Goal: Task Accomplishment & Management: Manage account settings

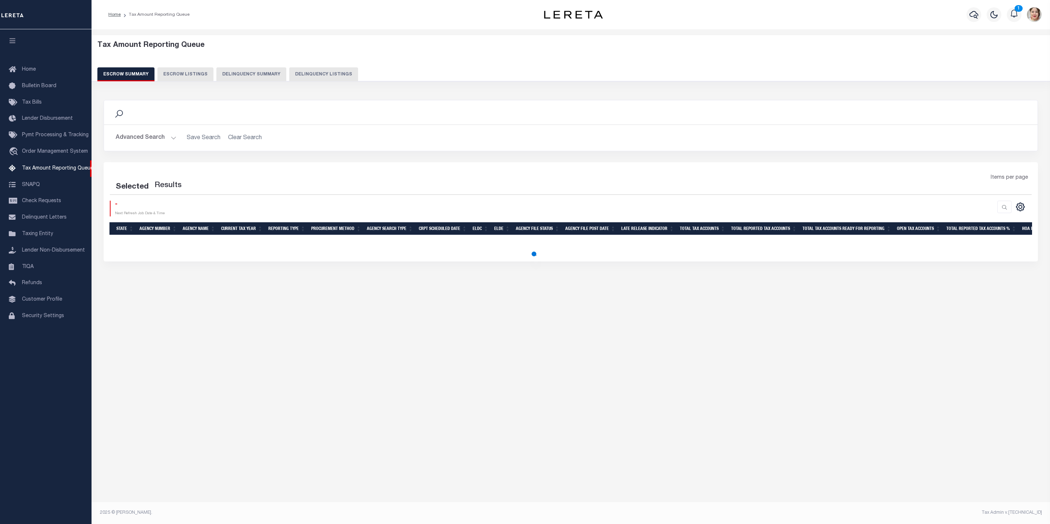
select select "100"
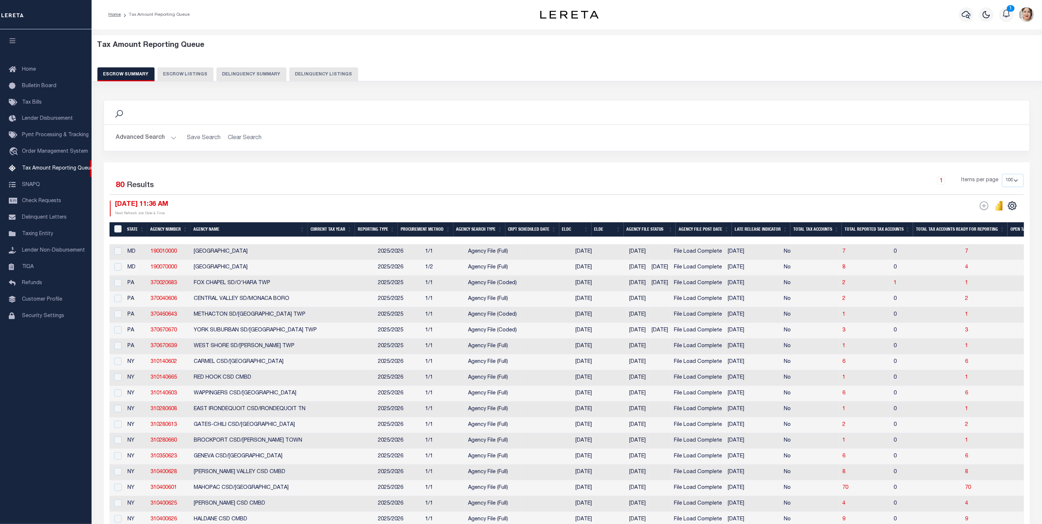
click at [606, 230] on th "ELDE" at bounding box center [607, 229] width 32 height 15
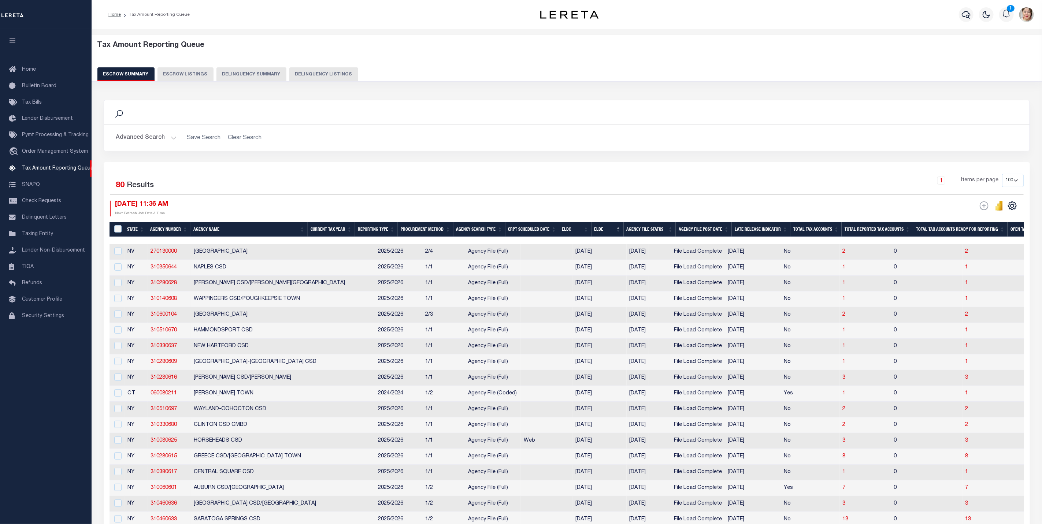
click at [582, 228] on th "ELDC" at bounding box center [575, 229] width 32 height 15
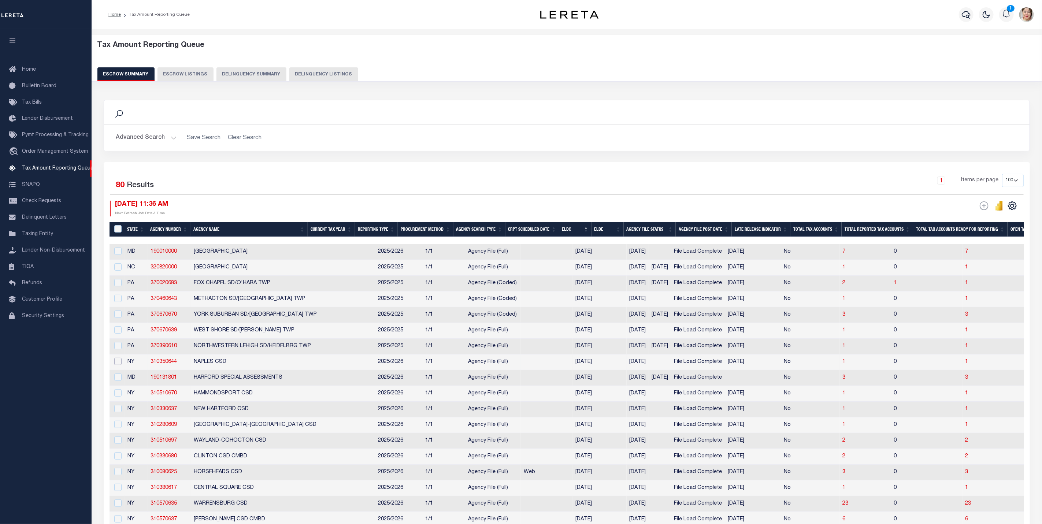
click at [120, 365] on input "checkbox" at bounding box center [117, 361] width 7 height 7
checkbox input "true"
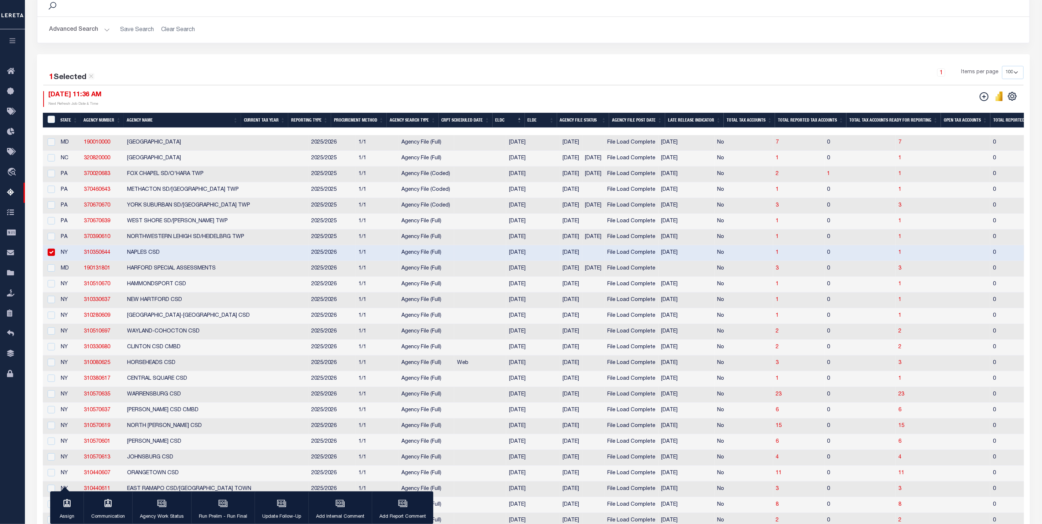
scroll to position [110, 0]
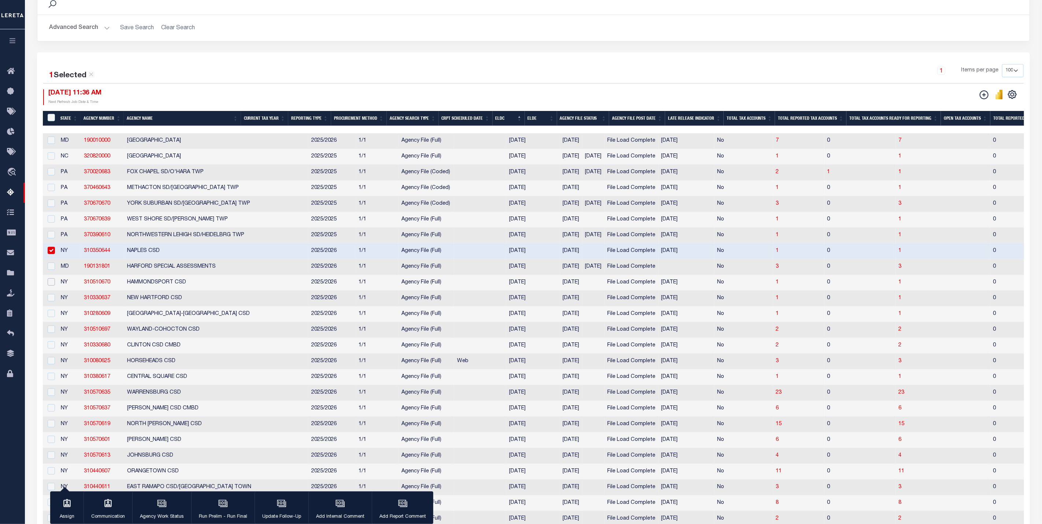
click at [50, 286] on input "checkbox" at bounding box center [51, 281] width 7 height 7
checkbox input "true"
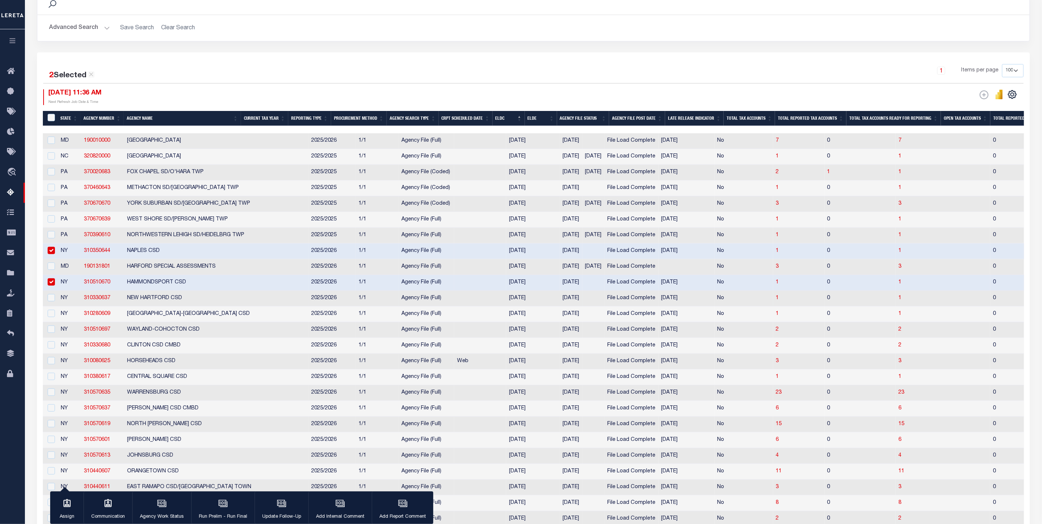
click at [51, 306] on td at bounding box center [50, 299] width 15 height 16
checkbox input "true"
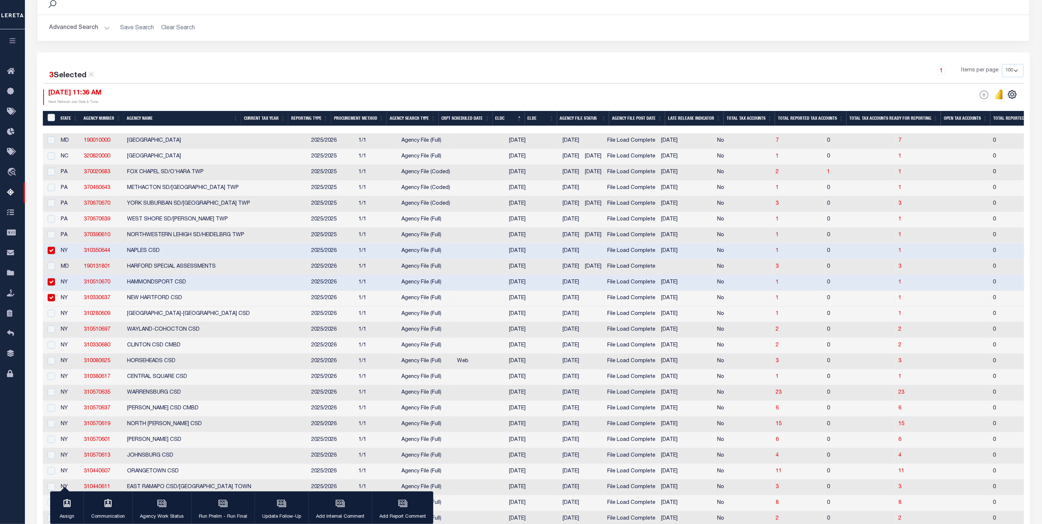
click at [52, 322] on td at bounding box center [50, 314] width 15 height 16
checkbox input "true"
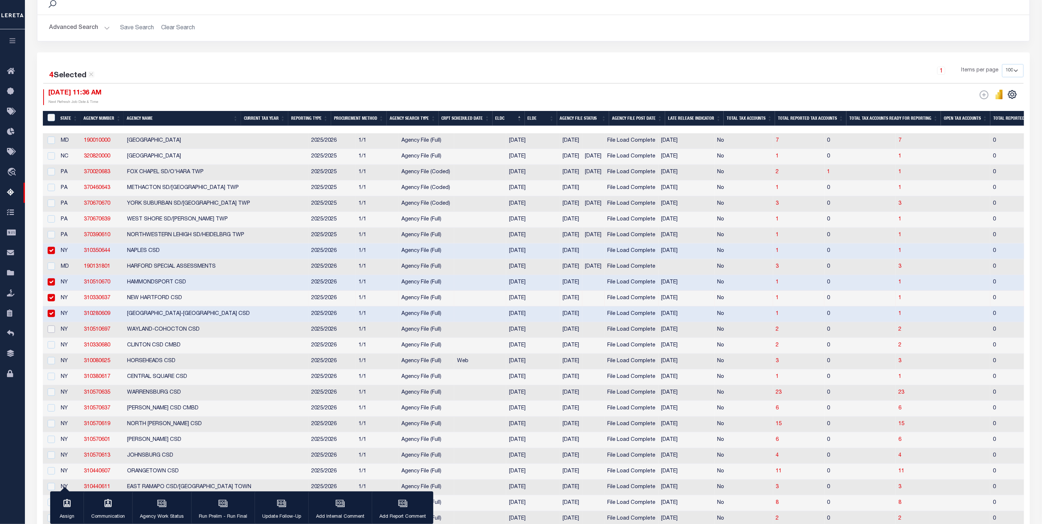
click at [52, 333] on input "checkbox" at bounding box center [51, 328] width 7 height 7
checkbox input "true"
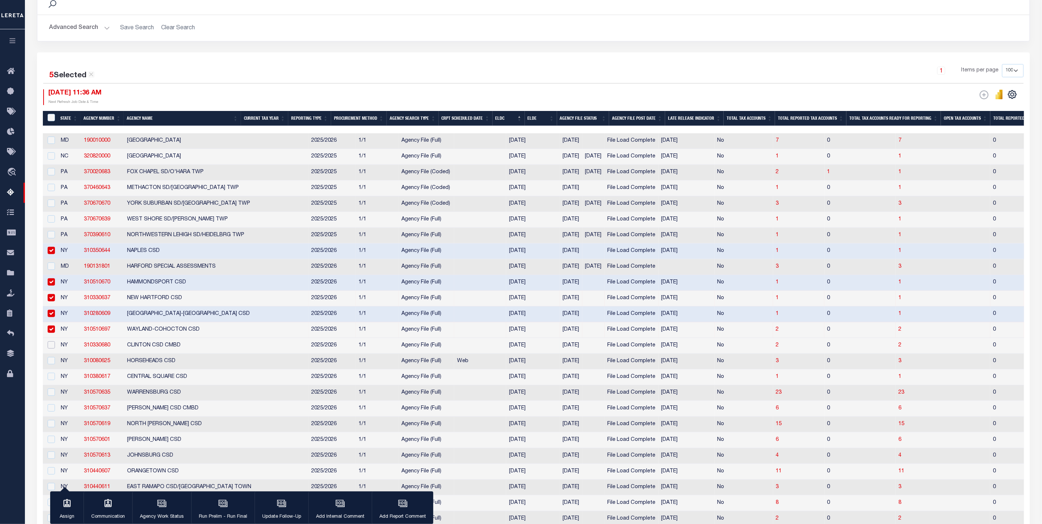
click at [52, 349] on input "checkbox" at bounding box center [51, 344] width 7 height 7
checkbox input "true"
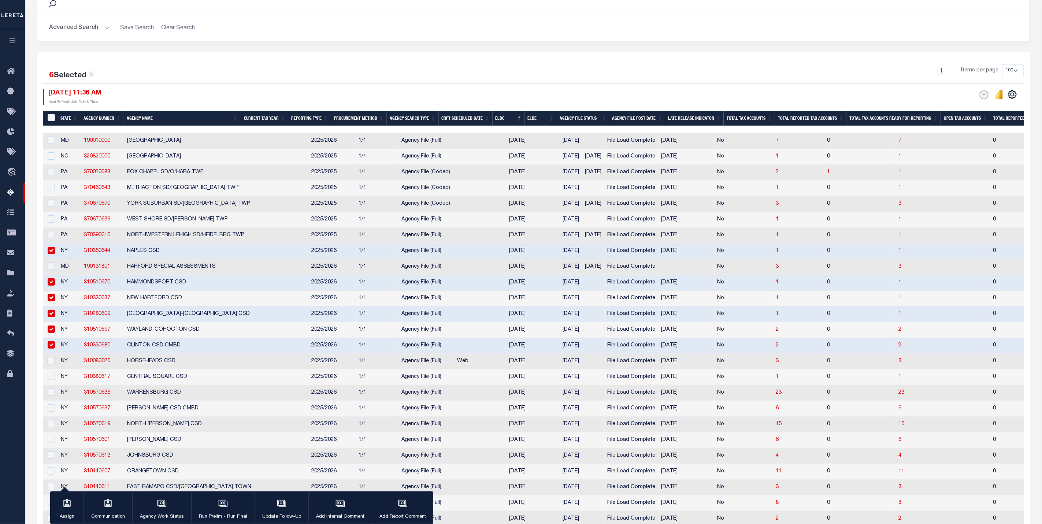
drag, startPoint x: 53, startPoint y: 362, endPoint x: 54, endPoint y: 372, distance: 9.9
click at [53, 363] on input "checkbox" at bounding box center [51, 360] width 7 height 7
checkbox input "true"
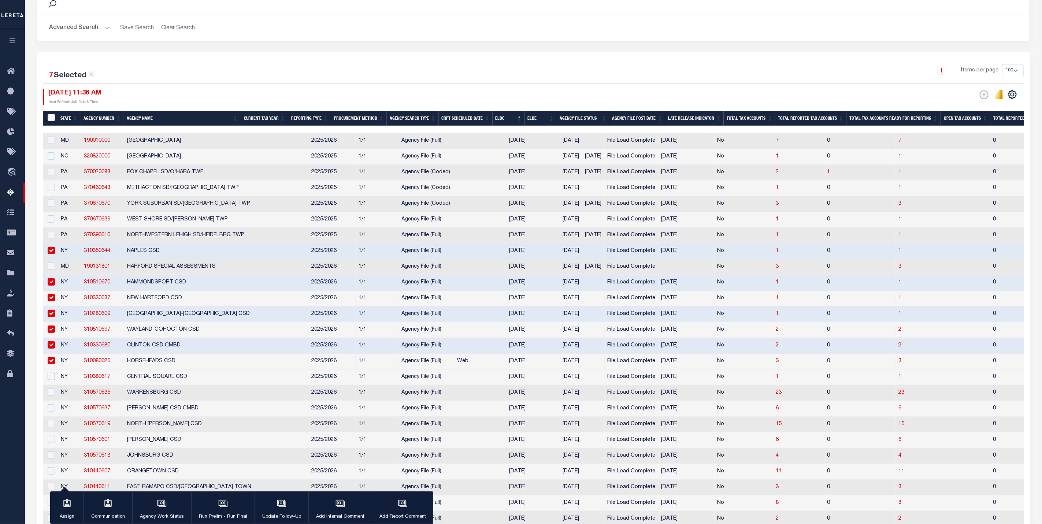
click at [54, 380] on input "checkbox" at bounding box center [51, 376] width 7 height 7
checkbox input "true"
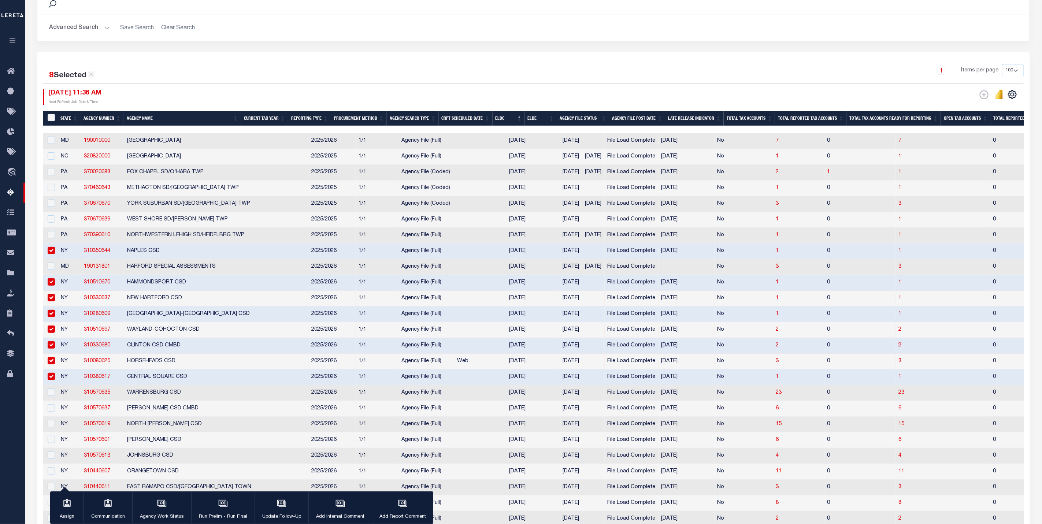
click at [55, 398] on td at bounding box center [50, 393] width 15 height 16
checkbox input "true"
click at [54, 411] on input "checkbox" at bounding box center [51, 407] width 7 height 7
checkbox input "true"
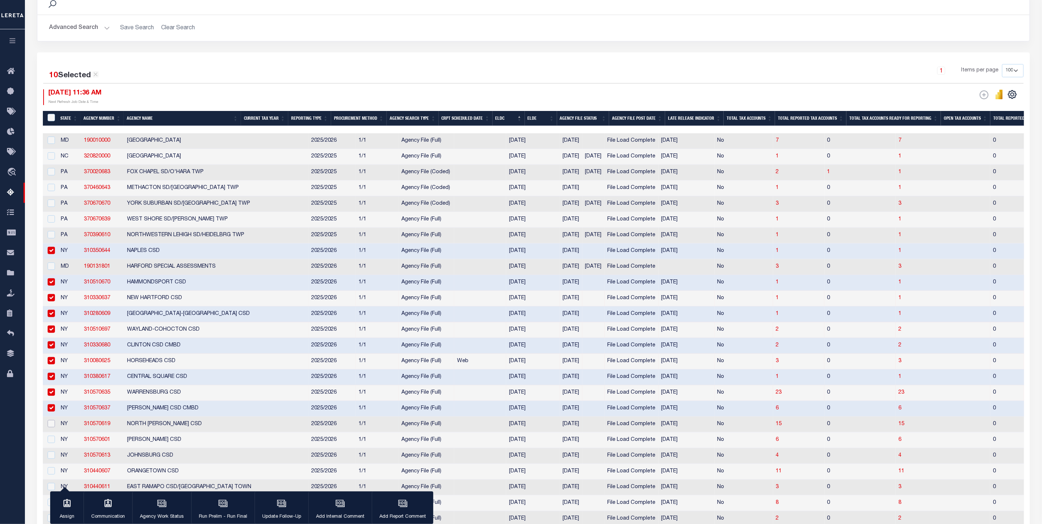
click at [51, 426] on input "checkbox" at bounding box center [51, 423] width 7 height 7
checkbox input "true"
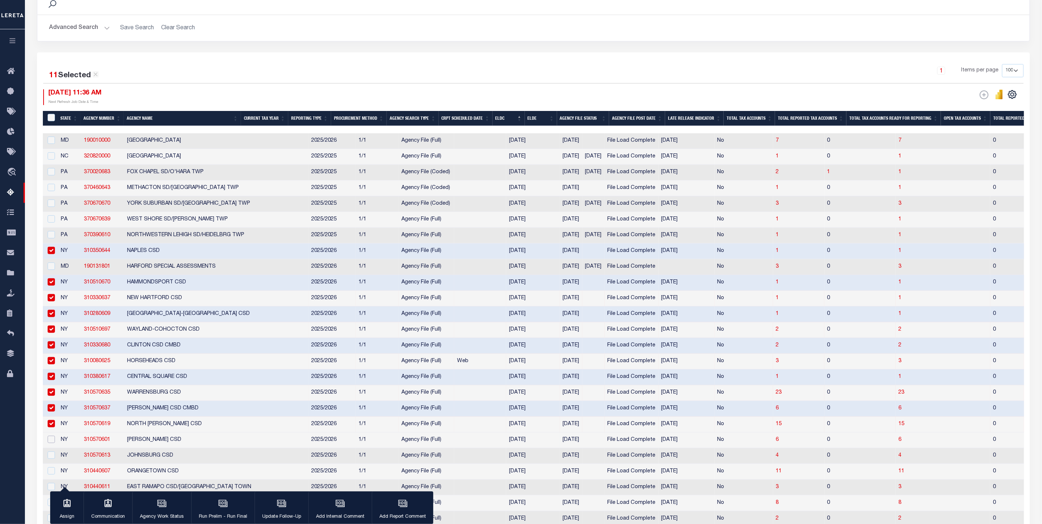
click at [52, 443] on input "checkbox" at bounding box center [51, 439] width 7 height 7
checkbox input "true"
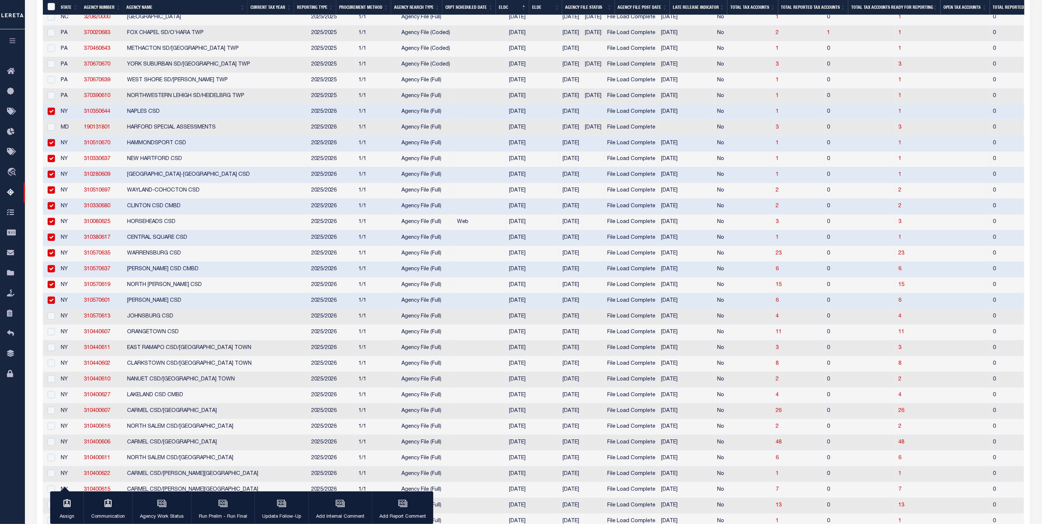
scroll to position [275, 0]
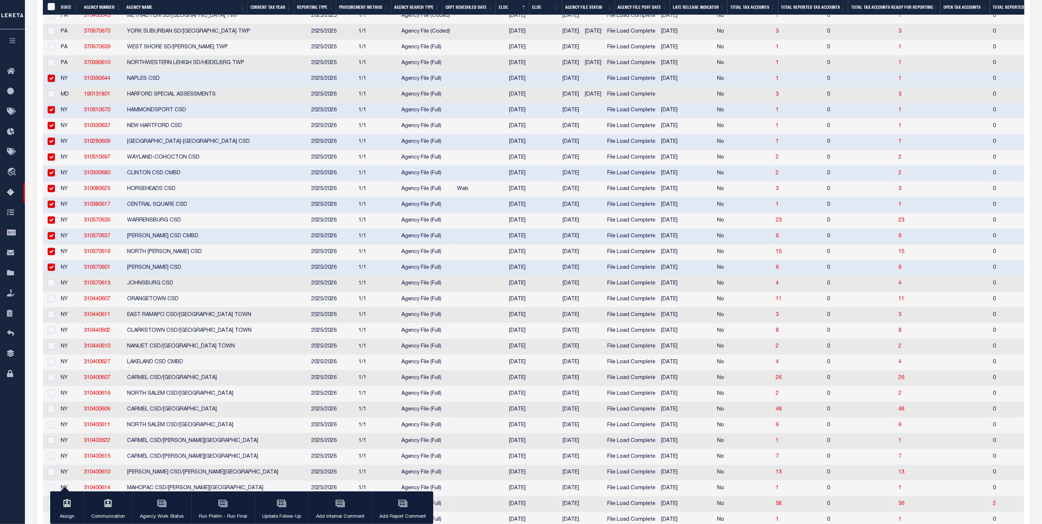
click at [53, 292] on td at bounding box center [50, 284] width 15 height 16
checkbox input "true"
drag, startPoint x: 53, startPoint y: 309, endPoint x: 54, endPoint y: 316, distance: 7.7
click at [53, 308] on td at bounding box center [50, 300] width 15 height 16
checkbox input "true"
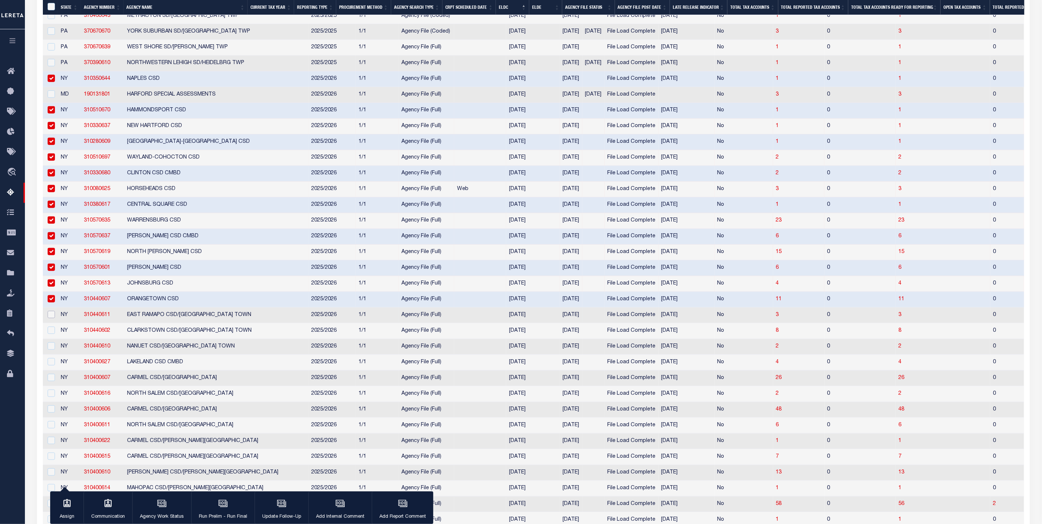
click at [54, 318] on input "checkbox" at bounding box center [51, 314] width 7 height 7
checkbox input "true"
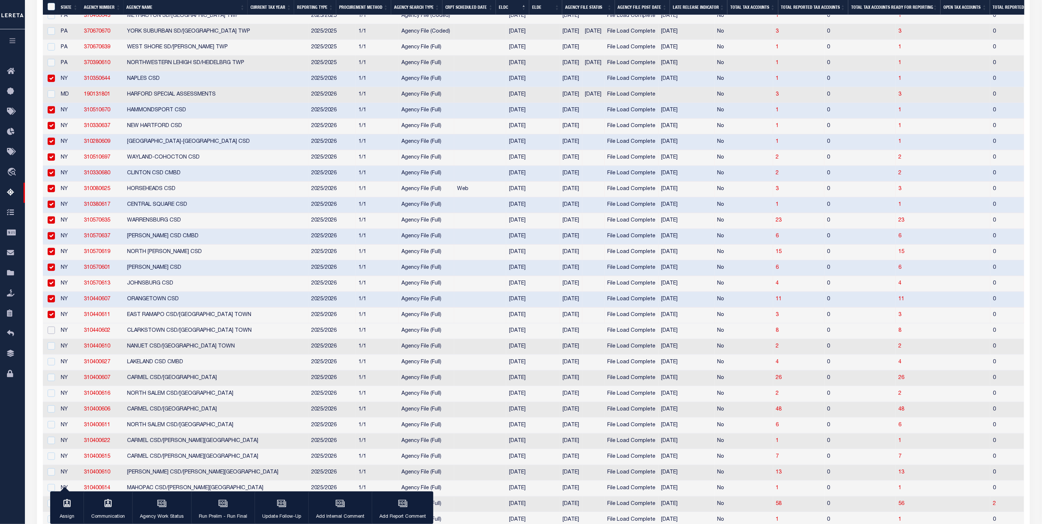
click at [54, 334] on input "checkbox" at bounding box center [51, 330] width 7 height 7
checkbox input "true"
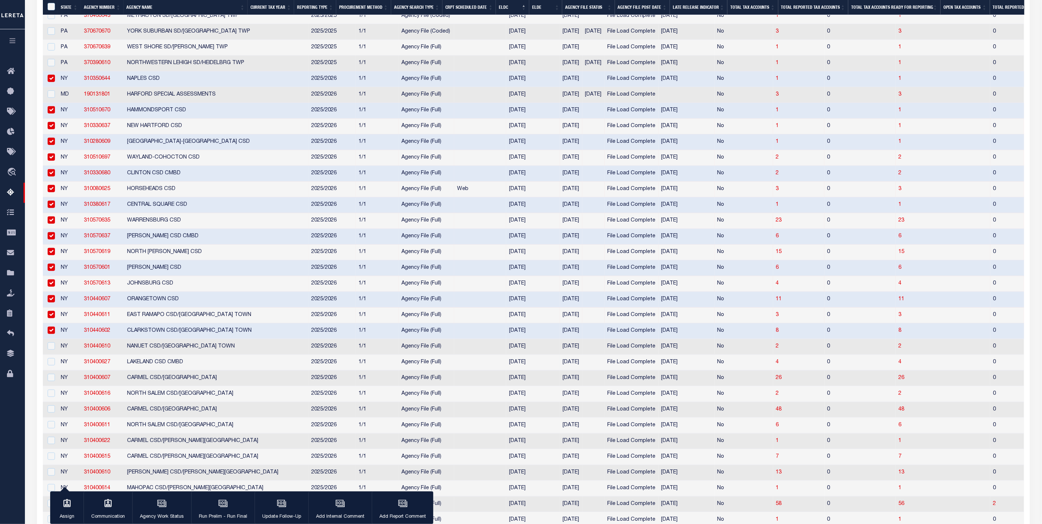
drag, startPoint x: 53, startPoint y: 347, endPoint x: 52, endPoint y: 367, distance: 19.8
click at [53, 348] on td at bounding box center [50, 347] width 15 height 16
checkbox input "true"
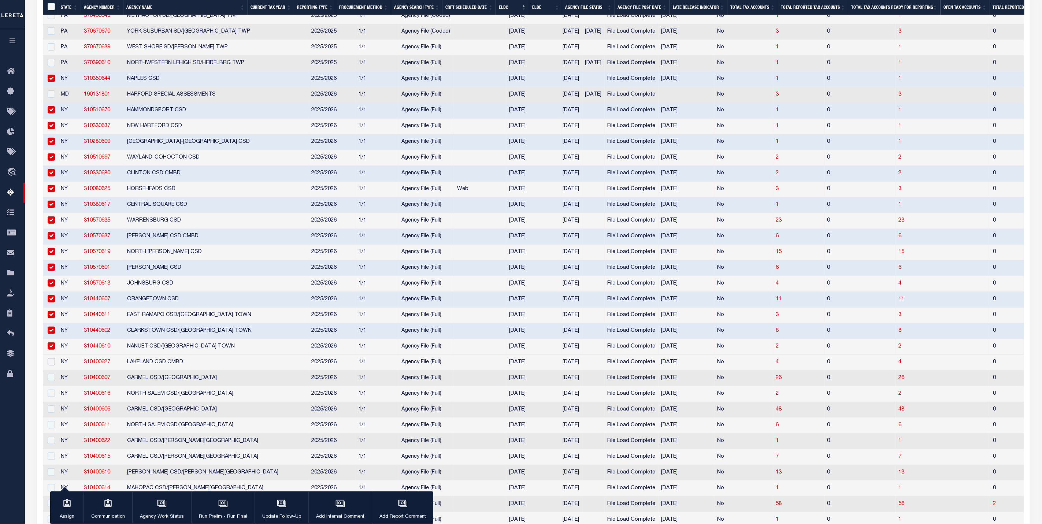
click at [52, 365] on input "checkbox" at bounding box center [51, 361] width 7 height 7
checkbox input "true"
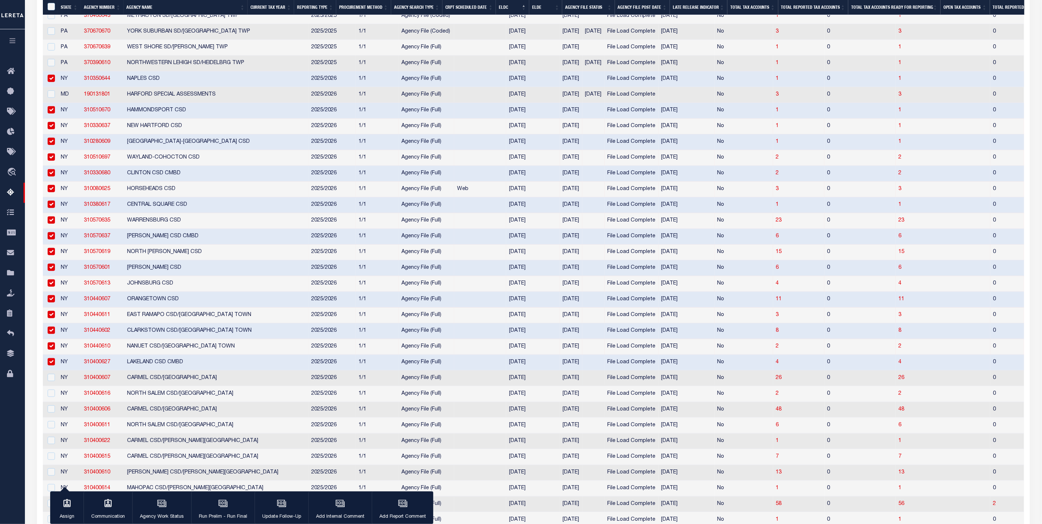
drag, startPoint x: 51, startPoint y: 377, endPoint x: 51, endPoint y: 390, distance: 13.2
click at [51, 378] on td at bounding box center [50, 378] width 15 height 16
checkbox input "true"
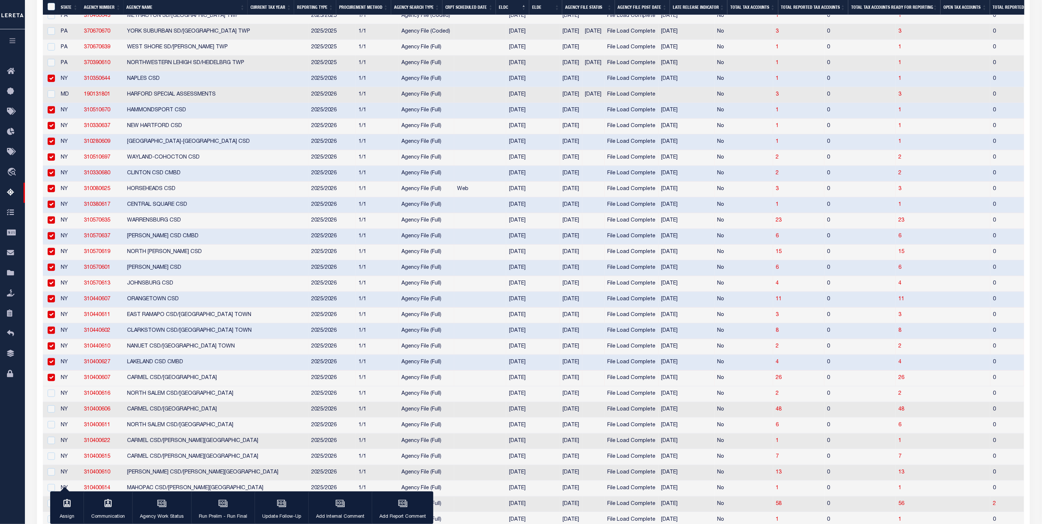
drag, startPoint x: 51, startPoint y: 391, endPoint x: 51, endPoint y: 405, distance: 13.9
click at [51, 411] on td at bounding box center [50, 410] width 15 height 16
checkbox input "true"
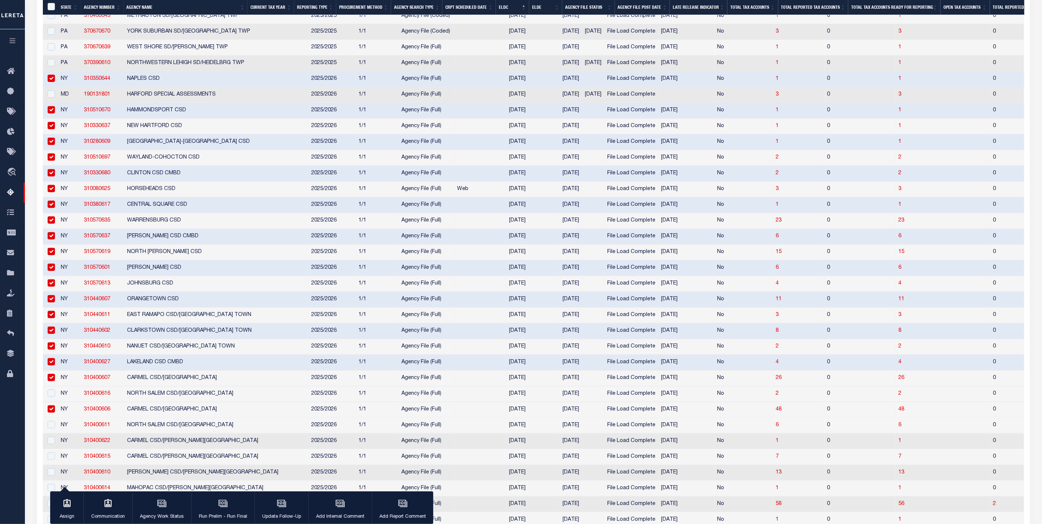
click at [50, 398] on div at bounding box center [50, 394] width 9 height 8
checkbox input "true"
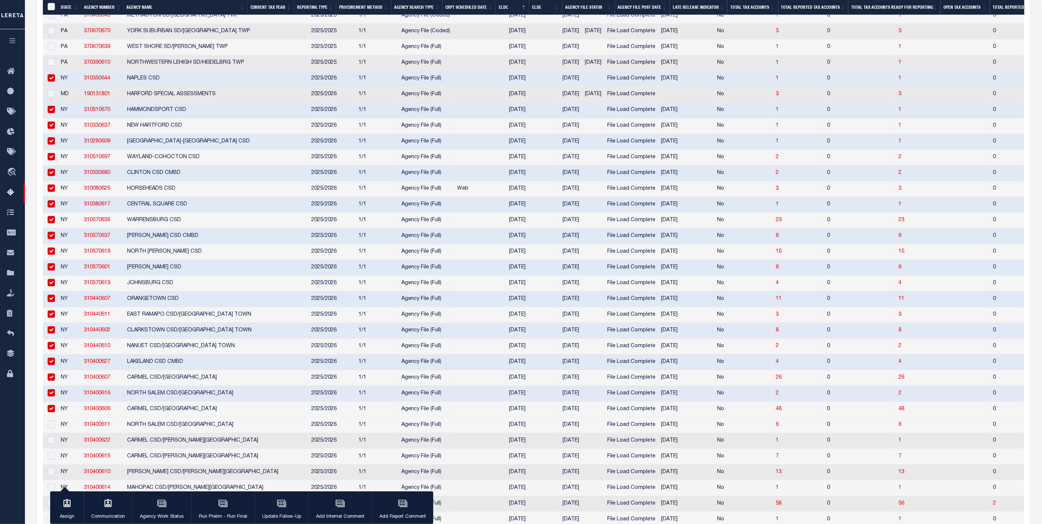
scroll to position [439, 0]
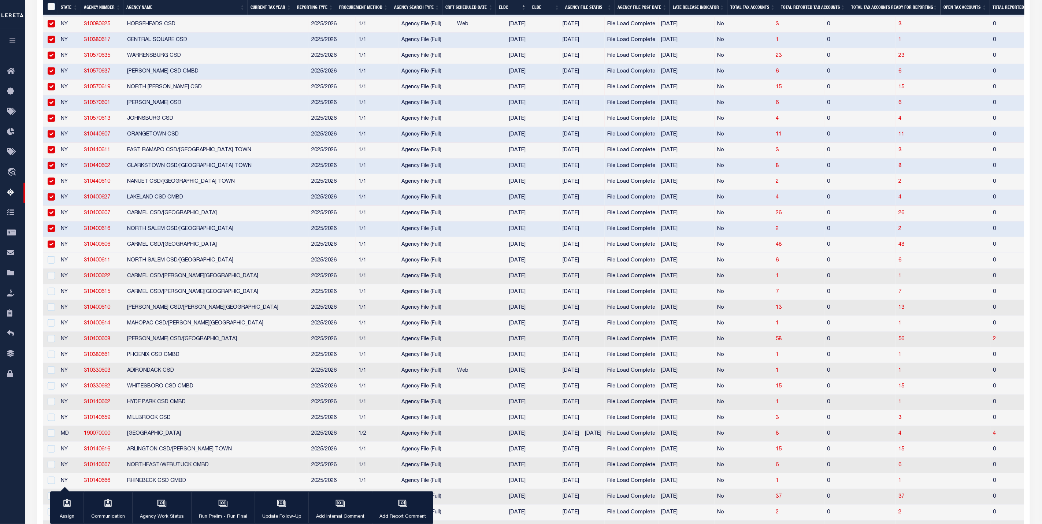
click at [51, 269] on td at bounding box center [50, 261] width 15 height 16
checkbox input "true"
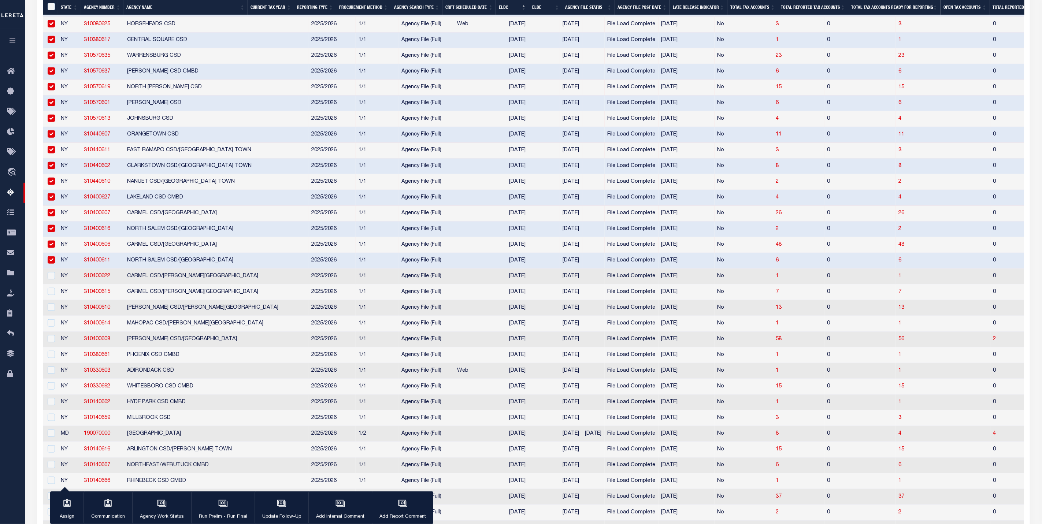
click at [52, 284] on td at bounding box center [50, 277] width 15 height 16
checkbox input "true"
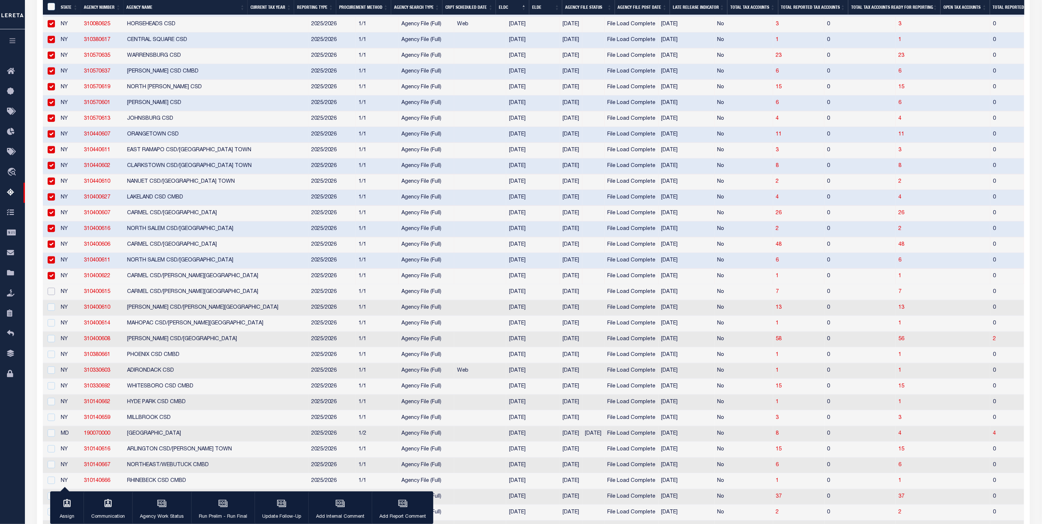
drag, startPoint x: 52, startPoint y: 297, endPoint x: 52, endPoint y: 313, distance: 16.1
click at [52, 295] on input "checkbox" at bounding box center [51, 291] width 7 height 7
checkbox input "true"
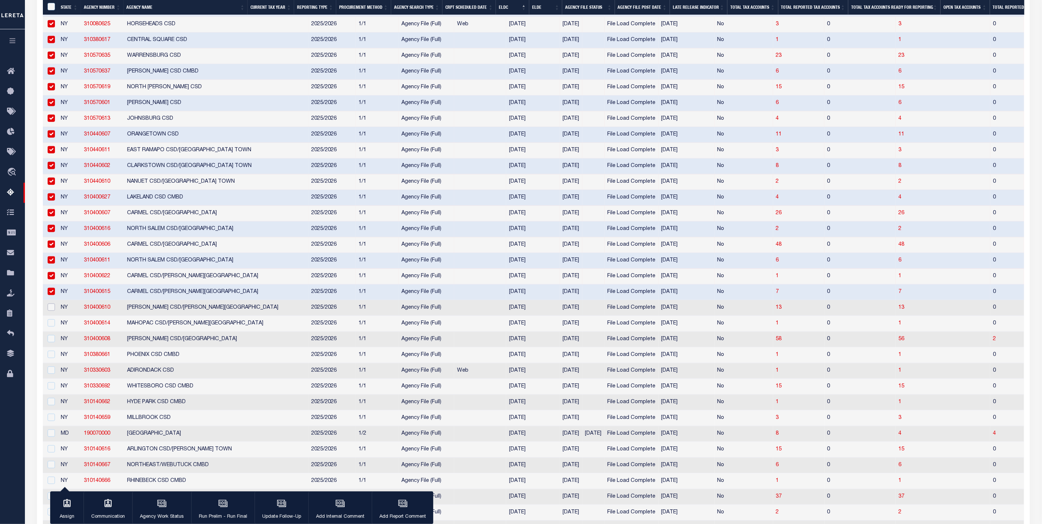
click at [52, 311] on input "checkbox" at bounding box center [51, 306] width 7 height 7
checkbox input "true"
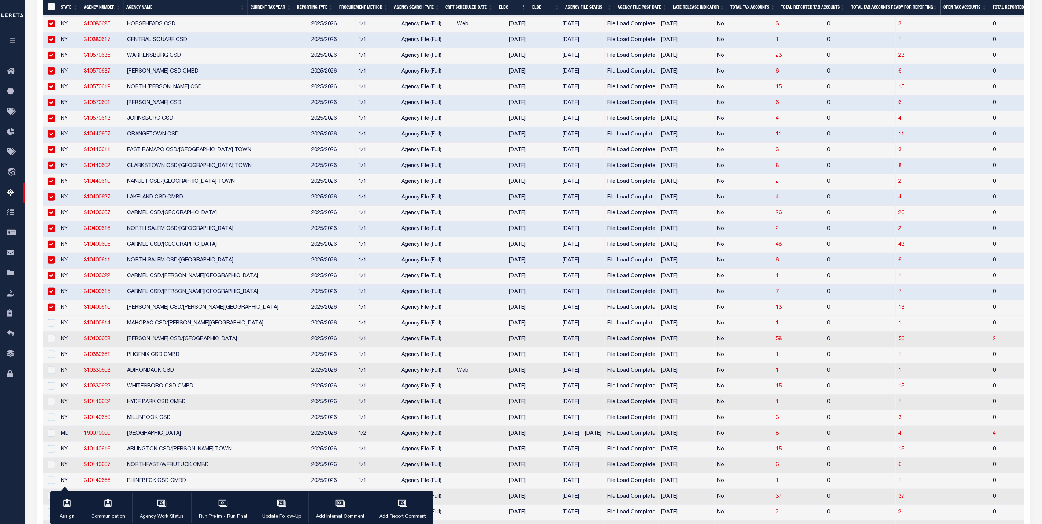
click at [52, 327] on td at bounding box center [50, 324] width 15 height 16
checkbox input "true"
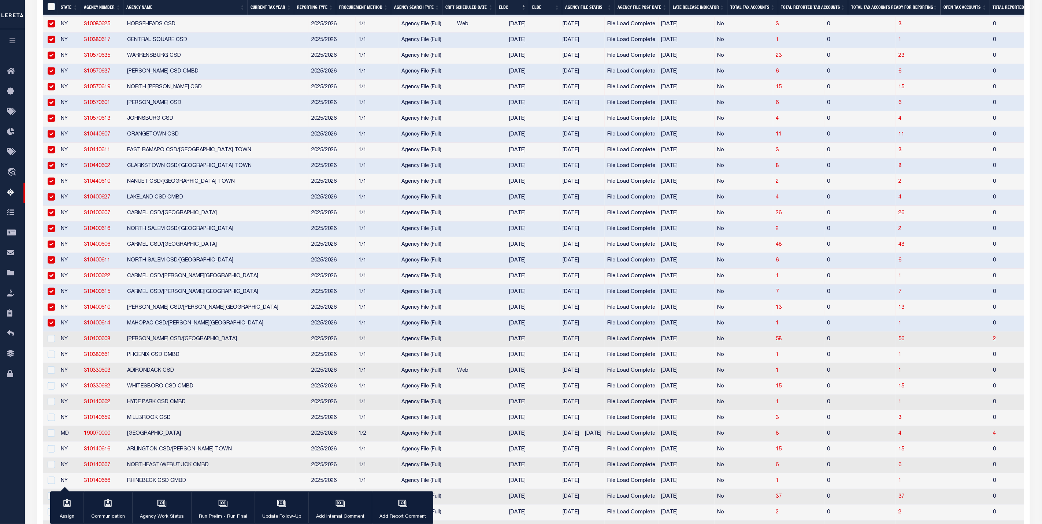
click at [52, 343] on td at bounding box center [50, 340] width 15 height 16
checkbox input "true"
click at [51, 358] on input "checkbox" at bounding box center [51, 354] width 7 height 7
checkbox input "true"
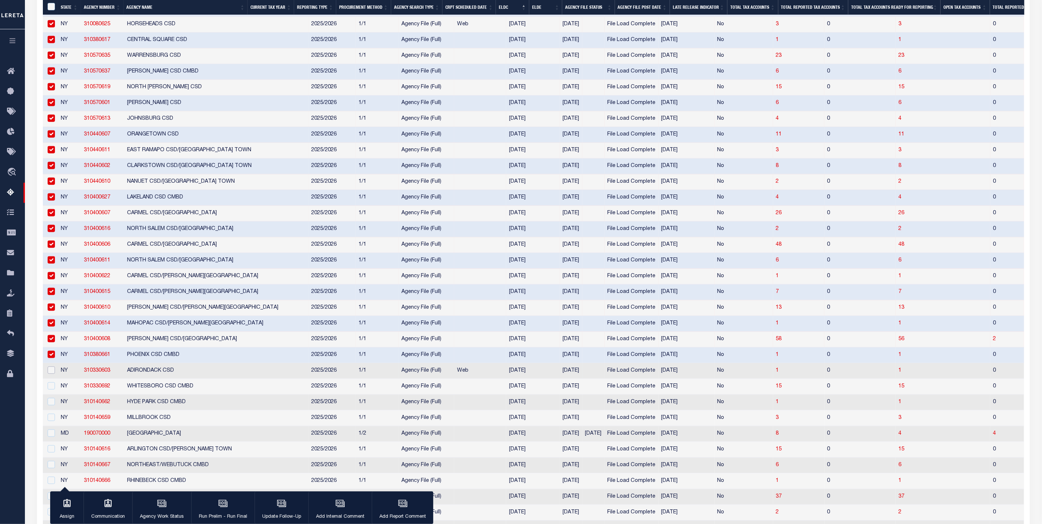
drag, startPoint x: 52, startPoint y: 379, endPoint x: 52, endPoint y: 399, distance: 19.8
click at [52, 374] on input "checkbox" at bounding box center [51, 369] width 7 height 7
checkbox input "true"
click at [52, 390] on div at bounding box center [50, 386] width 9 height 8
checkbox input "true"
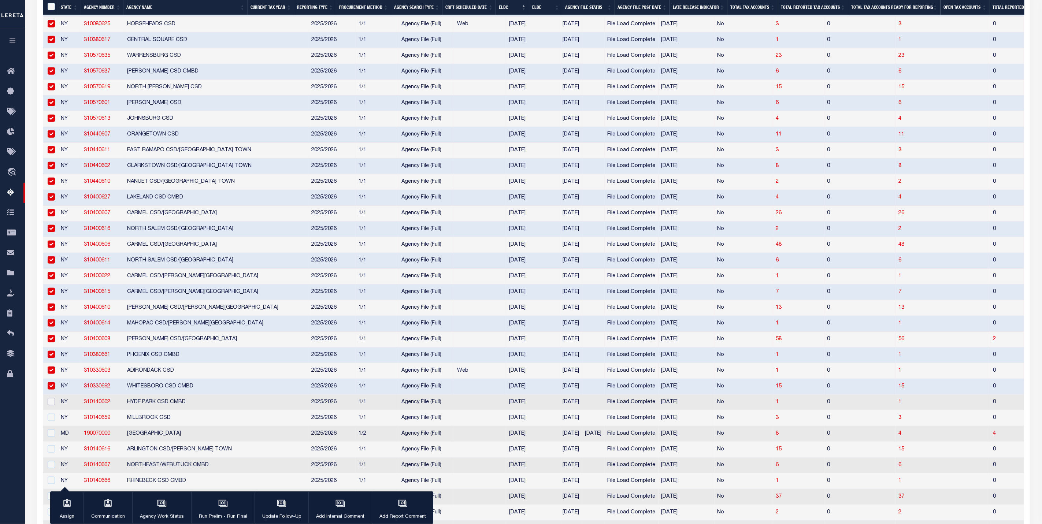
click at [51, 405] on input "checkbox" at bounding box center [51, 401] width 7 height 7
checkbox input "true"
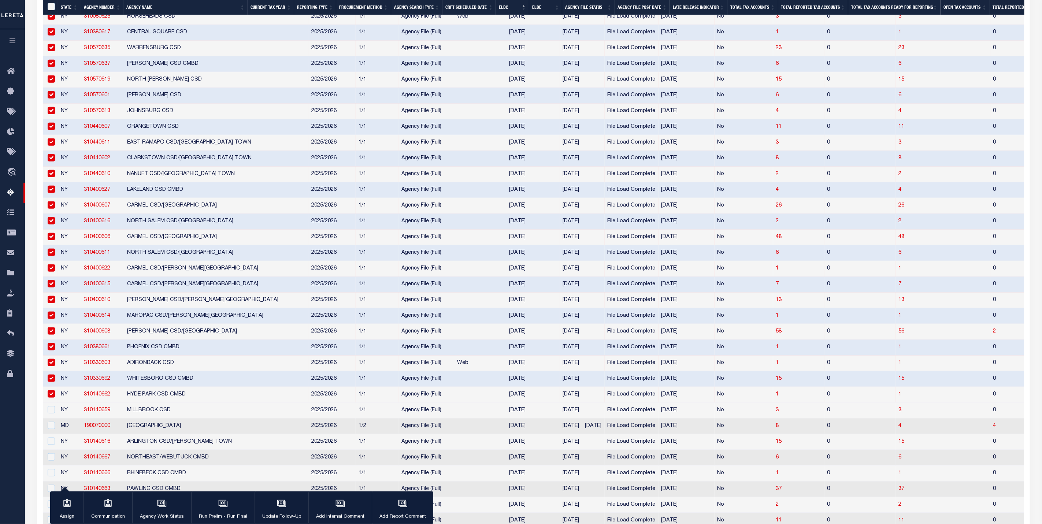
scroll to position [549, 0]
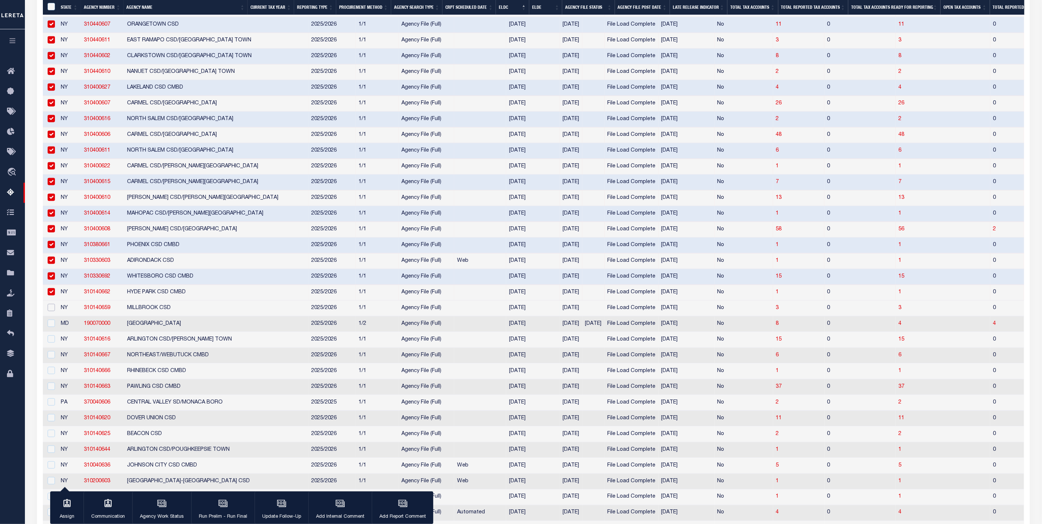
click at [54, 311] on input "checkbox" at bounding box center [51, 307] width 7 height 7
checkbox input "true"
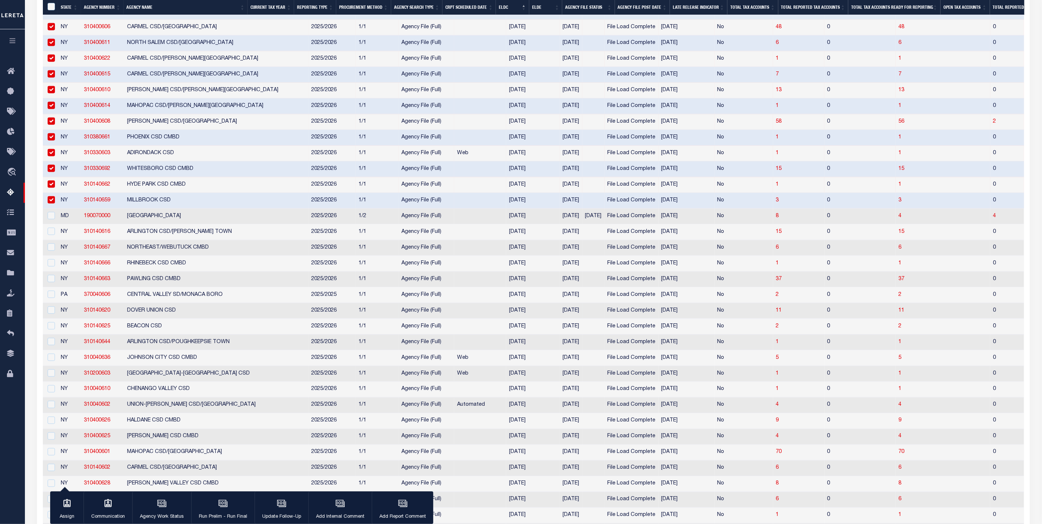
scroll to position [659, 0]
click at [53, 233] on input "checkbox" at bounding box center [51, 229] width 7 height 7
checkbox input "true"
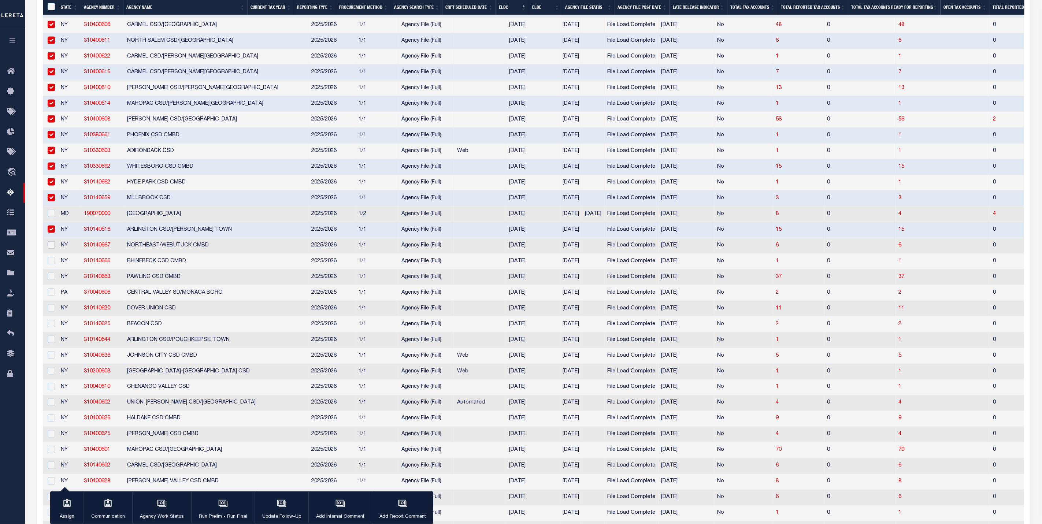
drag, startPoint x: 53, startPoint y: 252, endPoint x: 53, endPoint y: 269, distance: 17.2
click at [54, 249] on input "checkbox" at bounding box center [51, 244] width 7 height 7
checkbox input "true"
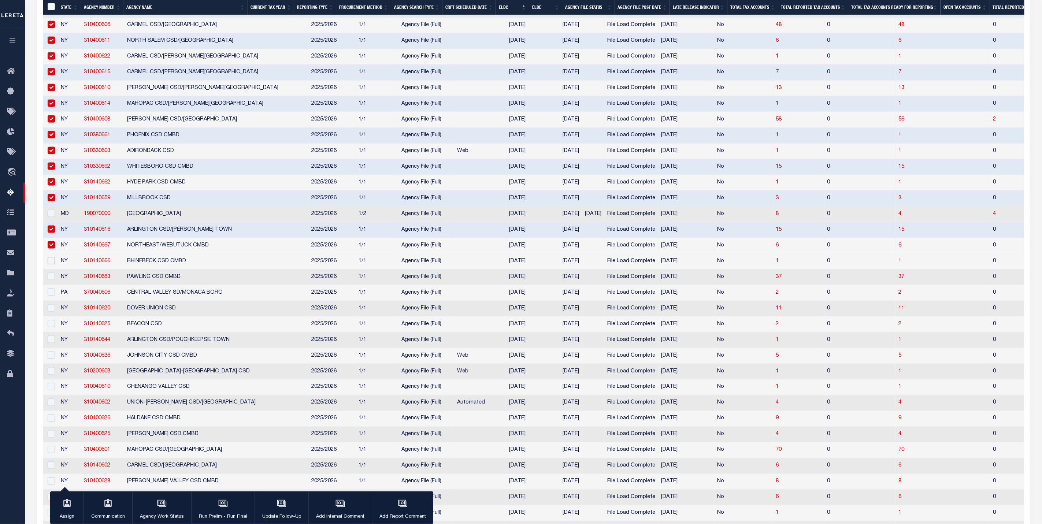
click at [53, 264] on input "checkbox" at bounding box center [51, 260] width 7 height 7
checkbox input "true"
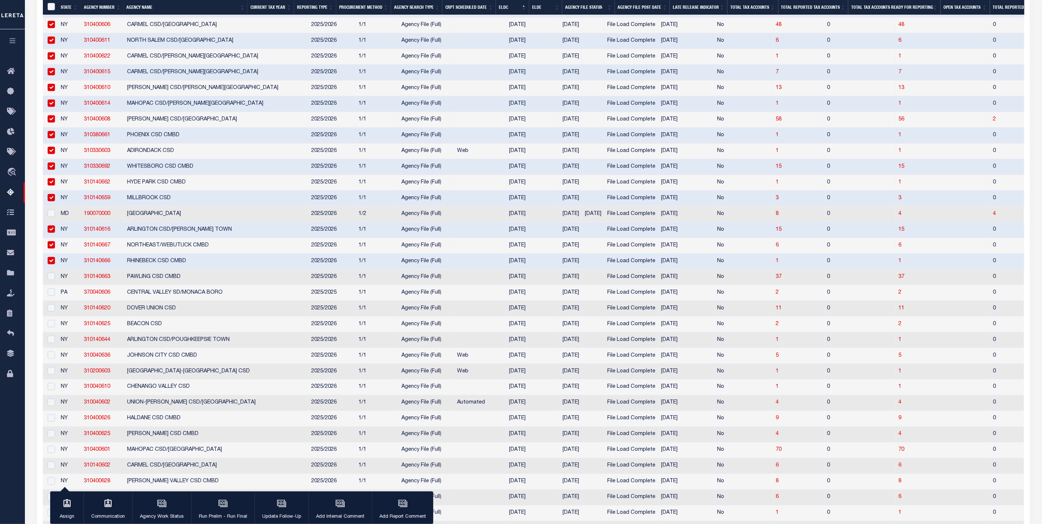
drag, startPoint x: 54, startPoint y: 291, endPoint x: 54, endPoint y: 301, distance: 9.9
click at [54, 281] on div at bounding box center [50, 277] width 9 height 8
checkbox input "true"
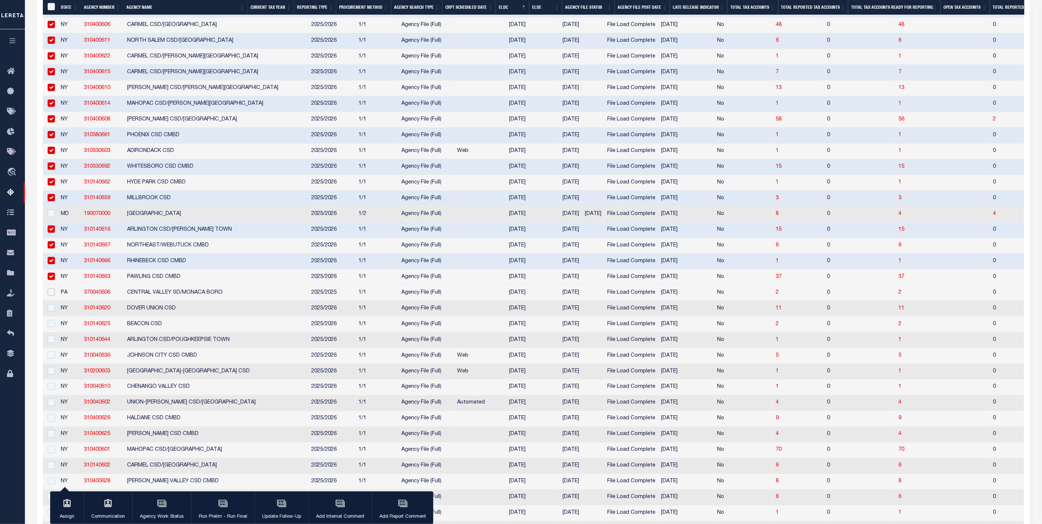
click at [54, 296] on input "checkbox" at bounding box center [51, 291] width 7 height 7
checkbox input "true"
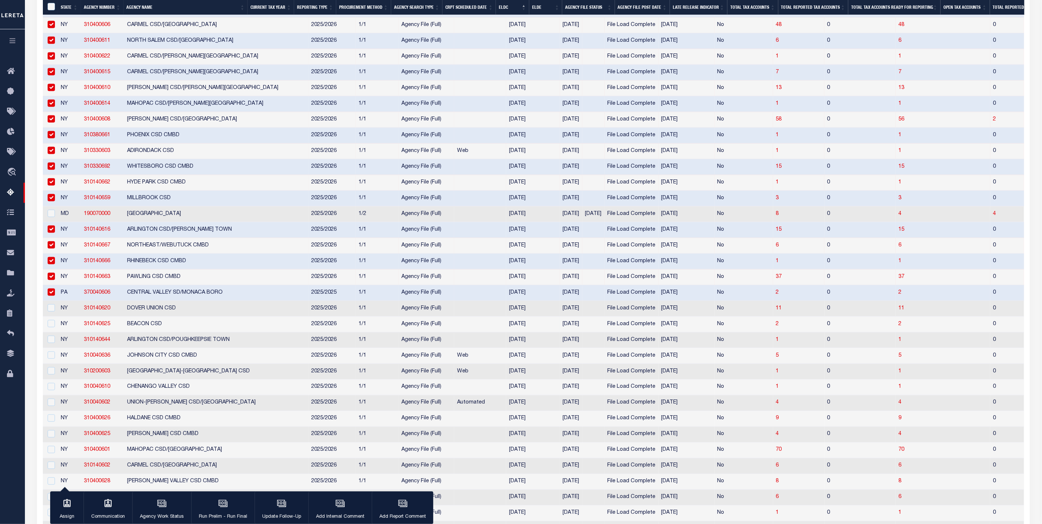
drag, startPoint x: 54, startPoint y: 314, endPoint x: 54, endPoint y: 332, distance: 17.2
click at [54, 316] on td at bounding box center [50, 309] width 15 height 16
checkbox input "true"
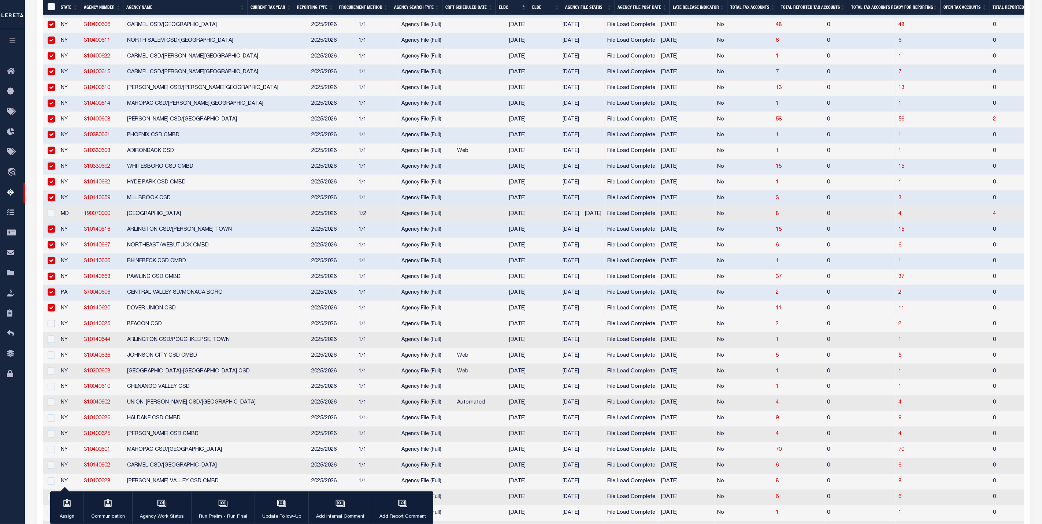
click at [53, 327] on input "checkbox" at bounding box center [51, 323] width 7 height 7
checkbox input "true"
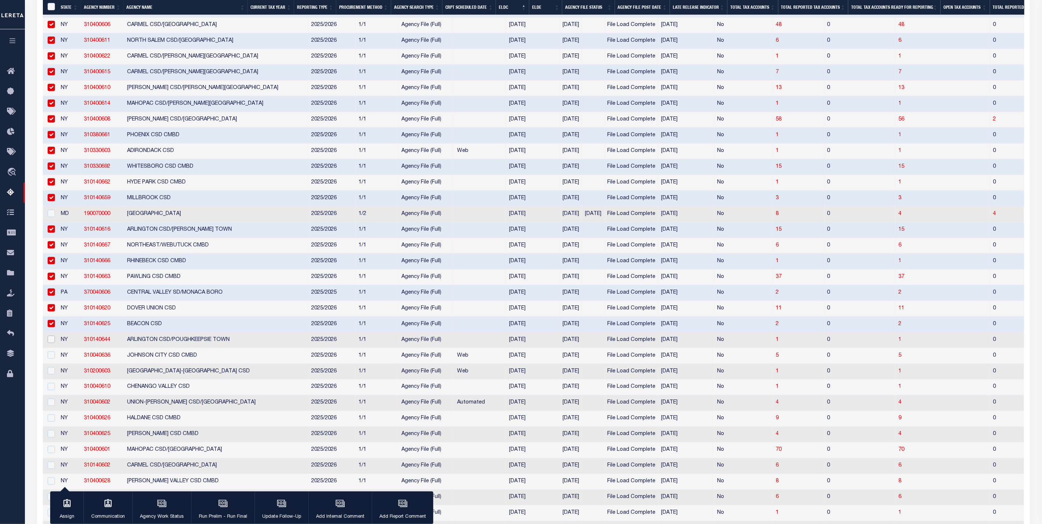
click at [53, 343] on input "checkbox" at bounding box center [51, 339] width 7 height 7
checkbox input "true"
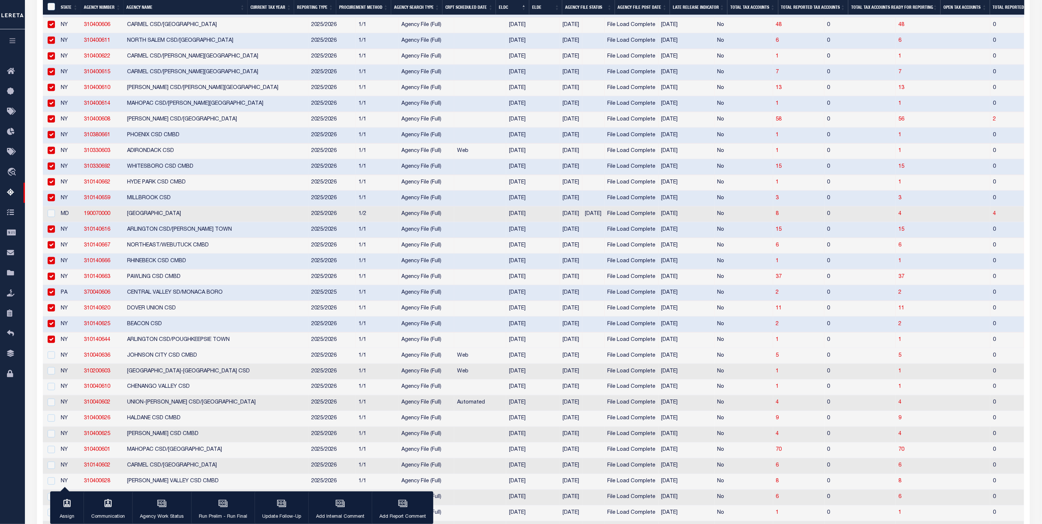
drag, startPoint x: 53, startPoint y: 361, endPoint x: 52, endPoint y: 383, distance: 22.0
click at [53, 362] on td at bounding box center [50, 356] width 15 height 16
checkbox input "true"
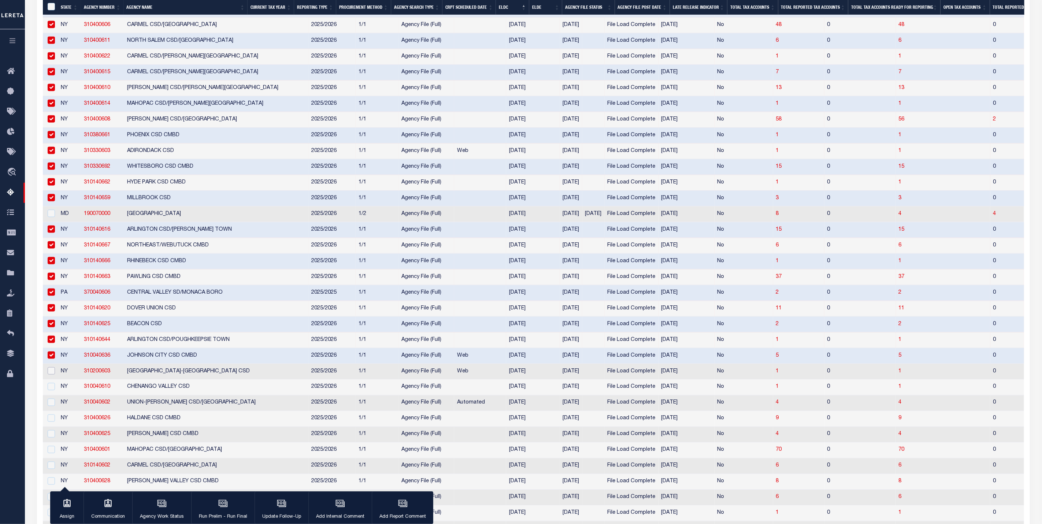
click at [52, 375] on input "checkbox" at bounding box center [51, 370] width 7 height 7
checkbox input "true"
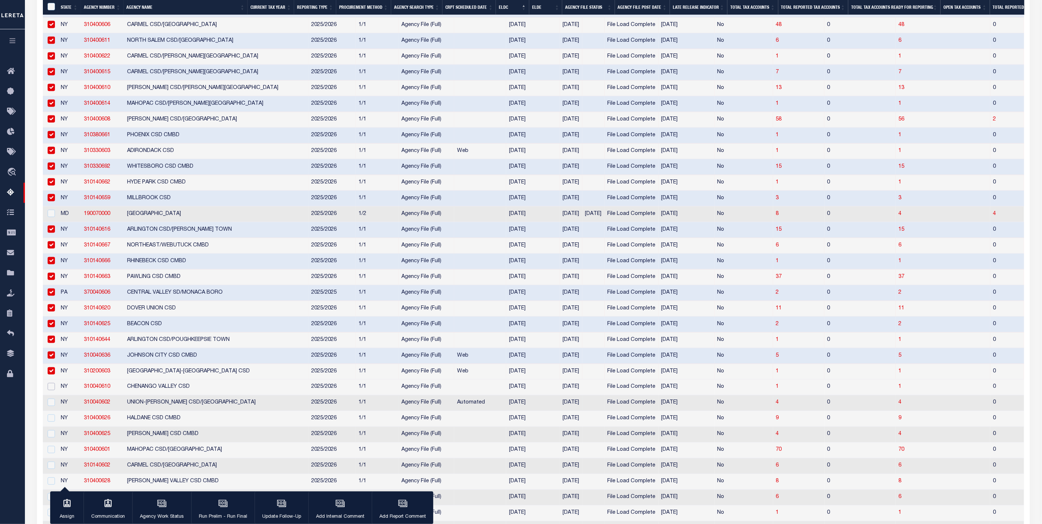
drag, startPoint x: 52, startPoint y: 400, endPoint x: 52, endPoint y: 412, distance: 12.1
click at [52, 390] on input "checkbox" at bounding box center [51, 386] width 7 height 7
checkbox input "true"
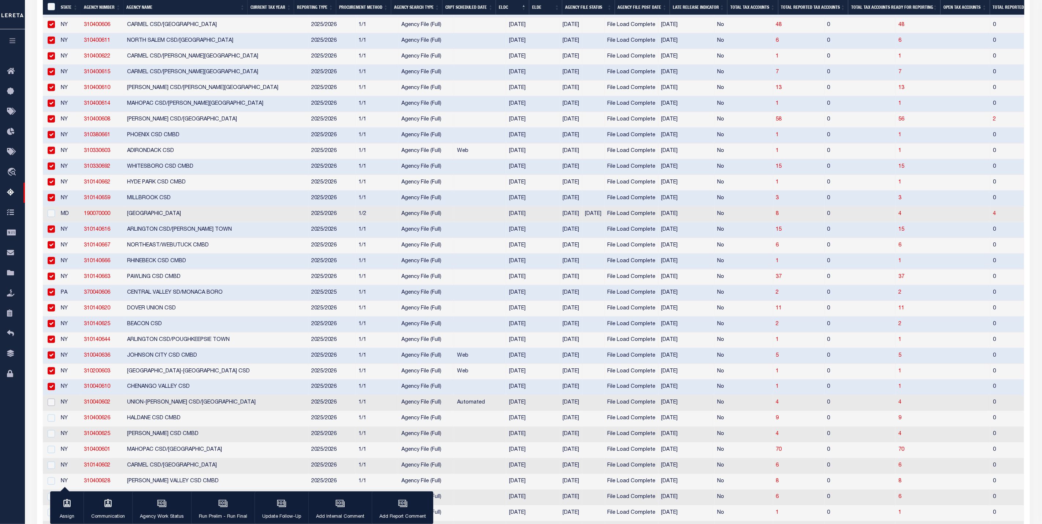
click at [52, 406] on input "checkbox" at bounding box center [51, 402] width 7 height 7
checkbox input "true"
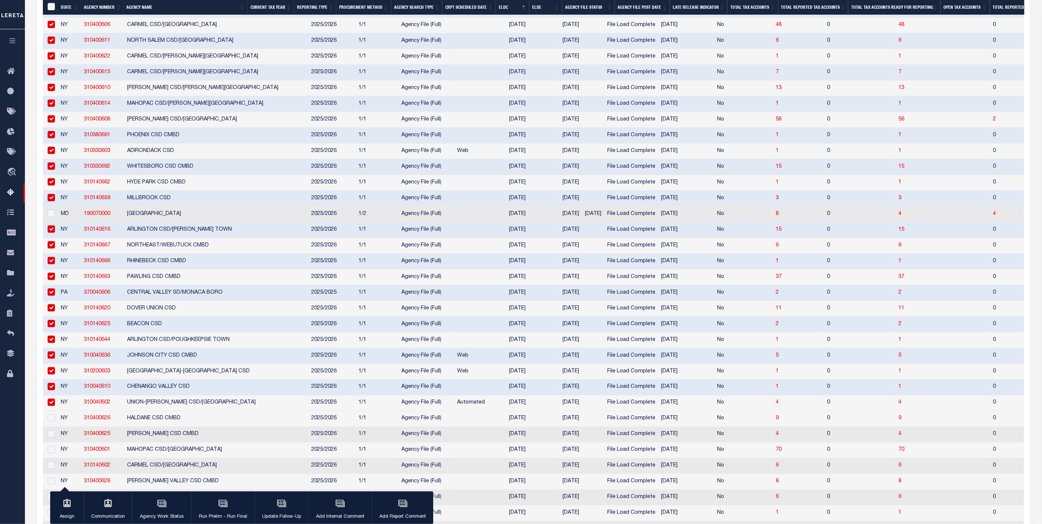
click at [54, 427] on td at bounding box center [50, 419] width 15 height 16
checkbox input "true"
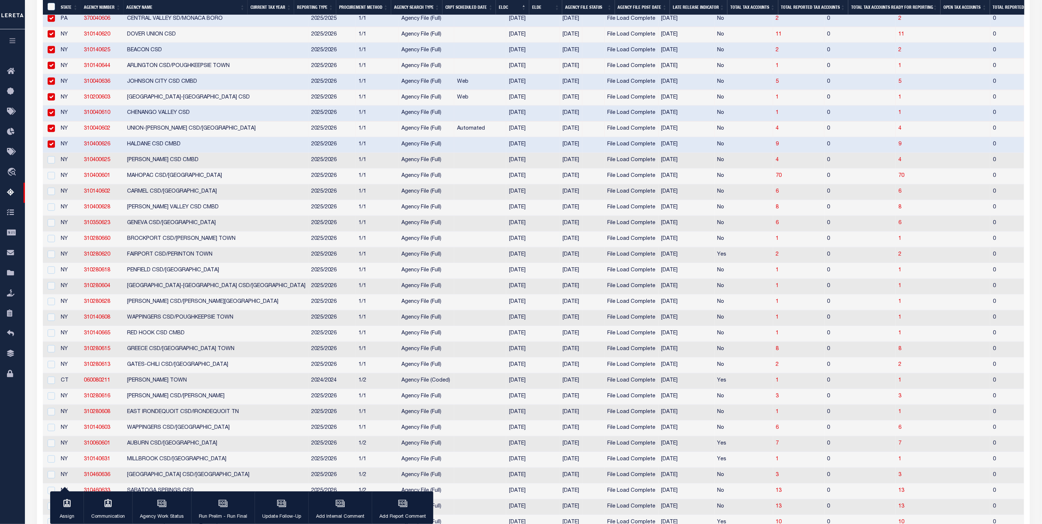
scroll to position [934, 0]
click at [53, 163] on input "checkbox" at bounding box center [51, 159] width 7 height 7
checkbox input "true"
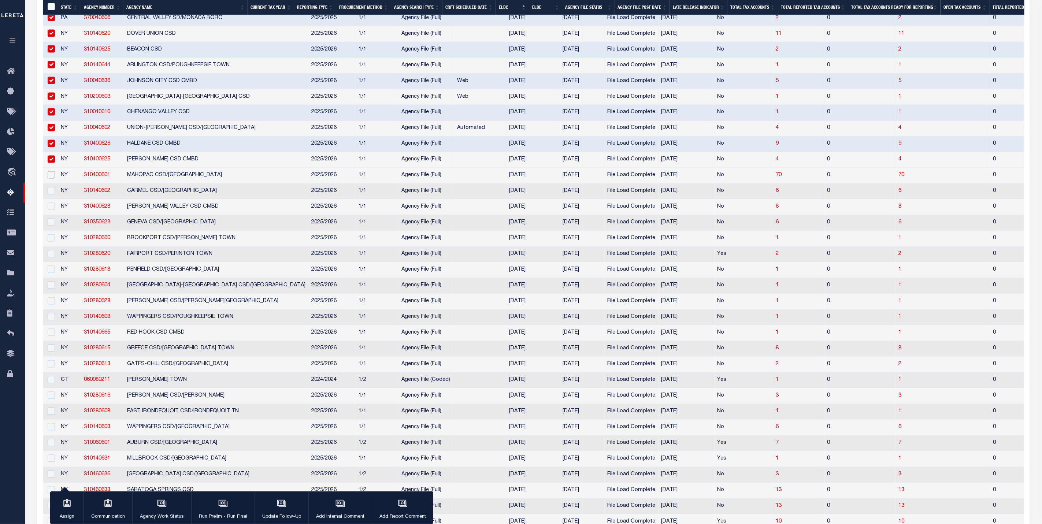
drag, startPoint x: 53, startPoint y: 187, endPoint x: 53, endPoint y: 205, distance: 18.7
click at [53, 179] on input "checkbox" at bounding box center [51, 174] width 7 height 7
checkbox input "true"
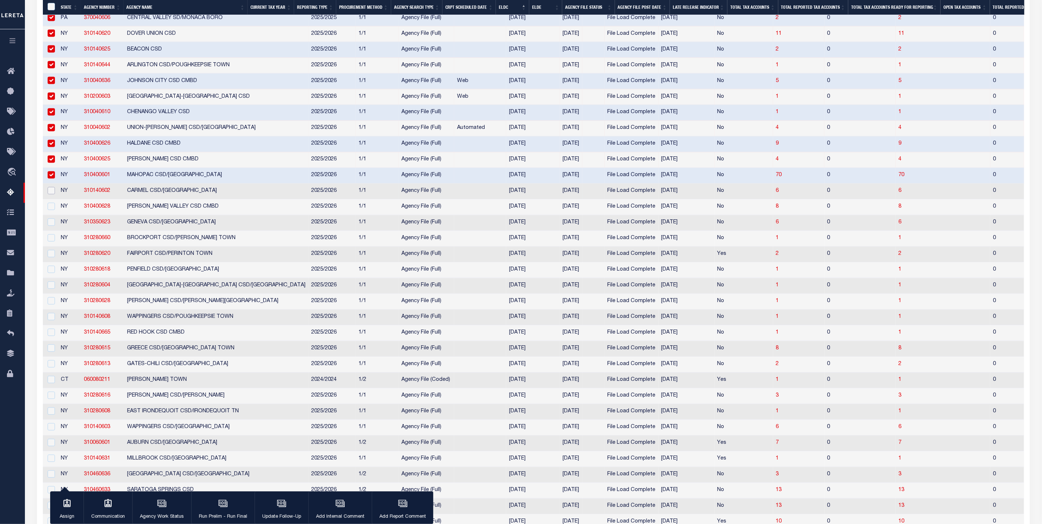
drag, startPoint x: 53, startPoint y: 206, endPoint x: 53, endPoint y: 226, distance: 19.8
click at [53, 194] on input "checkbox" at bounding box center [51, 190] width 7 height 7
checkbox input "true"
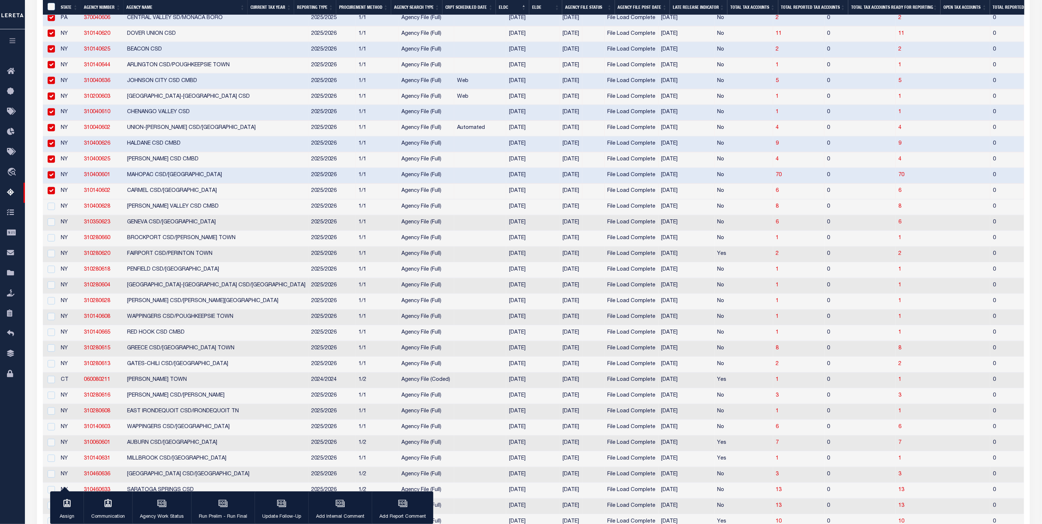
drag, startPoint x: 53, startPoint y: 226, endPoint x: 54, endPoint y: 234, distance: 8.8
click at [54, 215] on td at bounding box center [50, 208] width 15 height 16
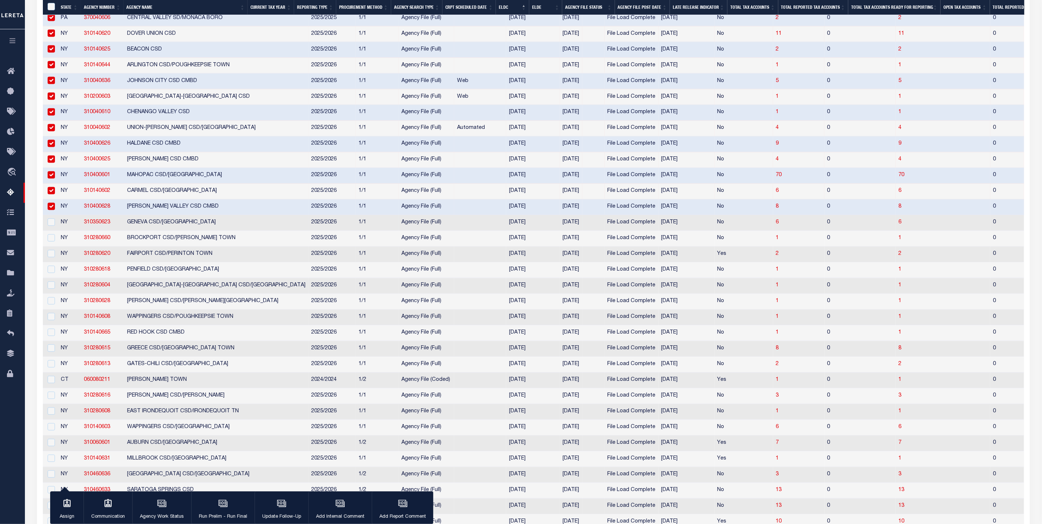
checkbox input "true"
click at [52, 226] on input "checkbox" at bounding box center [51, 222] width 7 height 7
checkbox input "true"
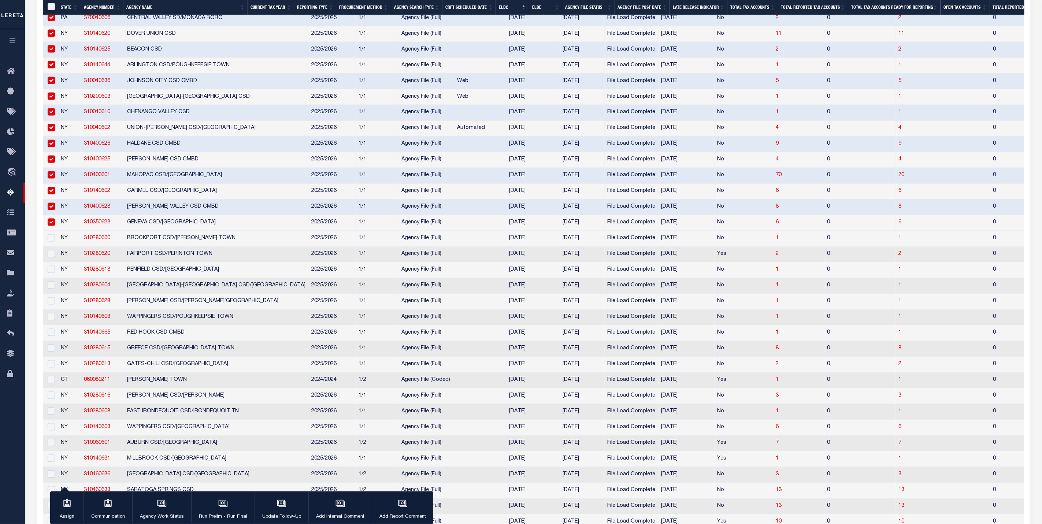
click at [55, 247] on td at bounding box center [50, 239] width 15 height 16
checkbox input "true"
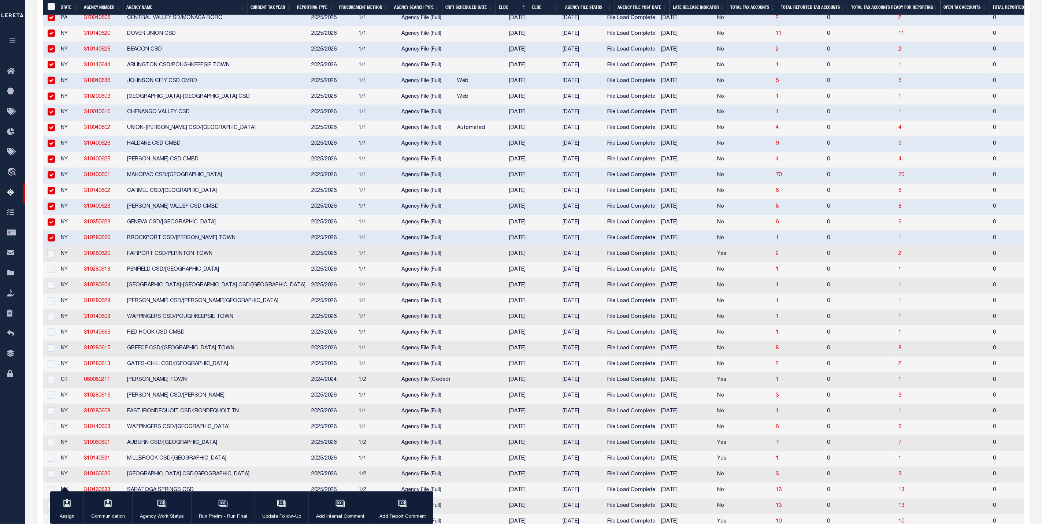
drag, startPoint x: 47, startPoint y: 268, endPoint x: 49, endPoint y: 279, distance: 11.4
click at [48, 257] on input "checkbox" at bounding box center [51, 253] width 7 height 7
checkbox input "true"
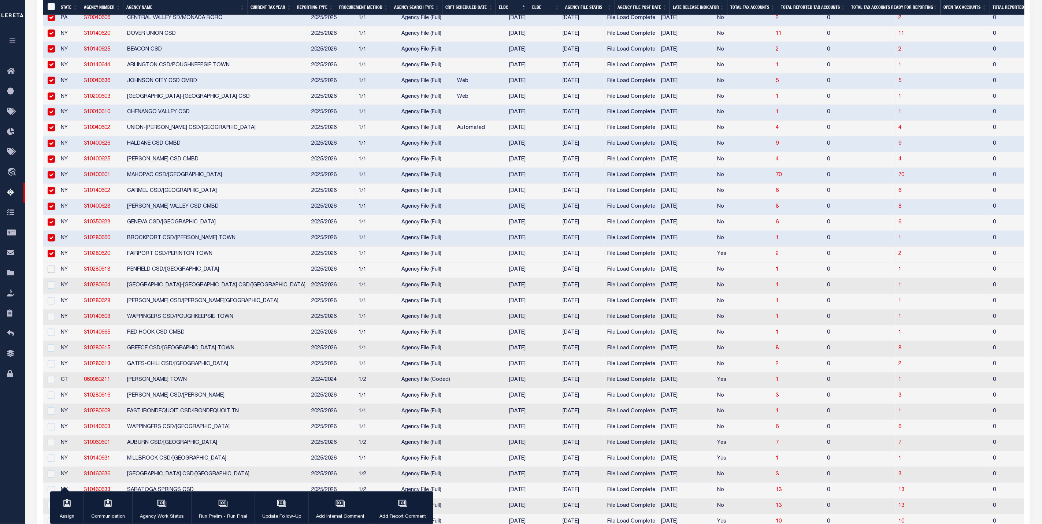
drag, startPoint x: 49, startPoint y: 280, endPoint x: 53, endPoint y: 294, distance: 14.3
click at [49, 273] on input "checkbox" at bounding box center [51, 269] width 7 height 7
checkbox input "true"
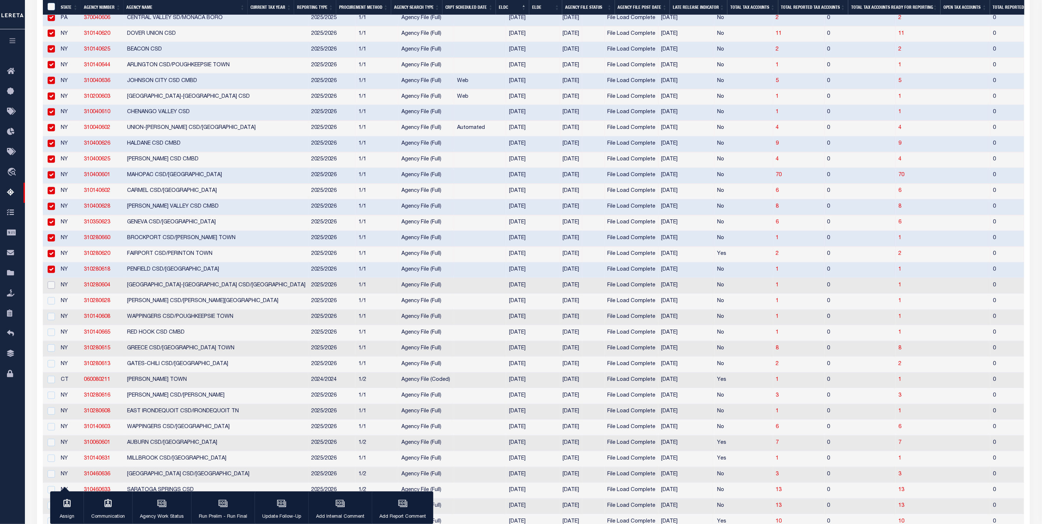
click at [54, 289] on input "checkbox" at bounding box center [51, 285] width 7 height 7
checkbox input "true"
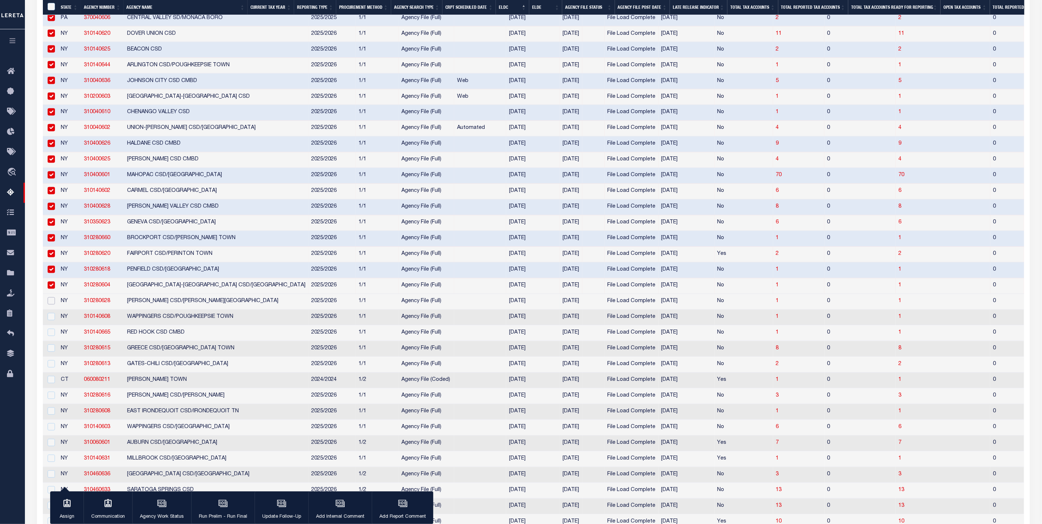
click at [52, 305] on input "checkbox" at bounding box center [51, 300] width 7 height 7
checkbox input "true"
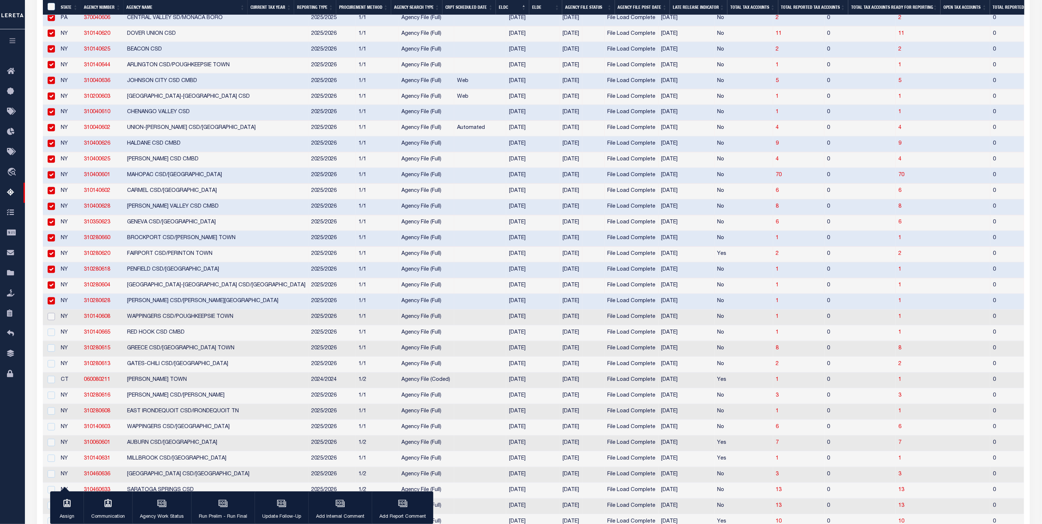
drag, startPoint x: 53, startPoint y: 331, endPoint x: 54, endPoint y: 350, distance: 18.7
click at [53, 320] on input "checkbox" at bounding box center [51, 316] width 7 height 7
checkbox input "true"
click at [54, 336] on input "checkbox" at bounding box center [51, 332] width 7 height 7
checkbox input "true"
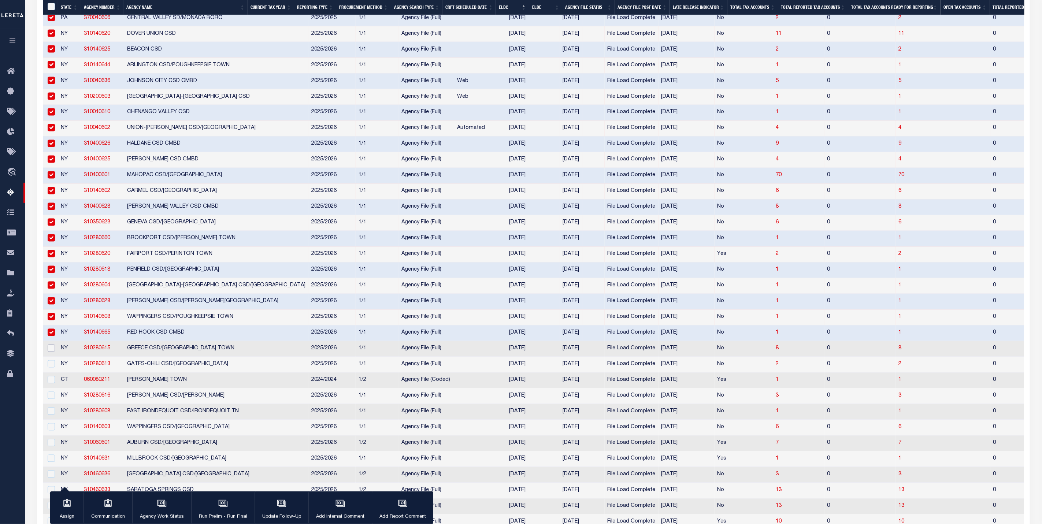
click at [54, 352] on input "checkbox" at bounding box center [51, 348] width 7 height 7
checkbox input "true"
click at [53, 368] on div at bounding box center [50, 364] width 9 height 8
checkbox input "true"
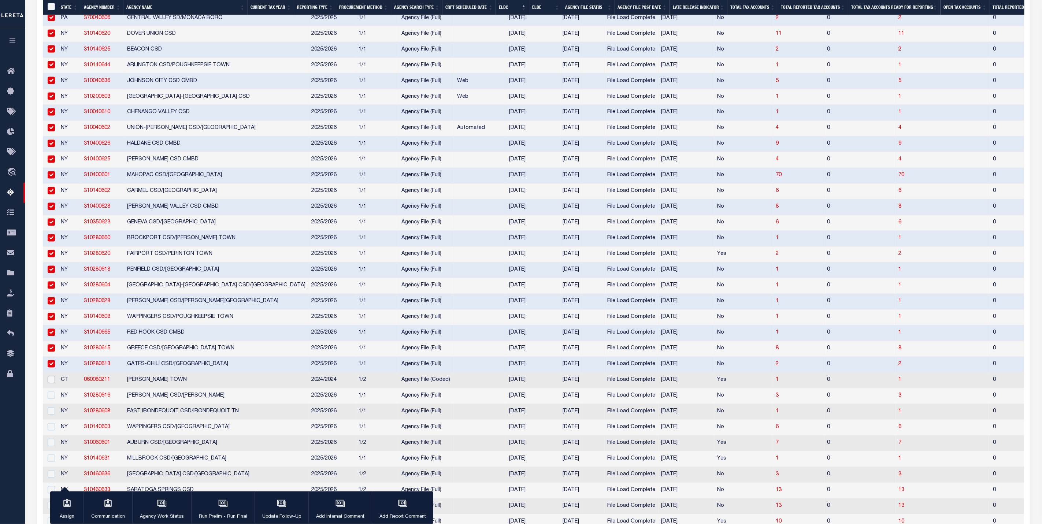
click at [51, 383] on input "checkbox" at bounding box center [51, 379] width 7 height 7
checkbox input "true"
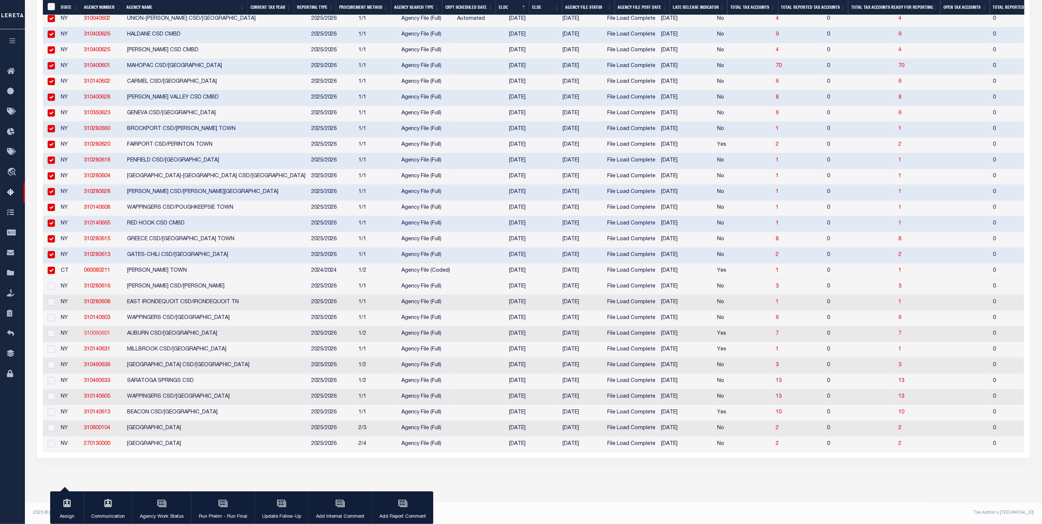
scroll to position [1064, 0]
click at [54, 284] on input "checkbox" at bounding box center [51, 285] width 7 height 7
checkbox input "true"
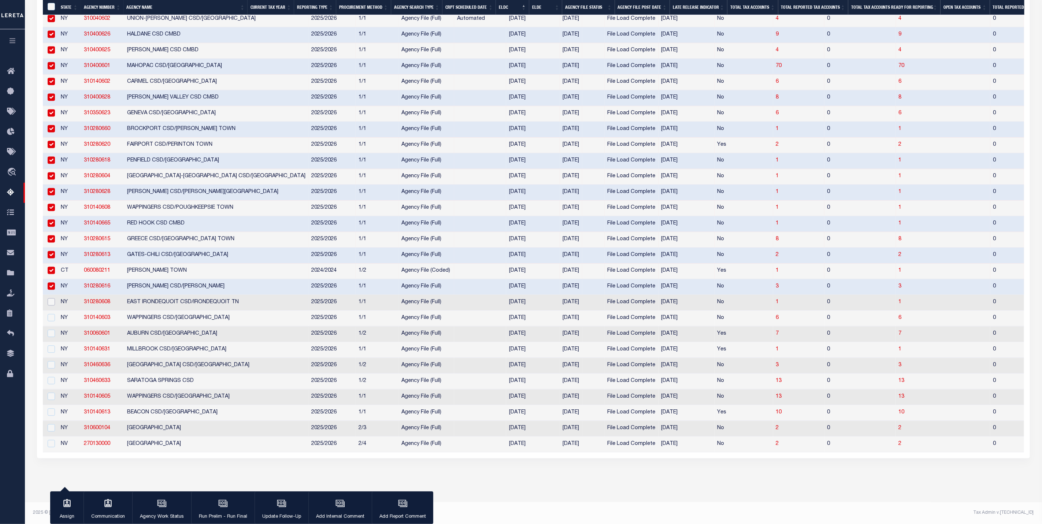
click at [54, 298] on input "checkbox" at bounding box center [51, 301] width 7 height 7
checkbox input "true"
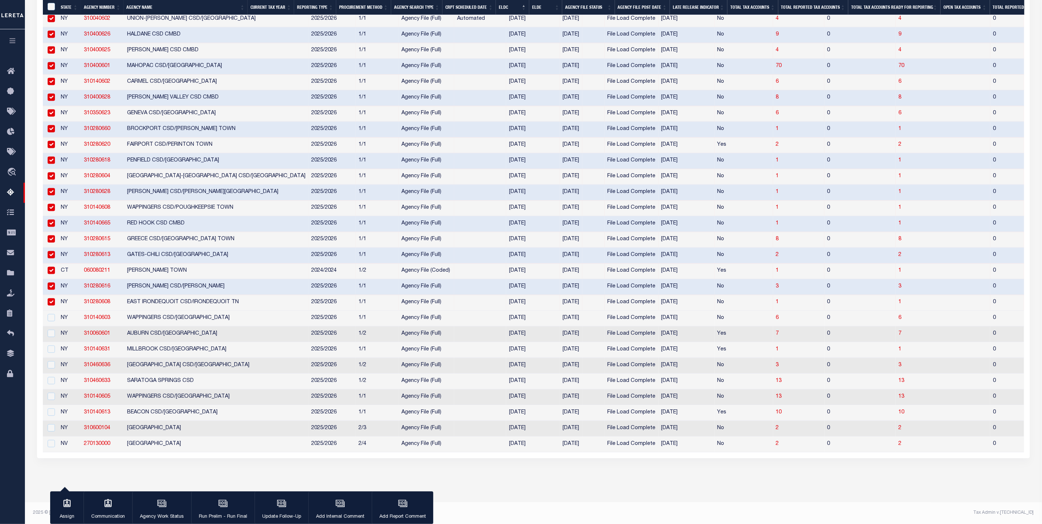
scroll to position [1051, 0]
click at [53, 321] on input "checkbox" at bounding box center [51, 317] width 7 height 7
checkbox input "true"
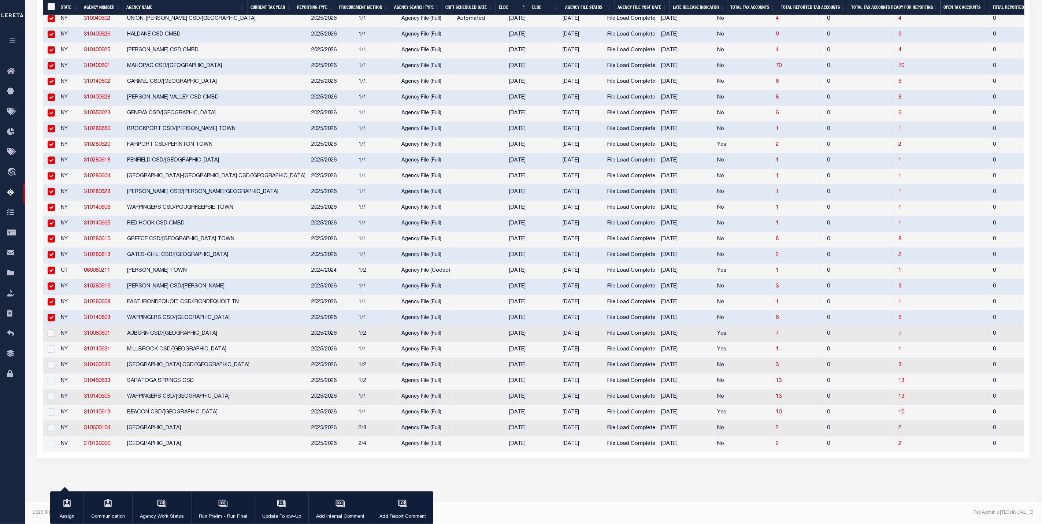
click at [53, 337] on input "checkbox" at bounding box center [51, 332] width 7 height 7
checkbox input "true"
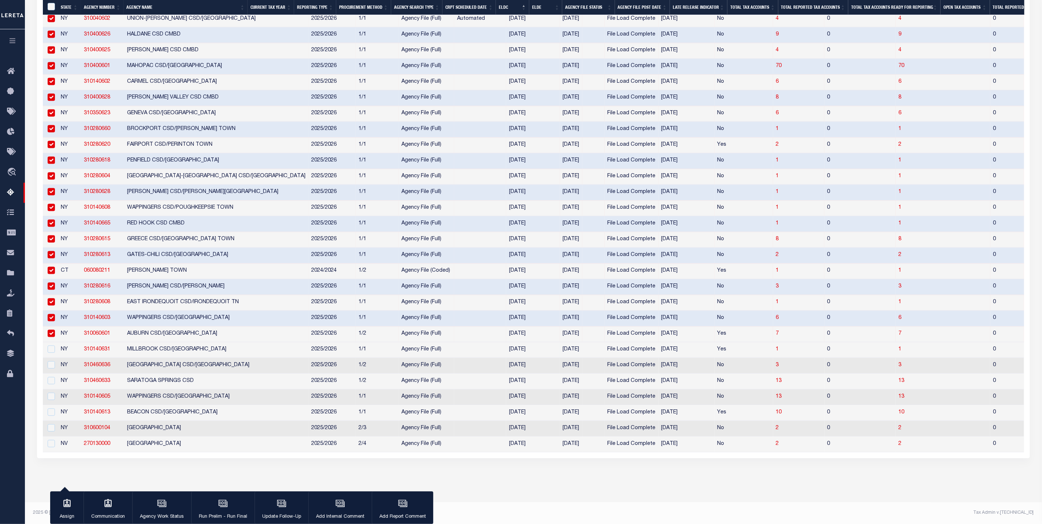
click at [51, 358] on td at bounding box center [50, 350] width 15 height 16
checkbox input "true"
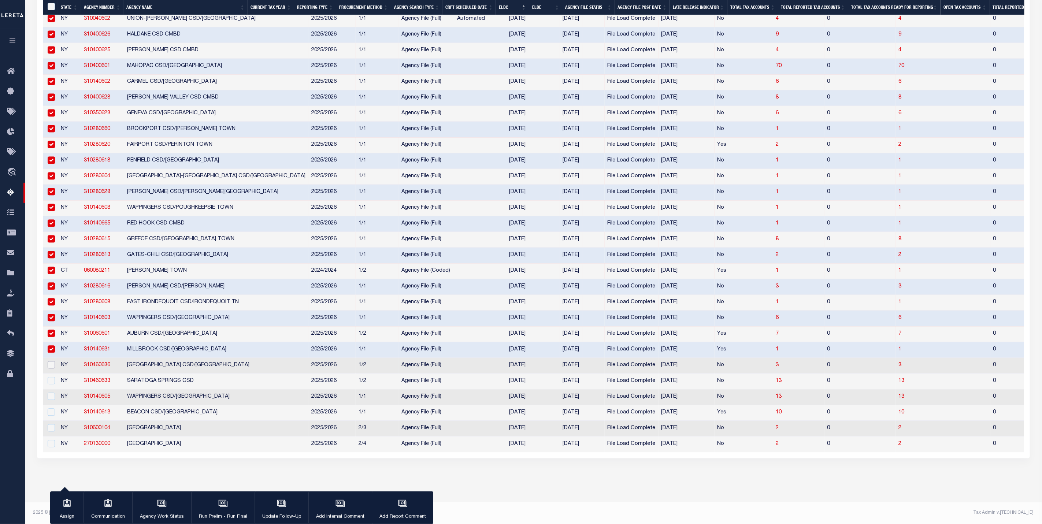
click at [53, 368] on input "checkbox" at bounding box center [51, 364] width 7 height 7
checkbox input "true"
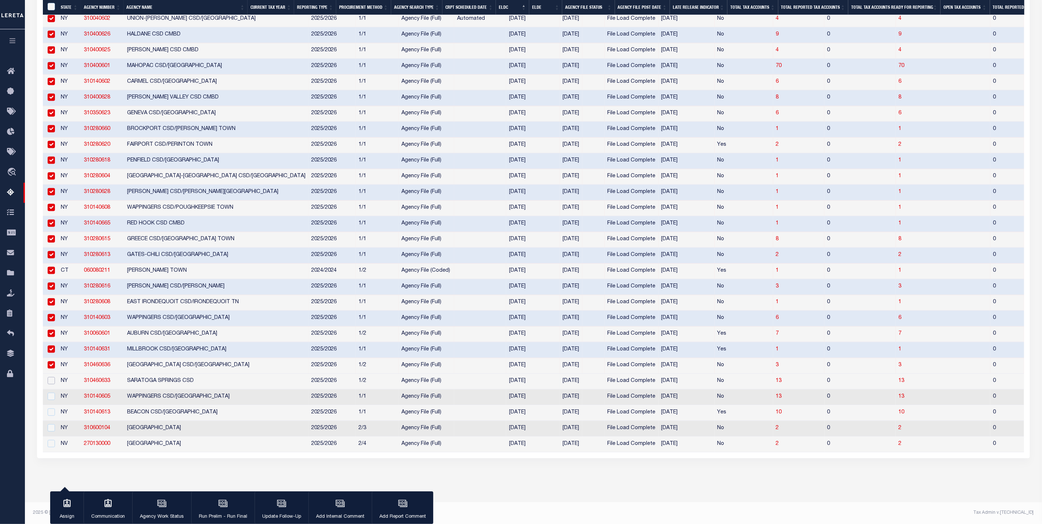
click at [51, 384] on input "checkbox" at bounding box center [51, 380] width 7 height 7
checkbox input "true"
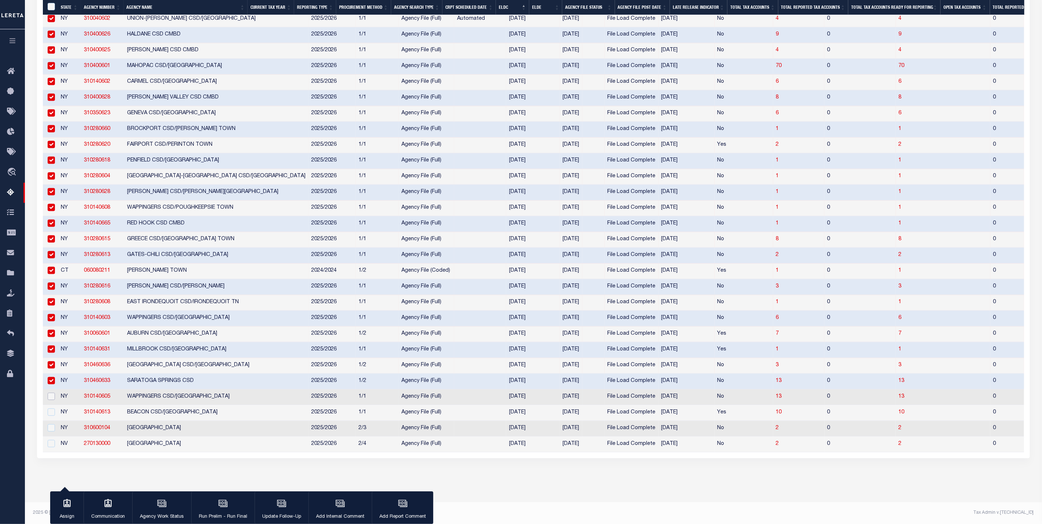
click at [54, 400] on input "checkbox" at bounding box center [51, 395] width 7 height 7
checkbox input "true"
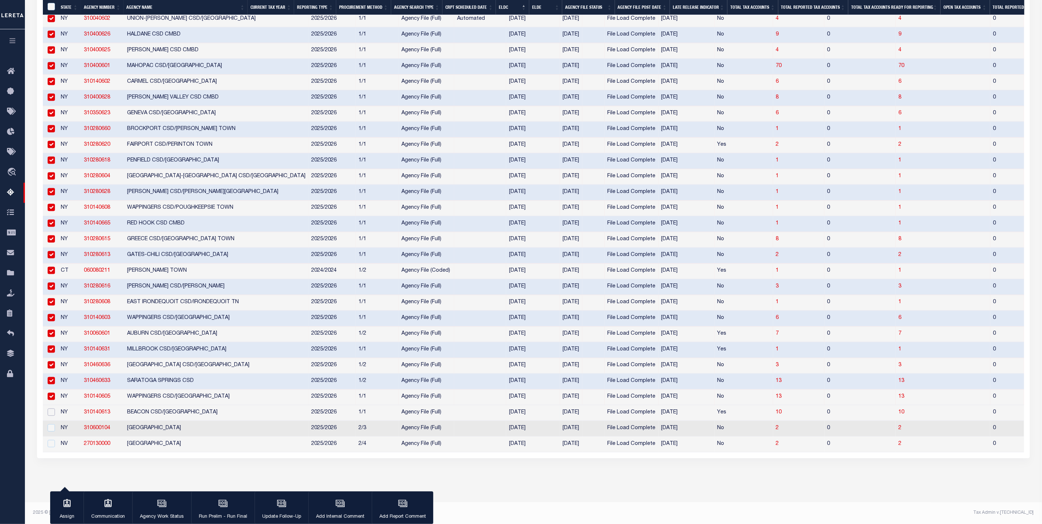
click at [52, 416] on input "checkbox" at bounding box center [51, 411] width 7 height 7
checkbox input "true"
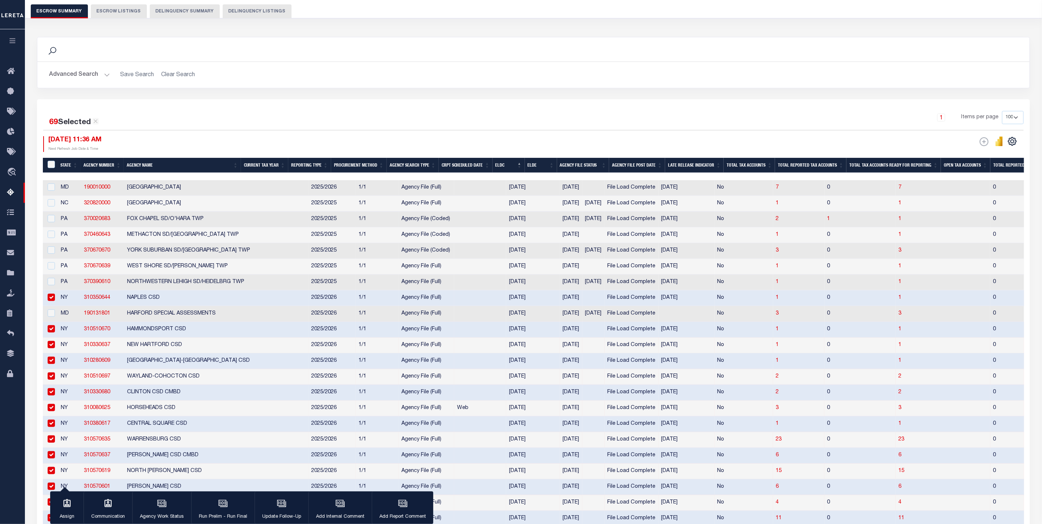
scroll to position [0, 0]
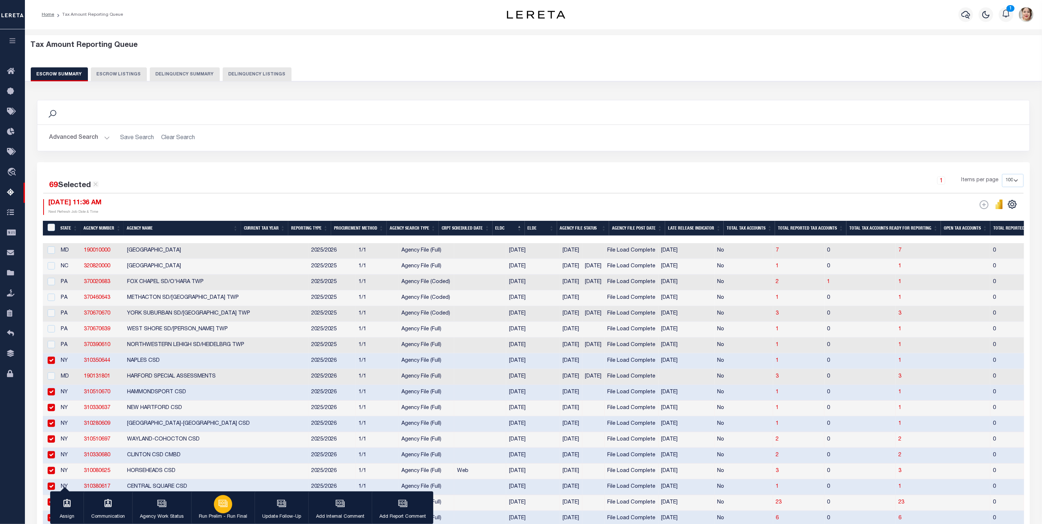
click at [217, 512] on button "Run Prelim - Run Final" at bounding box center [222, 507] width 63 height 33
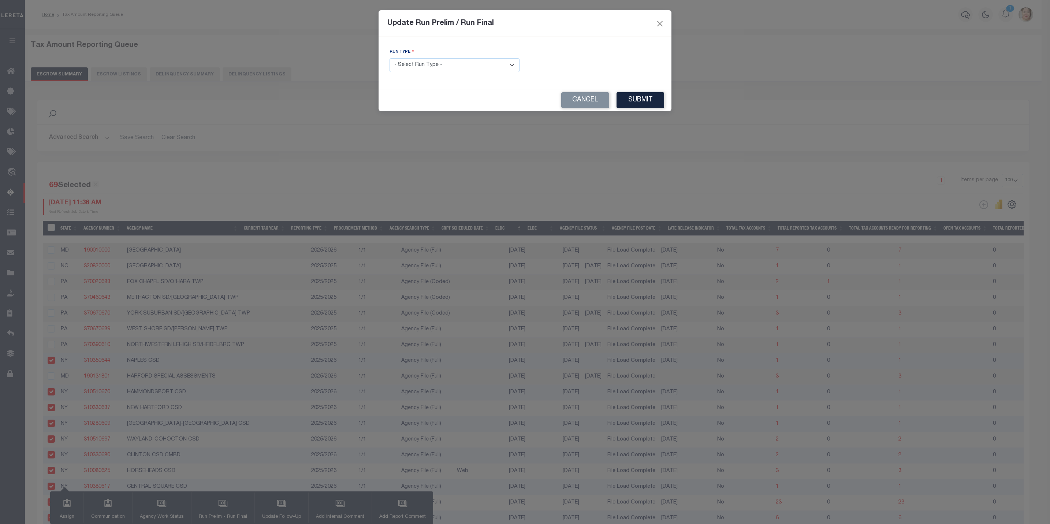
click at [447, 61] on select "- Select Run Type - Prelim Run Final Run" at bounding box center [455, 65] width 130 height 14
select select "P"
click at [390, 59] on select "- Select Run Type - Prelim Run Final Run" at bounding box center [455, 65] width 130 height 14
click at [633, 100] on button "Submit" at bounding box center [641, 100] width 48 height 16
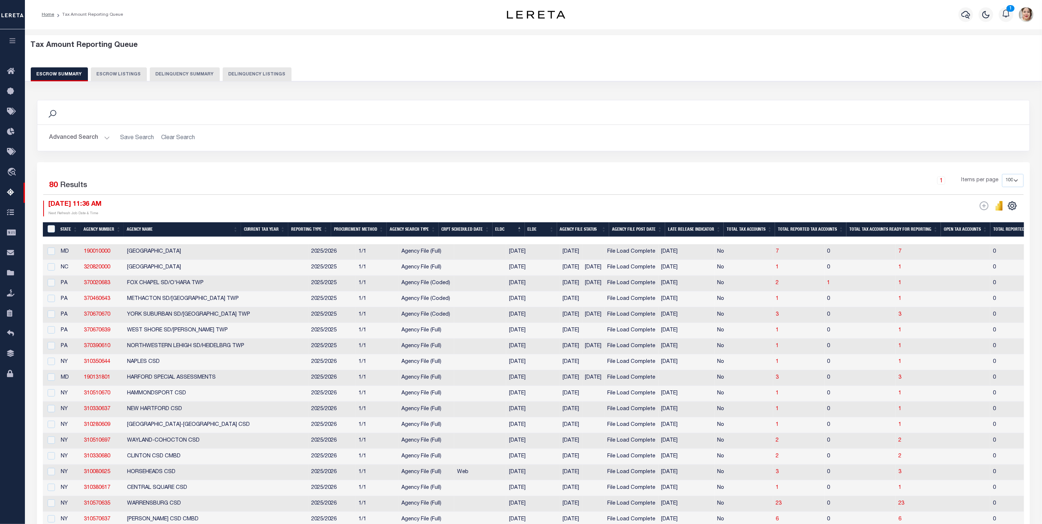
click at [88, 142] on button "Advanced Search" at bounding box center [79, 138] width 61 height 14
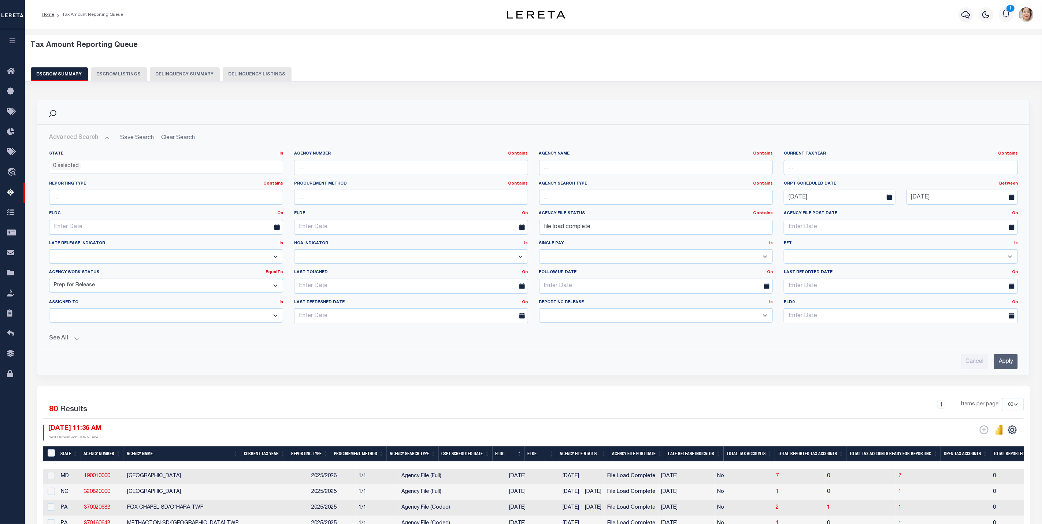
click at [585, 318] on select "Prelim Final" at bounding box center [656, 315] width 234 height 14
select select "P"
click at [539, 310] on select "Prelim Final" at bounding box center [656, 315] width 234 height 14
click at [1005, 366] on input "Apply" at bounding box center [1006, 361] width 24 height 15
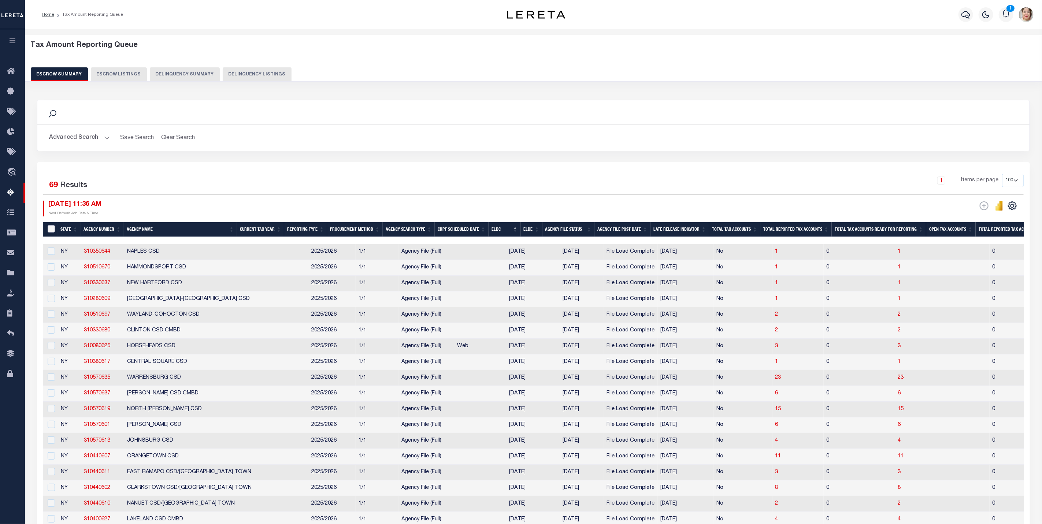
click at [52, 230] on input "&nbsp;" at bounding box center [51, 228] width 7 height 7
checkbox input "true"
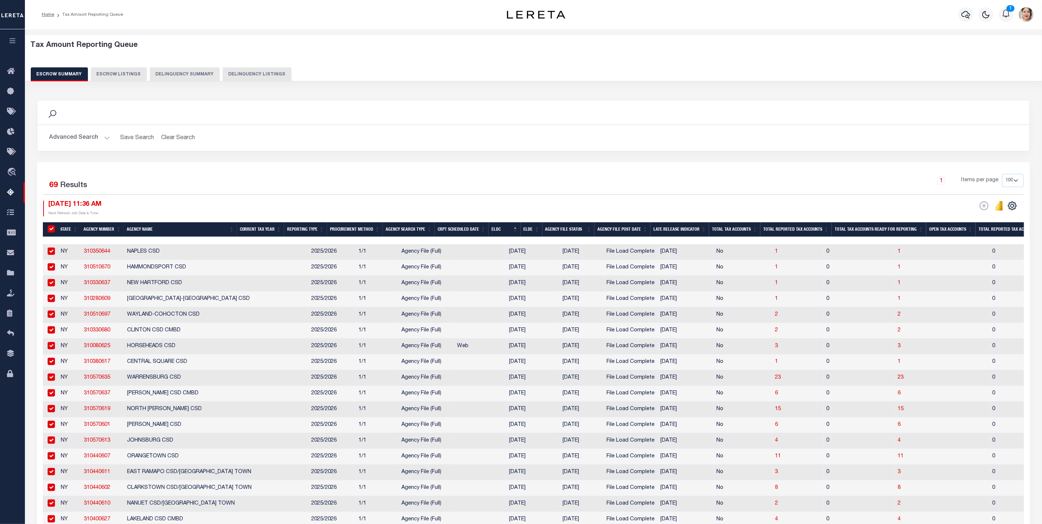
checkbox input "true"
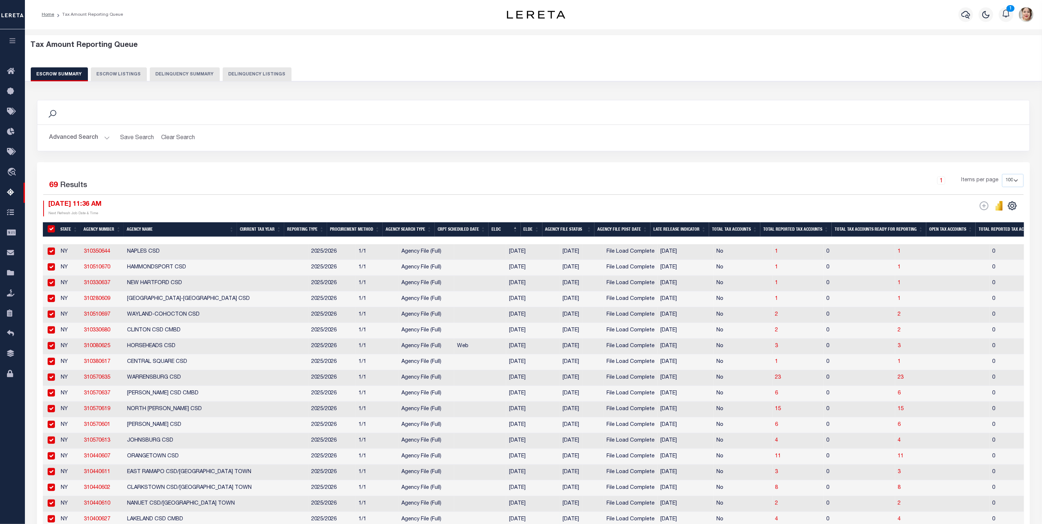
checkbox input "true"
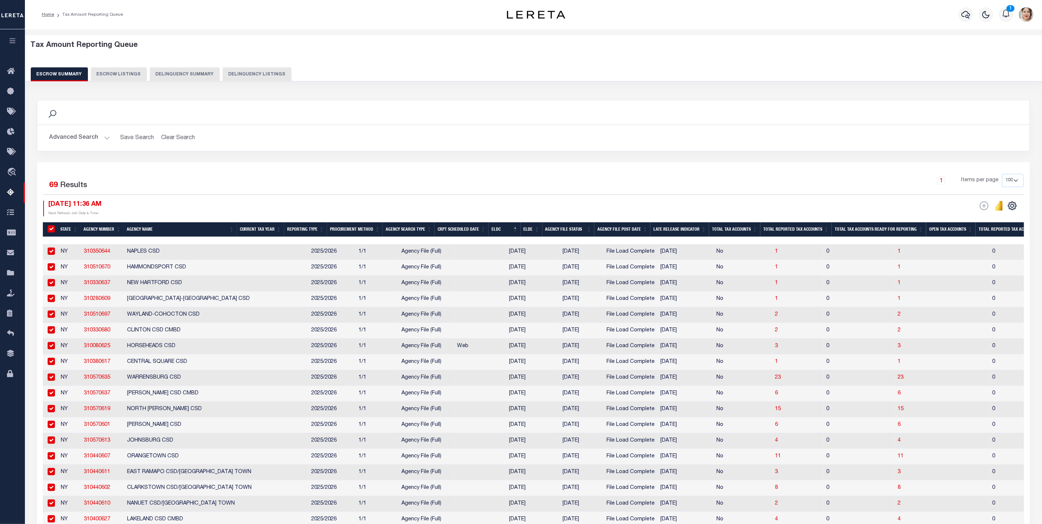
checkbox input "true"
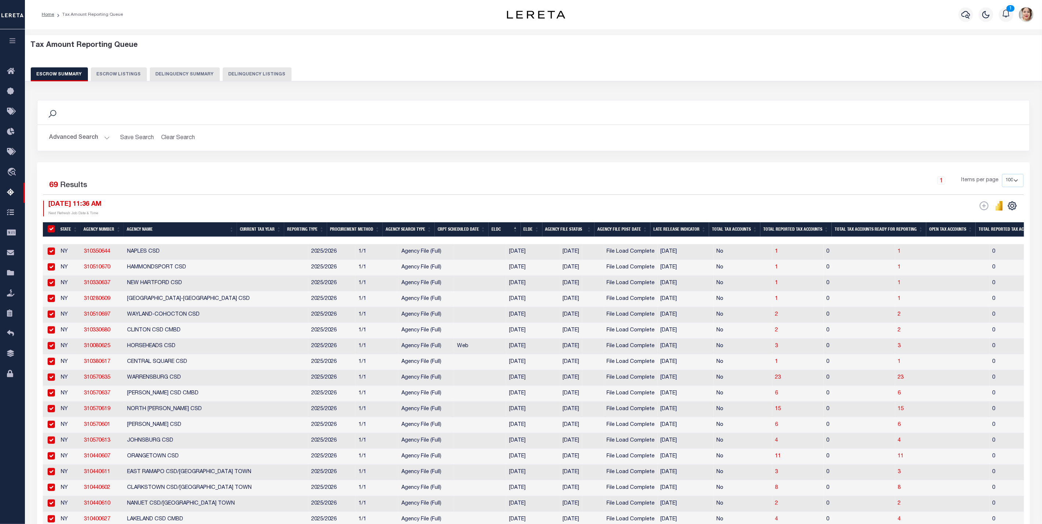
checkbox input "true"
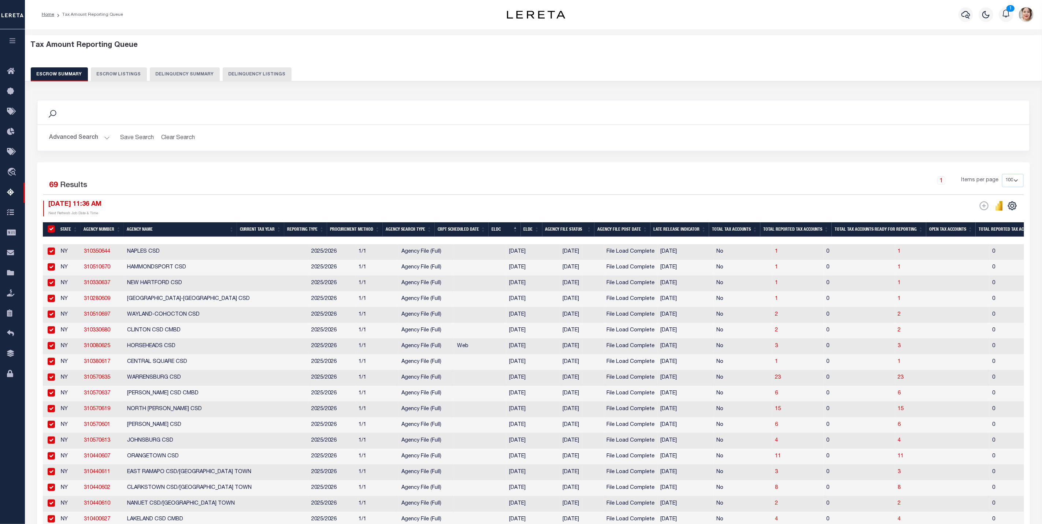
checkbox input "true"
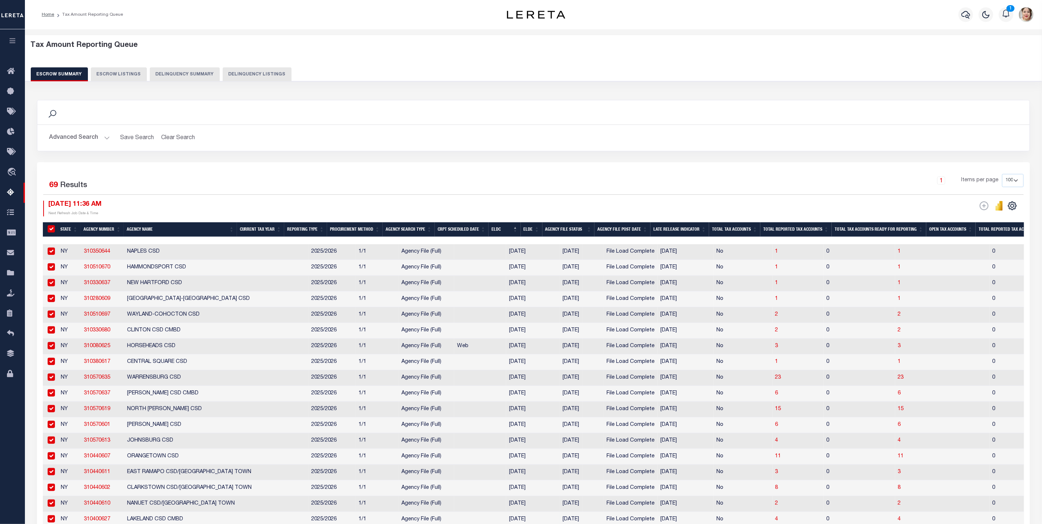
checkbox input "true"
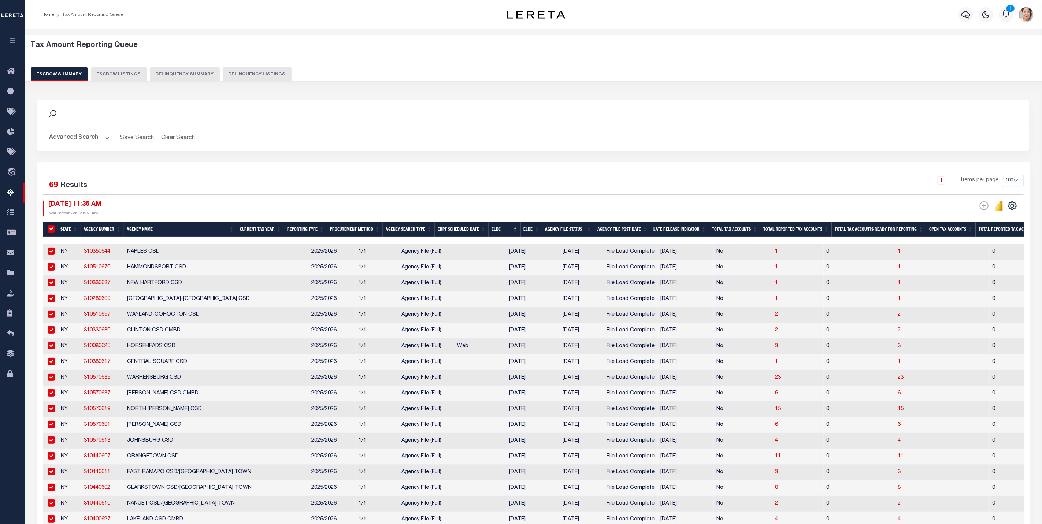
checkbox input "true"
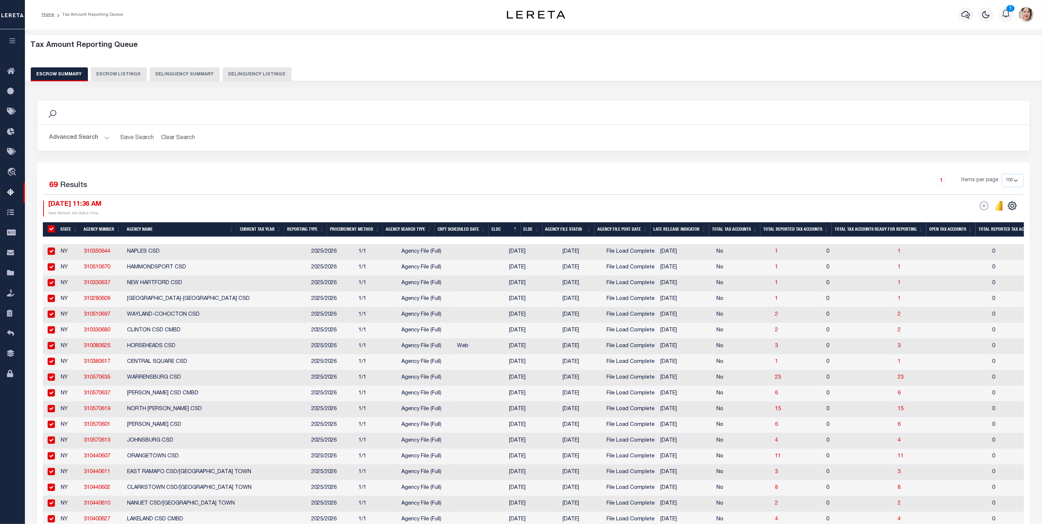
checkbox input "true"
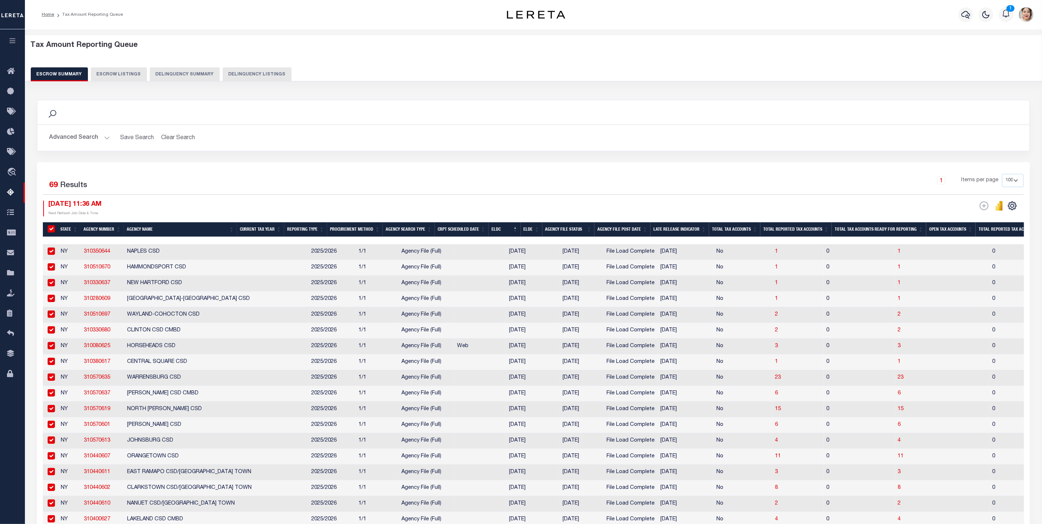
checkbox input "true"
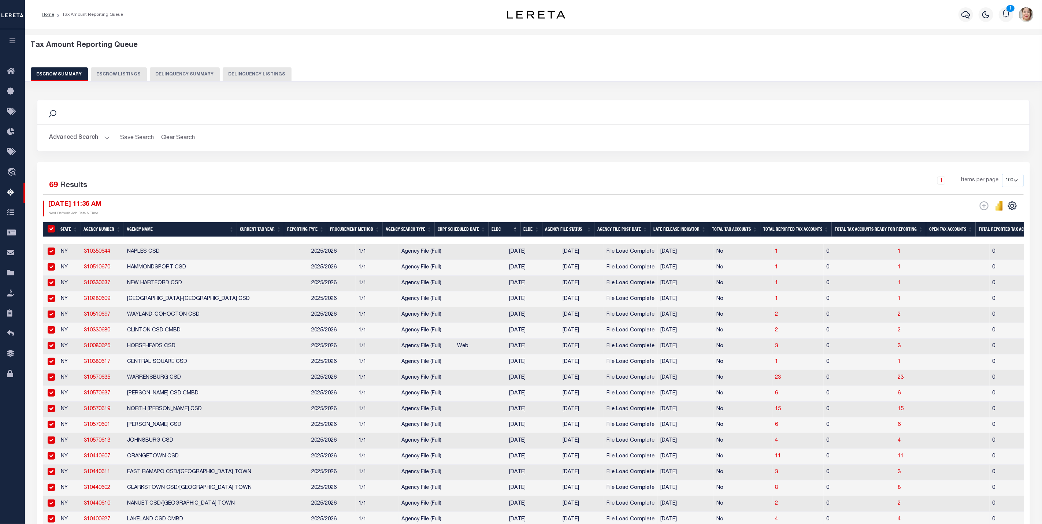
checkbox input "true"
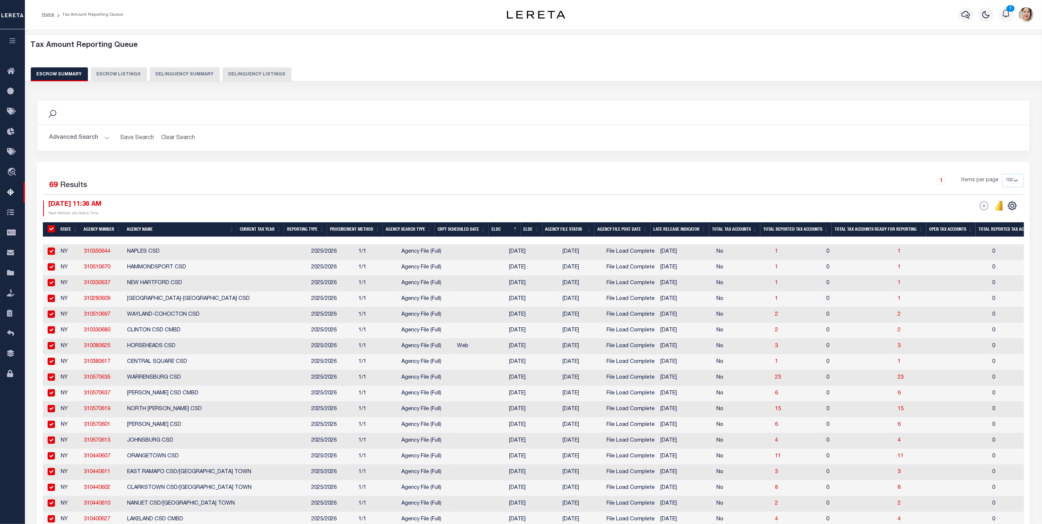
checkbox input "true"
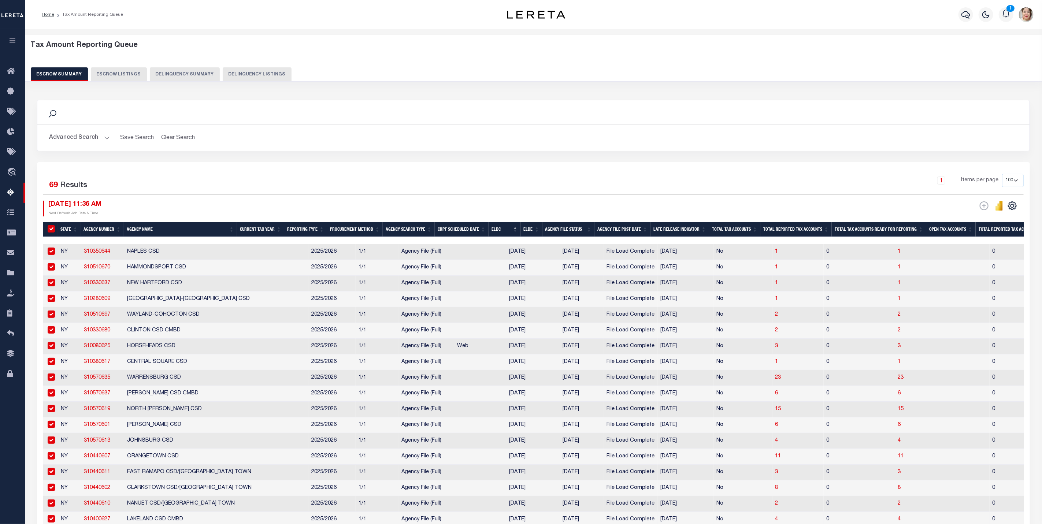
checkbox input "true"
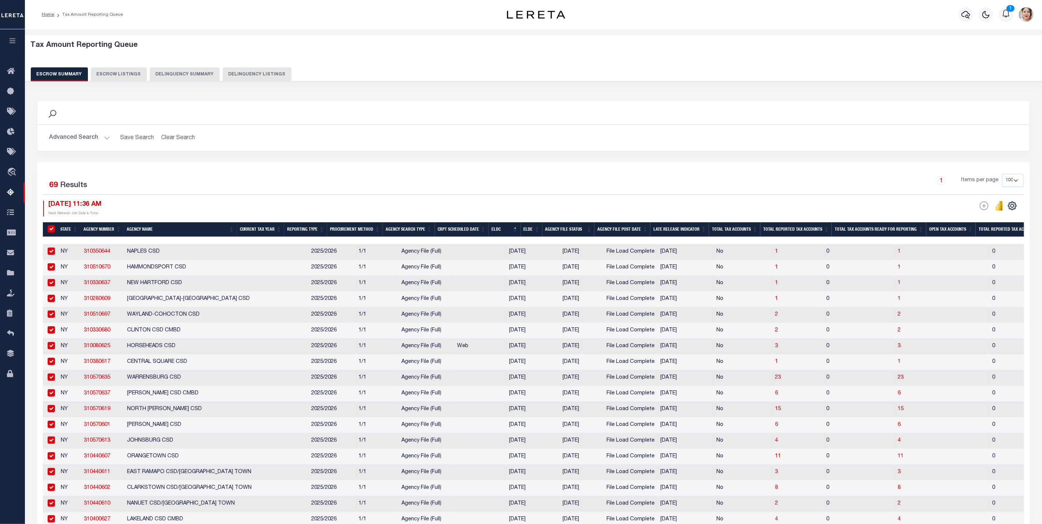
checkbox input "true"
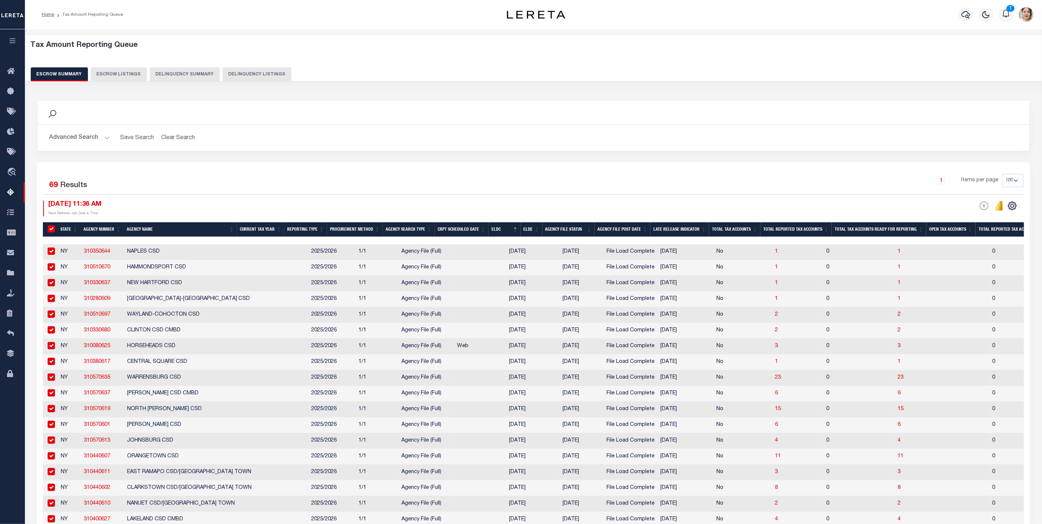
checkbox input "true"
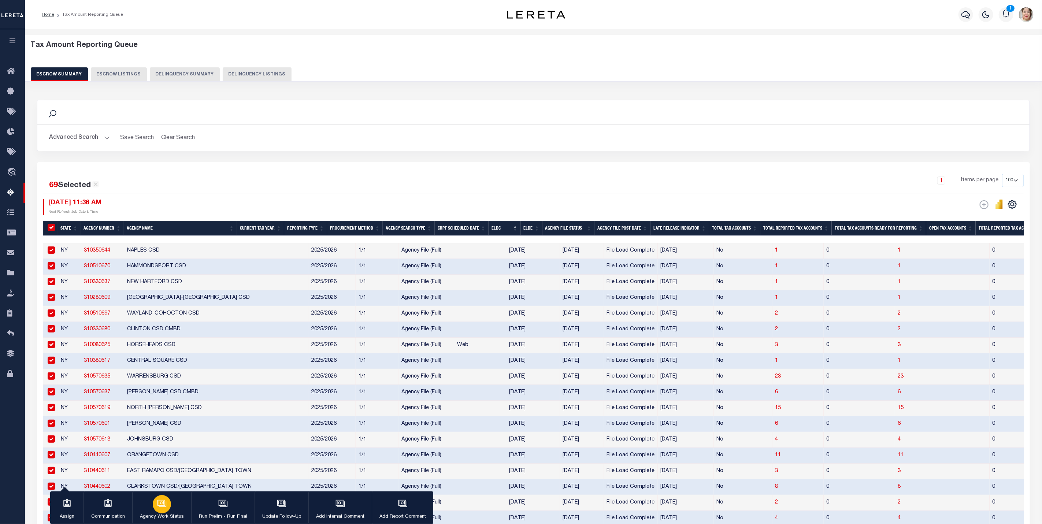
click at [167, 510] on div "button" at bounding box center [162, 504] width 18 height 18
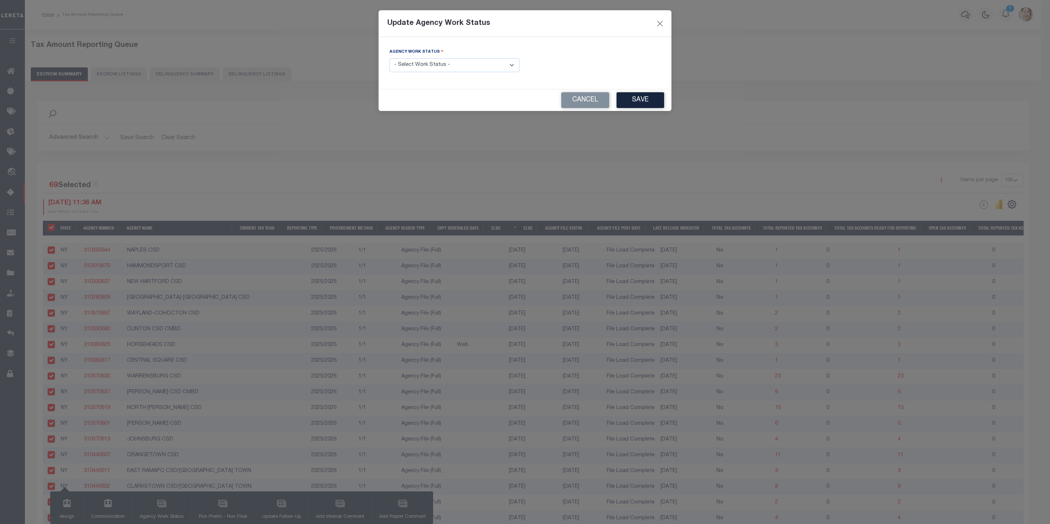
click at [447, 63] on select "- Select Work Status - New In Progress Pending Agency Follow-up Pending QC Read…" at bounding box center [455, 65] width 130 height 14
select select "7"
click at [390, 59] on select "- Select Work Status - New In Progress Pending Agency Follow-up Pending QC Read…" at bounding box center [455, 65] width 130 height 14
click at [648, 101] on button "Save" at bounding box center [641, 100] width 48 height 16
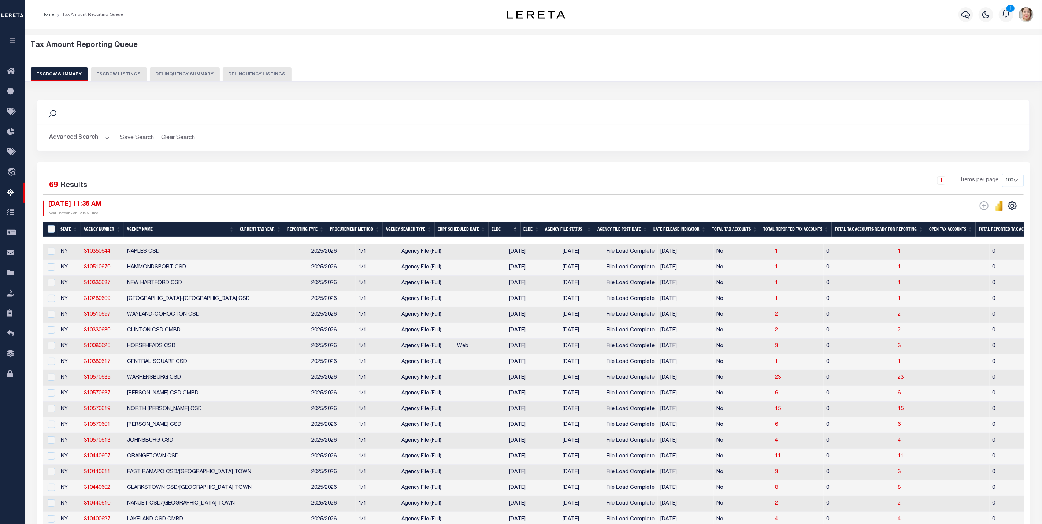
click at [65, 139] on button "Advanced Search" at bounding box center [79, 138] width 61 height 14
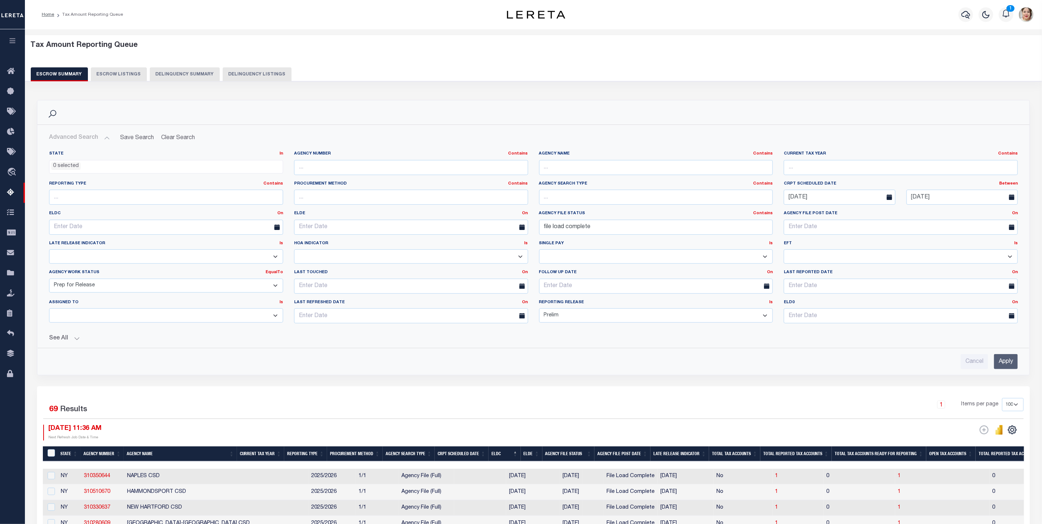
click at [108, 288] on select "New In Progress Pending Agency Follow-up Pending QC Ready for Release Prep for …" at bounding box center [166, 286] width 234 height 14
click at [49, 280] on select "New In Progress Pending Agency Follow-up Pending QC Ready for Release Prep for …" at bounding box center [166, 286] width 234 height 14
click at [1012, 360] on input "Apply" at bounding box center [1006, 361] width 24 height 15
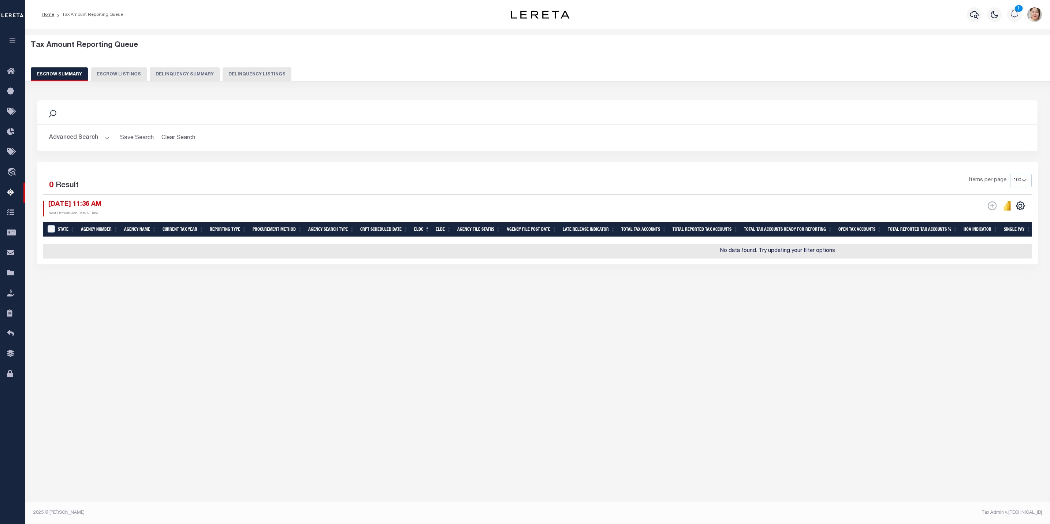
click at [67, 139] on button "Advanced Search" at bounding box center [79, 138] width 61 height 14
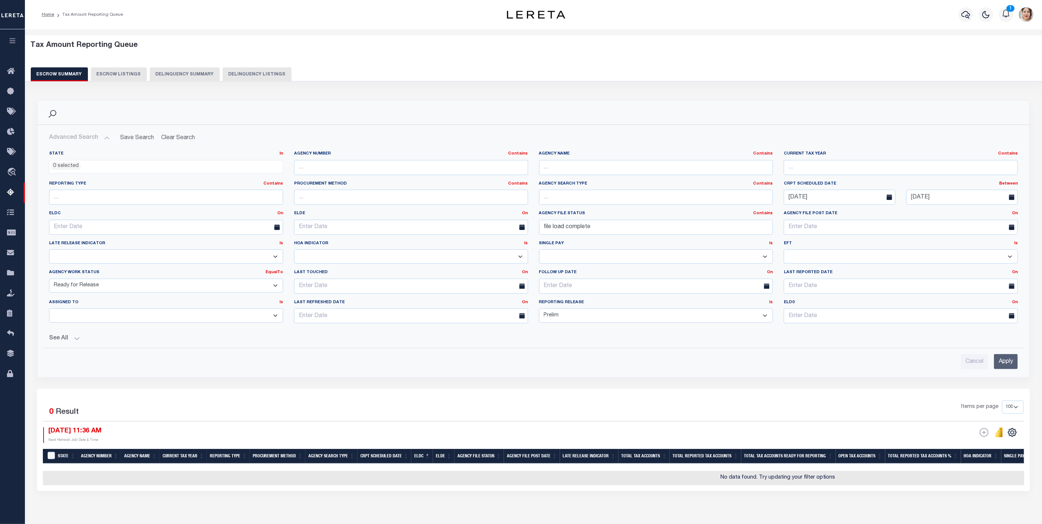
click at [96, 290] on select "New In Progress Pending Agency Follow-up Pending QC Ready for Release Prep for …" at bounding box center [166, 286] width 234 height 14
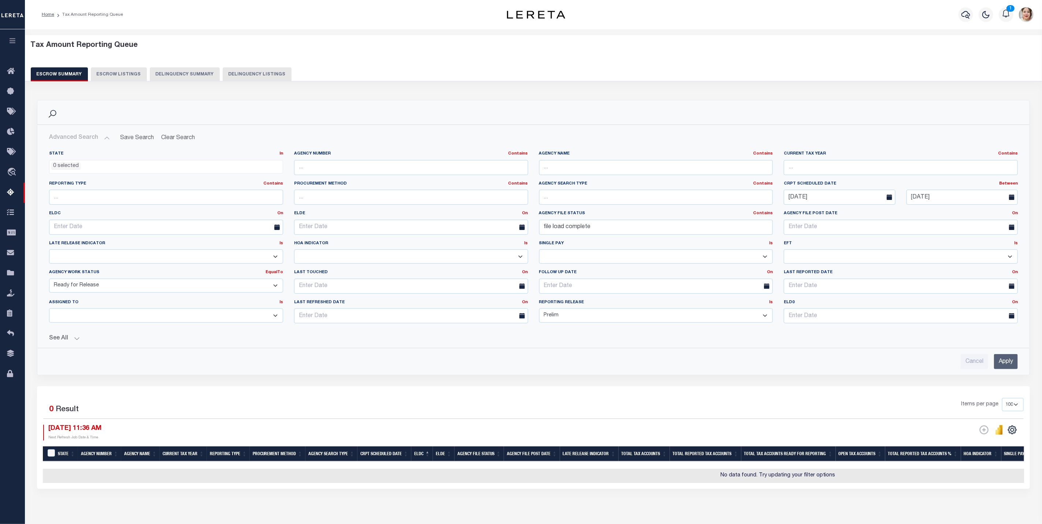
select select "7"
click at [49, 280] on select "New In Progress Pending Agency Follow-up Pending QC Ready for Release Prep for …" at bounding box center [166, 286] width 234 height 14
click at [1009, 366] on input "Apply" at bounding box center [1006, 361] width 24 height 15
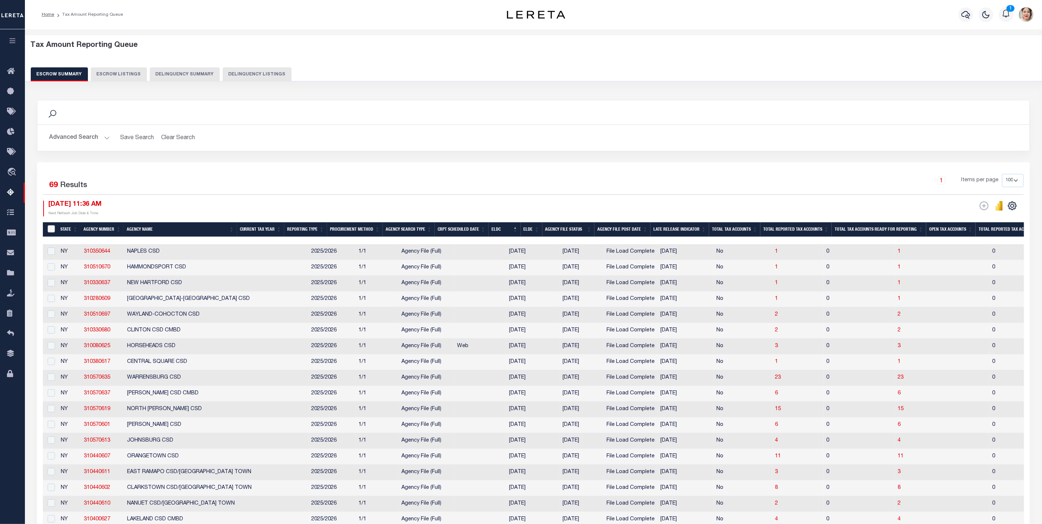
click at [52, 230] on input "&nbsp;" at bounding box center [51, 228] width 7 height 7
checkbox input "true"
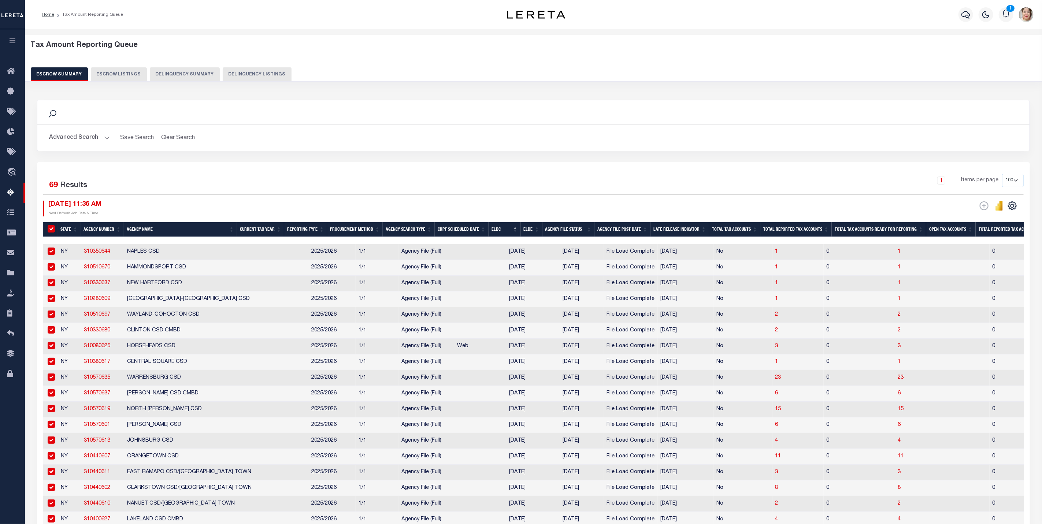
checkbox input "true"
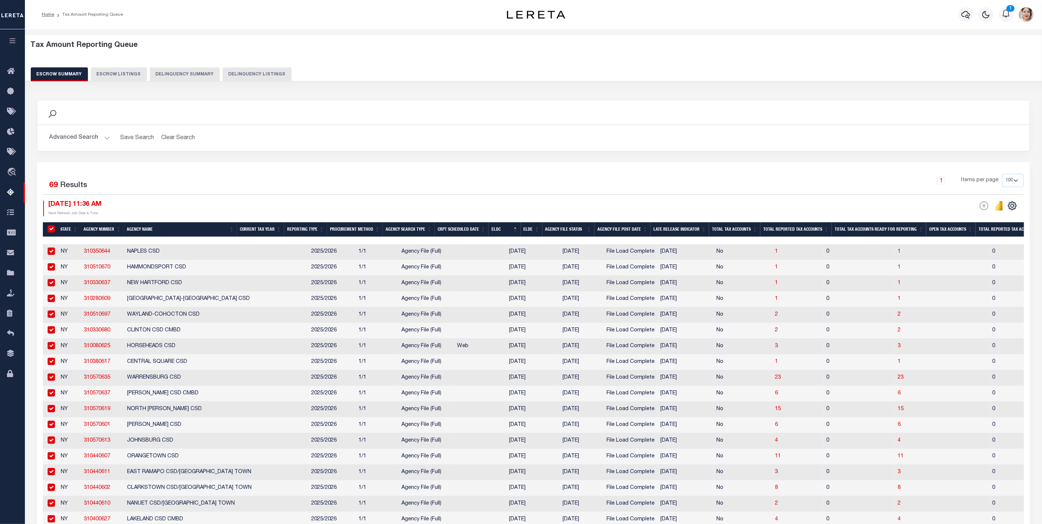
checkbox input "true"
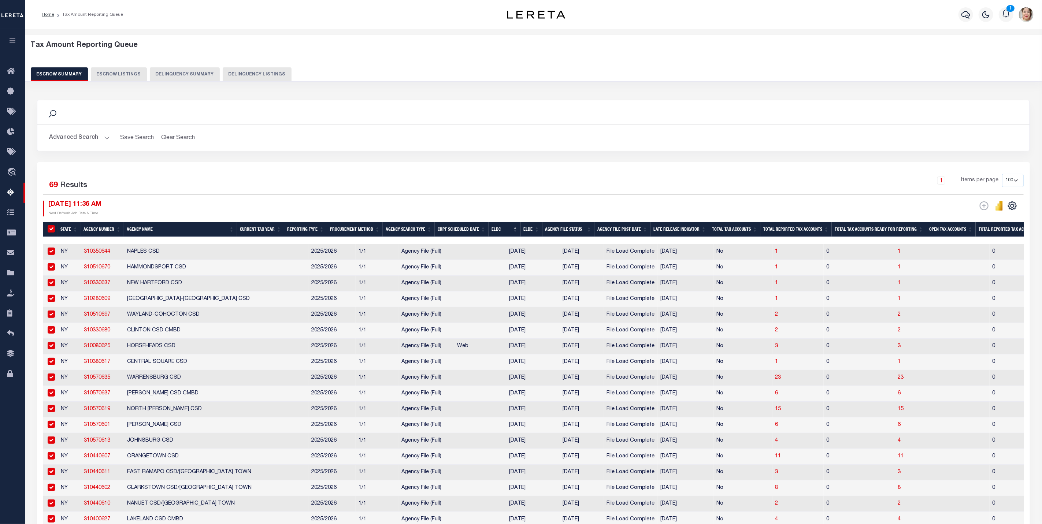
checkbox input "true"
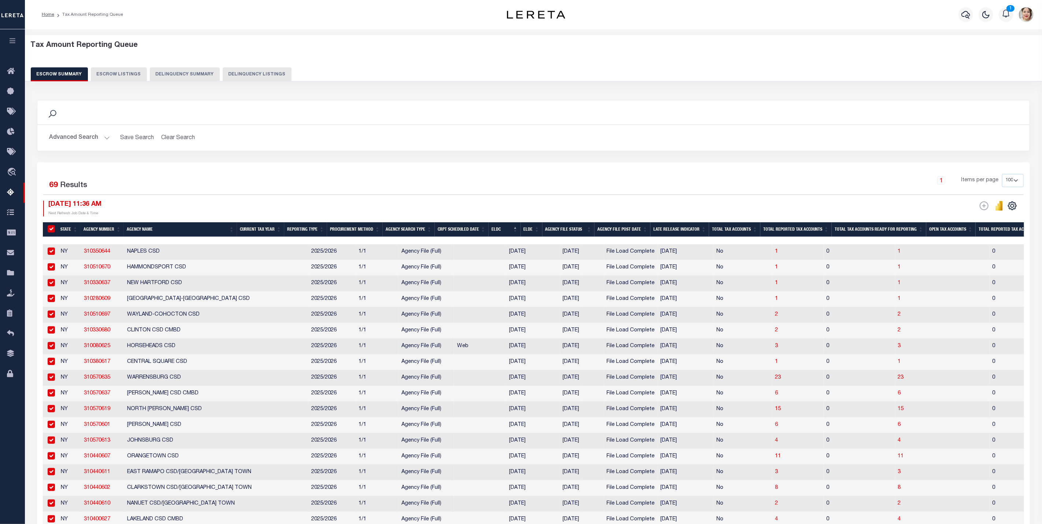
checkbox input "true"
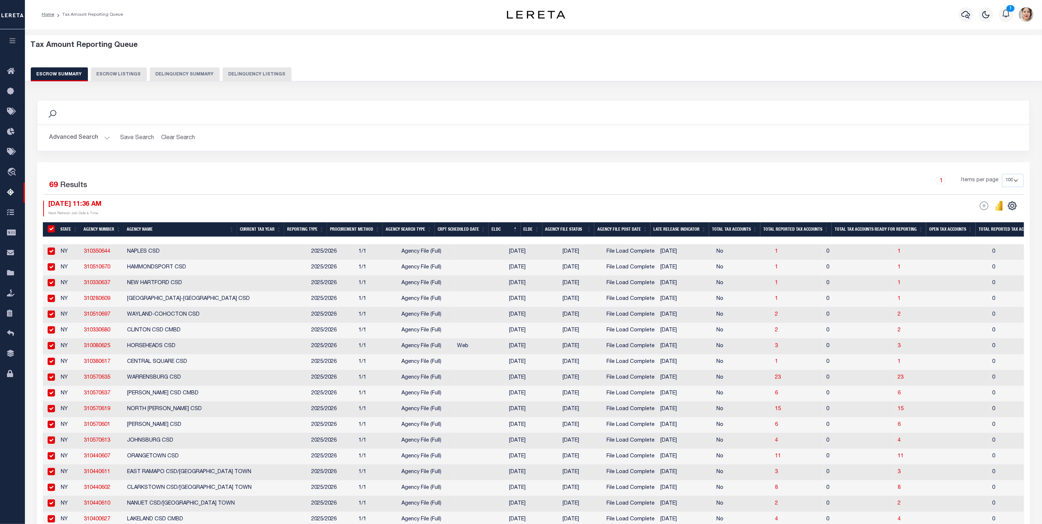
checkbox input "true"
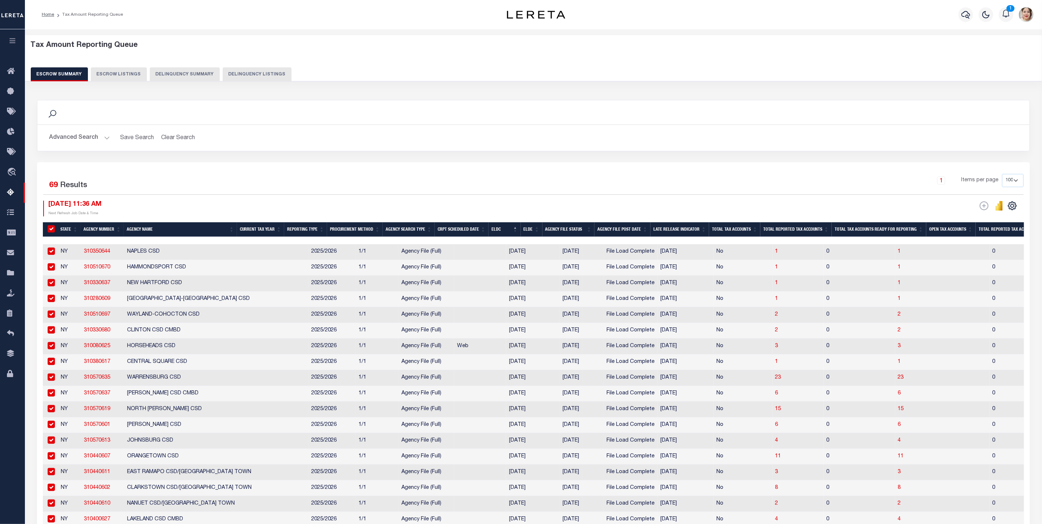
checkbox input "true"
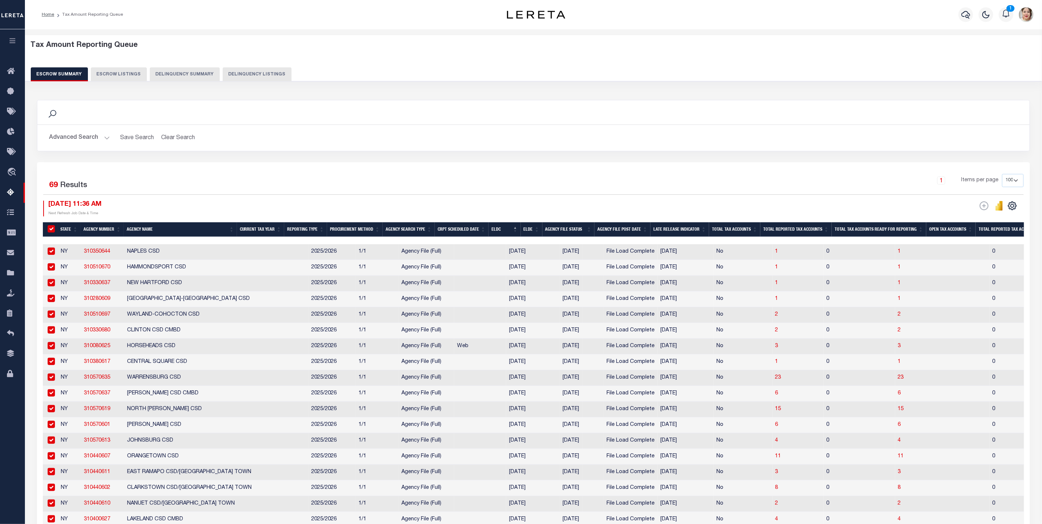
checkbox input "true"
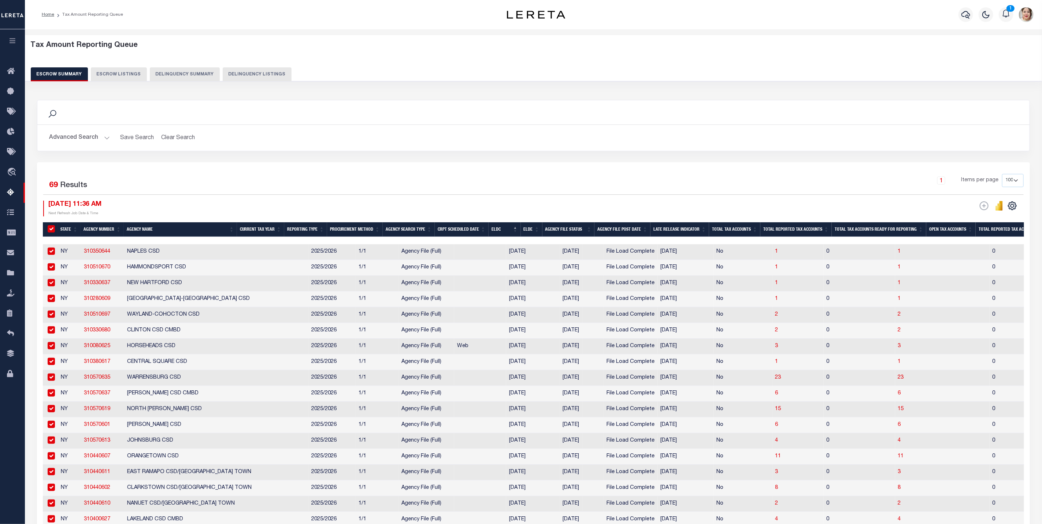
checkbox input "true"
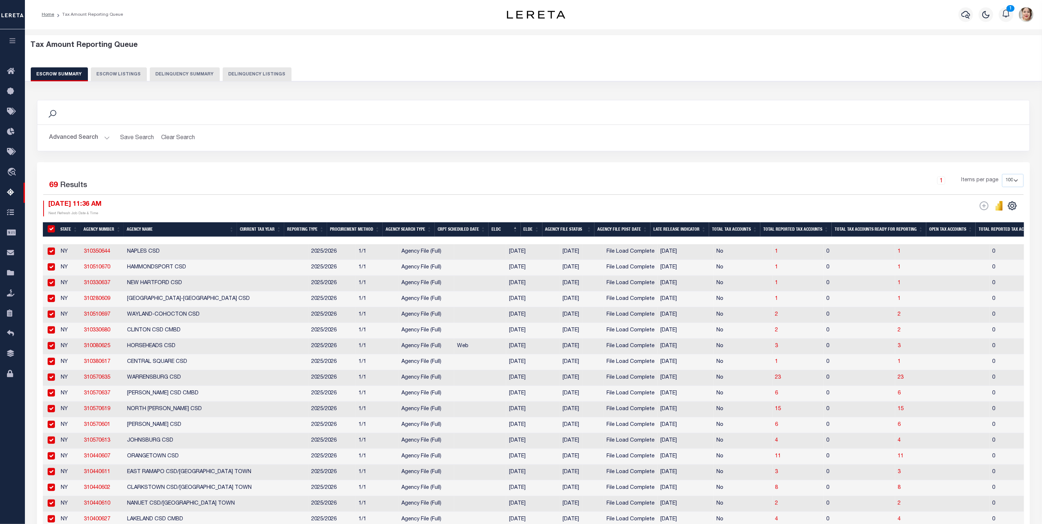
checkbox input "true"
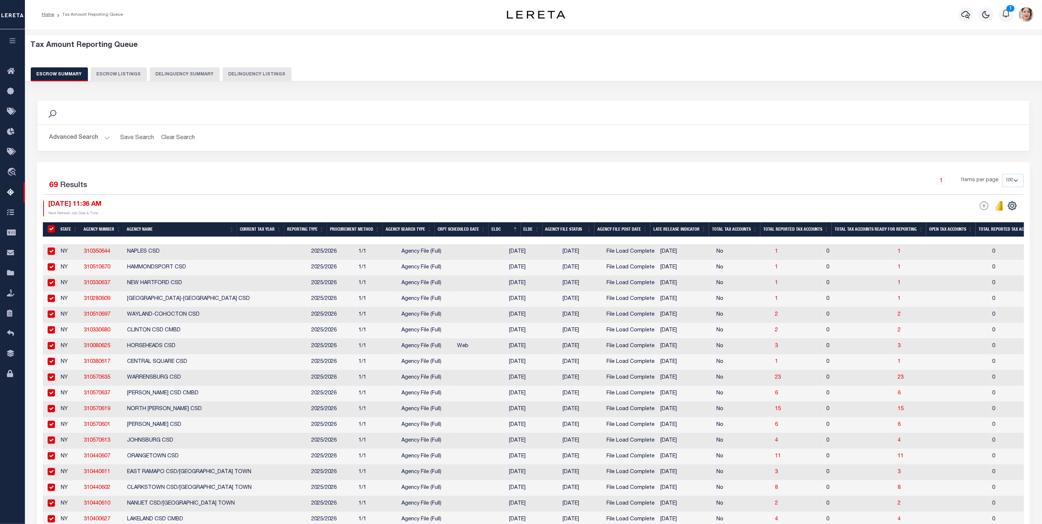
checkbox input "true"
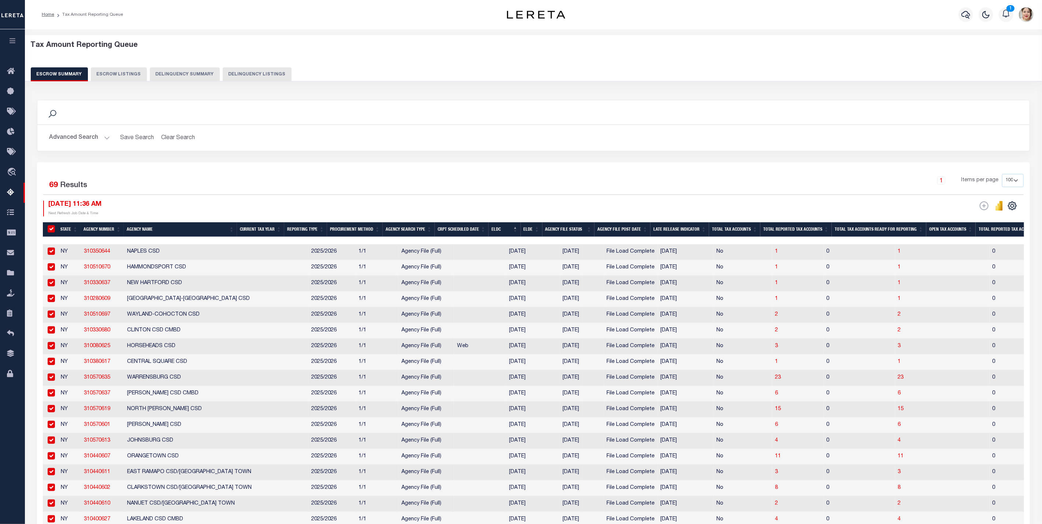
checkbox input "true"
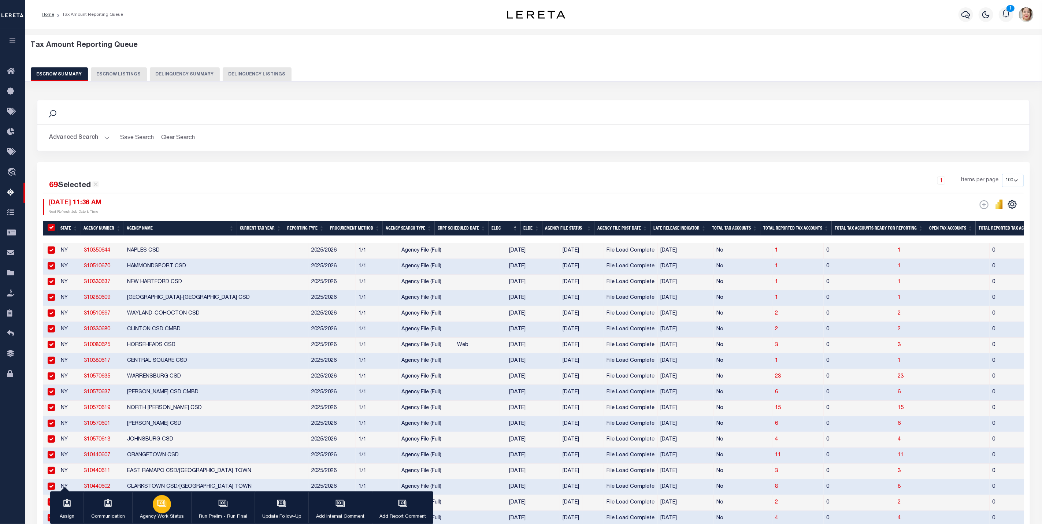
click at [172, 508] on button "Agency Work Status" at bounding box center [161, 507] width 59 height 33
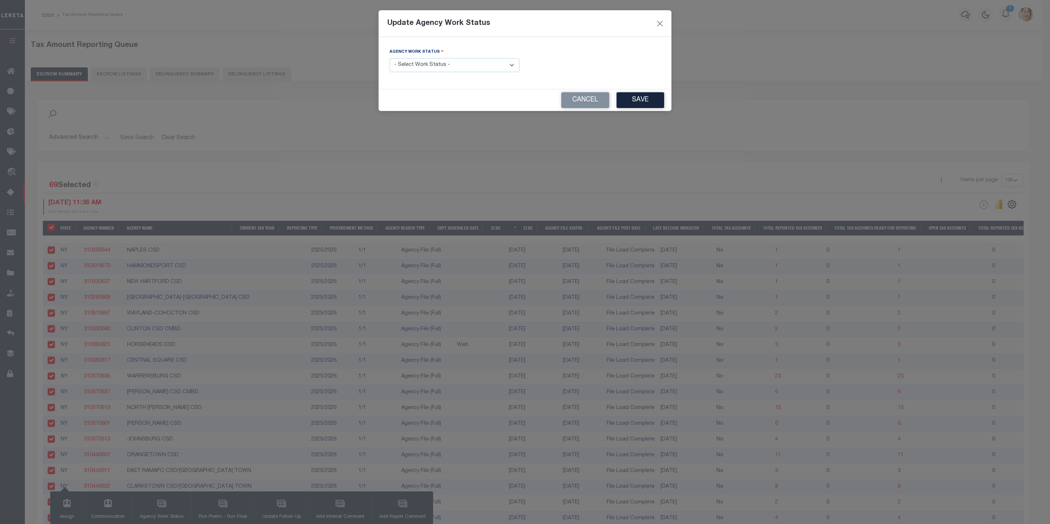
click at [412, 65] on select "- Select Work Status - New In Progress Pending Agency Follow-up Pending QC Read…" at bounding box center [455, 65] width 130 height 14
click at [390, 59] on select "- Select Work Status - New In Progress Pending Agency Follow-up Pending QC Read…" at bounding box center [455, 65] width 130 height 14
click at [637, 103] on button "Save" at bounding box center [641, 100] width 48 height 16
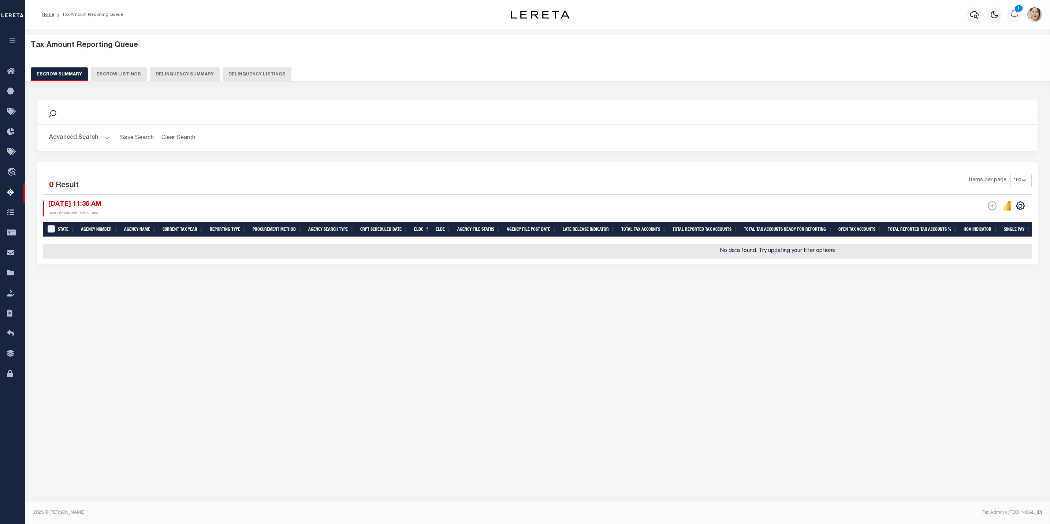
click at [73, 140] on button "Advanced Search" at bounding box center [79, 138] width 61 height 14
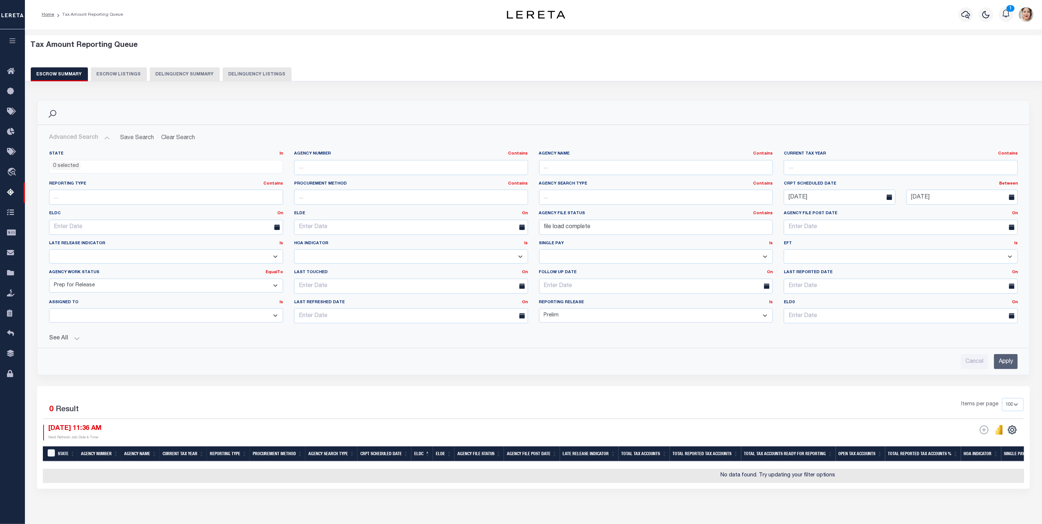
click at [94, 291] on select "New In Progress Pending Agency Follow-up Pending QC Ready for Release Prep for …" at bounding box center [166, 286] width 234 height 14
click at [49, 280] on select "New In Progress Pending Agency Follow-up Pending QC Ready for Release Prep for …" at bounding box center [166, 286] width 234 height 14
click at [1003, 366] on input "Apply" at bounding box center [1006, 361] width 24 height 15
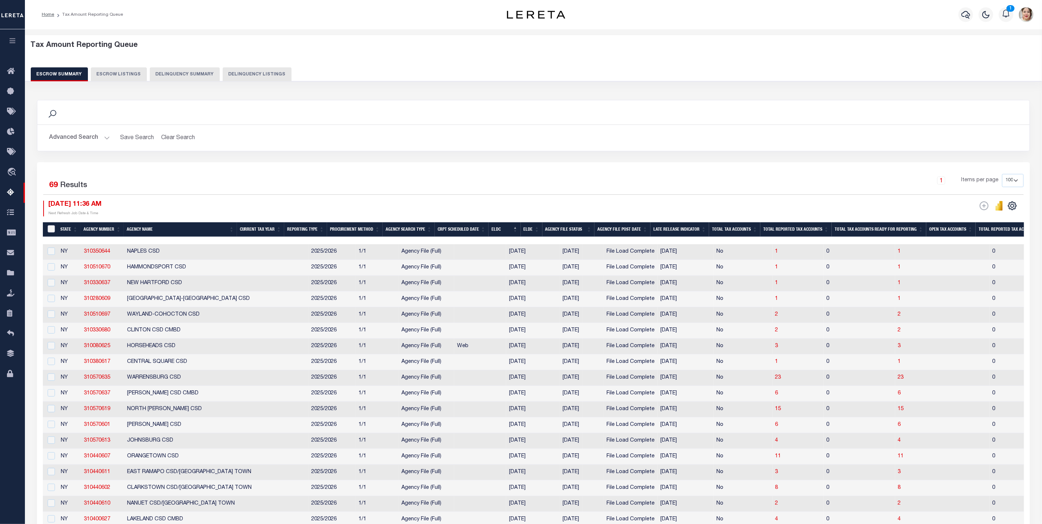
click at [54, 230] on input "&nbsp;" at bounding box center [51, 228] width 7 height 7
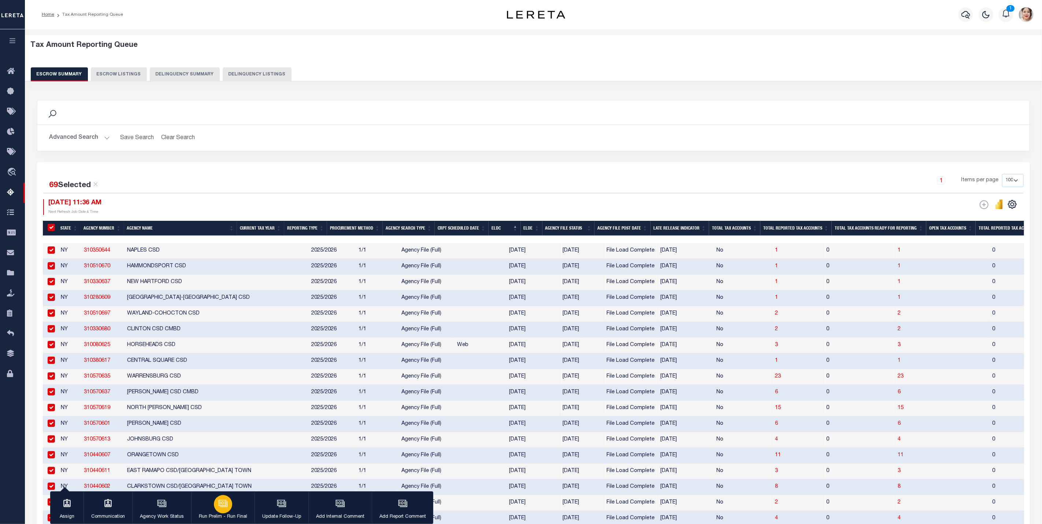
click at [225, 515] on p "Run Prelim - Run Final" at bounding box center [223, 516] width 48 height 7
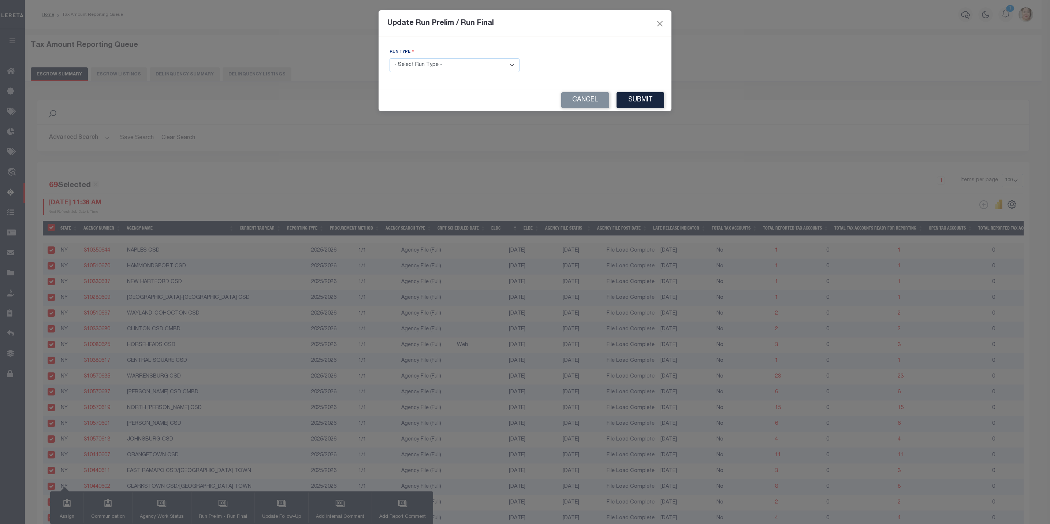
click at [459, 65] on select "- Select Run Type - Prelim Run Final Run" at bounding box center [455, 65] width 130 height 14
click at [390, 59] on select "- Select Run Type - Prelim Run Final Run" at bounding box center [455, 65] width 130 height 14
click at [606, 65] on input "text" at bounding box center [595, 65] width 130 height 14
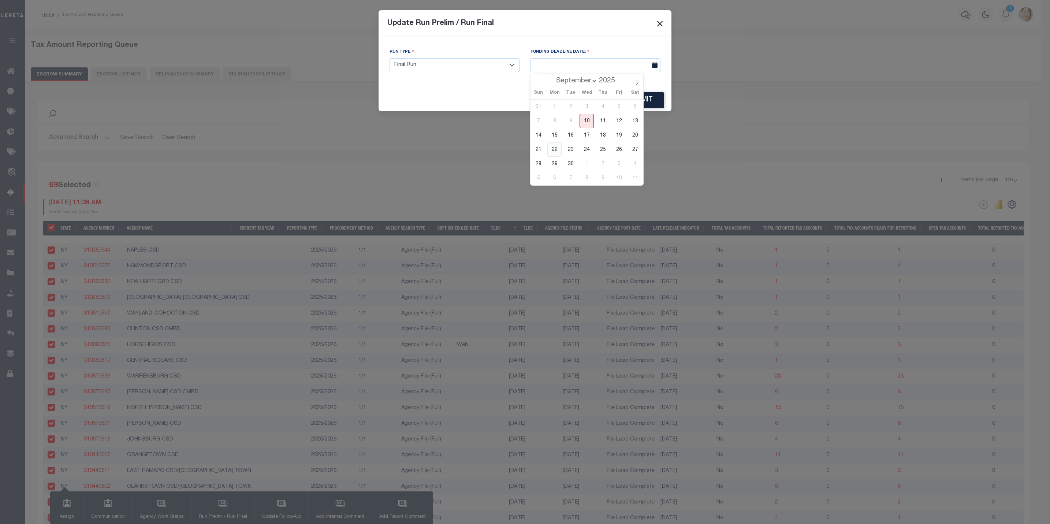
click at [556, 153] on span "22" at bounding box center [554, 149] width 14 height 14
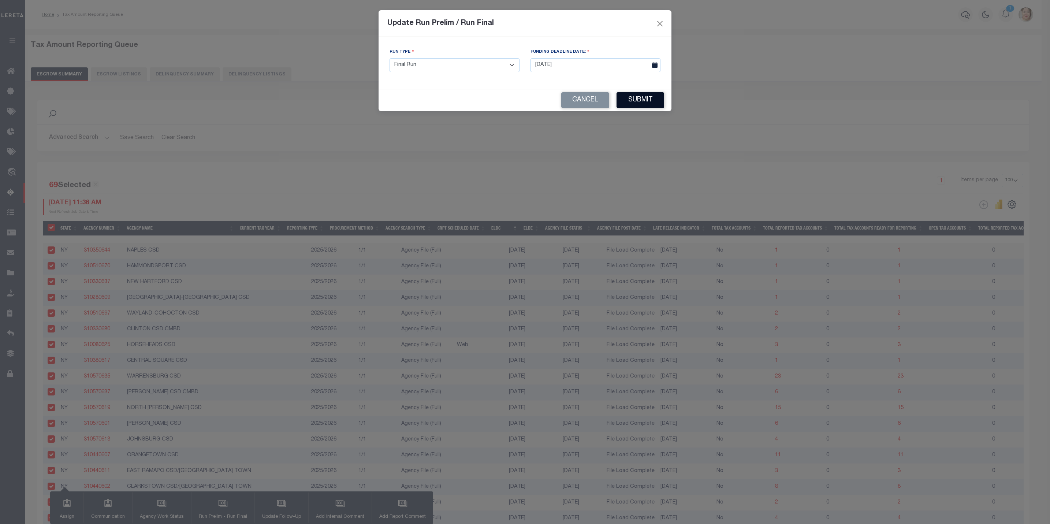
click at [635, 100] on button "Submit" at bounding box center [641, 100] width 48 height 16
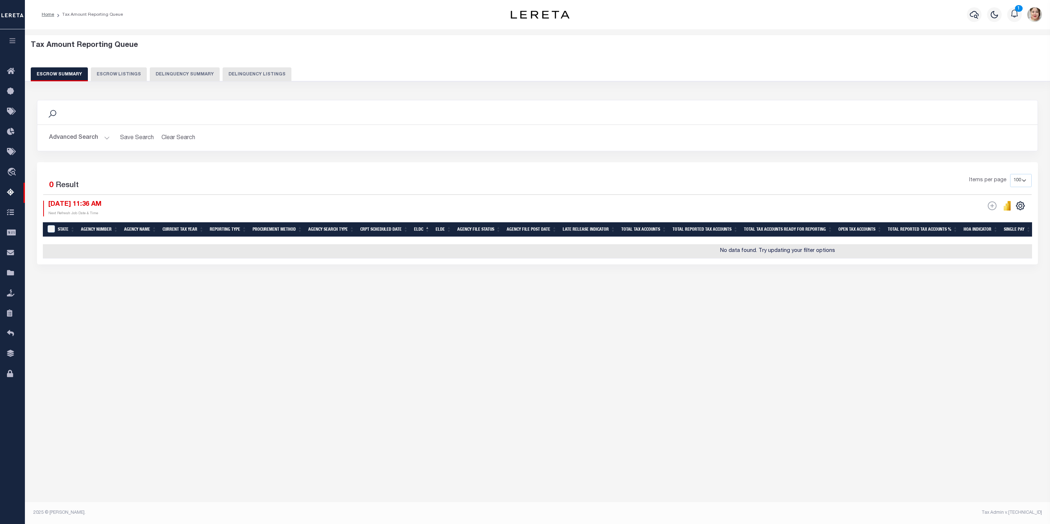
click at [78, 140] on button "Advanced Search" at bounding box center [79, 138] width 61 height 14
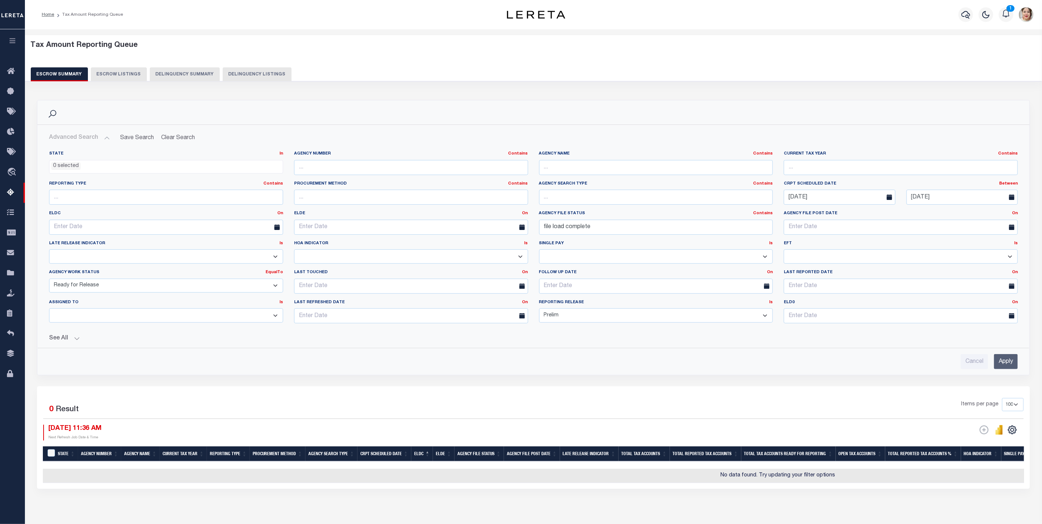
click at [103, 287] on select "New In Progress Pending Agency Follow-up Pending QC Ready for Release Prep for …" at bounding box center [166, 286] width 234 height 14
click at [49, 280] on select "New In Progress Pending Agency Follow-up Pending QC Ready for Release Prep for …" at bounding box center [166, 286] width 234 height 14
click at [595, 316] on select "Prelim Final" at bounding box center [656, 315] width 234 height 14
click at [539, 310] on select "Prelim Final" at bounding box center [656, 315] width 234 height 14
click at [1003, 364] on input "Apply" at bounding box center [1006, 361] width 24 height 15
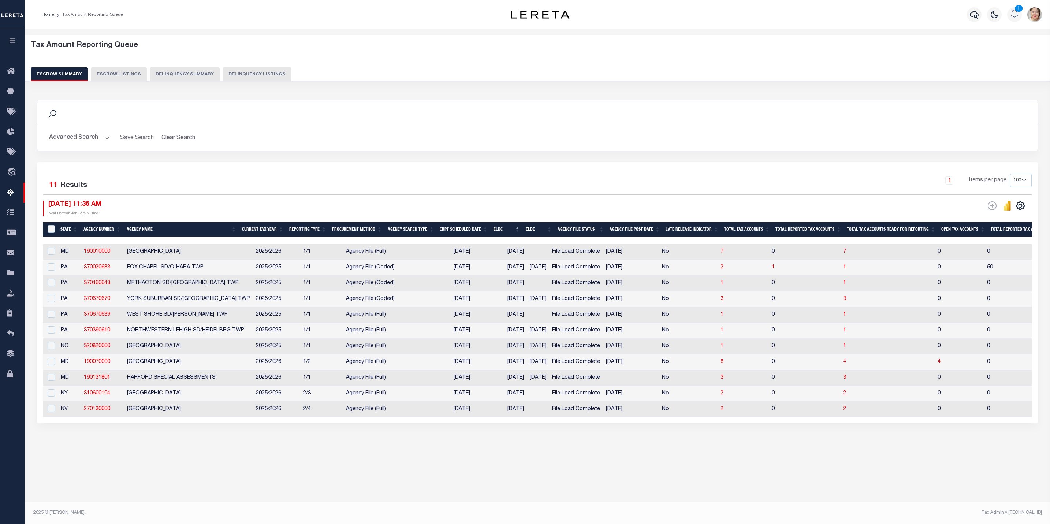
click at [547, 231] on th "ELDE" at bounding box center [539, 229] width 32 height 15
click at [53, 396] on input "checkbox" at bounding box center [51, 392] width 7 height 7
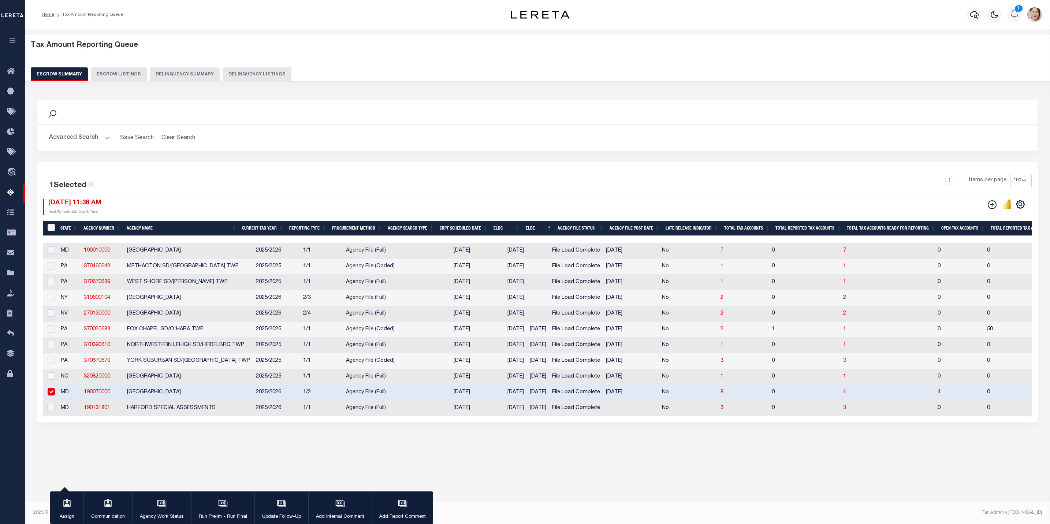
click at [53, 411] on input "checkbox" at bounding box center [51, 407] width 7 height 7
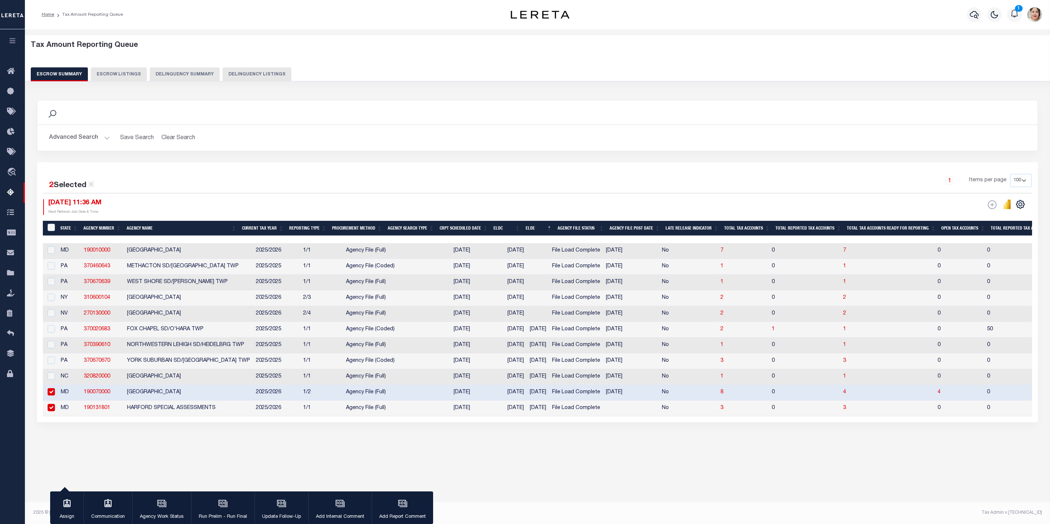
click at [54, 395] on input "checkbox" at bounding box center [51, 391] width 7 height 7
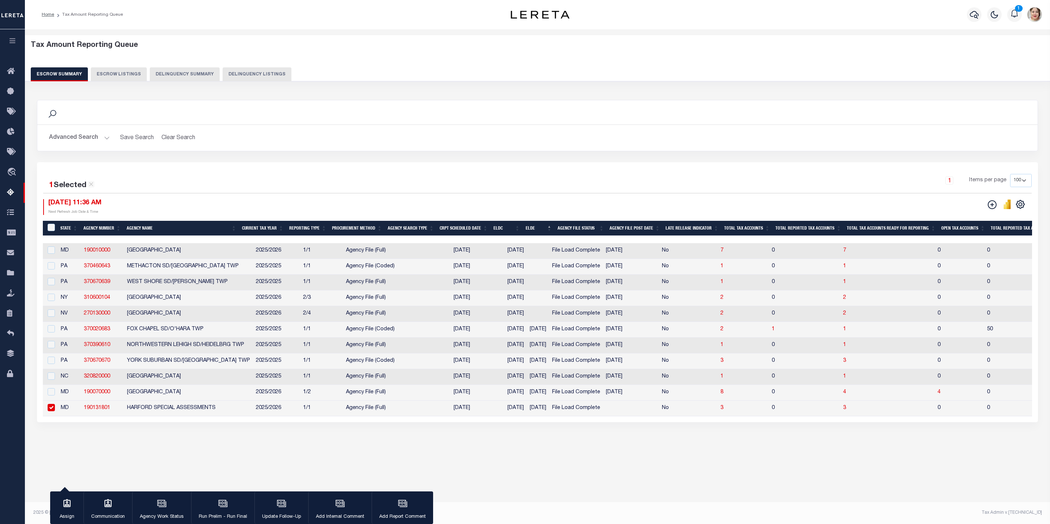
click at [76, 135] on button "Advanced Search" at bounding box center [79, 138] width 61 height 14
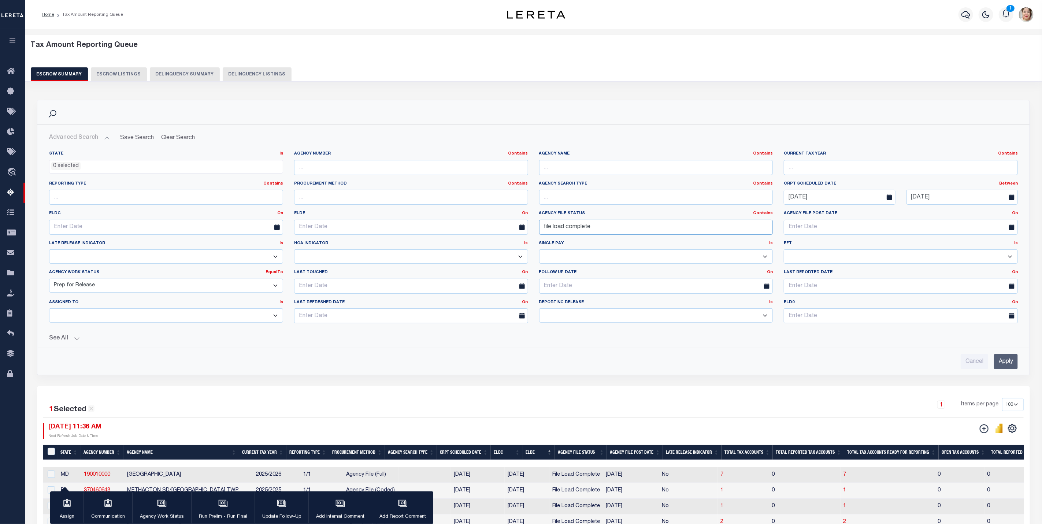
drag, startPoint x: 606, startPoint y: 229, endPoint x: 535, endPoint y: 228, distance: 70.3
click at [535, 228] on div "Agency File Status Contains Contains Is file load complete" at bounding box center [655, 226] width 245 height 30
click at [1001, 366] on input "Apply" at bounding box center [1006, 361] width 24 height 15
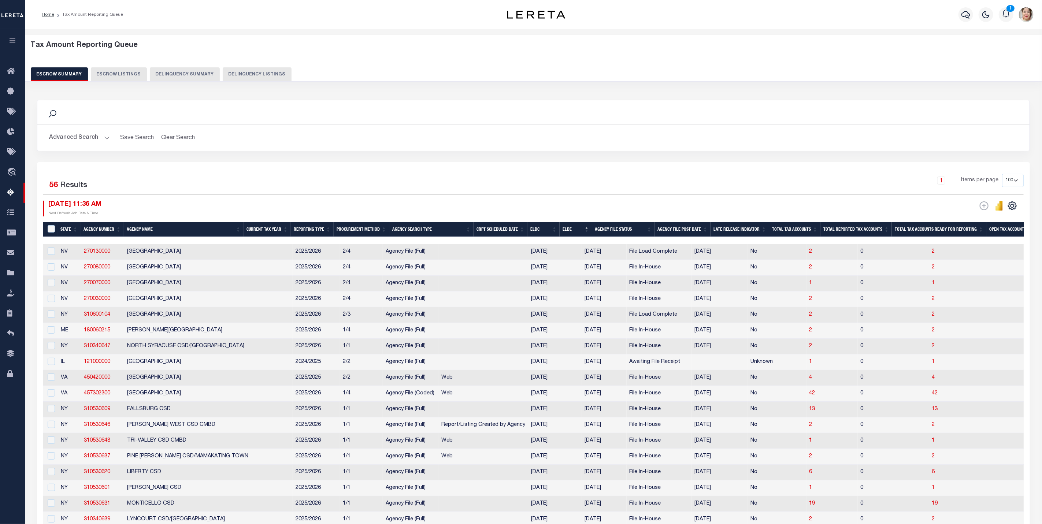
click at [78, 139] on button "Advanced Search" at bounding box center [79, 138] width 61 height 14
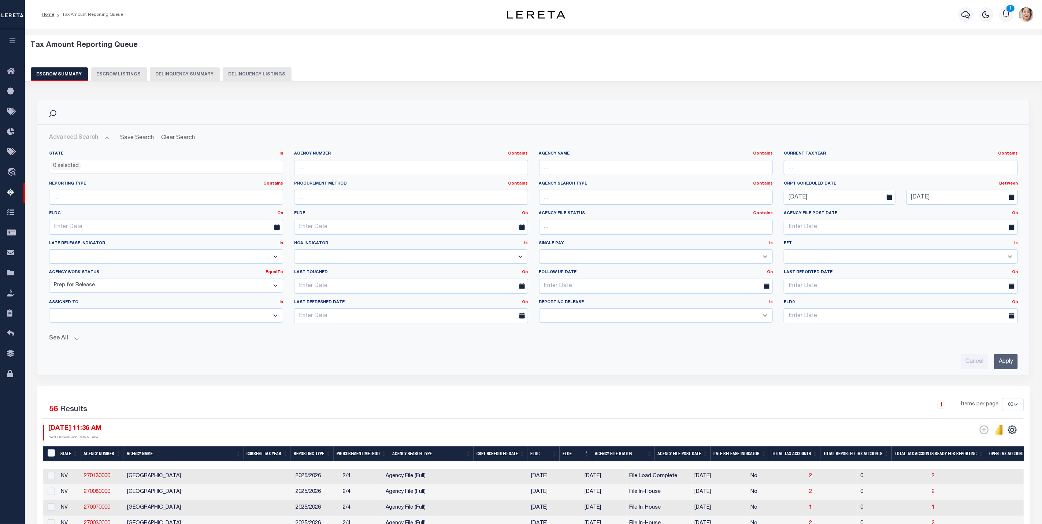
click at [64, 340] on button "See All" at bounding box center [533, 338] width 968 height 7
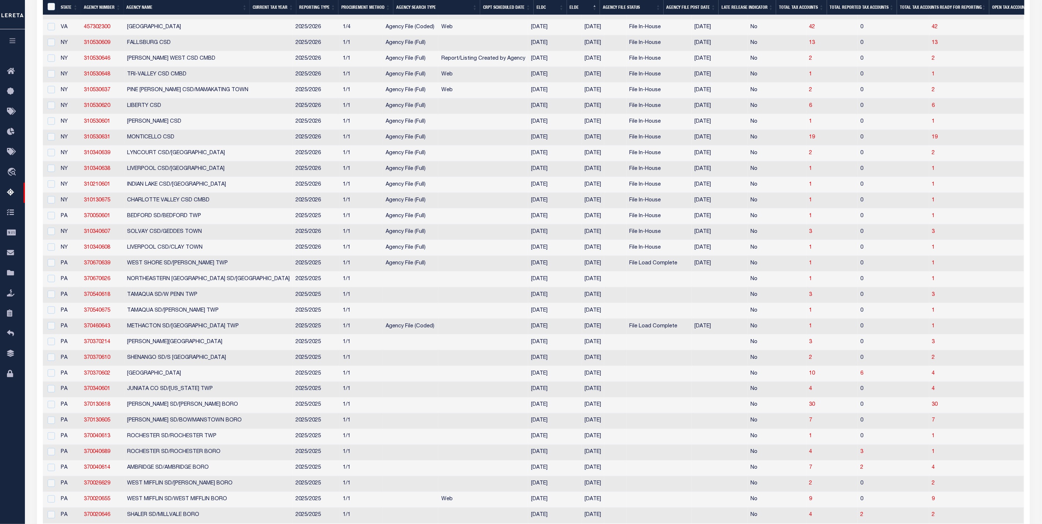
scroll to position [325, 0]
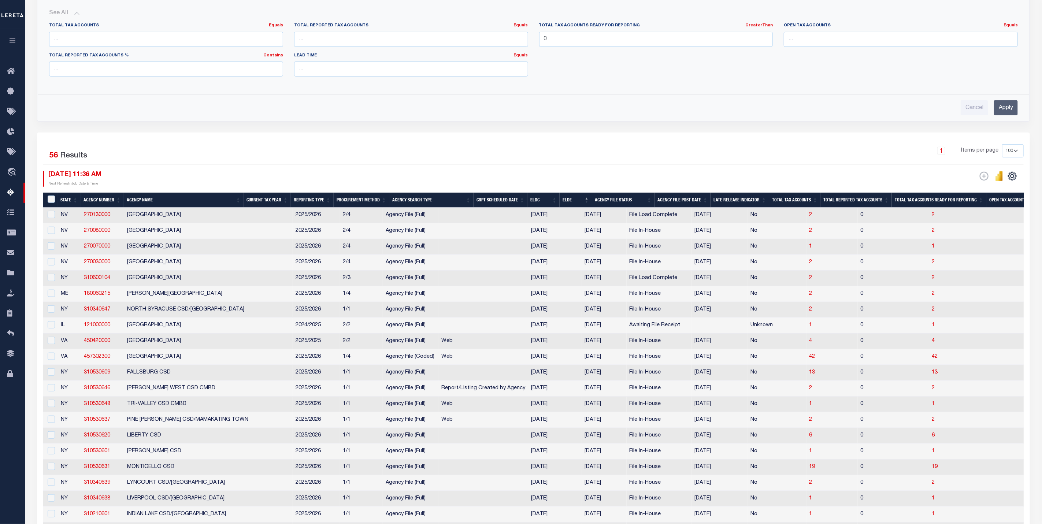
click at [545, 207] on th "ELDC" at bounding box center [543, 200] width 32 height 15
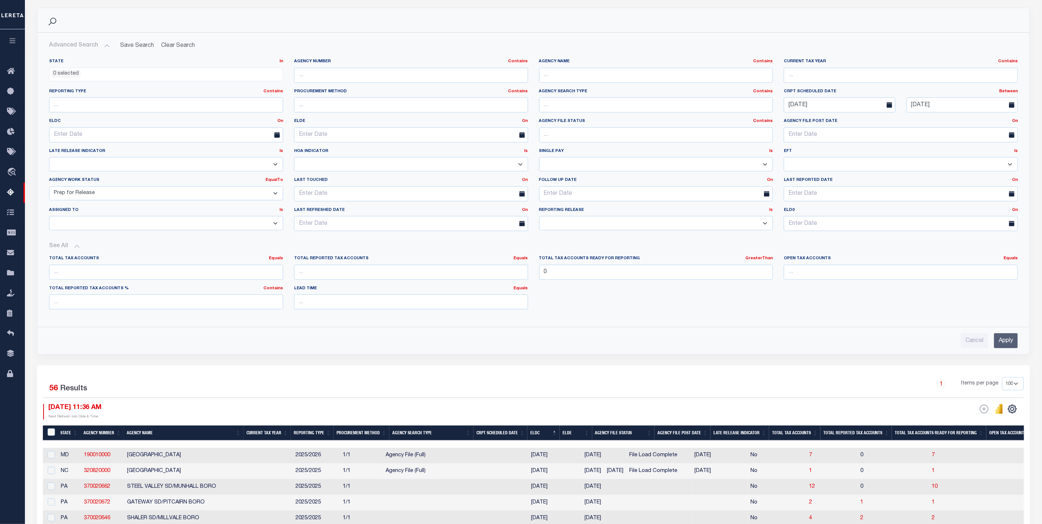
scroll to position [0, 0]
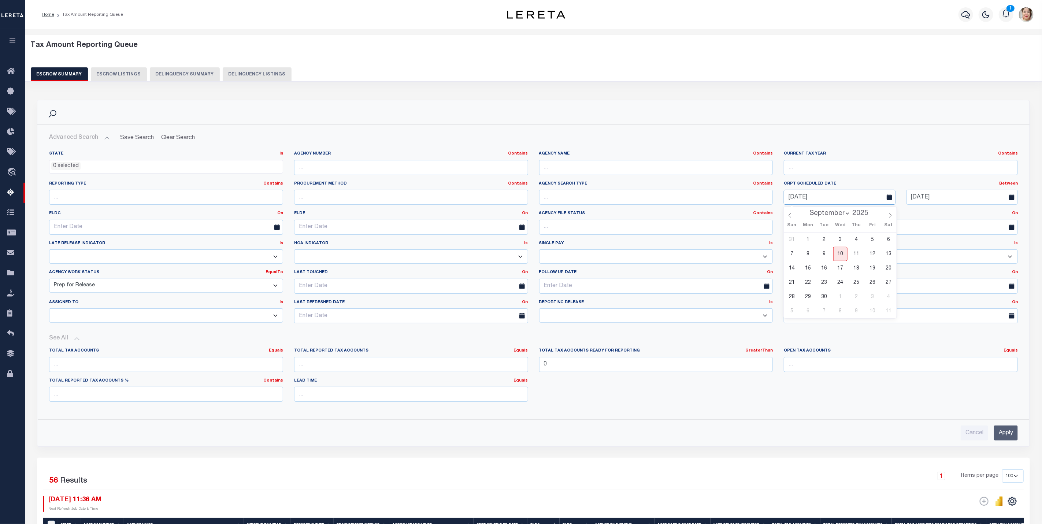
drag, startPoint x: 862, startPoint y: 199, endPoint x: 778, endPoint y: 200, distance: 84.2
click at [778, 200] on div "04-01-2025" at bounding box center [839, 197] width 122 height 15
drag, startPoint x: 960, startPoint y: 194, endPoint x: 896, endPoint y: 200, distance: 64.4
click at [896, 200] on div "CRPT Scheduled Date Between On After Before Between 09-14-2025" at bounding box center [900, 193] width 245 height 24
click at [345, 165] on input "text" at bounding box center [411, 167] width 234 height 15
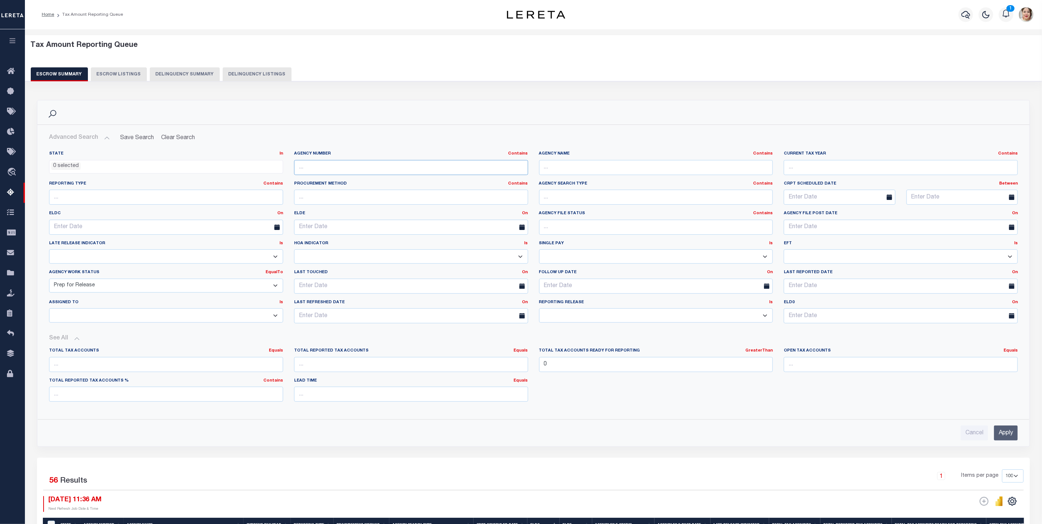
paste input "190020000"
click at [1002, 439] on input "Apply" at bounding box center [1006, 432] width 24 height 15
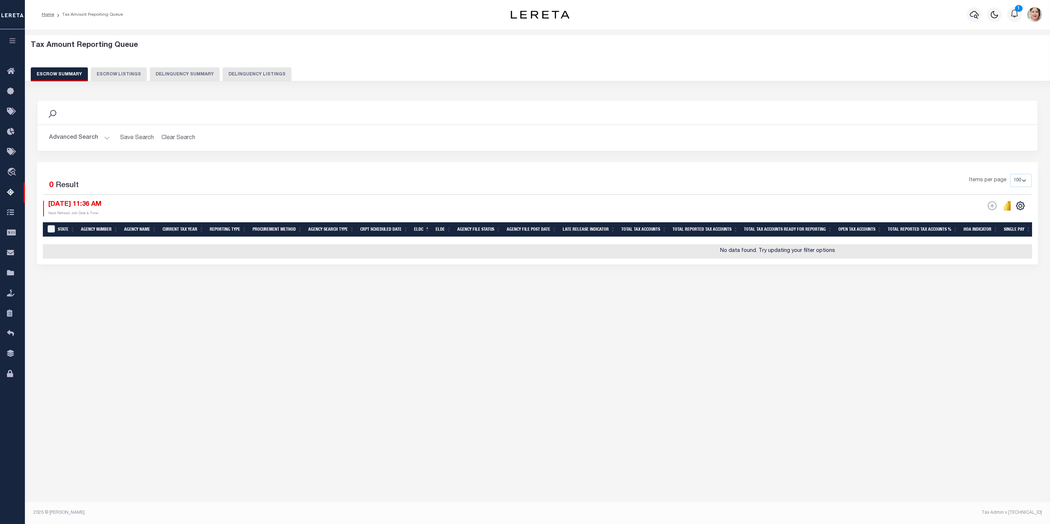
click at [72, 138] on button "Advanced Search" at bounding box center [79, 138] width 61 height 14
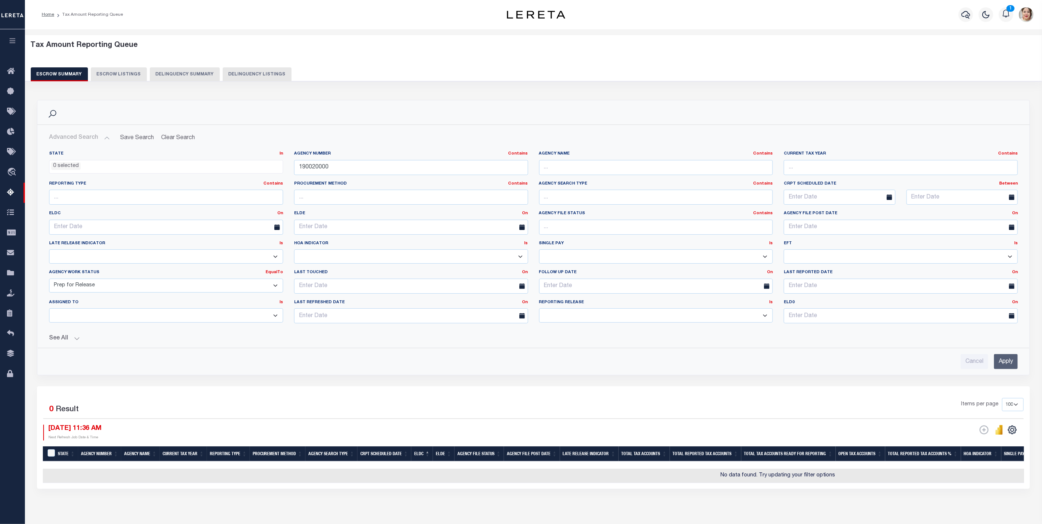
click at [62, 340] on button "See All" at bounding box center [533, 338] width 968 height 7
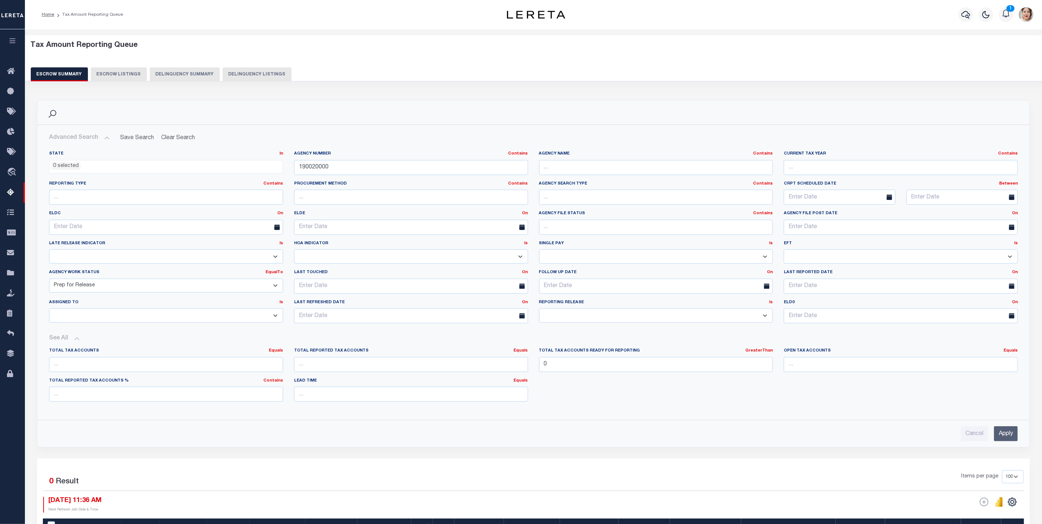
click at [89, 290] on select "New In Progress Pending Agency Follow-up Pending QC Ready for Release Prep for …" at bounding box center [166, 286] width 234 height 14
click at [49, 280] on select "New In Progress Pending Agency Follow-up Pending QC Ready for Release Prep for …" at bounding box center [166, 286] width 234 height 14
drag, startPoint x: 569, startPoint y: 367, endPoint x: 530, endPoint y: 367, distance: 38.8
click at [530, 367] on div "Total Tax Accounts Equals Equals Is Not Equal To Is Greater Than Is Less Than T…" at bounding box center [533, 378] width 979 height 60
click at [1003, 435] on input "Apply" at bounding box center [1006, 432] width 24 height 15
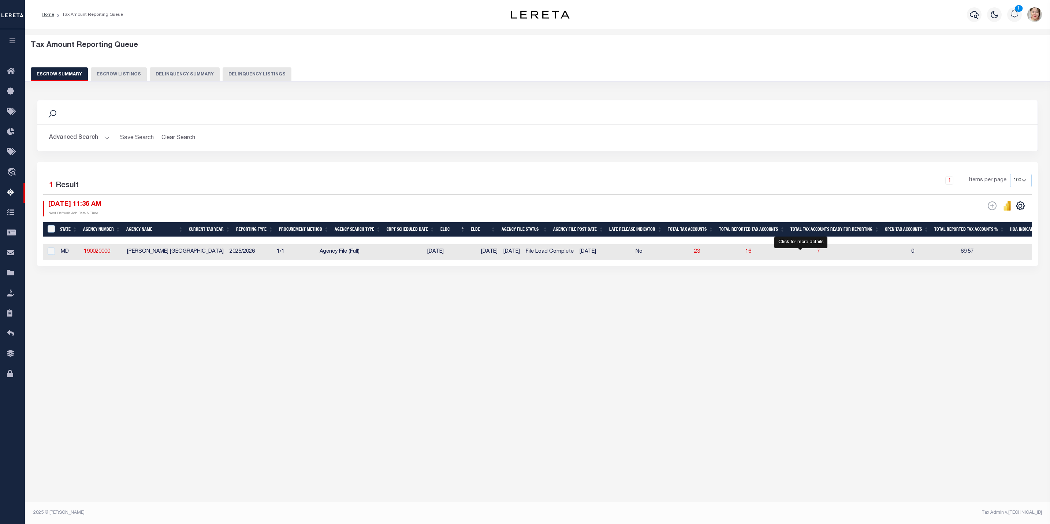
click at [817, 253] on span "7" at bounding box center [818, 251] width 3 height 5
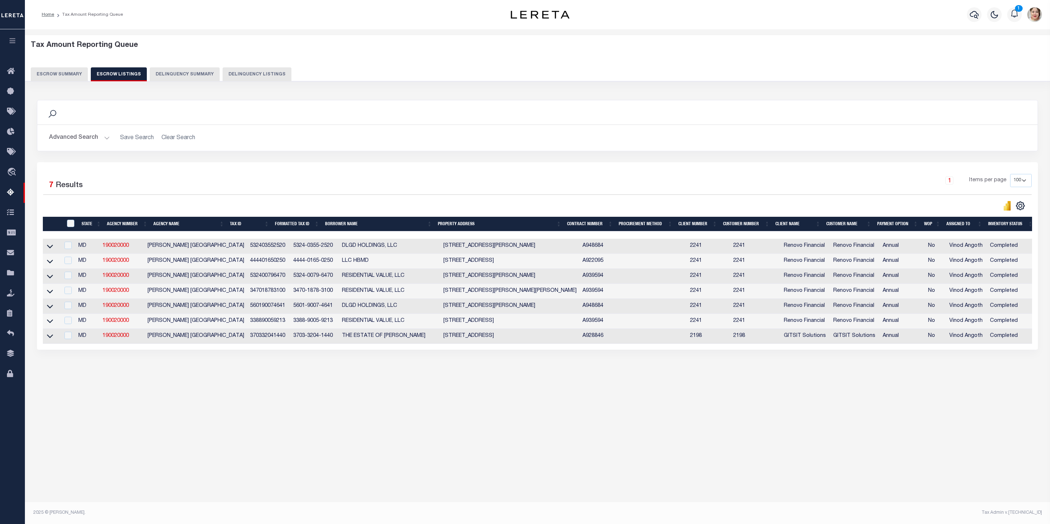
click at [60, 74] on button "Escrow Summary" at bounding box center [59, 74] width 57 height 14
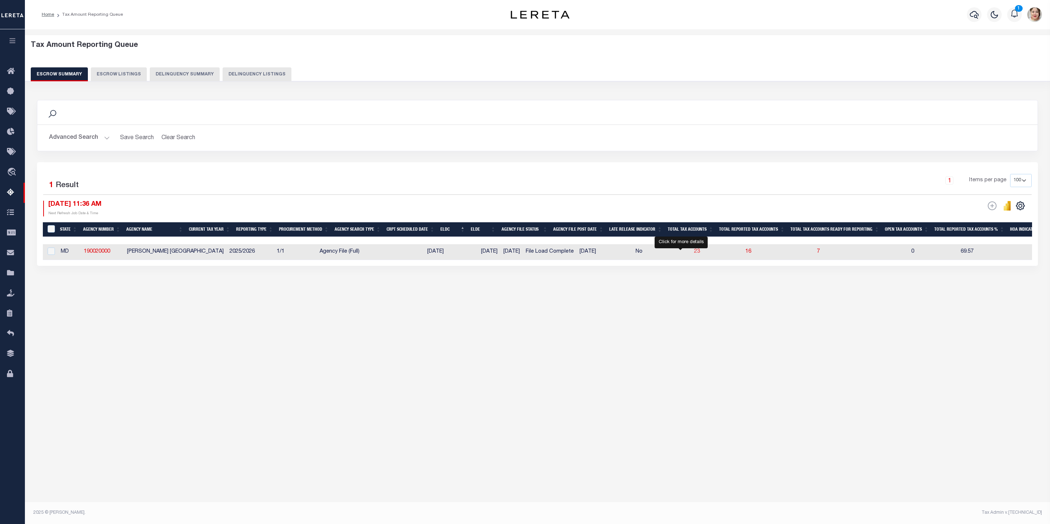
click at [694, 254] on span "23" at bounding box center [697, 251] width 6 height 5
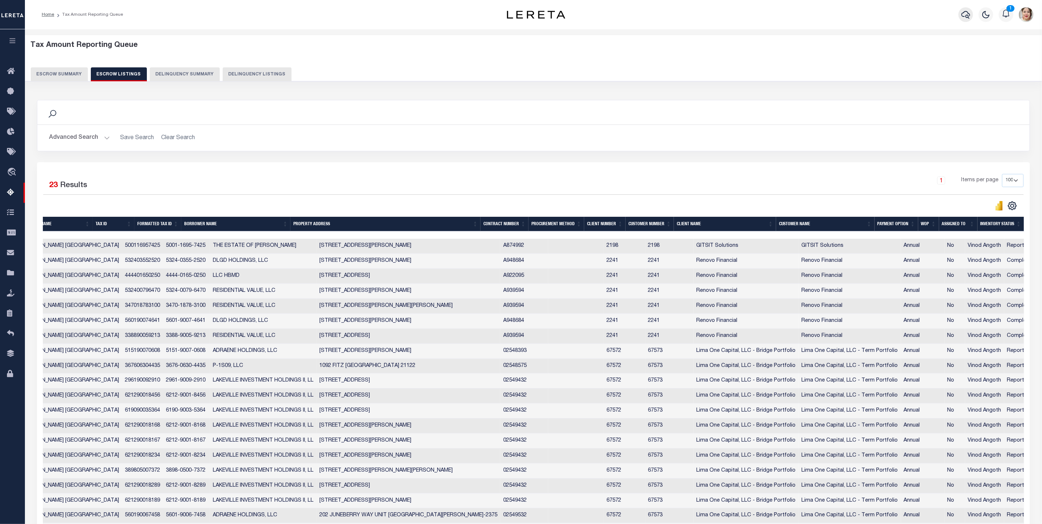
click at [970, 16] on button "button" at bounding box center [965, 14] width 15 height 15
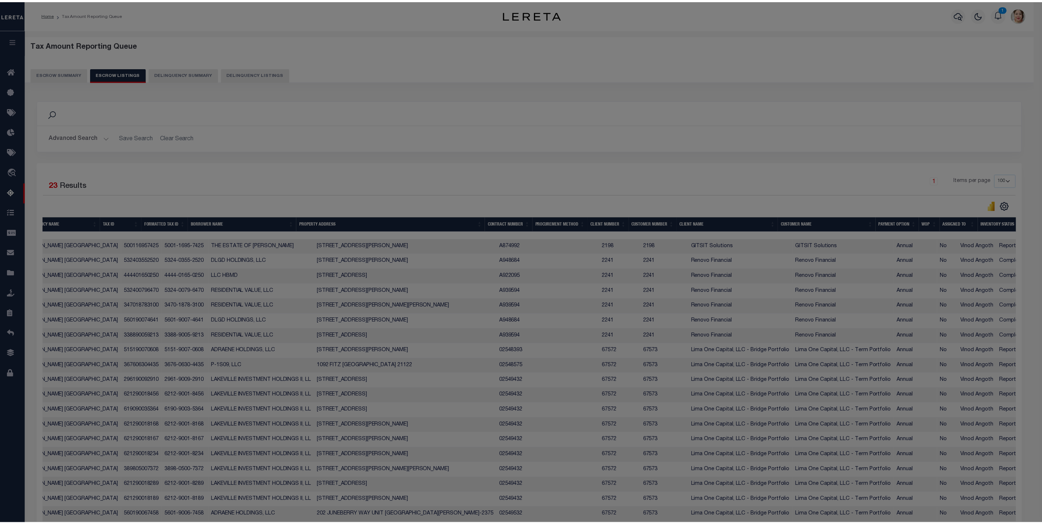
scroll to position [0, 111]
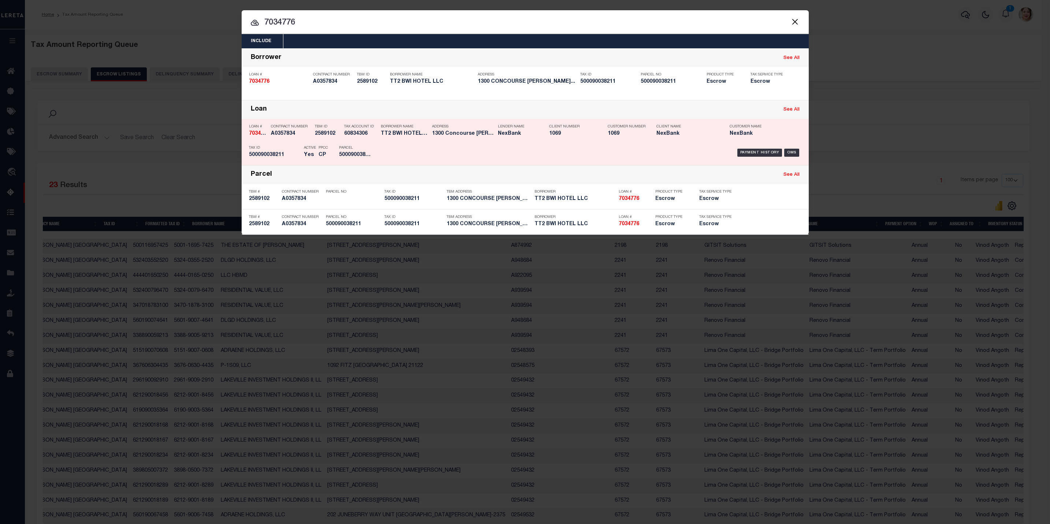
click at [504, 158] on div "Payment History OMS" at bounding box center [592, 152] width 418 height 21
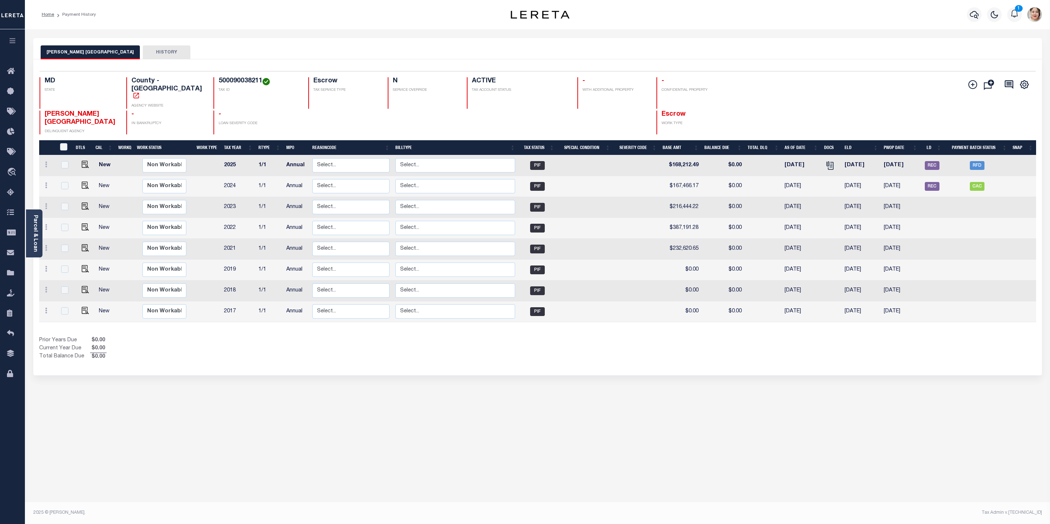
click at [12, 41] on icon "button" at bounding box center [12, 40] width 8 height 7
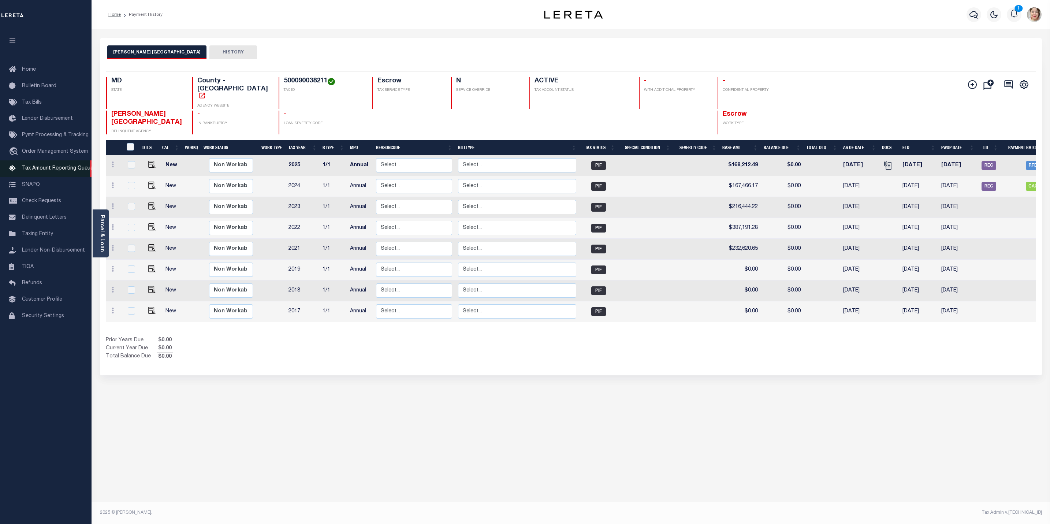
click at [53, 171] on span "Tax Amount Reporting Queue" at bounding box center [57, 168] width 71 height 5
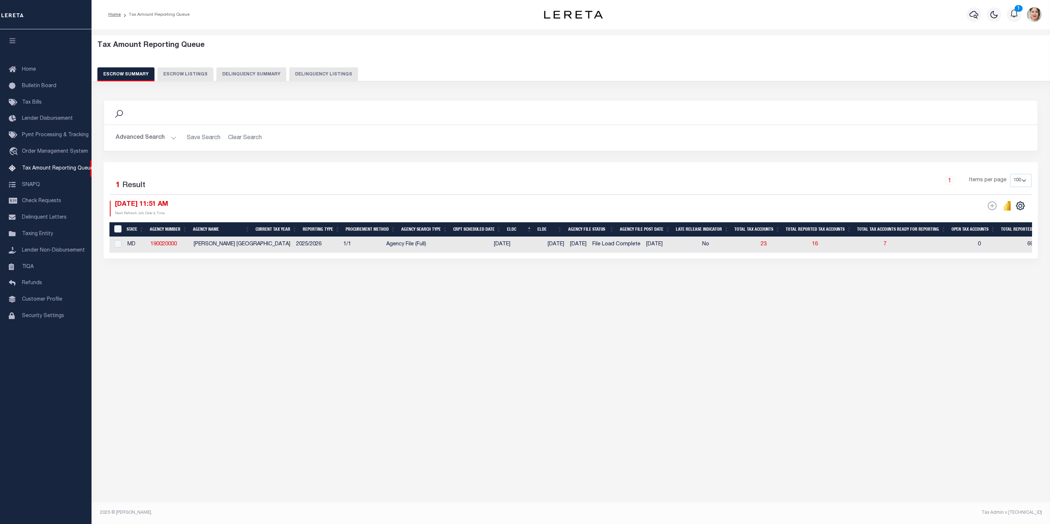
select select
select select "100"
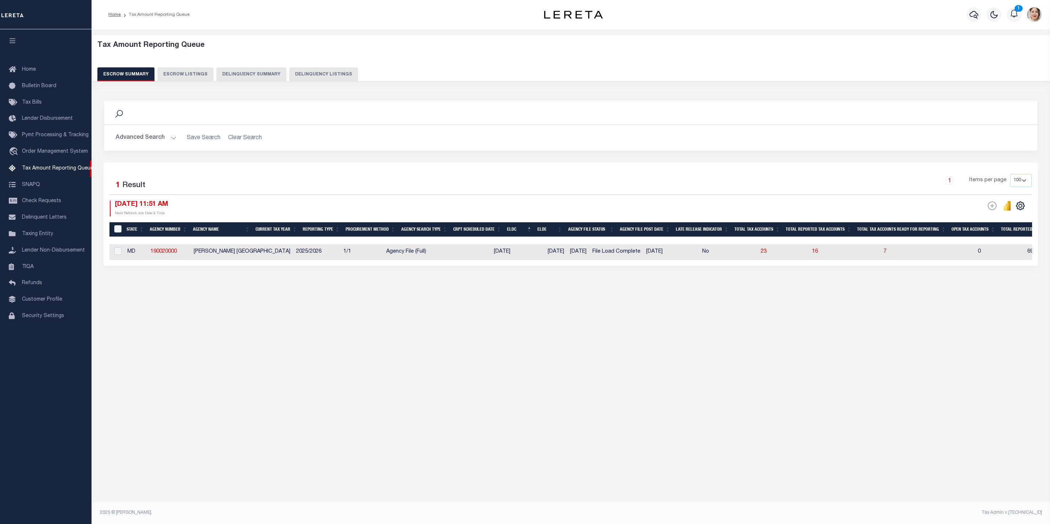
click at [136, 140] on button "Advanced Search" at bounding box center [146, 138] width 61 height 14
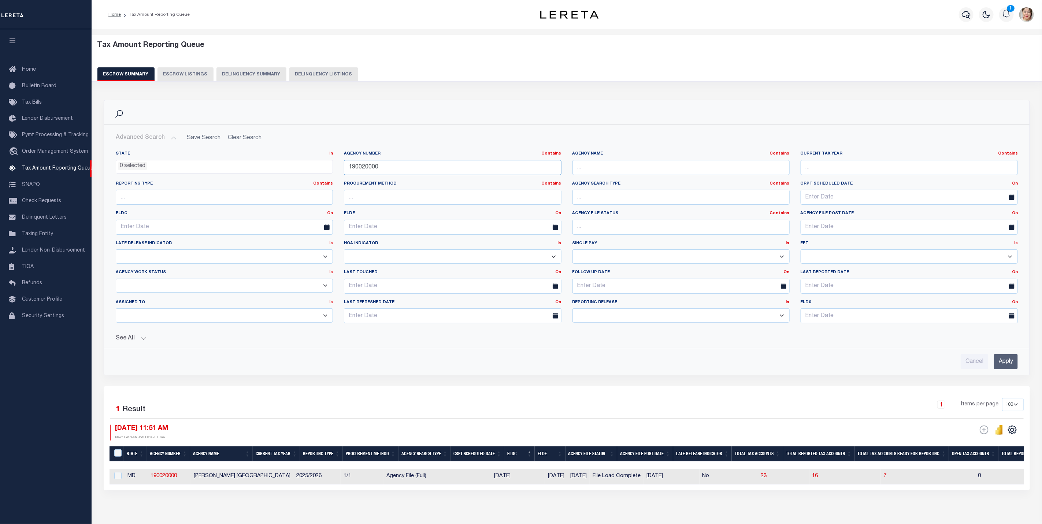
drag, startPoint x: 403, startPoint y: 170, endPoint x: 328, endPoint y: 167, distance: 75.8
click at [328, 167] on div "State In In AK AL AR AZ CA CO CT DC DE FL GA GU HI IA ID IL IN KS KY LA MA MD M…" at bounding box center [566, 240] width 913 height 178
click at [830, 198] on input "text" at bounding box center [908, 197] width 217 height 15
click at [1012, 183] on link "On" at bounding box center [1015, 184] width 6 height 4
click at [981, 213] on link "Before" at bounding box center [988, 213] width 58 height 11
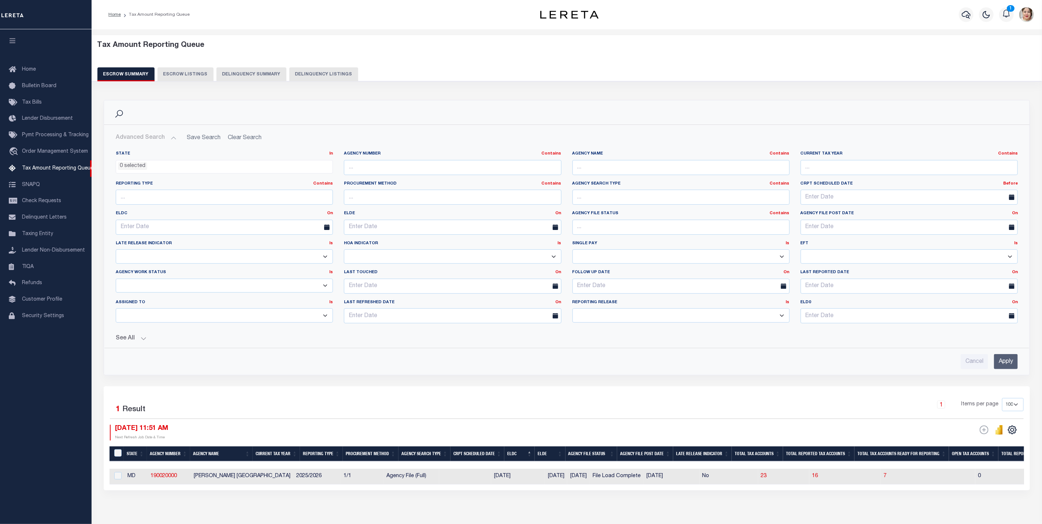
click at [981, 213] on label "Agency File Post Date On On After Before Between" at bounding box center [909, 214] width 228 height 6
click at [1012, 185] on link "Before" at bounding box center [1010, 184] width 15 height 4
click at [990, 223] on link "Between" at bounding box center [988, 224] width 58 height 11
click at [861, 200] on input "text" at bounding box center [851, 197] width 103 height 15
click at [810, 216] on span at bounding box center [806, 213] width 12 height 12
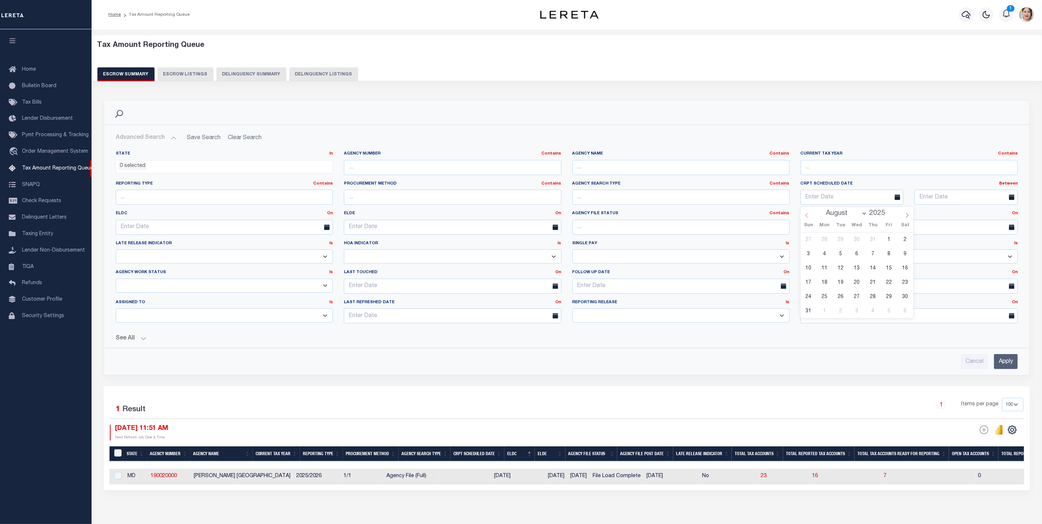
click at [810, 216] on span at bounding box center [806, 213] width 12 height 12
select select "3"
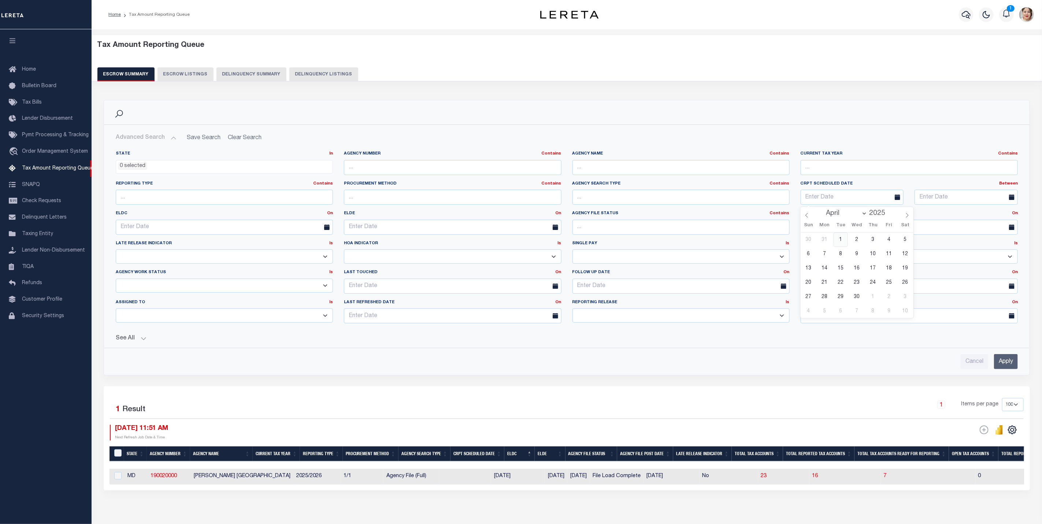
click at [841, 237] on span "1" at bounding box center [840, 239] width 14 height 14
type input "04-01-2025"
click at [945, 194] on input "text" at bounding box center [965, 197] width 103 height 15
click at [921, 269] on span "14" at bounding box center [922, 268] width 14 height 14
type input "09-14-2025"
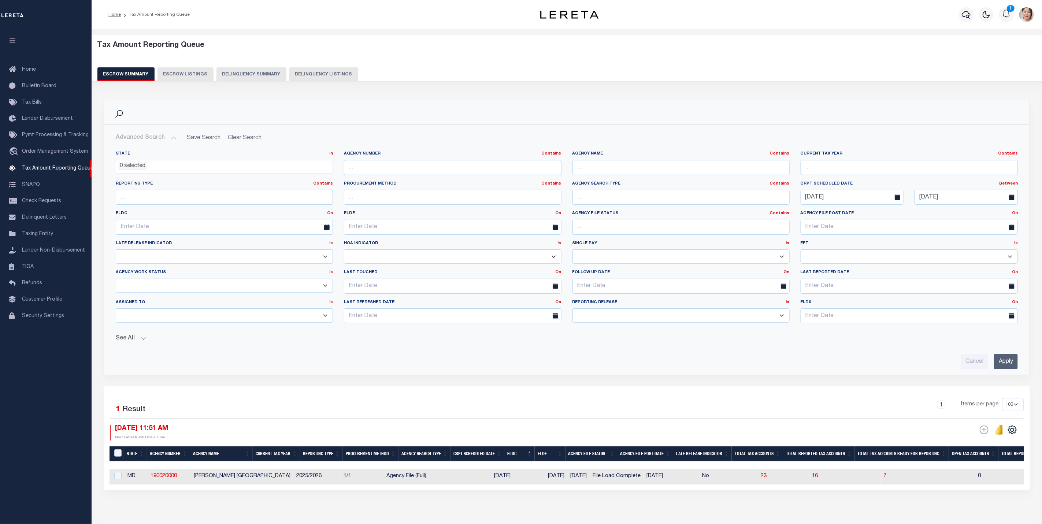
click at [1009, 367] on input "Apply" at bounding box center [1006, 361] width 24 height 15
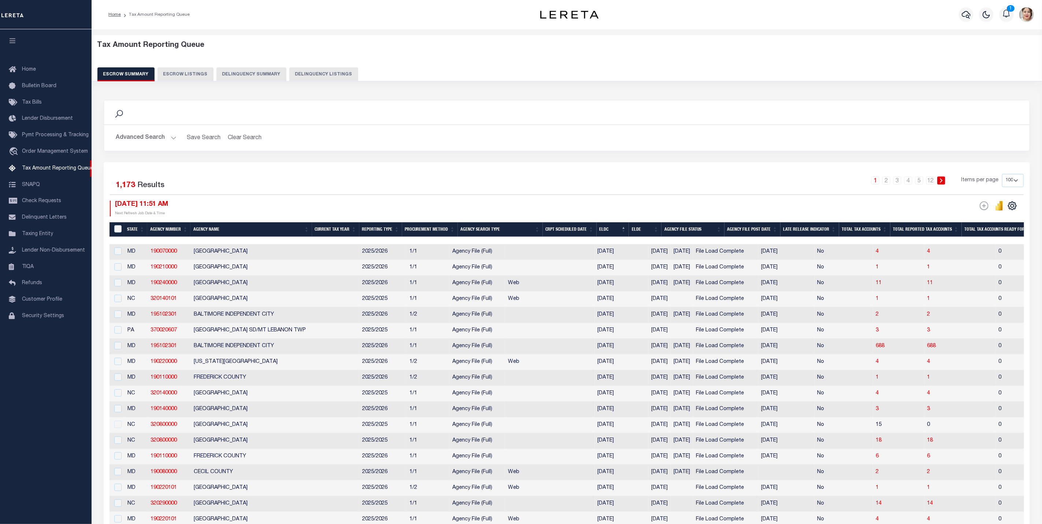
click at [159, 134] on button "Advanced Search" at bounding box center [146, 138] width 61 height 14
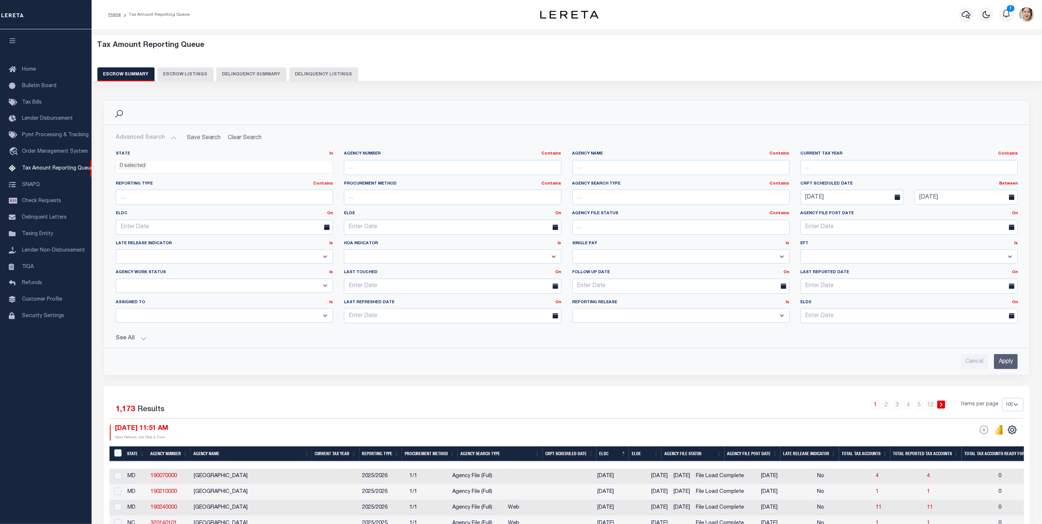
click at [125, 342] on button "See All" at bounding box center [567, 338] width 902 height 7
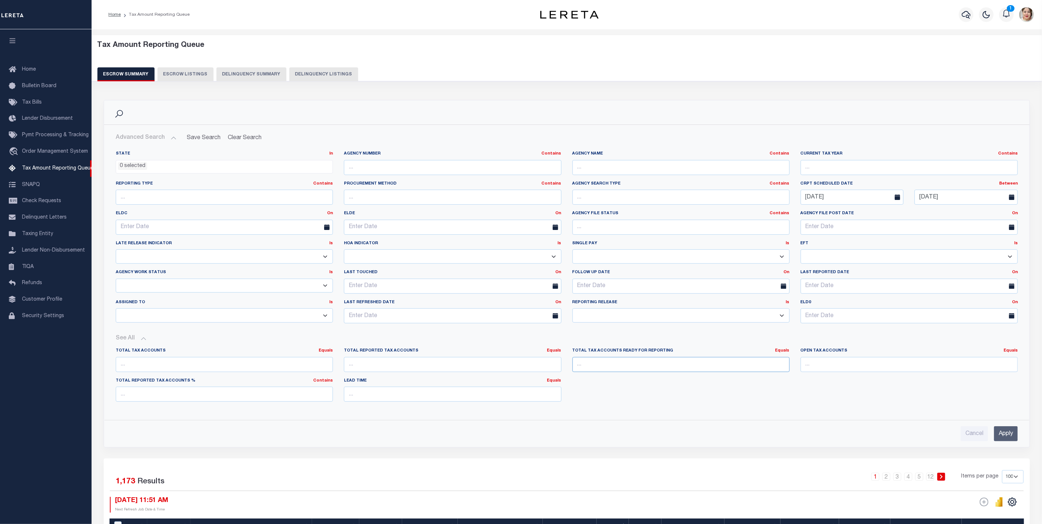
click at [628, 367] on input "number" at bounding box center [680, 364] width 217 height 15
type input "0"
click at [784, 354] on div "Equals Equals Is Not Equal To Is Greater Than Is Less Than" at bounding box center [782, 351] width 14 height 6
click at [784, 352] on link "Equals" at bounding box center [782, 351] width 14 height 4
click at [777, 383] on link "Is Greater Than" at bounding box center [749, 380] width 80 height 11
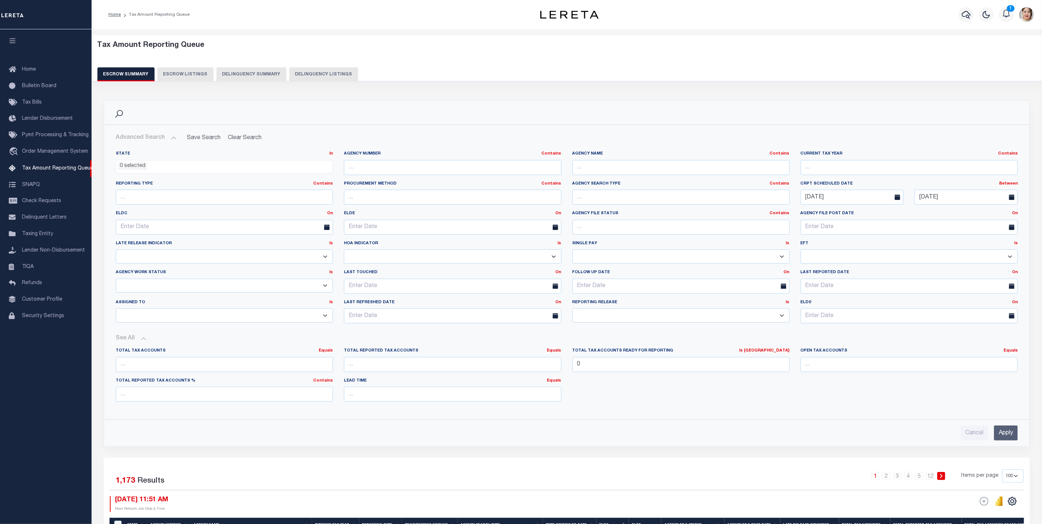
click at [1008, 440] on input "Apply" at bounding box center [1006, 432] width 24 height 15
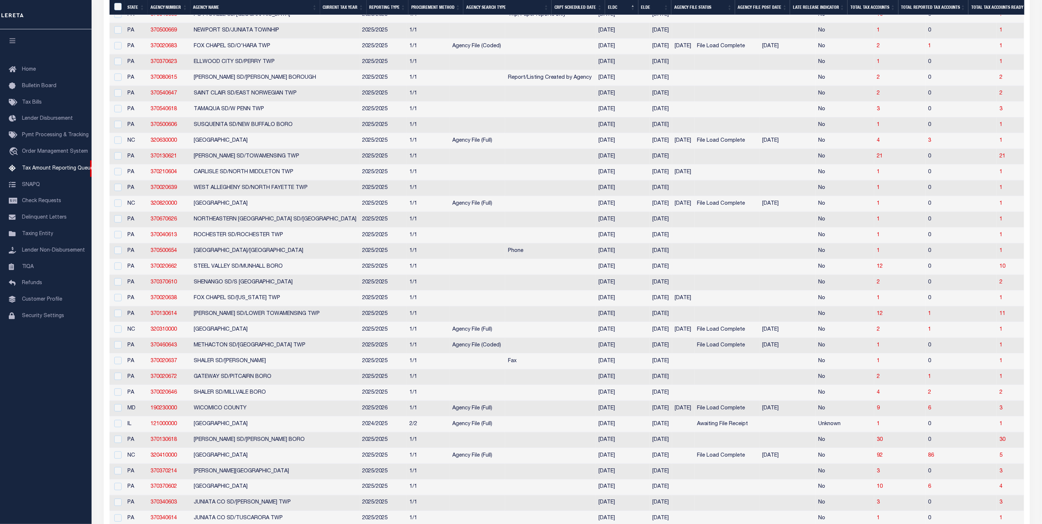
scroll to position [439, 0]
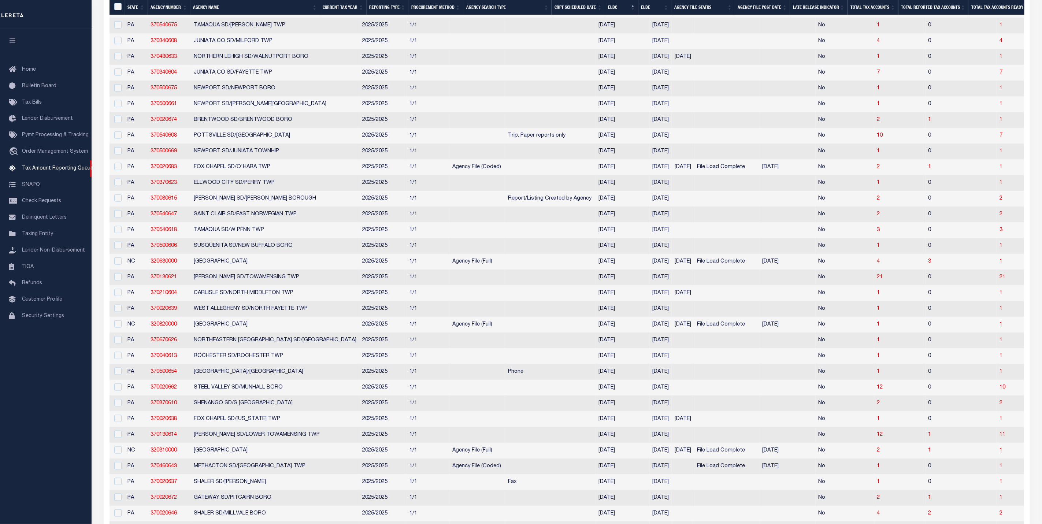
click at [11, 41] on icon "button" at bounding box center [12, 40] width 8 height 7
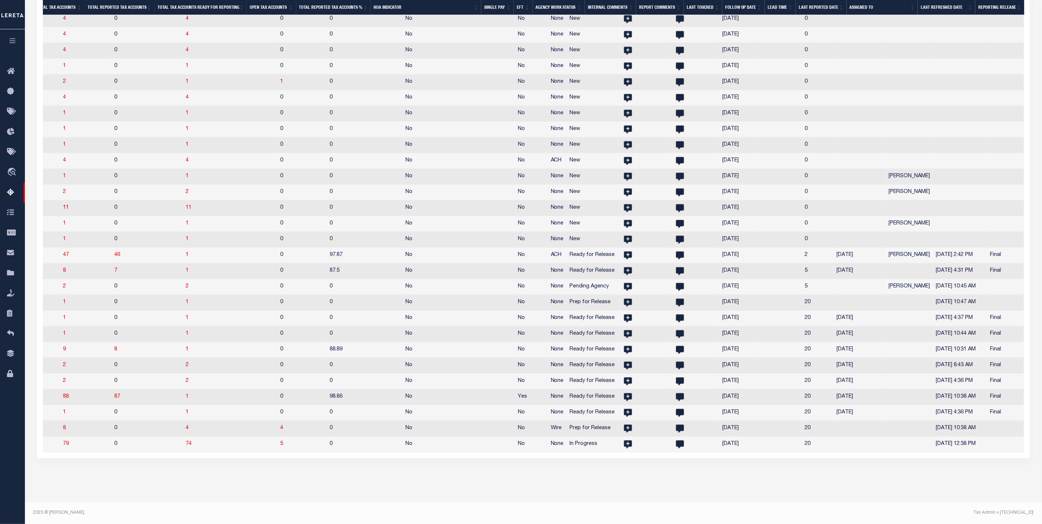
scroll to position [0, 0]
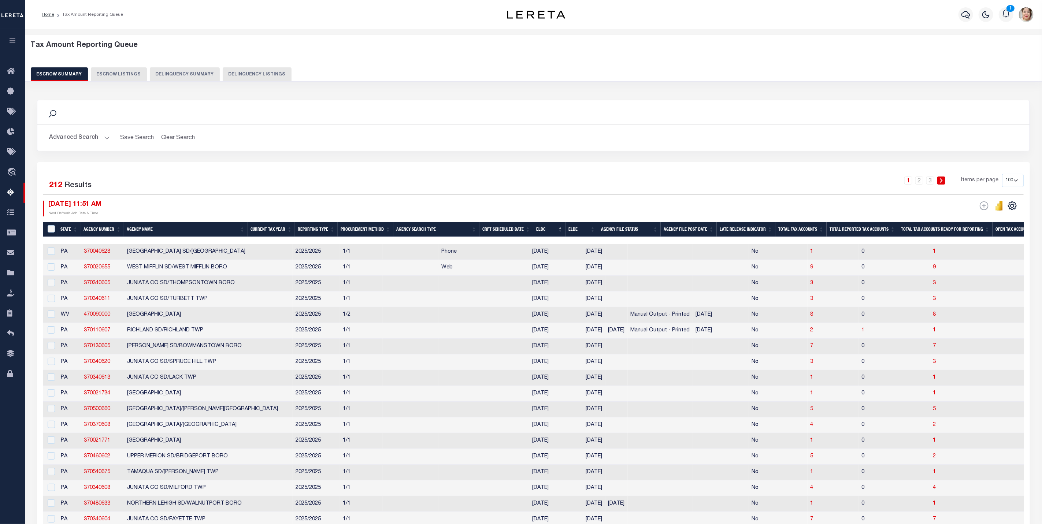
click at [73, 141] on button "Advanced Search" at bounding box center [79, 138] width 61 height 14
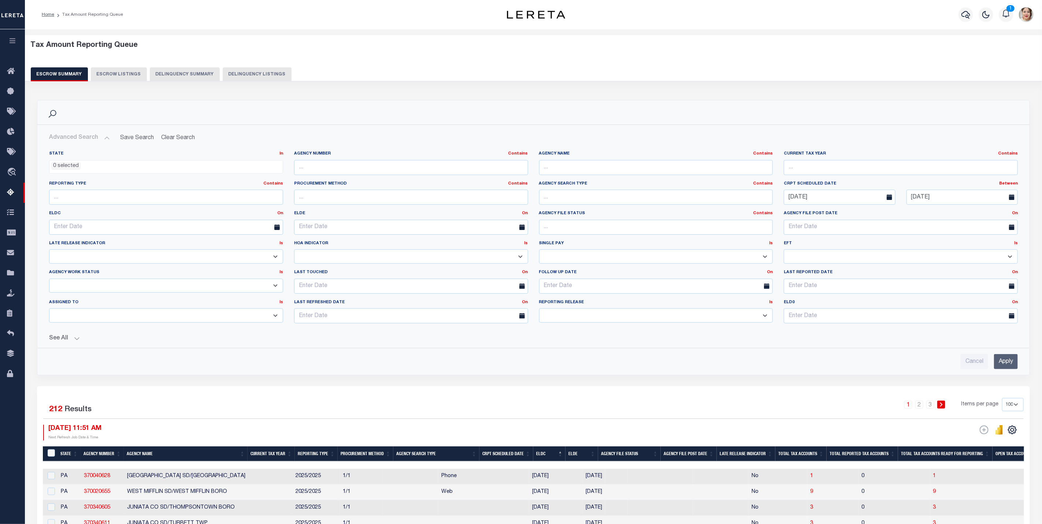
click at [596, 323] on select "Prelim Final" at bounding box center [656, 315] width 234 height 14
click at [111, 293] on select "New In Progress Pending Agency Follow-up Pending QC Ready for Release Prep for …" at bounding box center [166, 286] width 234 height 14
click at [49, 280] on select "New In Progress Pending Agency Follow-up Pending QC Ready for Release Prep for …" at bounding box center [166, 286] width 234 height 14
click at [1000, 362] on input "Apply" at bounding box center [1006, 361] width 24 height 15
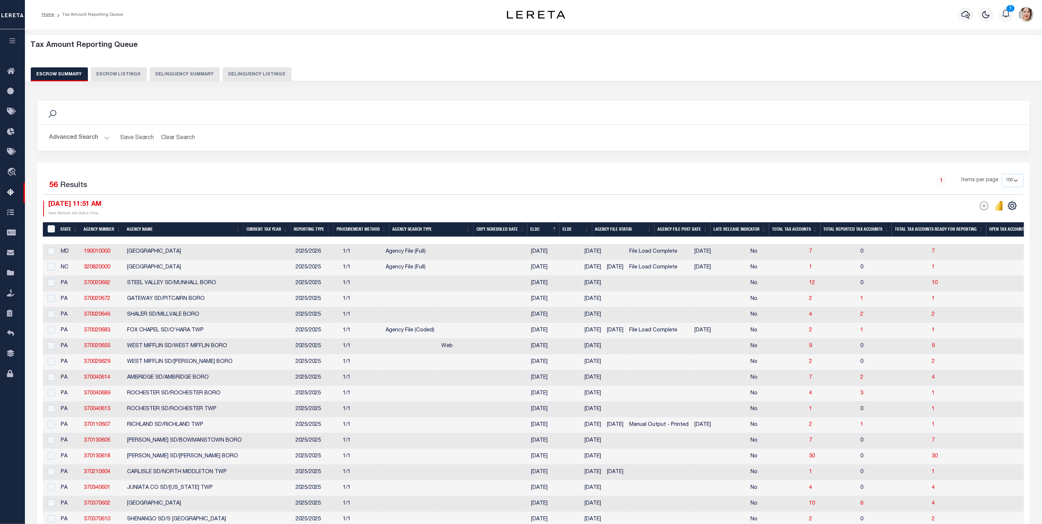
click at [90, 141] on button "Advanced Search" at bounding box center [79, 138] width 61 height 14
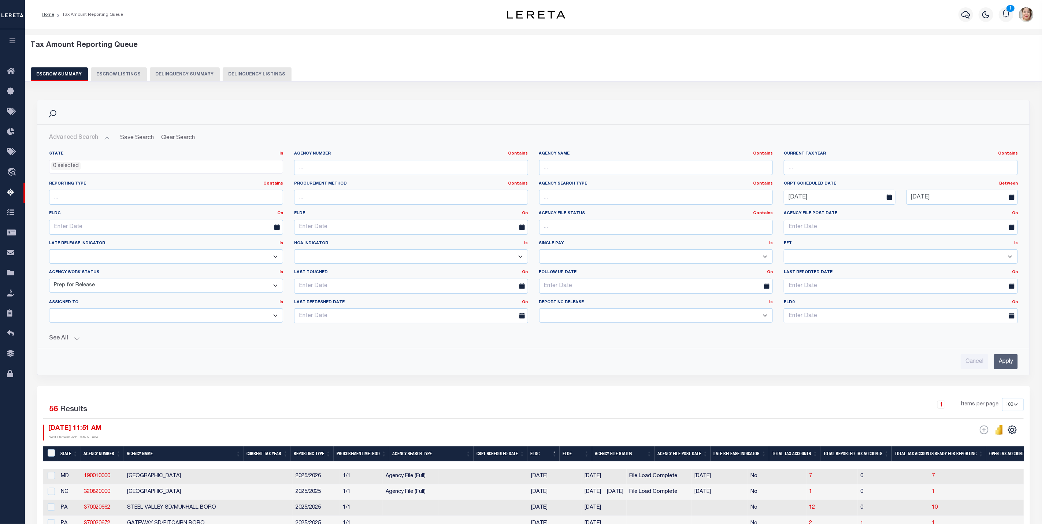
click at [97, 290] on select "New In Progress Pending Agency Follow-up Pending QC Ready for Release Prep for …" at bounding box center [166, 286] width 234 height 14
select select "6"
click at [49, 280] on select "New In Progress Pending Agency Follow-up Pending QC Ready for Release Prep for …" at bounding box center [166, 286] width 234 height 14
click at [1006, 365] on input "Apply" at bounding box center [1006, 361] width 24 height 15
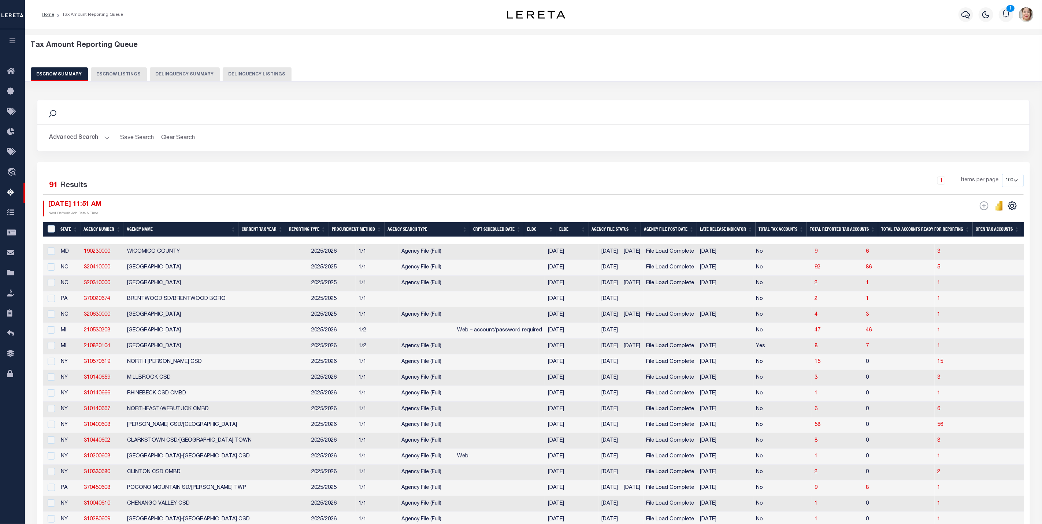
drag, startPoint x: 595, startPoint y: 240, endPoint x: 949, endPoint y: 245, distance: 354.1
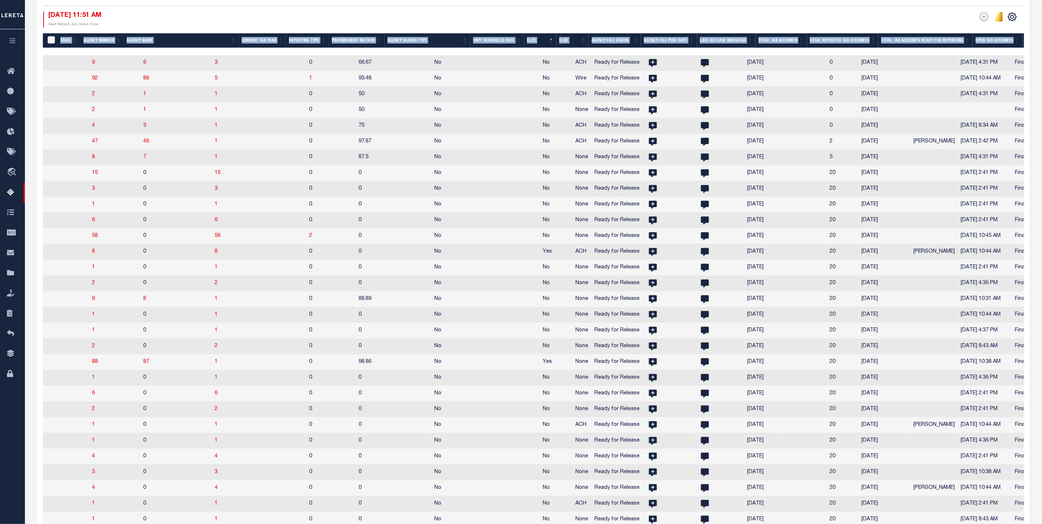
scroll to position [0, 723]
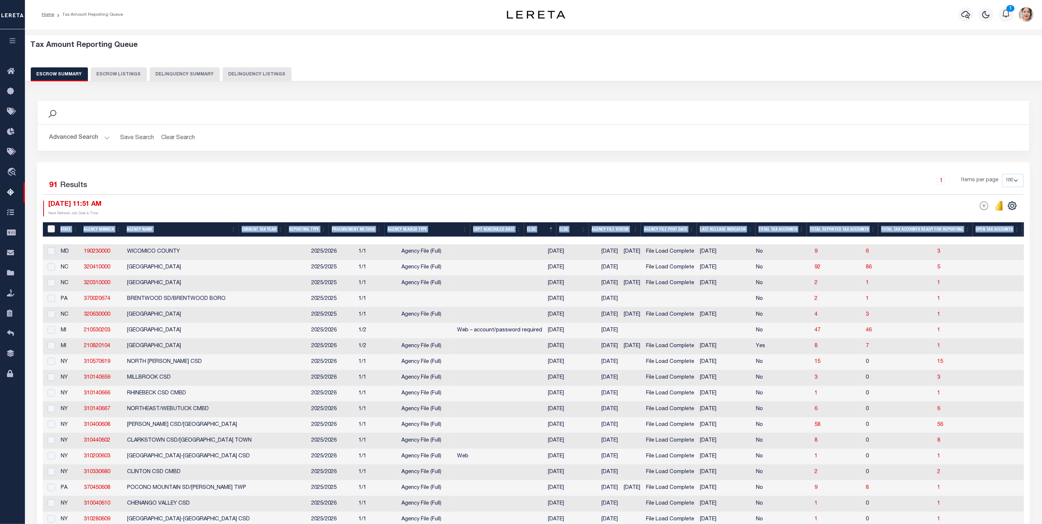
click at [52, 228] on input "&nbsp;" at bounding box center [51, 228] width 7 height 7
checkbox input "true"
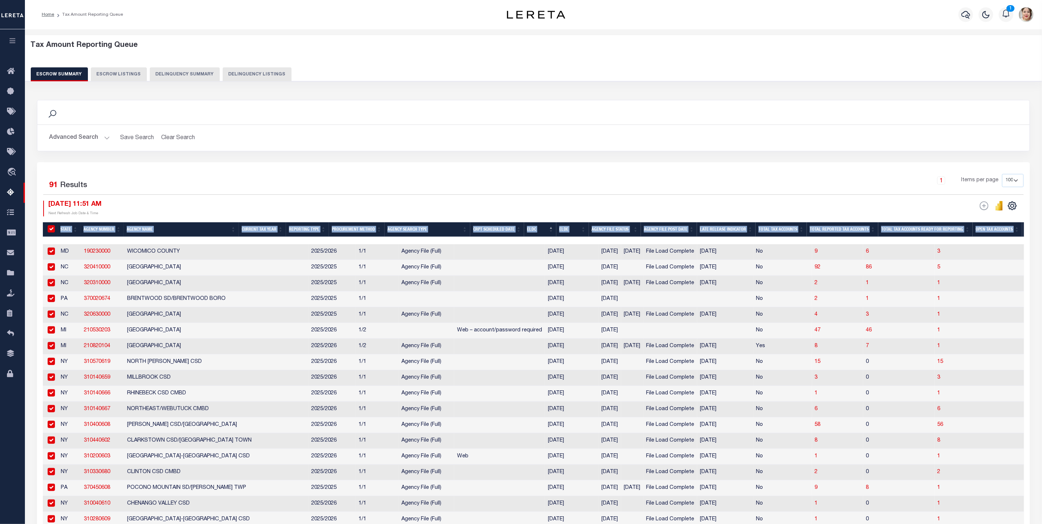
checkbox input "true"
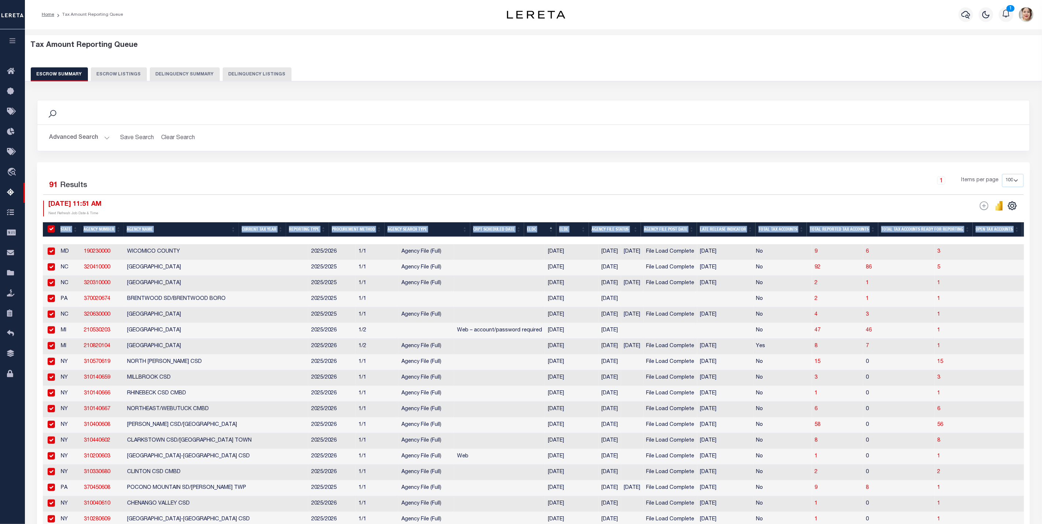
checkbox input "true"
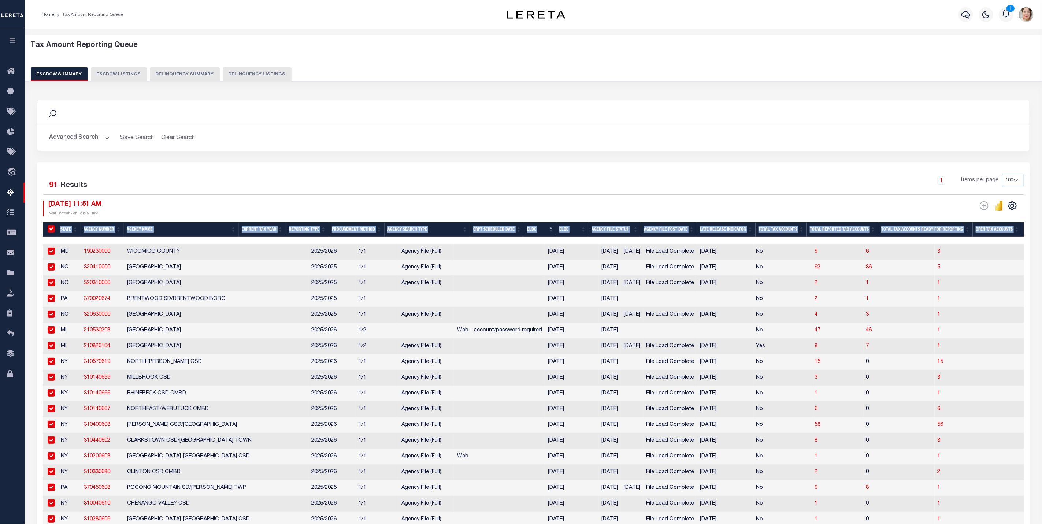
checkbox input "true"
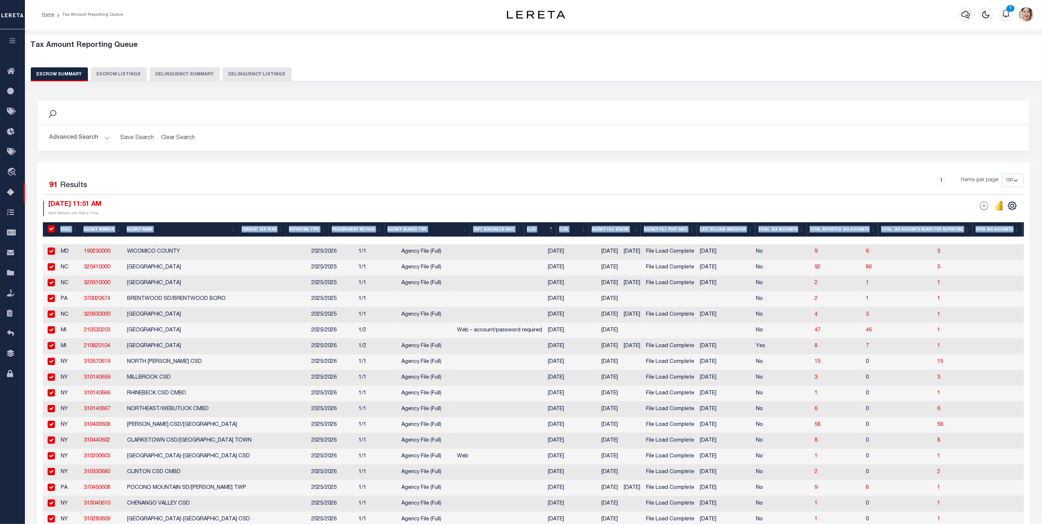
checkbox input "true"
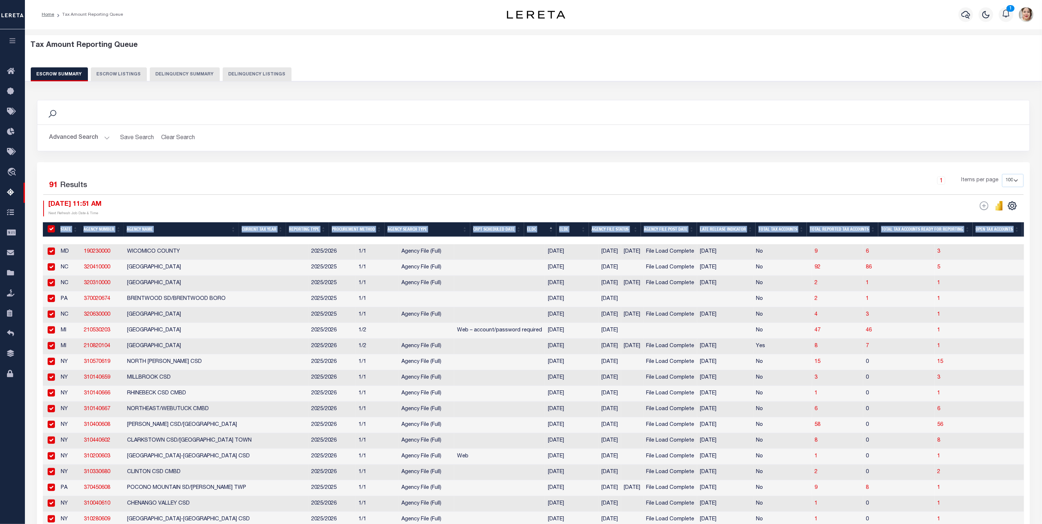
checkbox input "true"
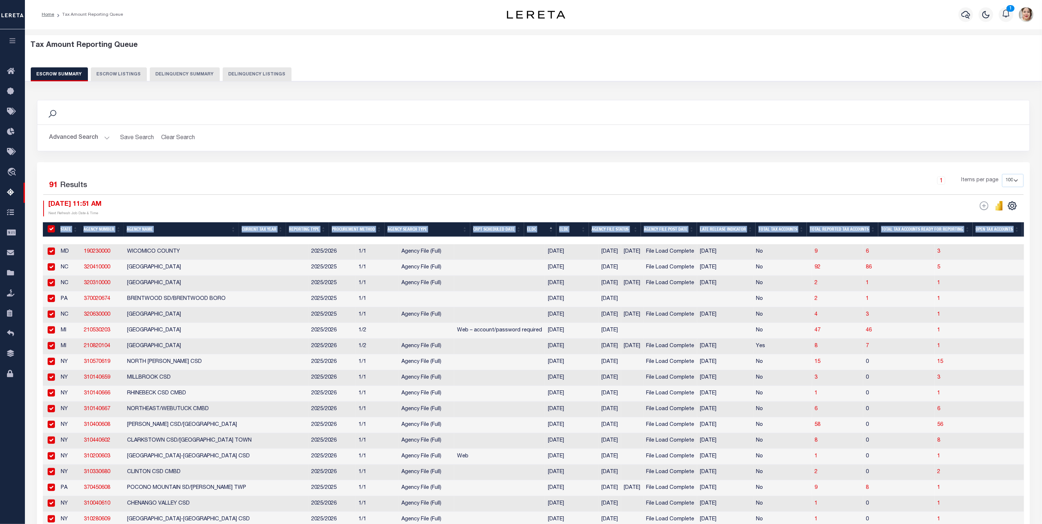
checkbox input "true"
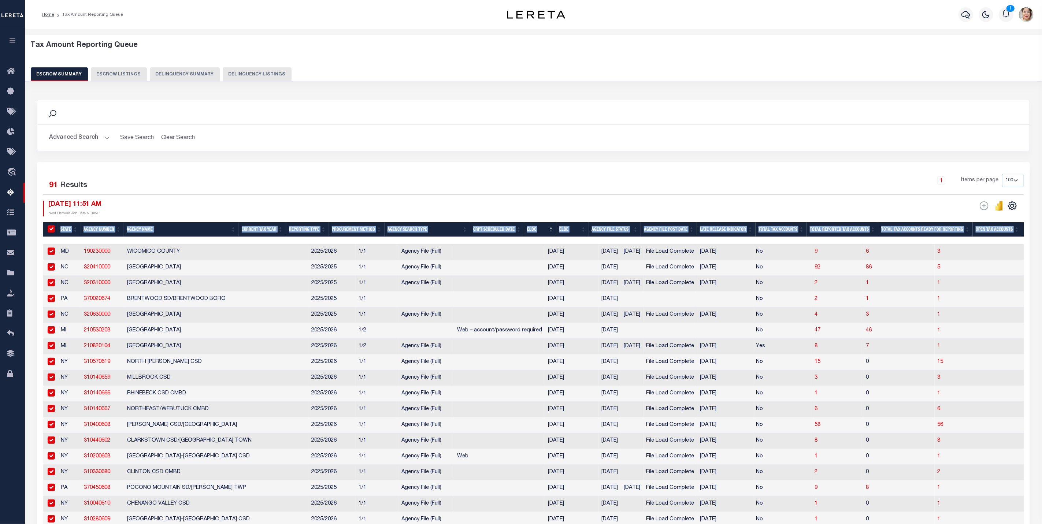
checkbox input "true"
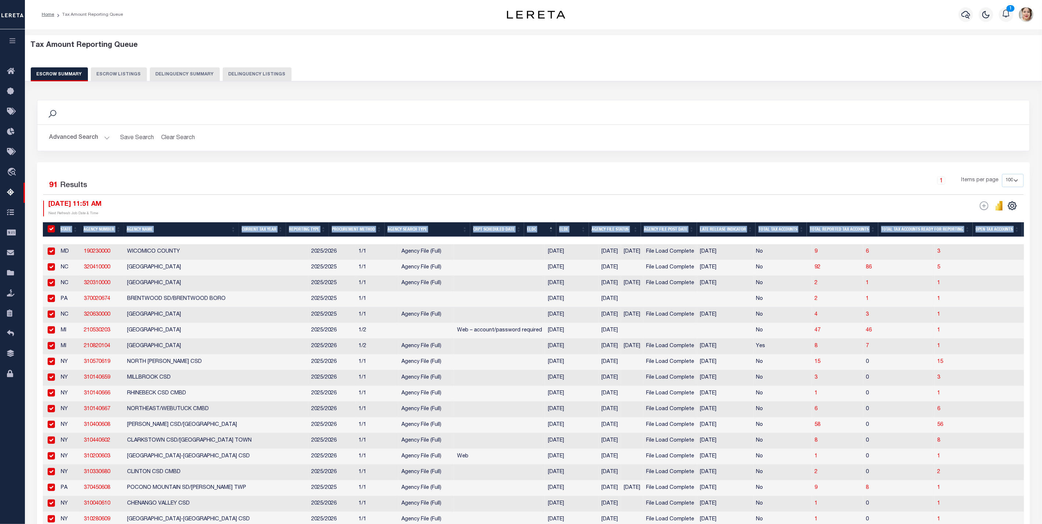
checkbox input "true"
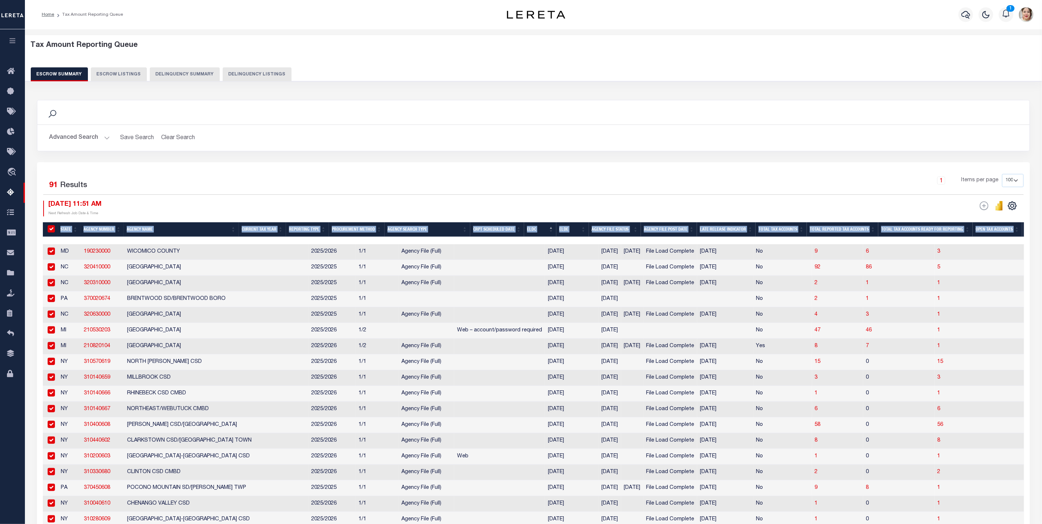
checkbox input "true"
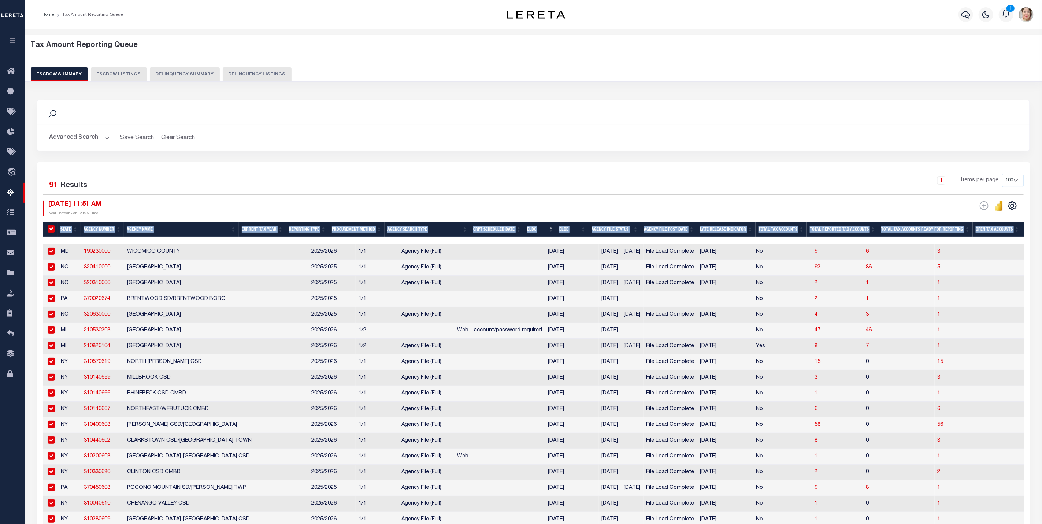
checkbox input "true"
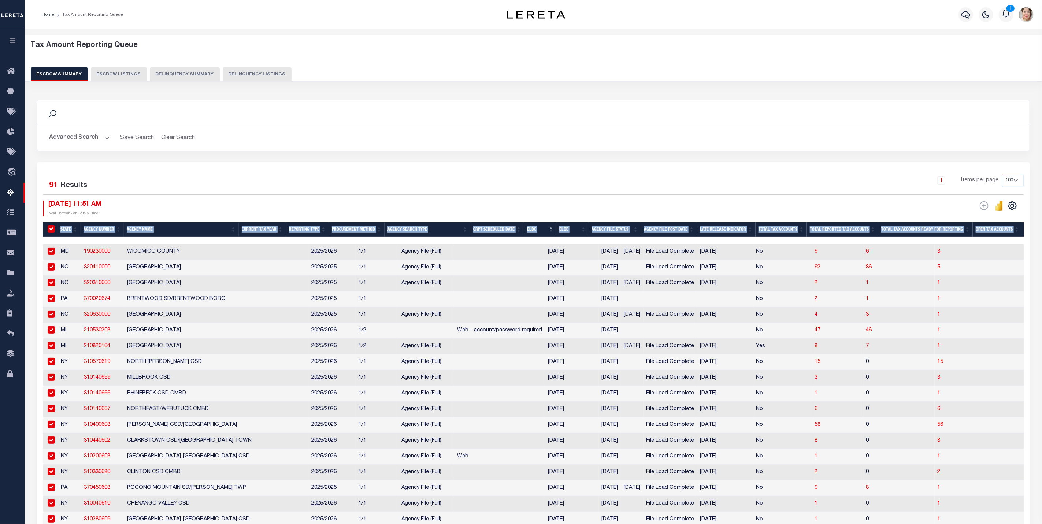
checkbox input "true"
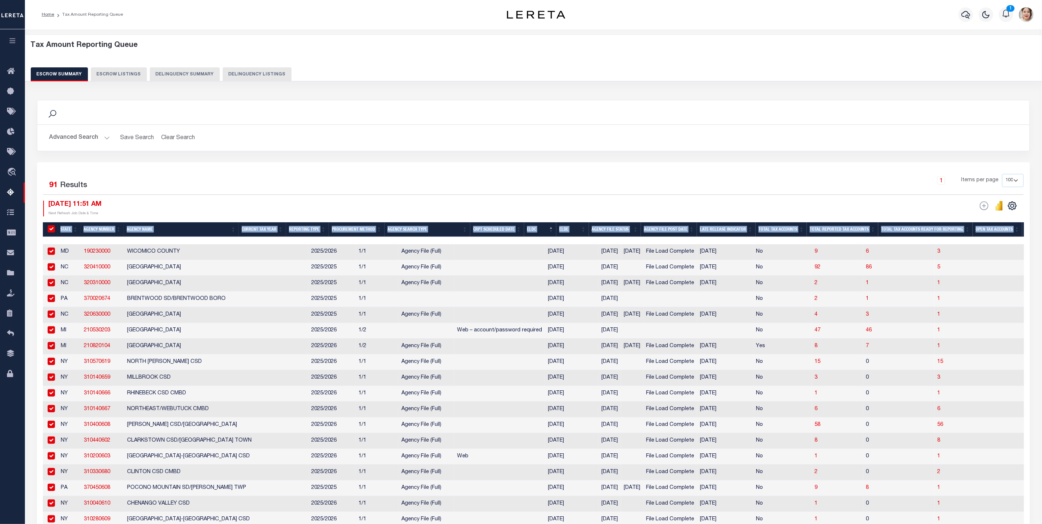
checkbox input "true"
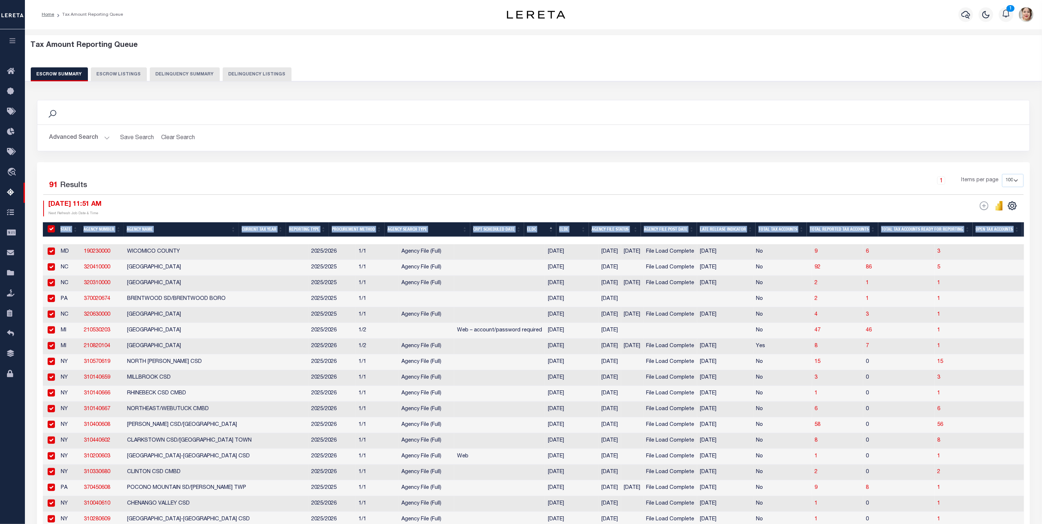
checkbox input "true"
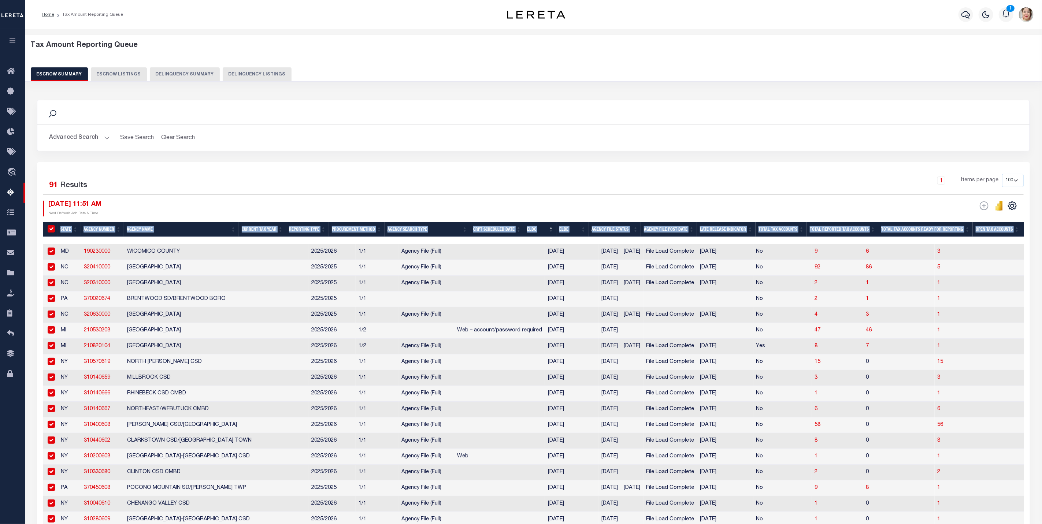
checkbox input "true"
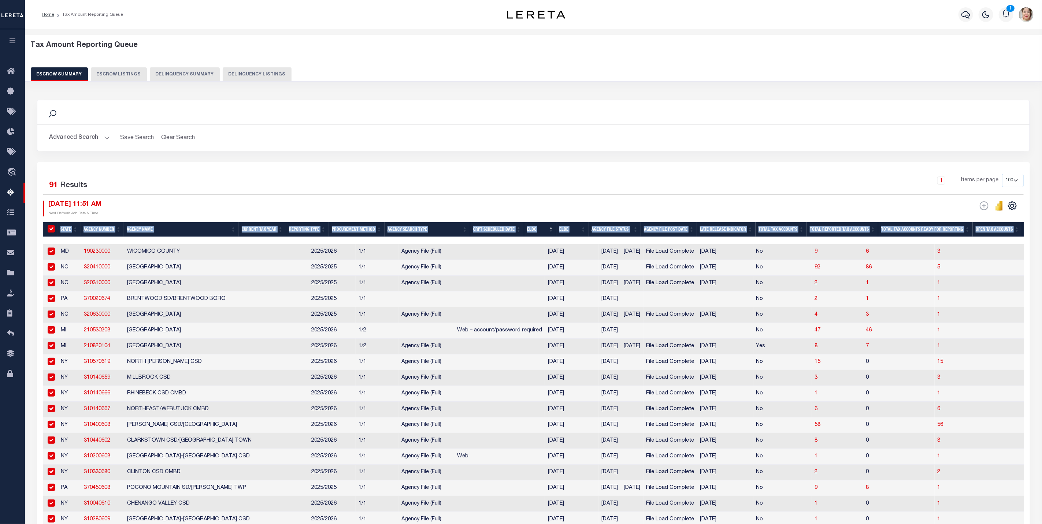
checkbox input "true"
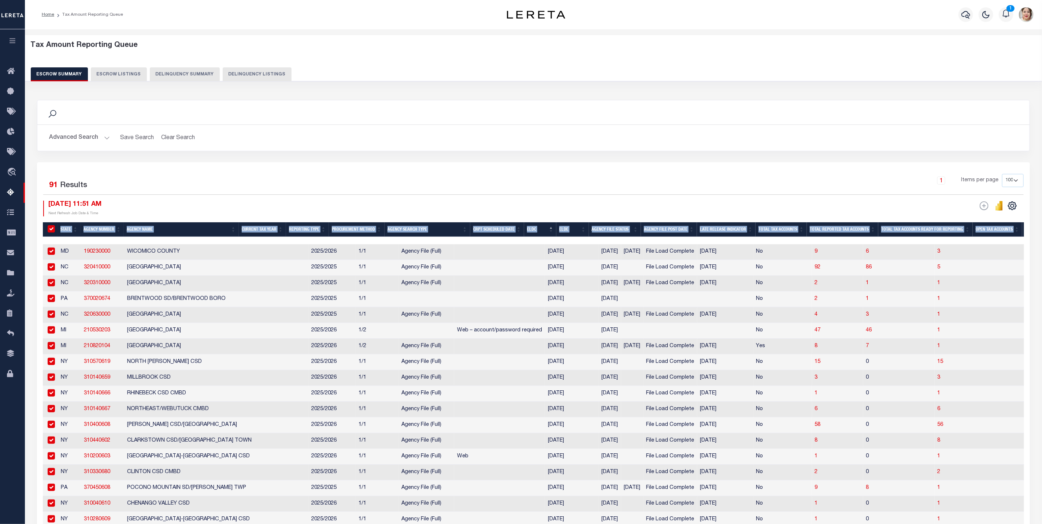
checkbox input "true"
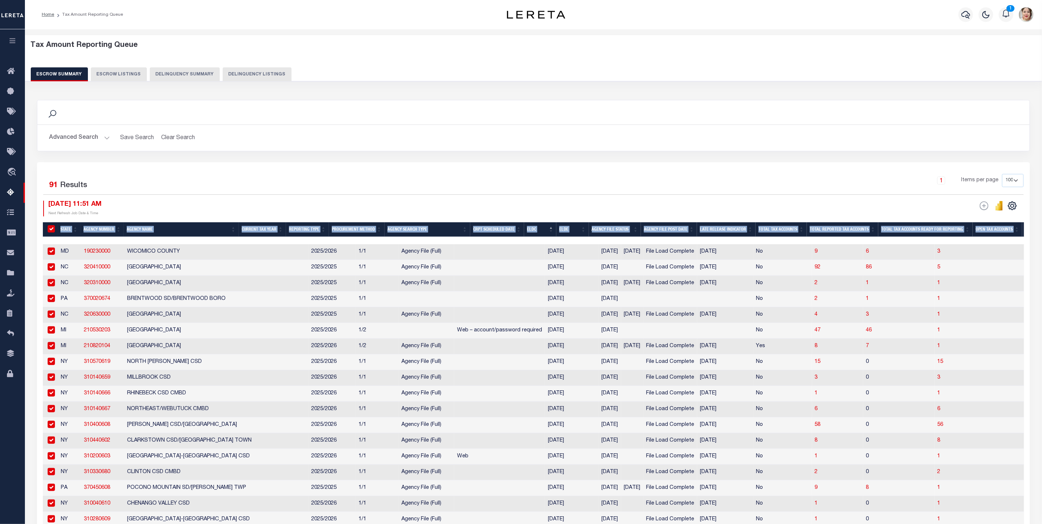
checkbox input "true"
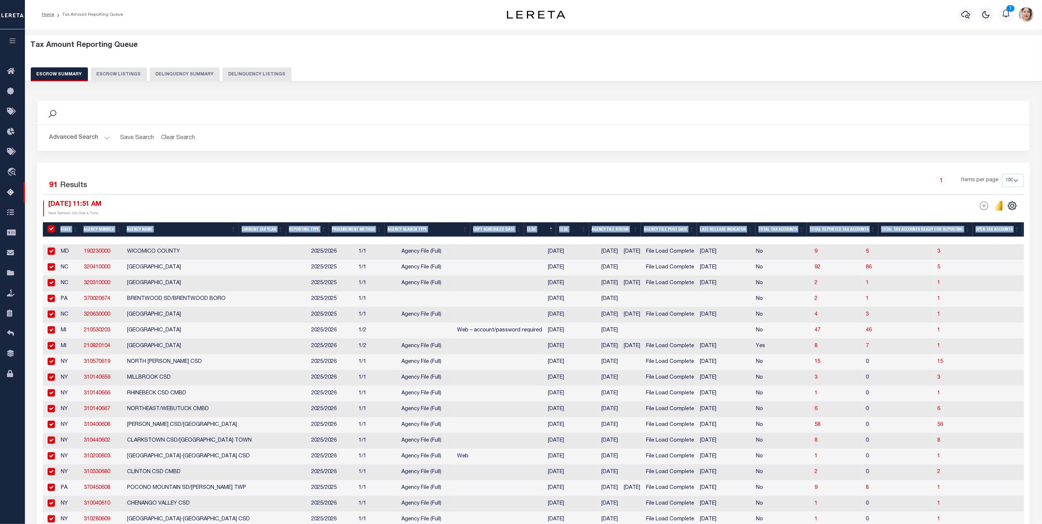
checkbox input "true"
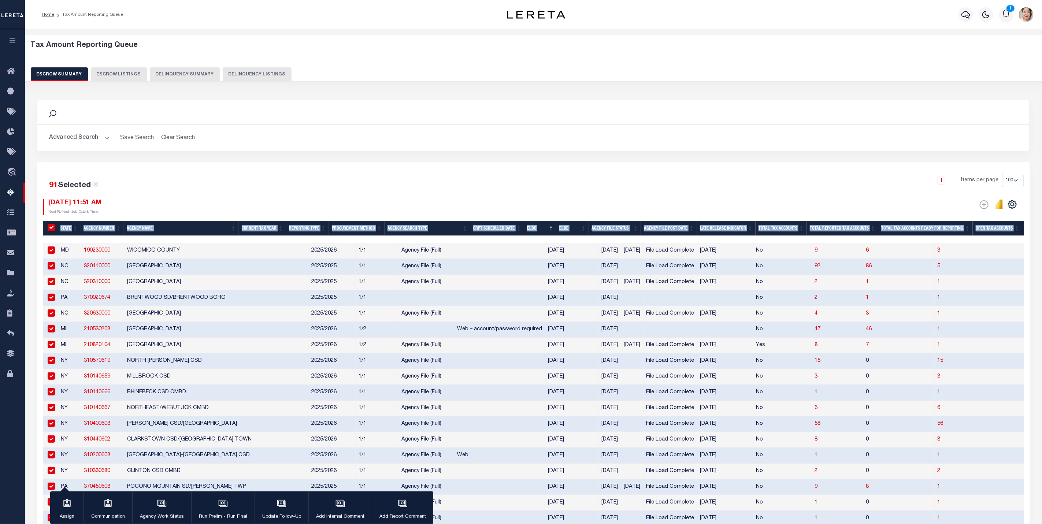
click at [48, 227] on input "&nbsp;" at bounding box center [51, 227] width 7 height 7
checkbox input "false"
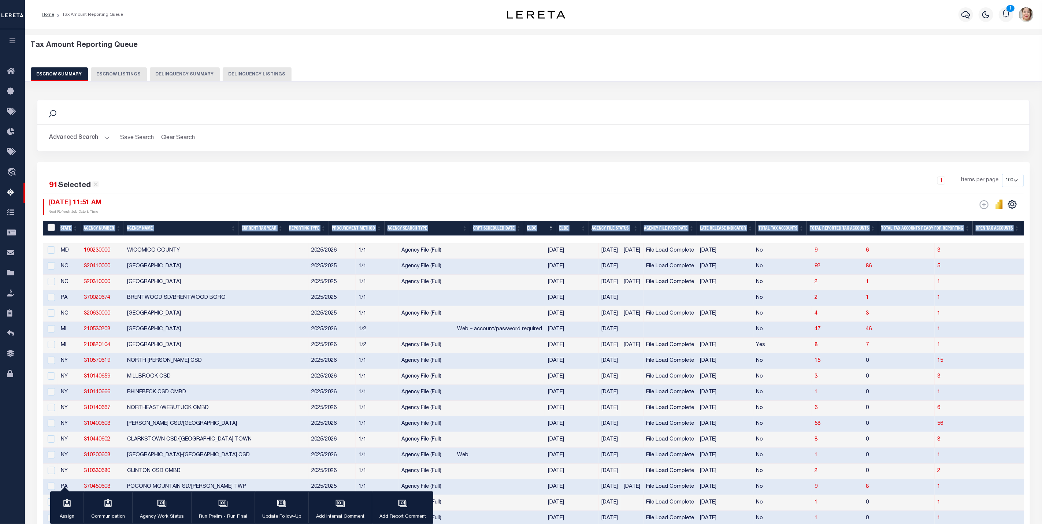
checkbox input "false"
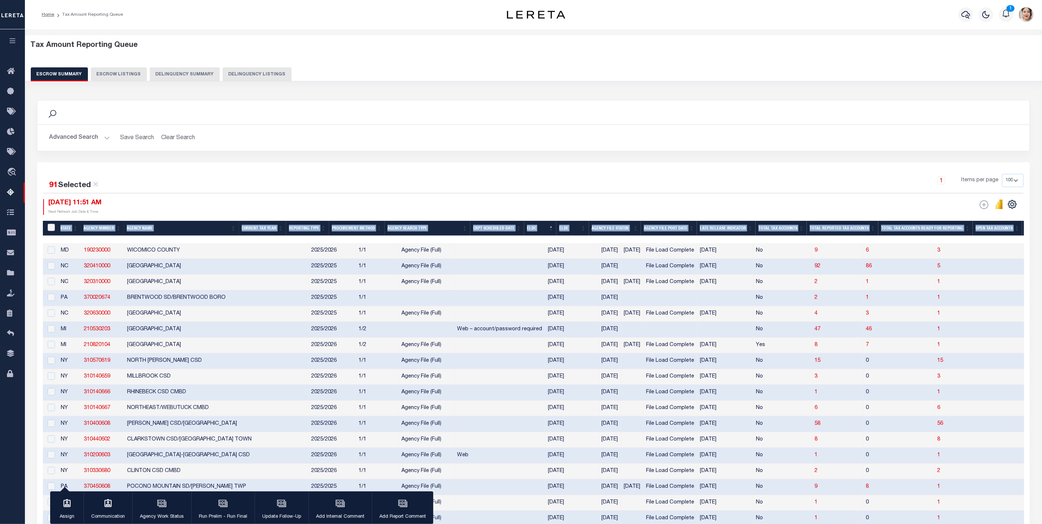
checkbox input "false"
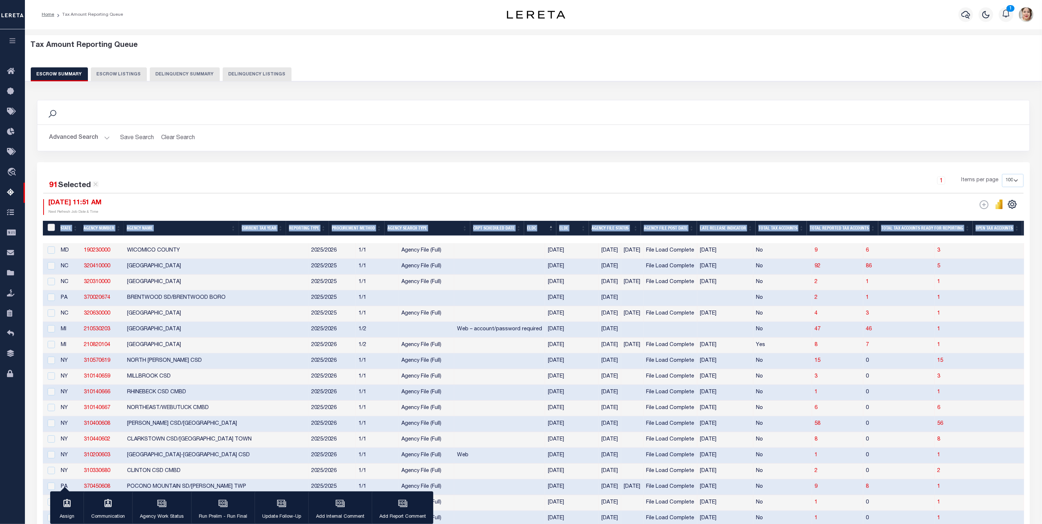
checkbox input "false"
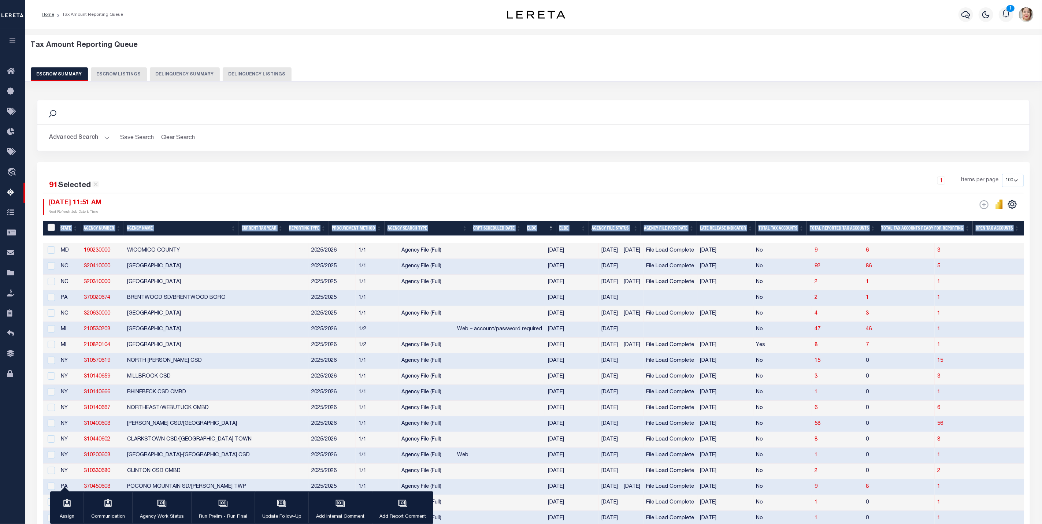
checkbox input "false"
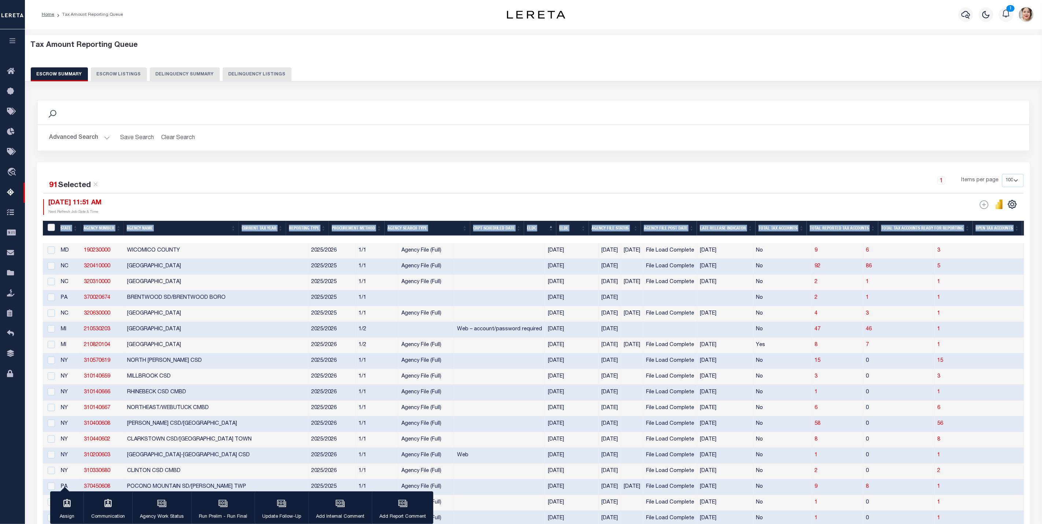
checkbox input "false"
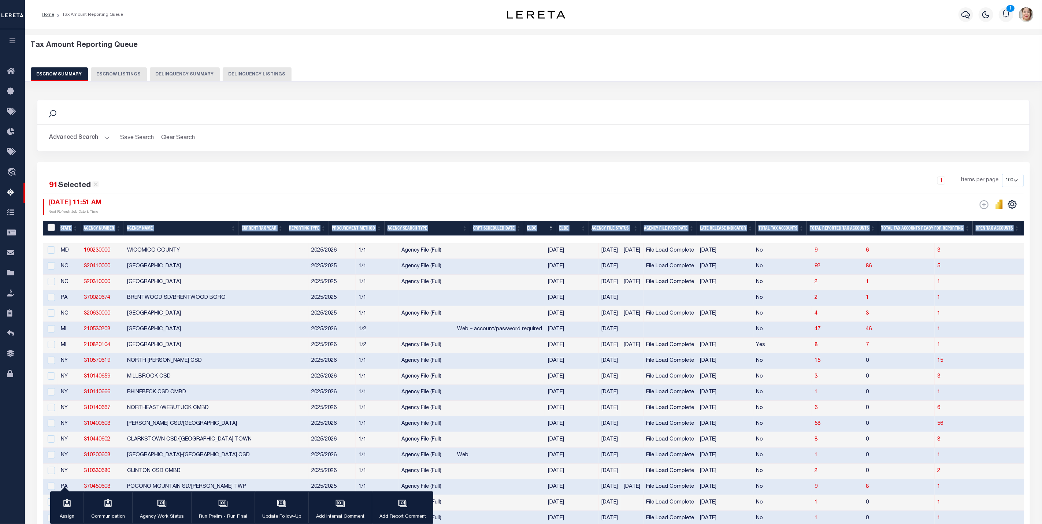
checkbox input "false"
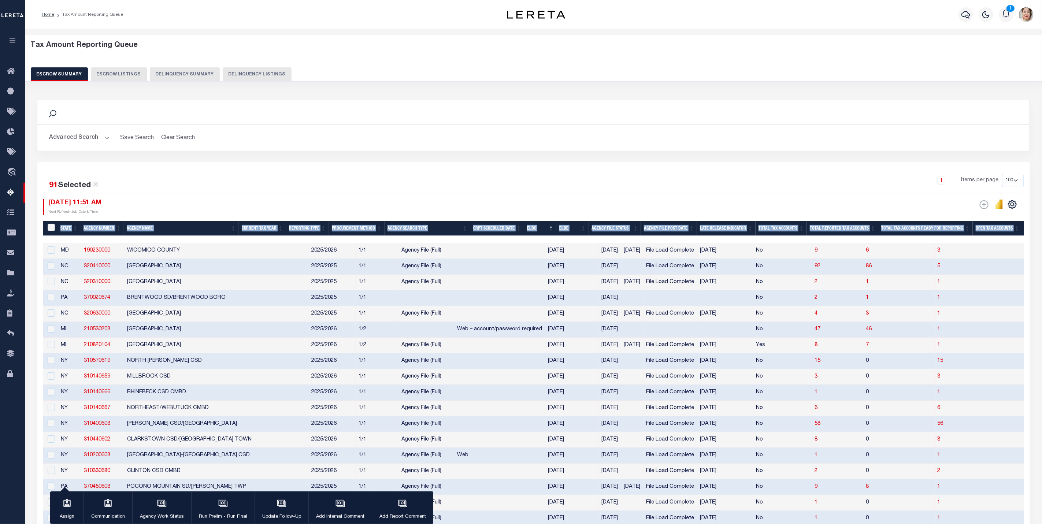
checkbox input "false"
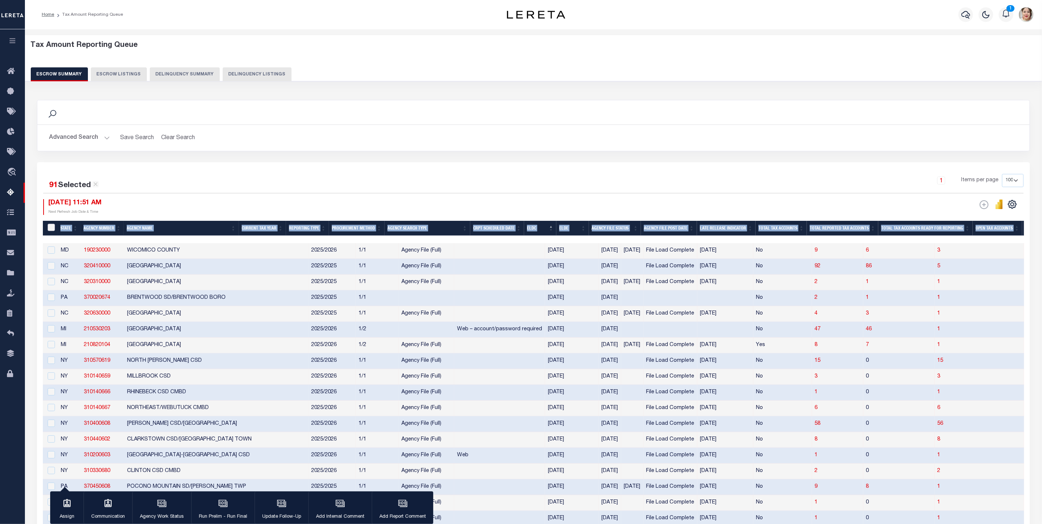
checkbox input "false"
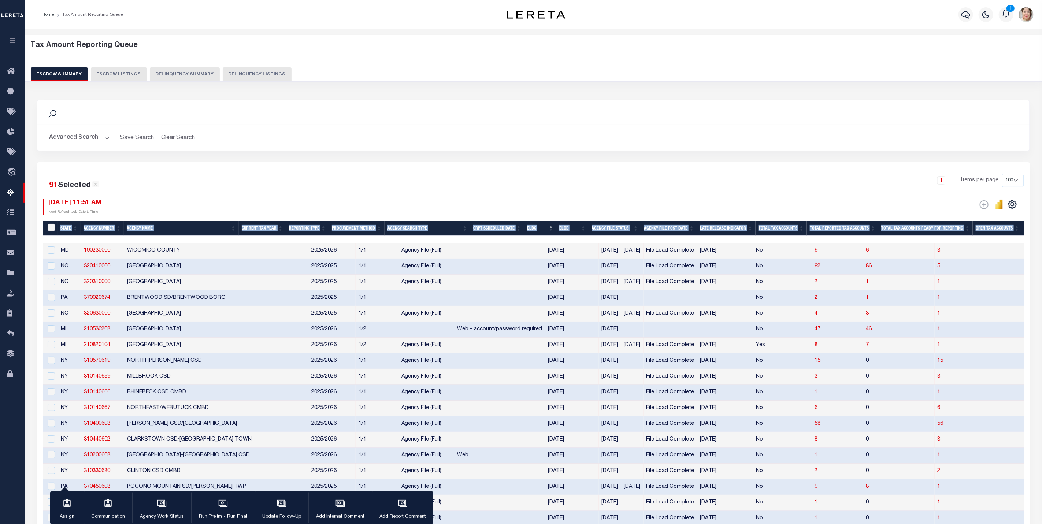
checkbox input "false"
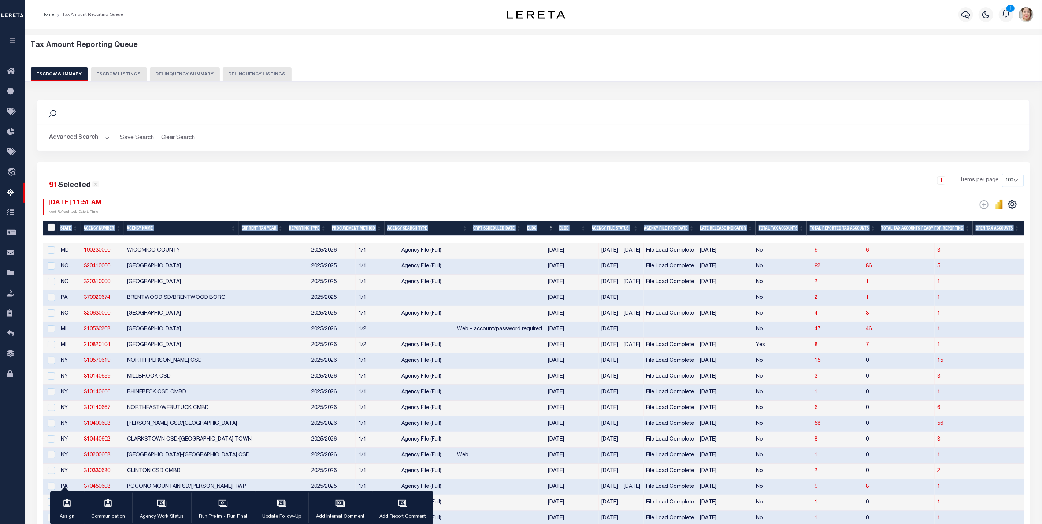
checkbox input "false"
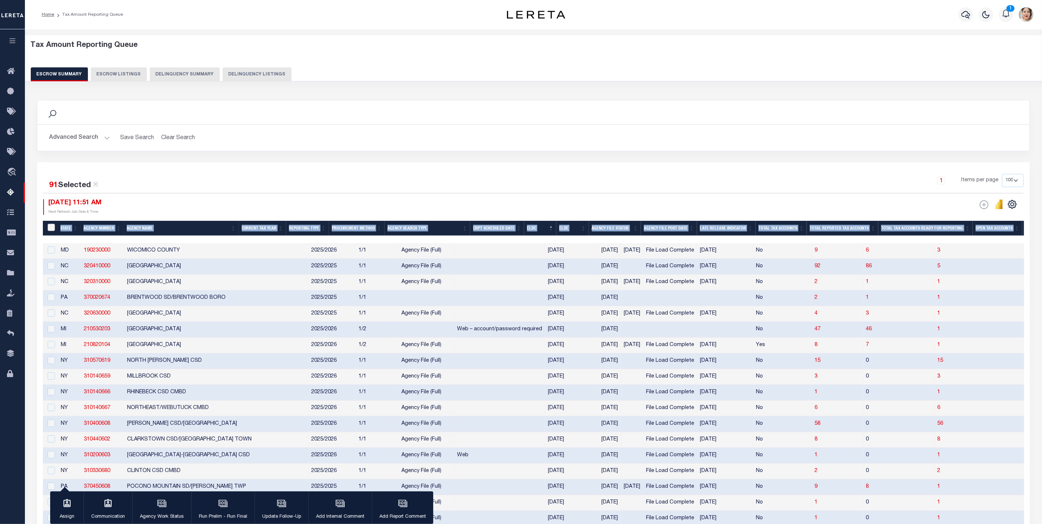
checkbox input "false"
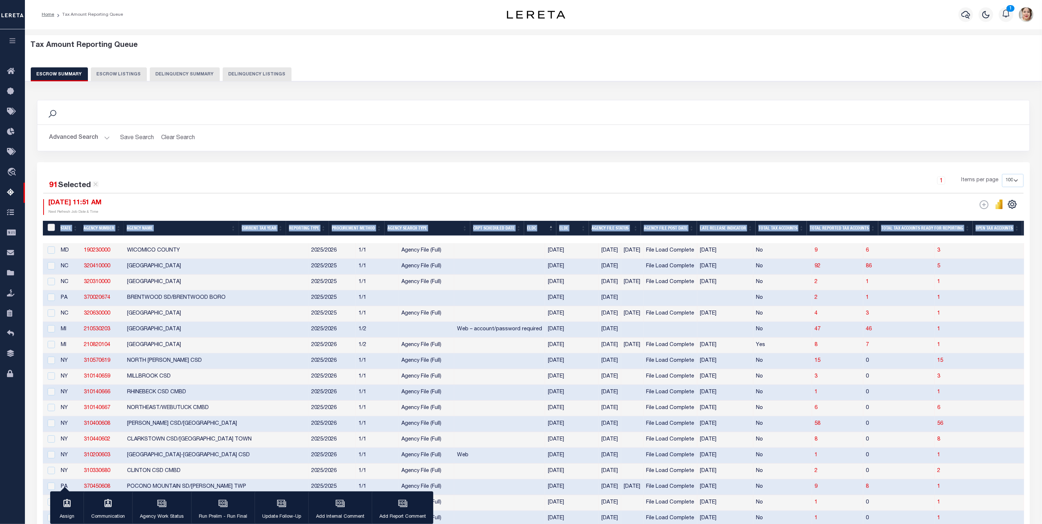
checkbox input "false"
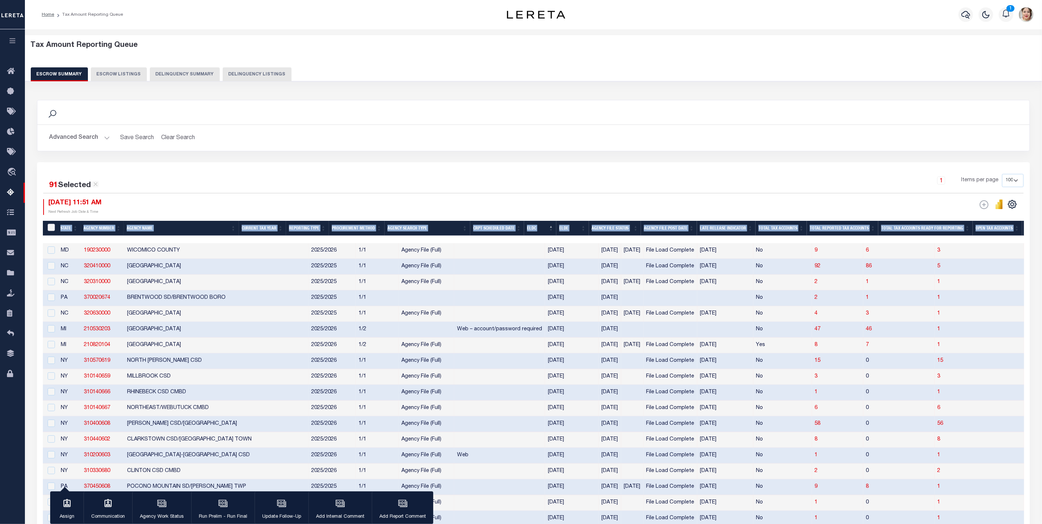
checkbox input "false"
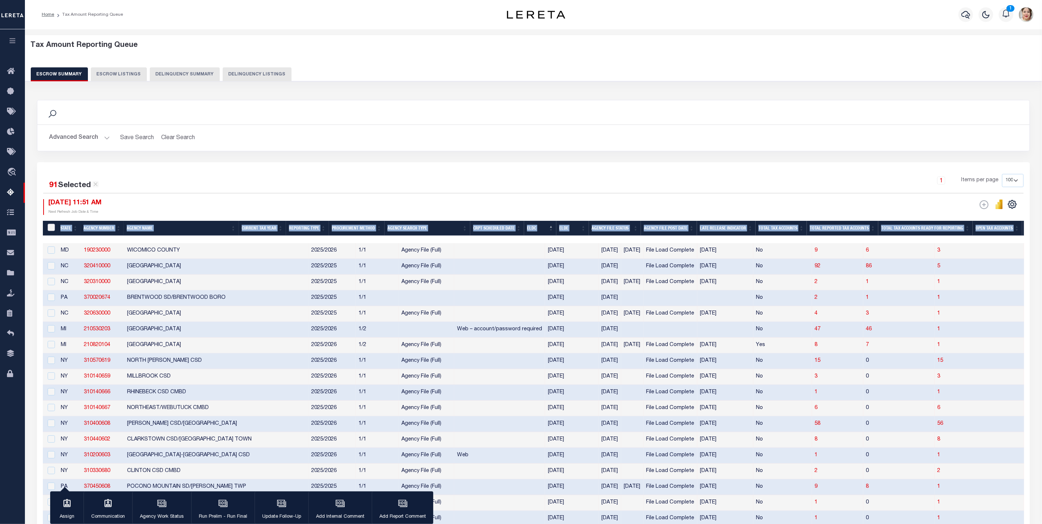
checkbox input "false"
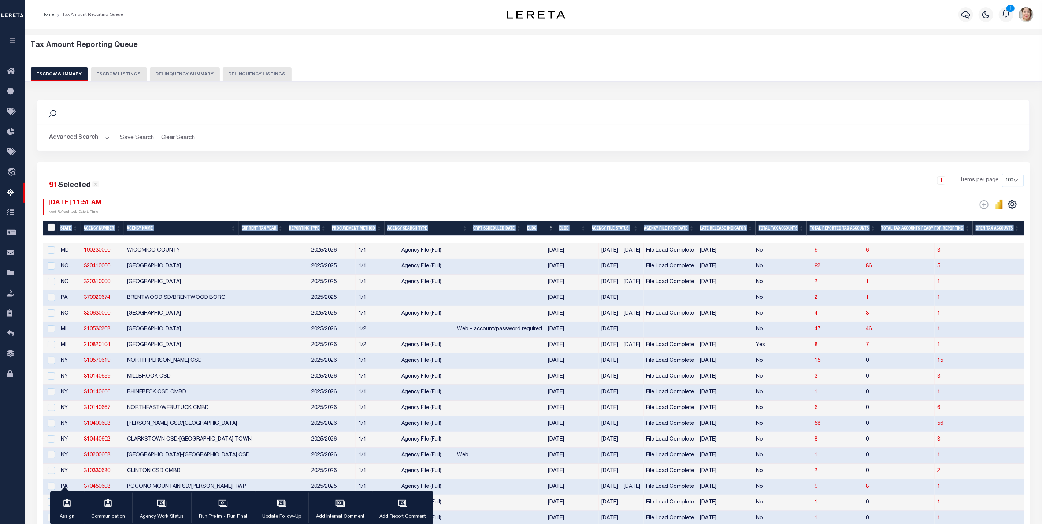
checkbox input "false"
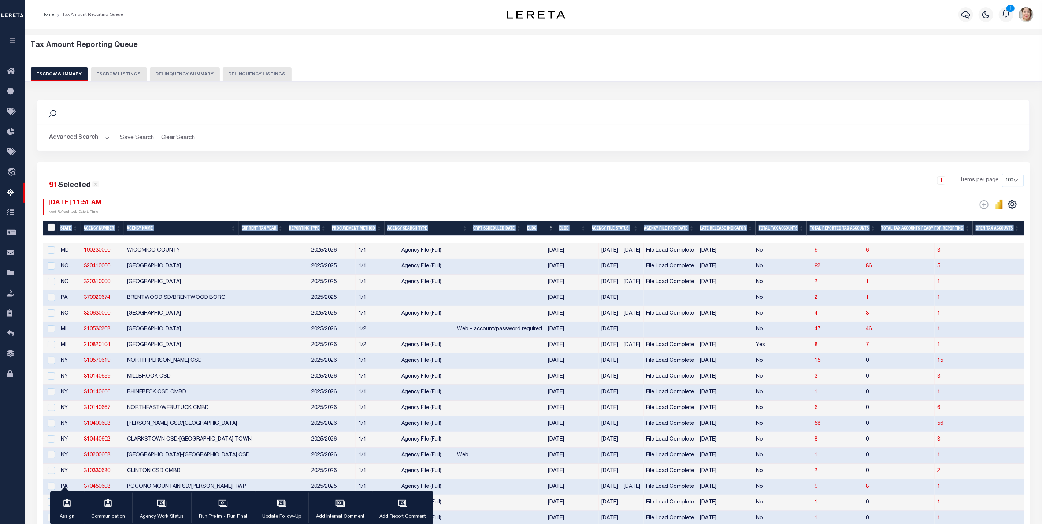
checkbox input "false"
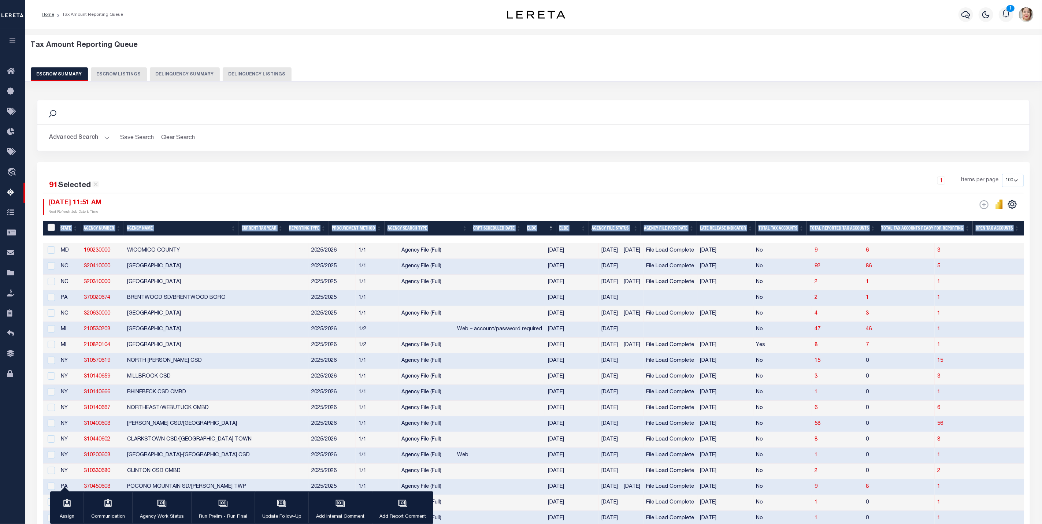
checkbox input "false"
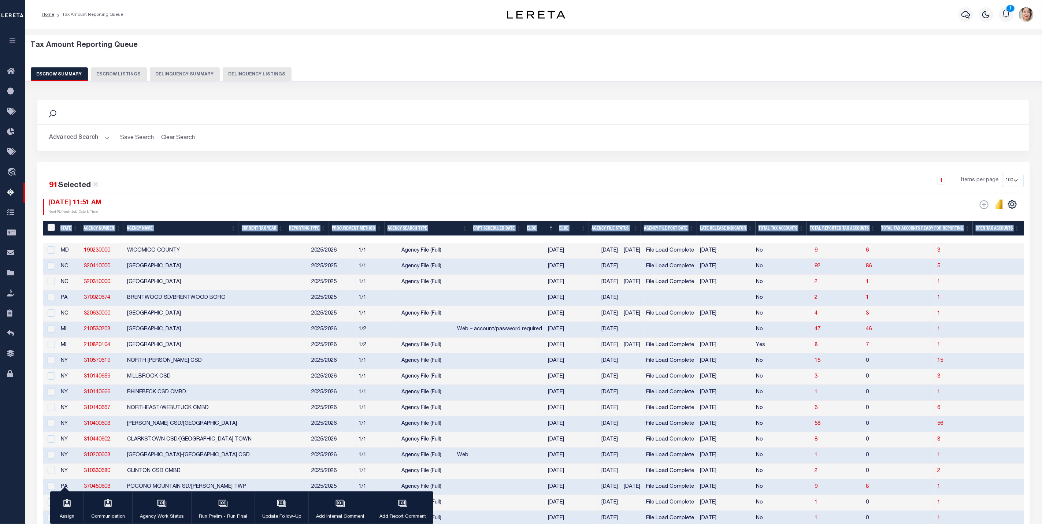
checkbox input "false"
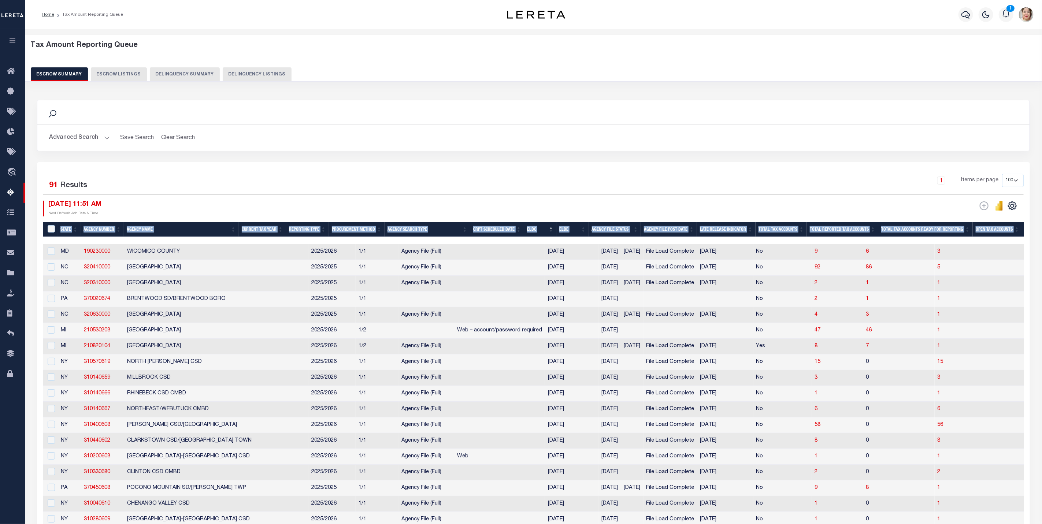
click at [540, 230] on th "ELDC" at bounding box center [540, 229] width 32 height 15
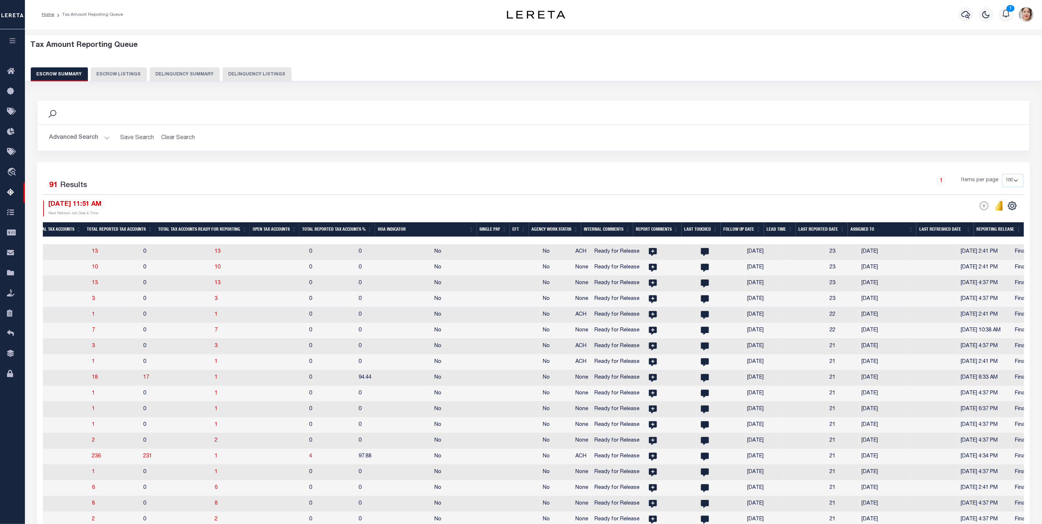
click at [81, 138] on button "Advanced Search" at bounding box center [79, 138] width 61 height 14
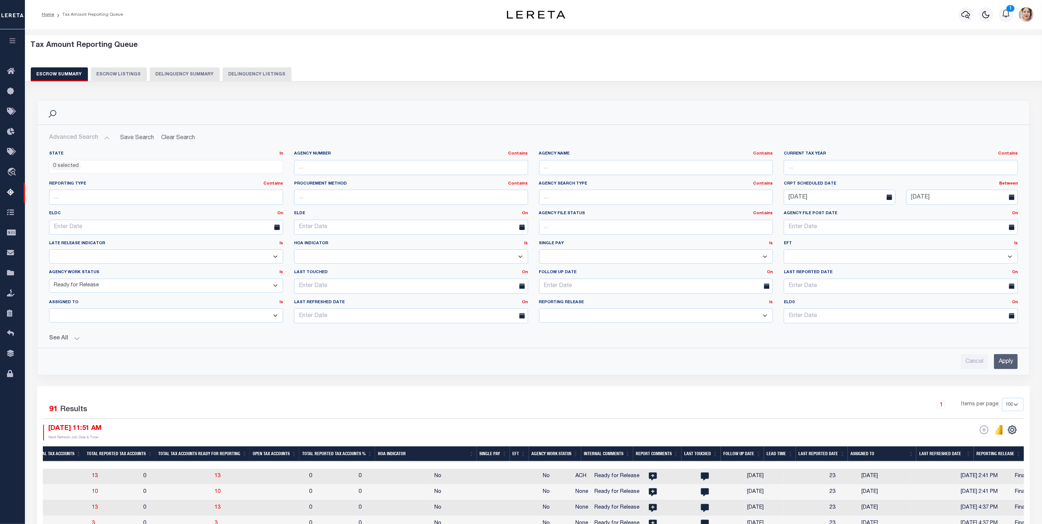
click at [57, 339] on button "See All" at bounding box center [533, 338] width 968 height 7
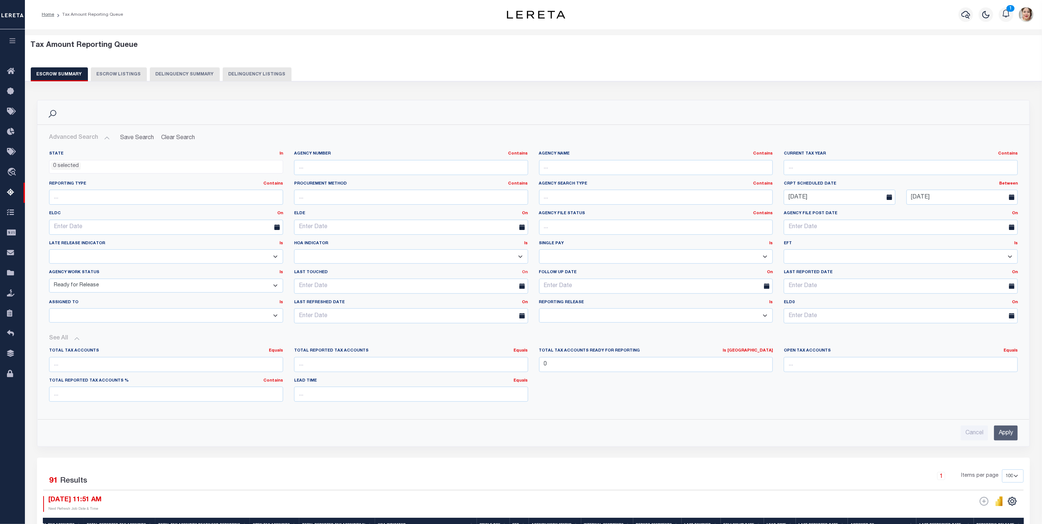
click at [523, 274] on link "On" at bounding box center [525, 272] width 6 height 4
click at [500, 299] on link "Before" at bounding box center [499, 302] width 58 height 11
click at [481, 293] on input "text" at bounding box center [411, 286] width 234 height 15
click at [351, 344] on span "10" at bounding box center [350, 343] width 14 height 14
type input "09-10-2025"
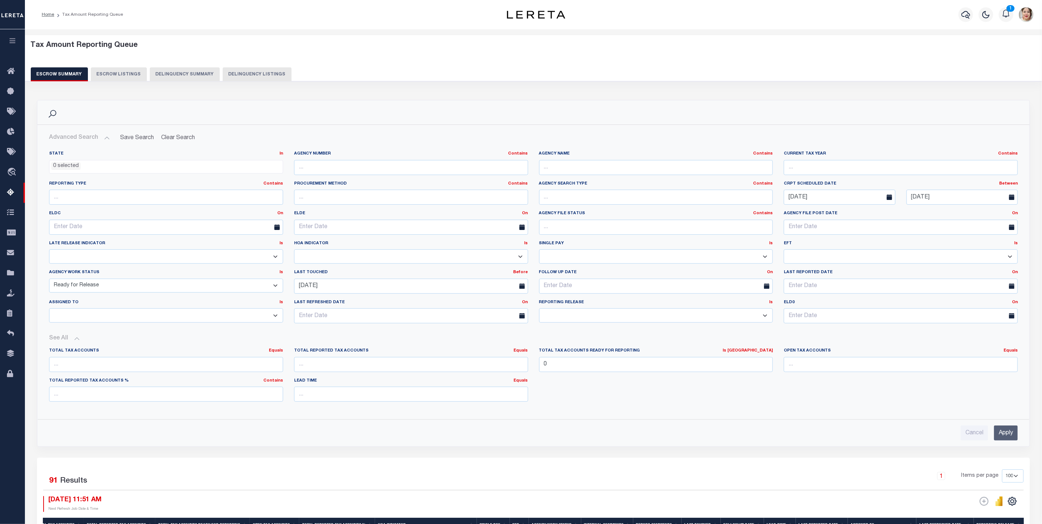
click at [1002, 436] on input "Apply" at bounding box center [1006, 432] width 24 height 15
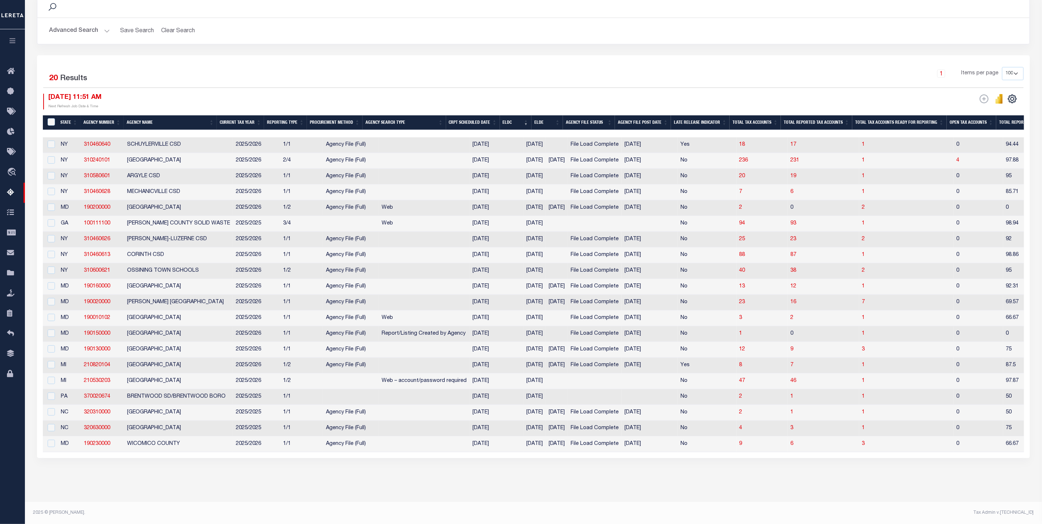
click at [523, 115] on th "ELDC" at bounding box center [515, 122] width 31 height 15
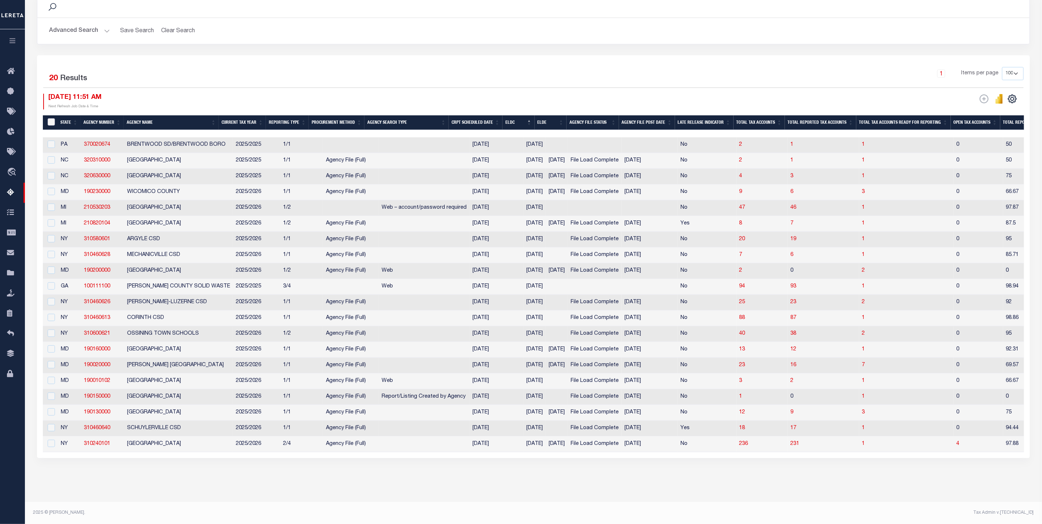
click at [52, 118] on input "&nbsp;" at bounding box center [51, 121] width 7 height 7
checkbox input "true"
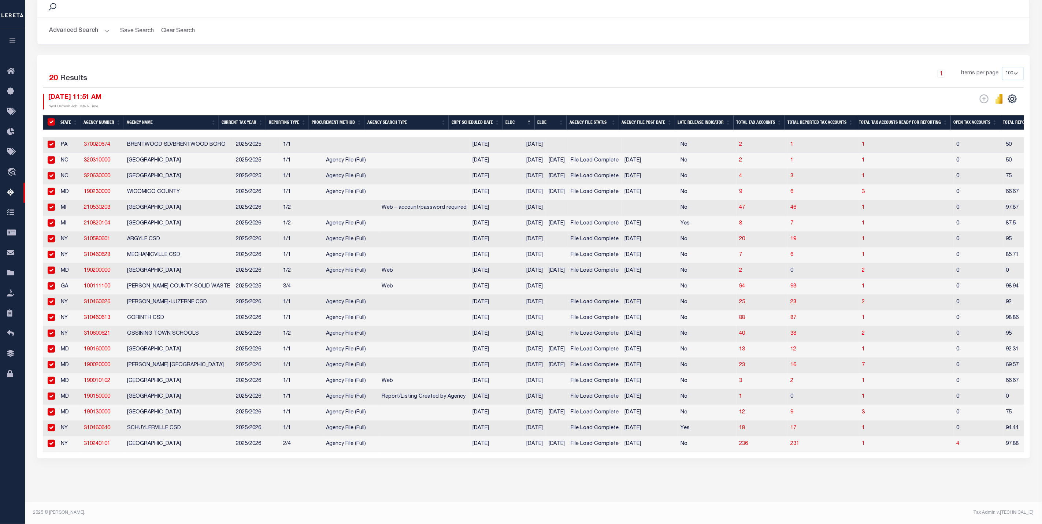
checkbox input "true"
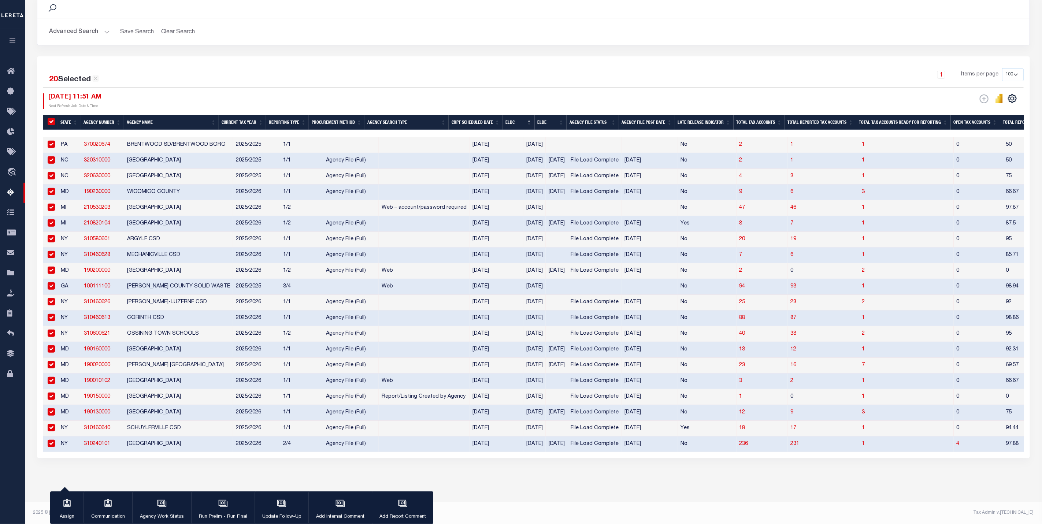
drag, startPoint x: 53, startPoint y: 133, endPoint x: 52, endPoint y: 151, distance: 18.0
click at [53, 141] on input "checkbox" at bounding box center [51, 144] width 7 height 7
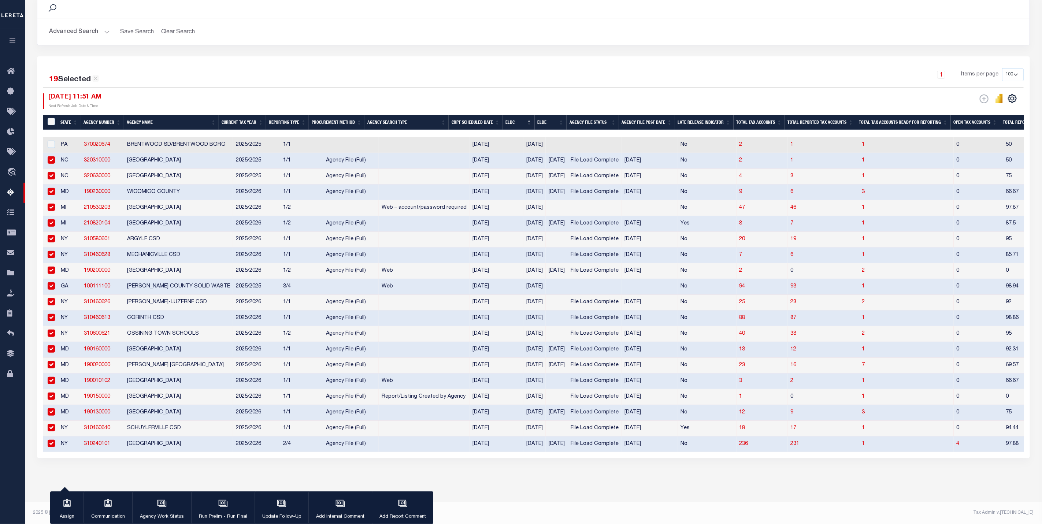
click at [52, 156] on input "checkbox" at bounding box center [51, 159] width 7 height 7
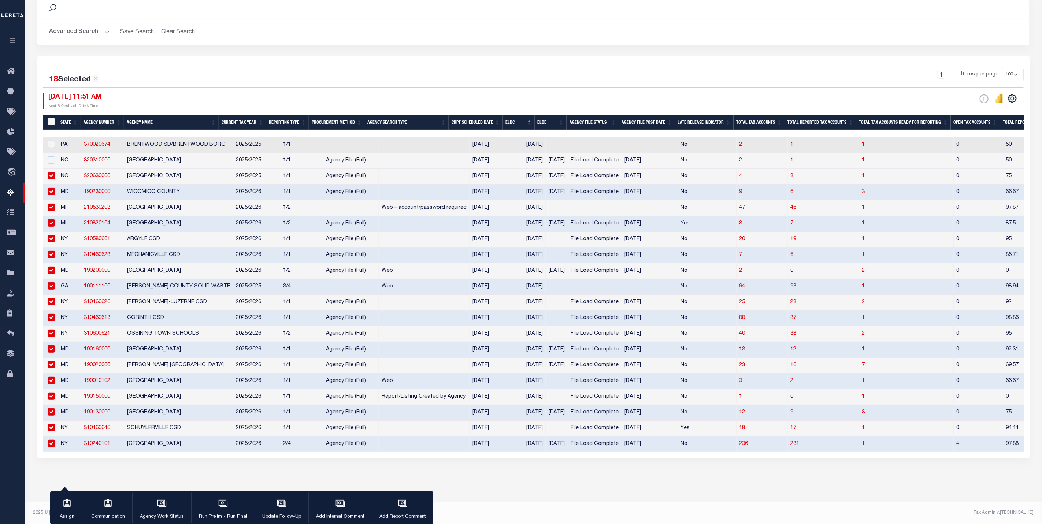
click at [52, 172] on input "checkbox" at bounding box center [51, 175] width 7 height 7
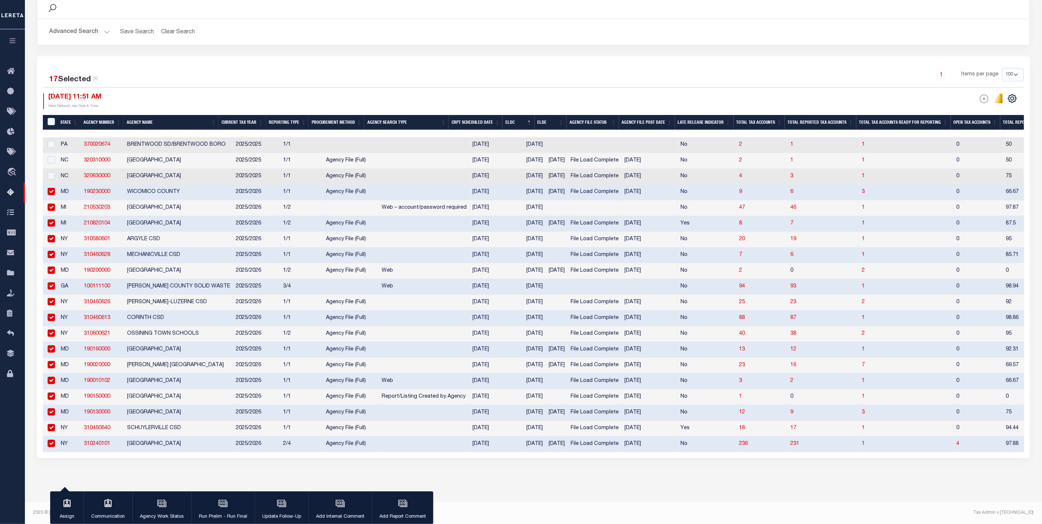
click at [53, 188] on input "checkbox" at bounding box center [51, 191] width 7 height 7
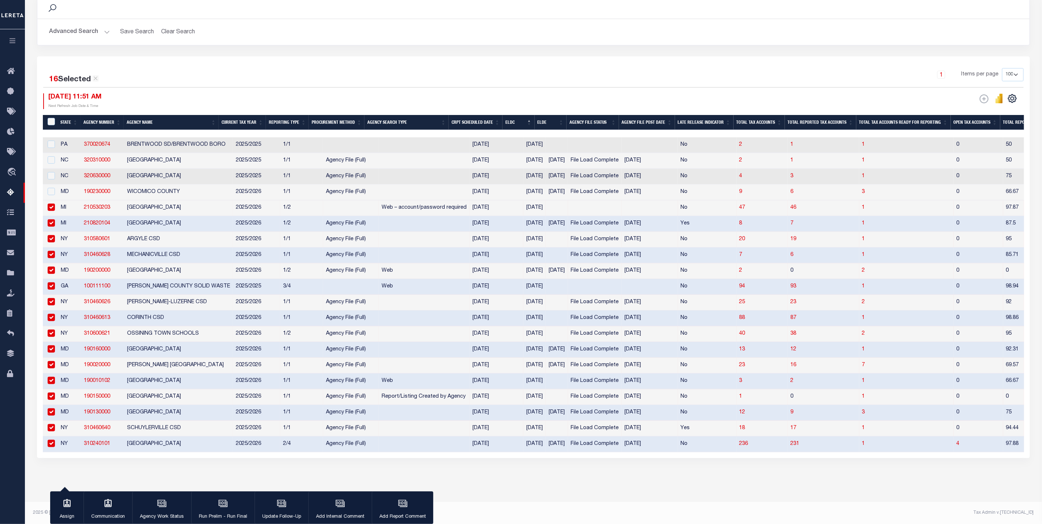
click at [52, 204] on input "checkbox" at bounding box center [51, 207] width 7 height 7
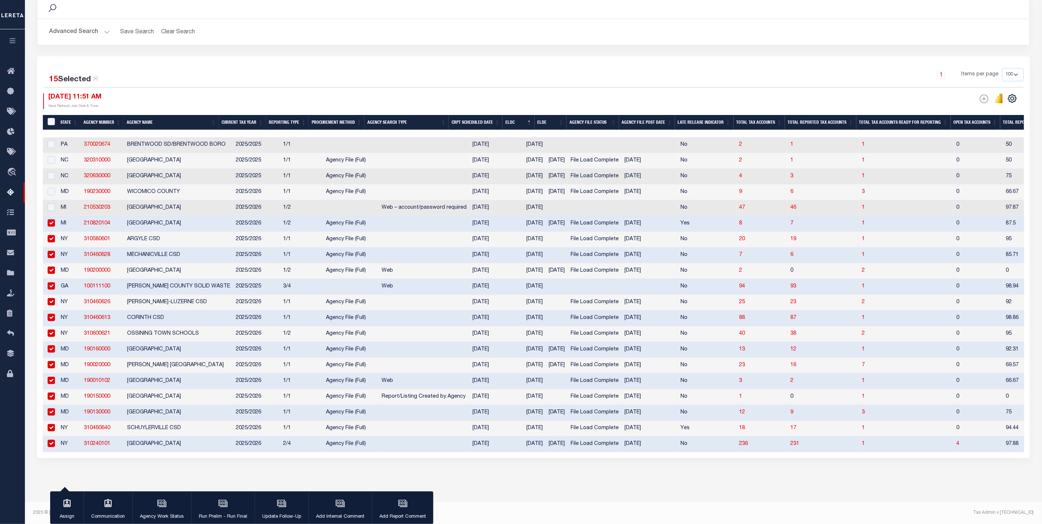
click at [54, 219] on input "checkbox" at bounding box center [51, 222] width 7 height 7
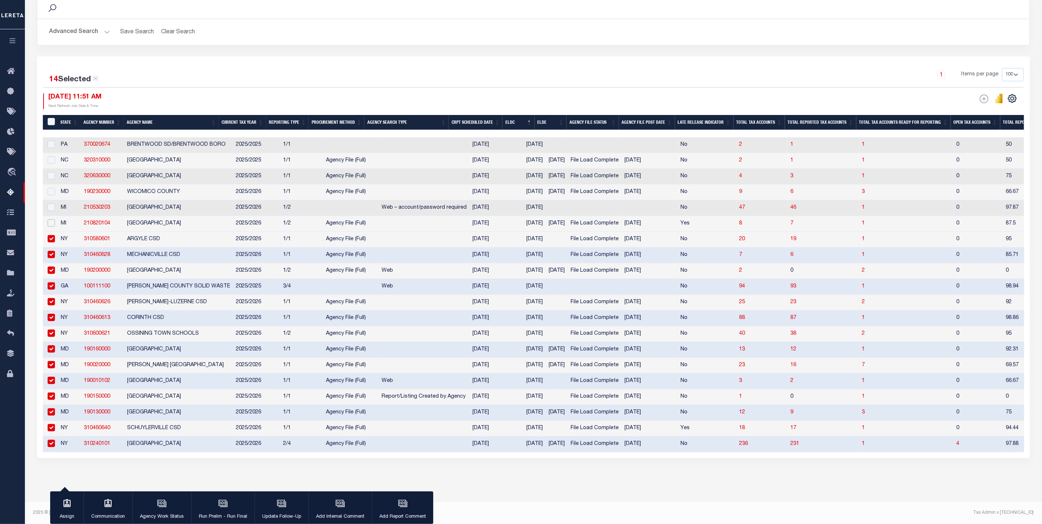
drag, startPoint x: 49, startPoint y: 215, endPoint x: 88, endPoint y: 221, distance: 39.2
click at [52, 219] on input "checkbox" at bounding box center [51, 222] width 7 height 7
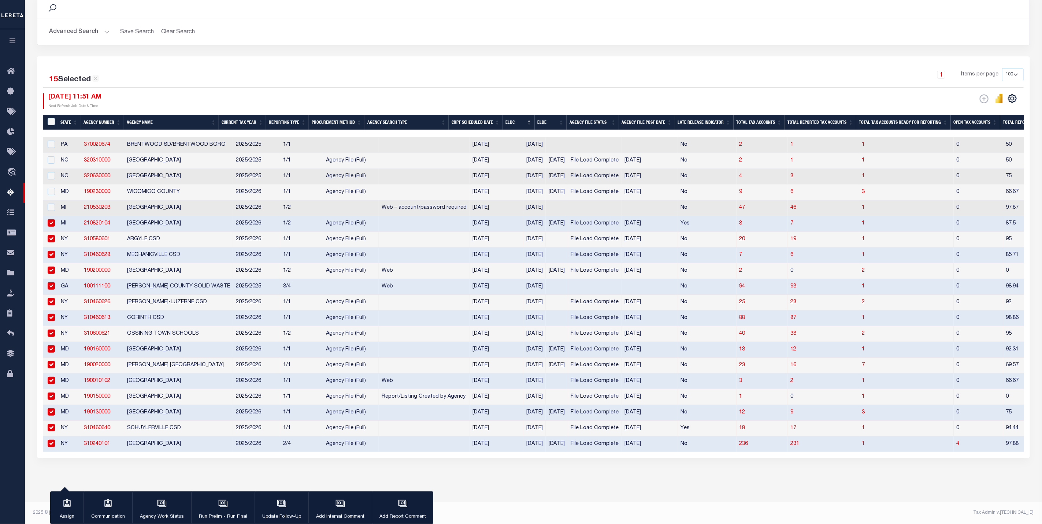
click at [51, 219] on input "checkbox" at bounding box center [51, 222] width 7 height 7
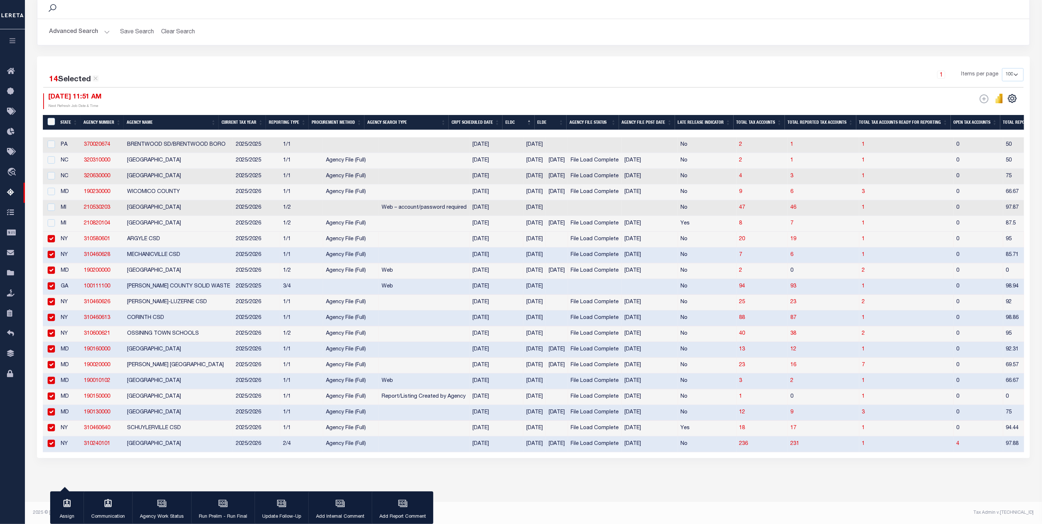
click at [49, 235] on input "checkbox" at bounding box center [51, 238] width 7 height 7
click at [54, 235] on input "checkbox" at bounding box center [51, 238] width 7 height 7
click at [222, 514] on p "Run Prelim - Run Final" at bounding box center [223, 516] width 48 height 7
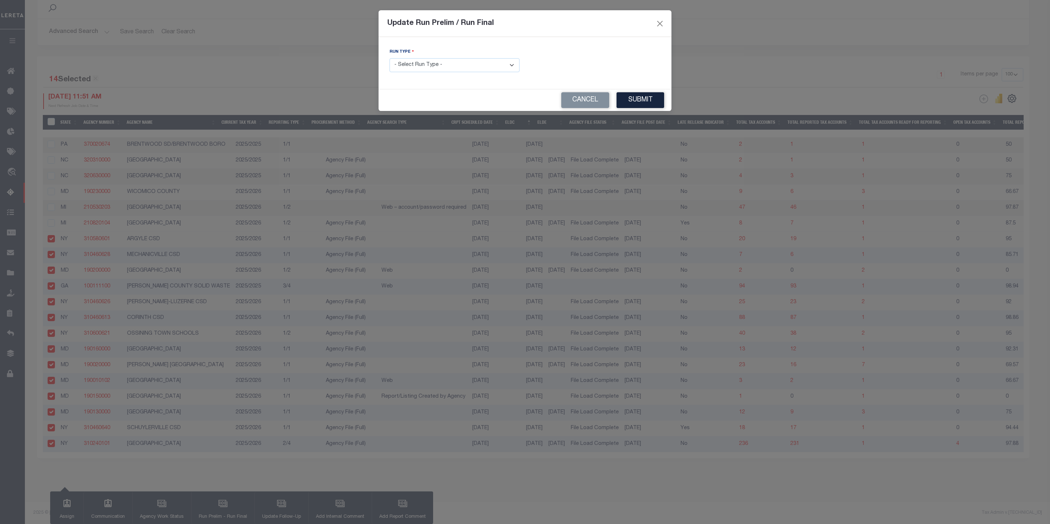
click at [425, 66] on select "- Select Run Type - Prelim Run Final Run" at bounding box center [455, 65] width 130 height 14
click at [390, 59] on select "- Select Run Type - Prelim Run Final Run" at bounding box center [455, 65] width 130 height 14
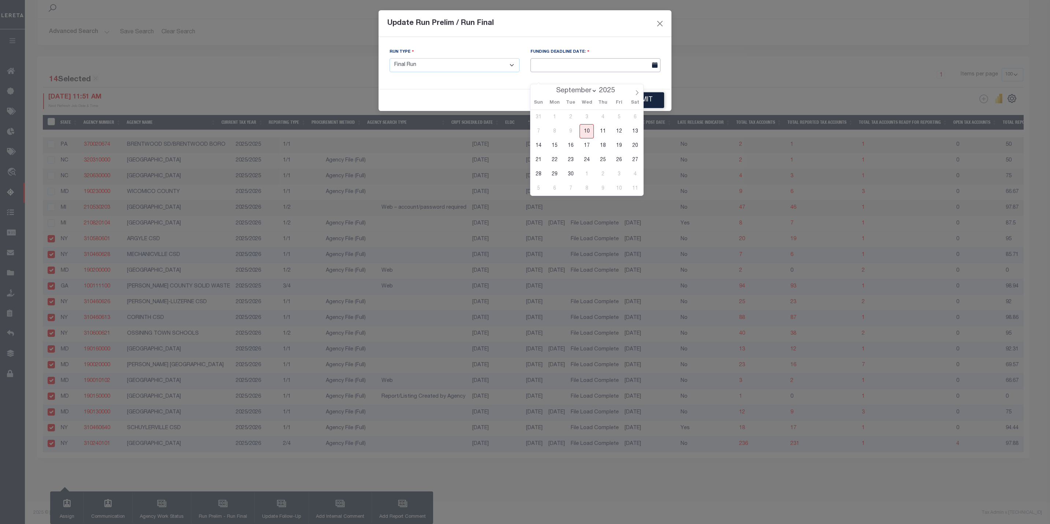
click at [602, 64] on input "text" at bounding box center [595, 65] width 130 height 14
click at [591, 139] on span "17" at bounding box center [587, 145] width 14 height 14
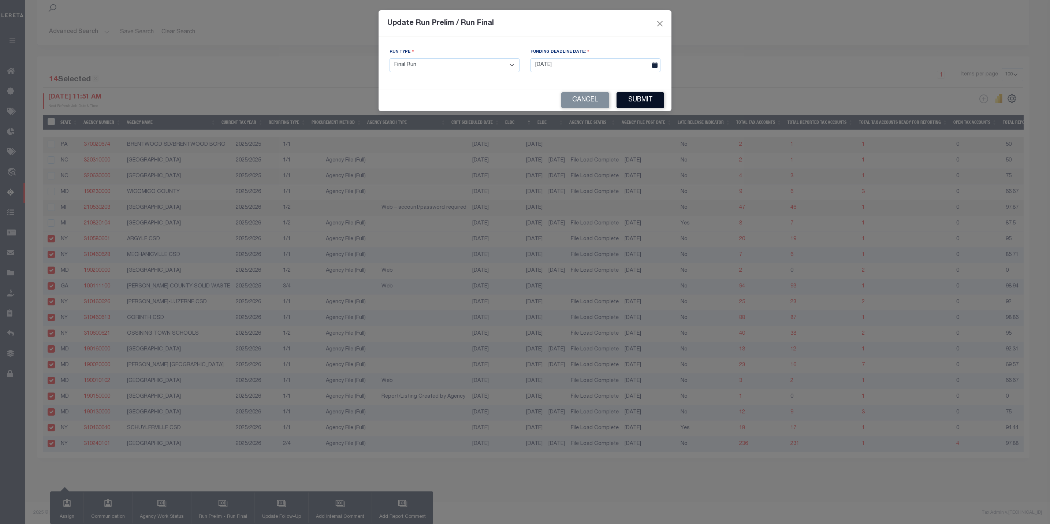
click at [632, 105] on button "Submit" at bounding box center [641, 100] width 48 height 16
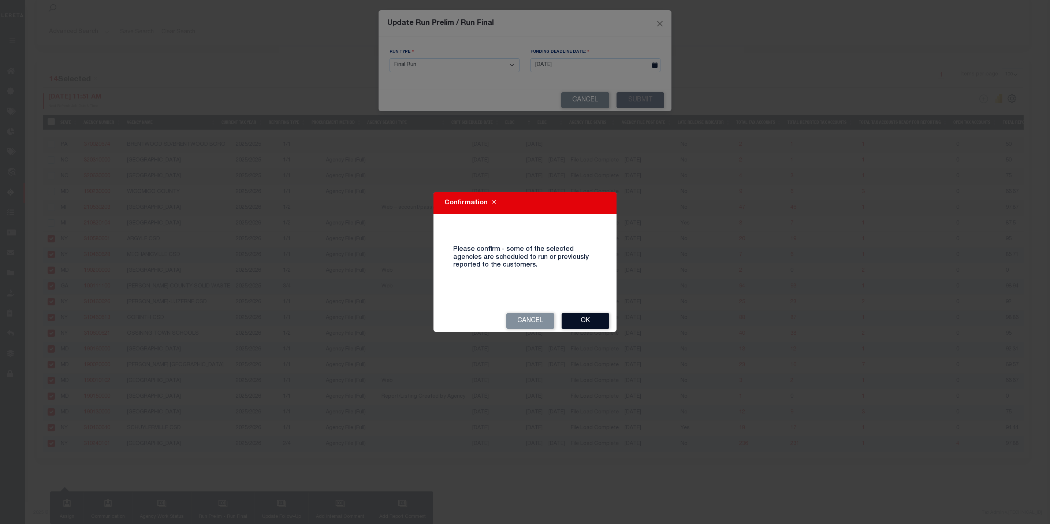
click at [597, 321] on button "Ok" at bounding box center [586, 321] width 48 height 16
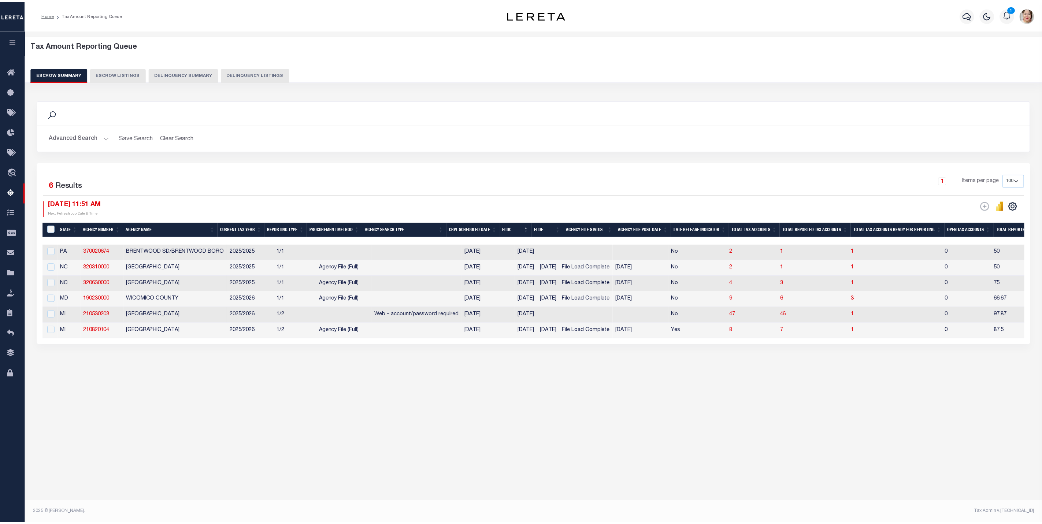
scroll to position [0, 0]
click at [51, 334] on input "checkbox" at bounding box center [51, 329] width 7 height 7
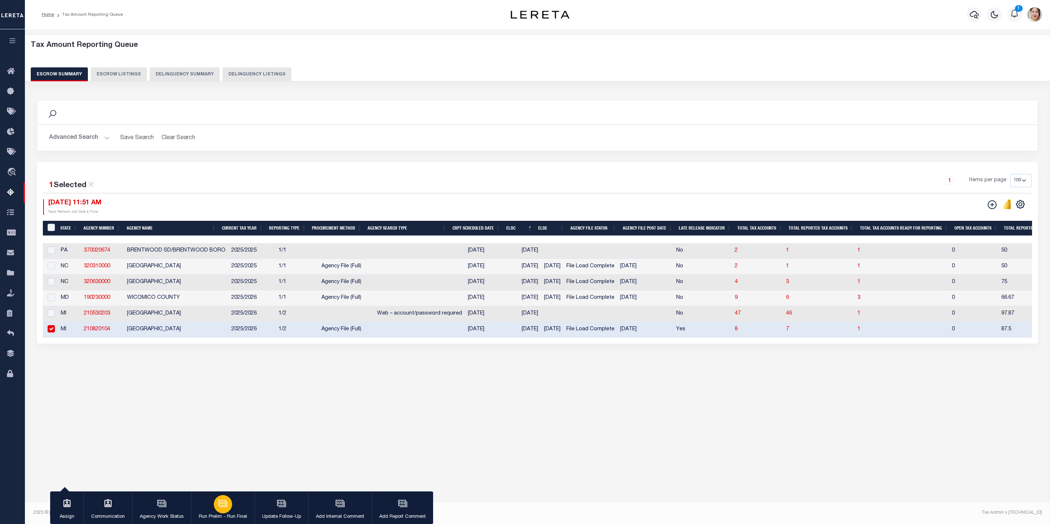
click at [230, 512] on button "Run Prelim - Run Final" at bounding box center [222, 507] width 63 height 33
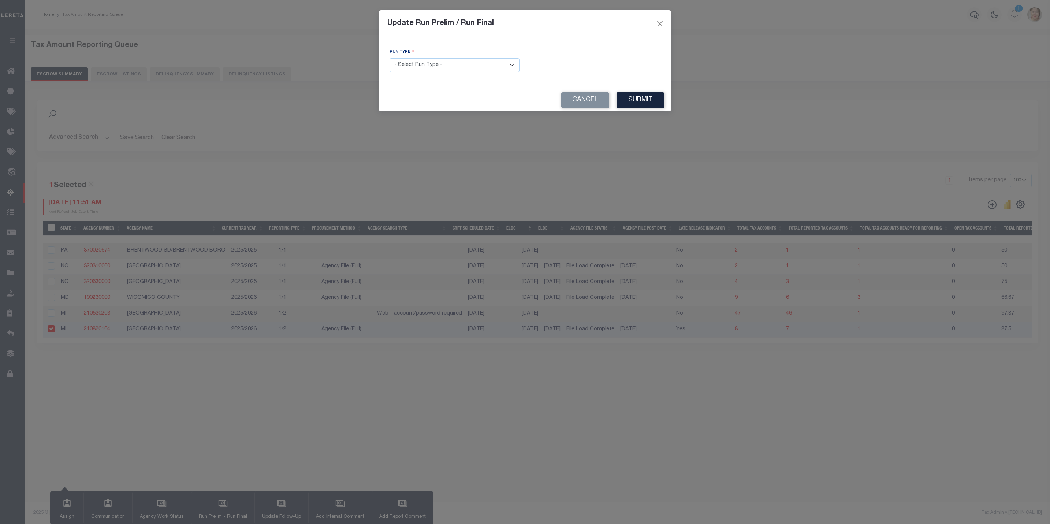
click at [436, 60] on select "- Select Run Type - Prelim Run Final Run" at bounding box center [455, 65] width 130 height 14
click at [390, 59] on select "- Select Run Type - Prelim Run Final Run" at bounding box center [455, 65] width 130 height 14
click at [561, 68] on input "text" at bounding box center [595, 65] width 130 height 14
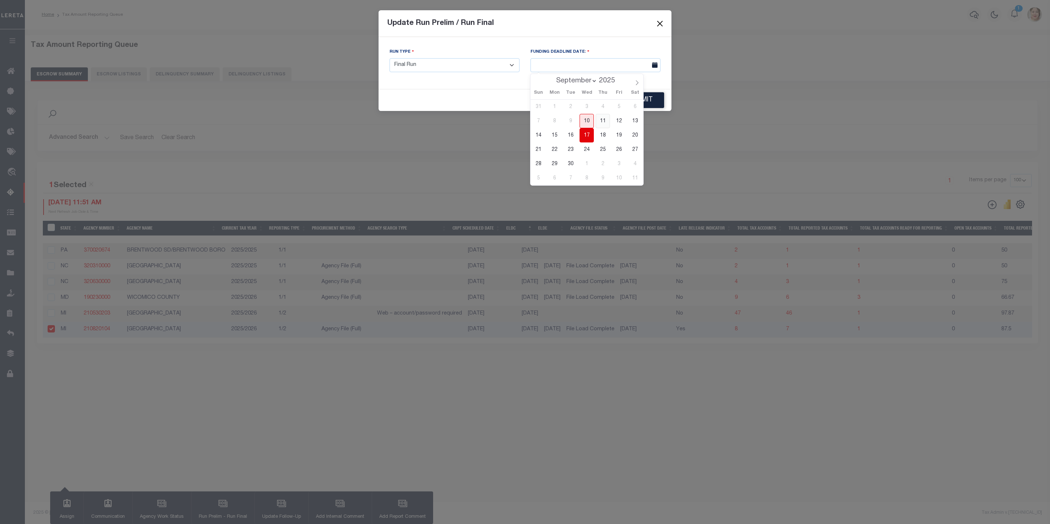
click at [599, 120] on span "11" at bounding box center [603, 121] width 14 height 14
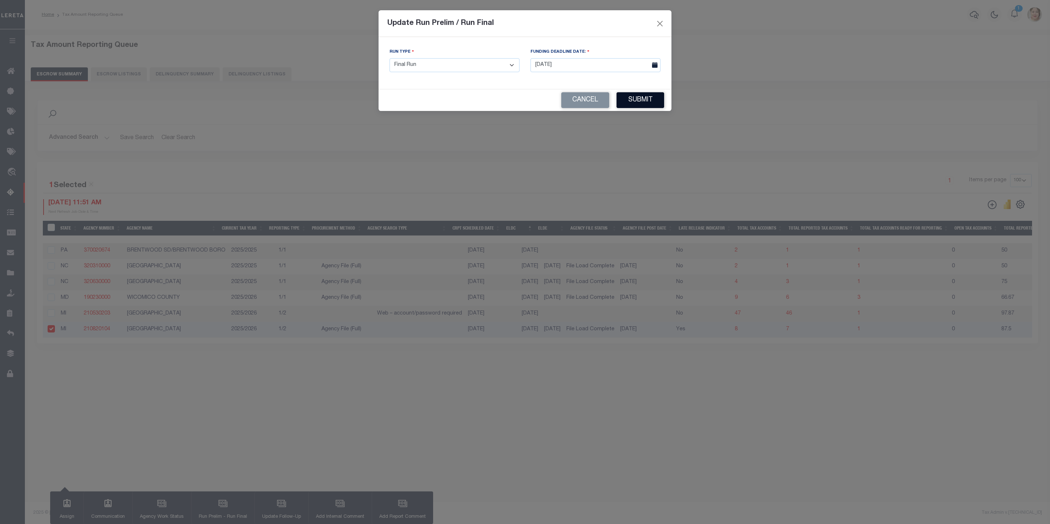
click at [644, 101] on button "Submit" at bounding box center [641, 100] width 48 height 16
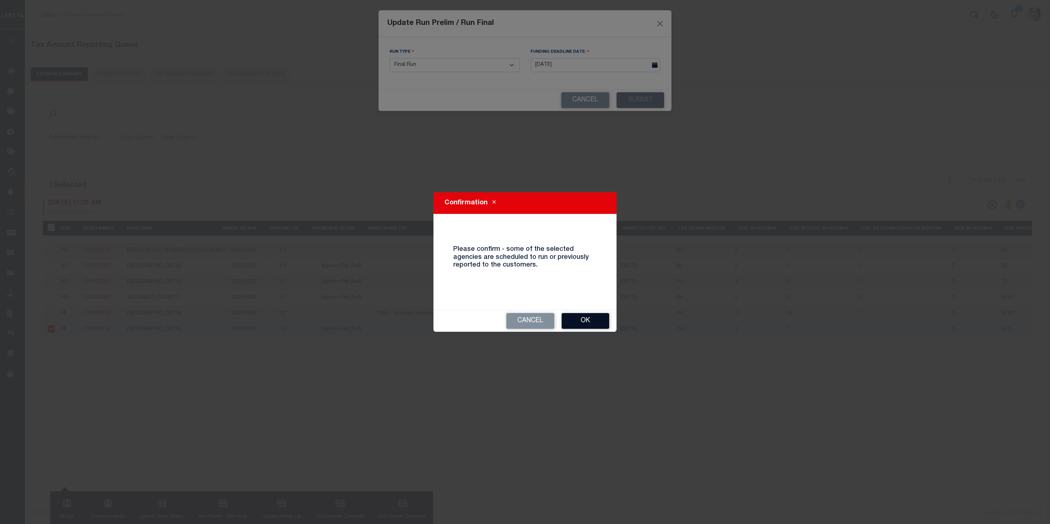
click at [585, 320] on button "Ok" at bounding box center [586, 321] width 48 height 16
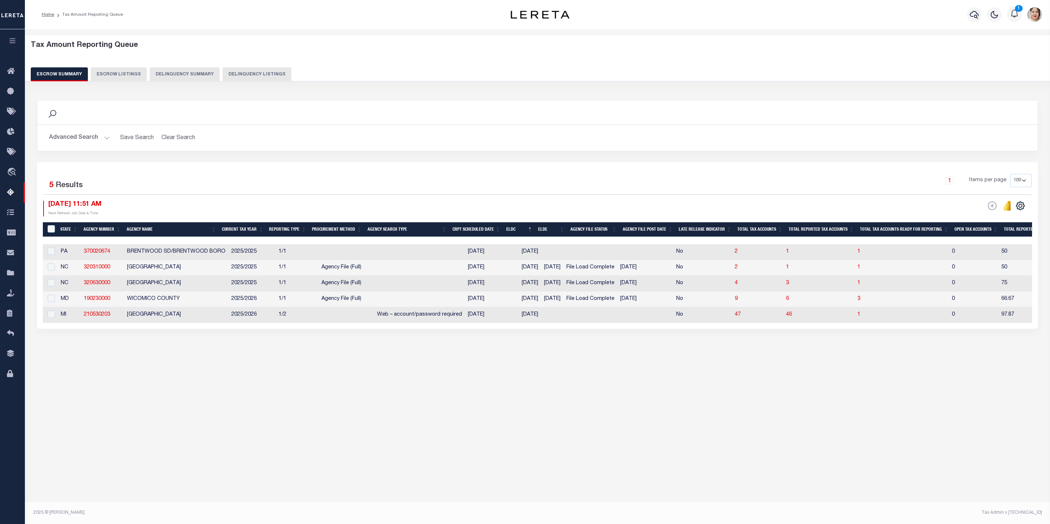
click at [75, 138] on button "Advanced Search" at bounding box center [79, 138] width 61 height 14
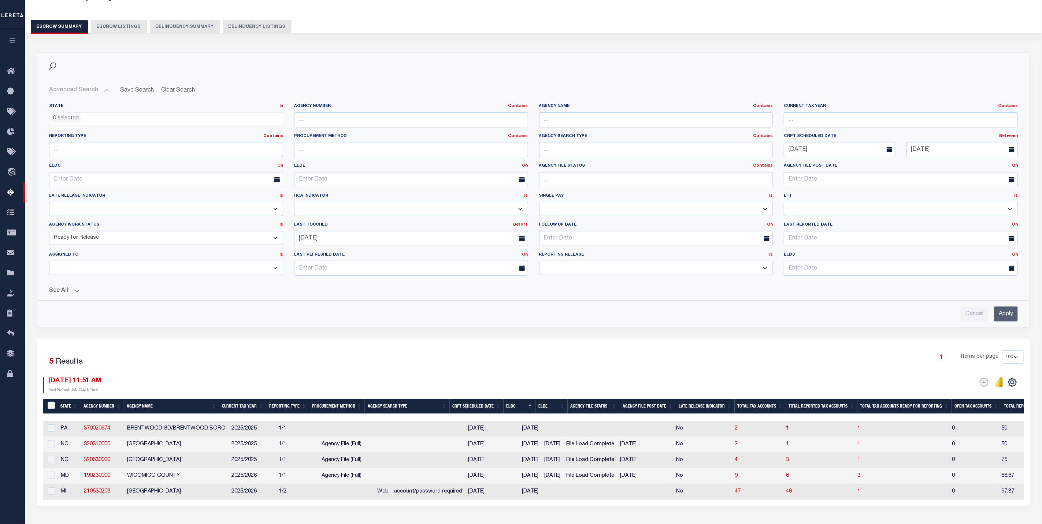
scroll to position [105, 0]
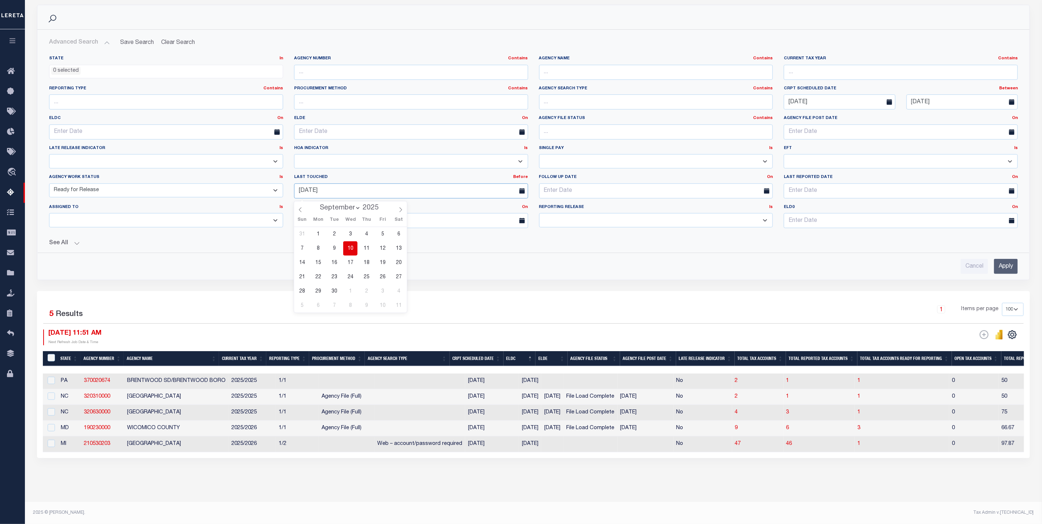
drag, startPoint x: 343, startPoint y: 185, endPoint x: 293, endPoint y: 179, distance: 50.1
click at [293, 183] on div "09-10-2025" at bounding box center [410, 190] width 245 height 15
drag, startPoint x: 181, startPoint y: 189, endPoint x: 171, endPoint y: 190, distance: 9.9
click at [181, 189] on select "New In Progress Pending Agency Follow-up Pending QC Ready for Release Prep for …" at bounding box center [166, 190] width 234 height 14
click at [49, 183] on select "New In Progress Pending Agency Follow-up Pending QC Ready for Release Prep for …" at bounding box center [166, 190] width 234 height 14
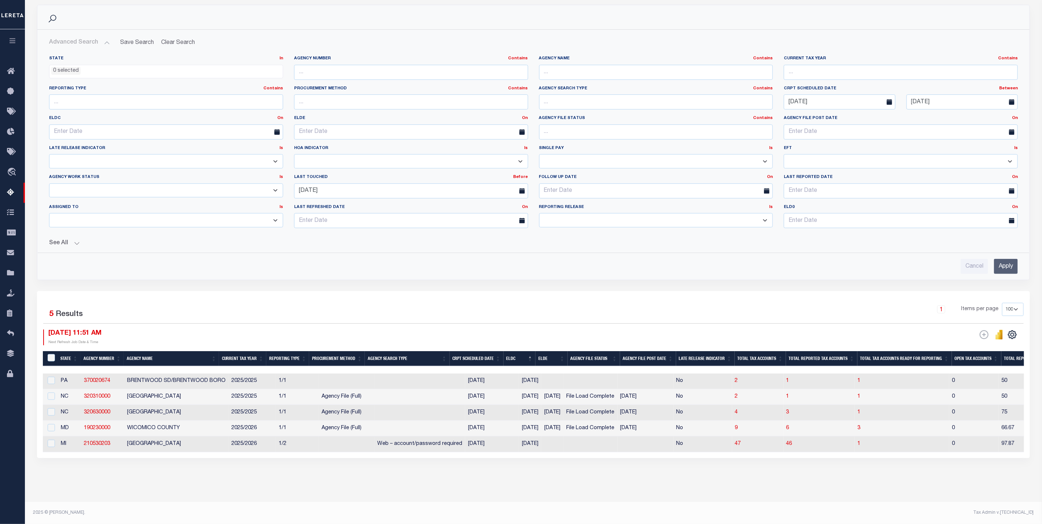
click at [1011, 259] on input "Apply" at bounding box center [1006, 266] width 24 height 15
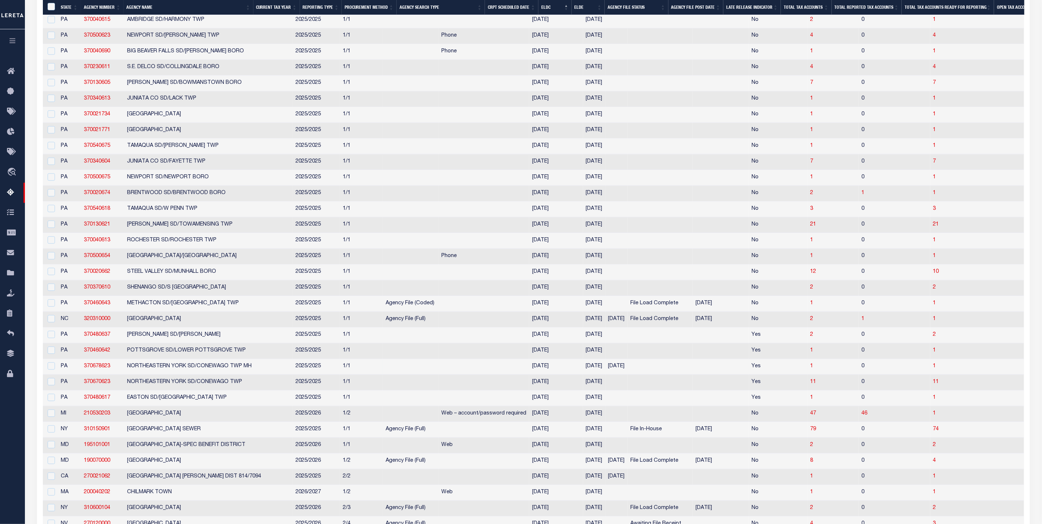
scroll to position [1276, 0]
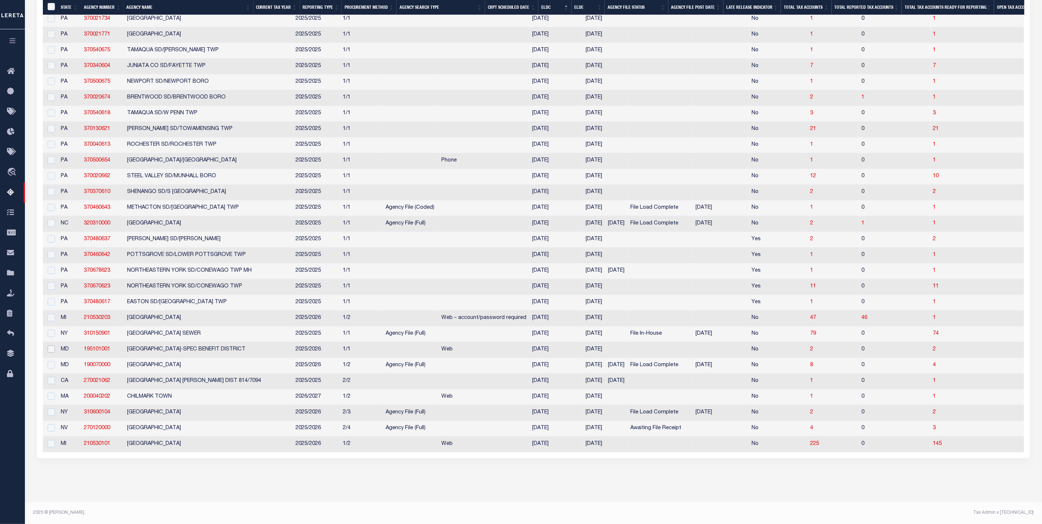
click at [51, 345] on input "checkbox" at bounding box center [51, 348] width 7 height 7
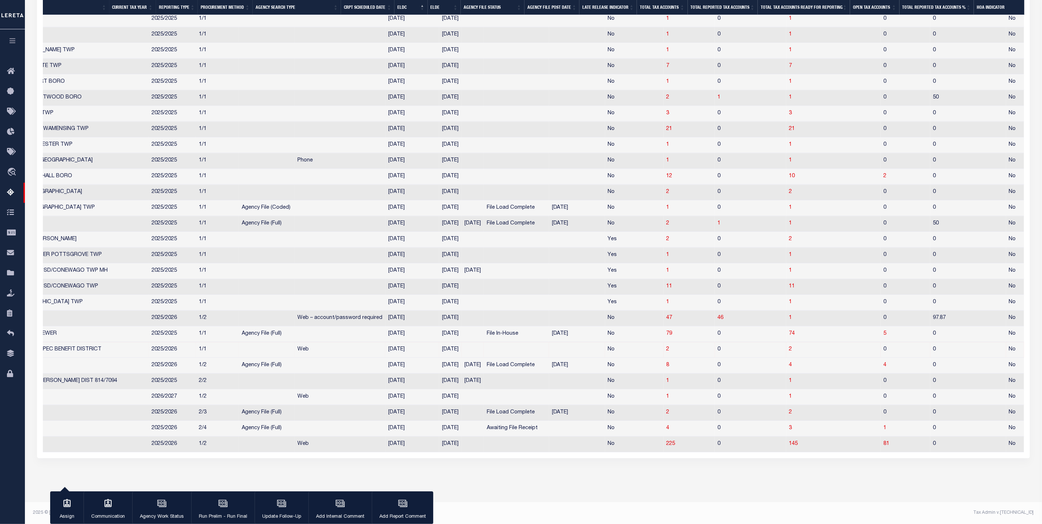
scroll to position [0, 0]
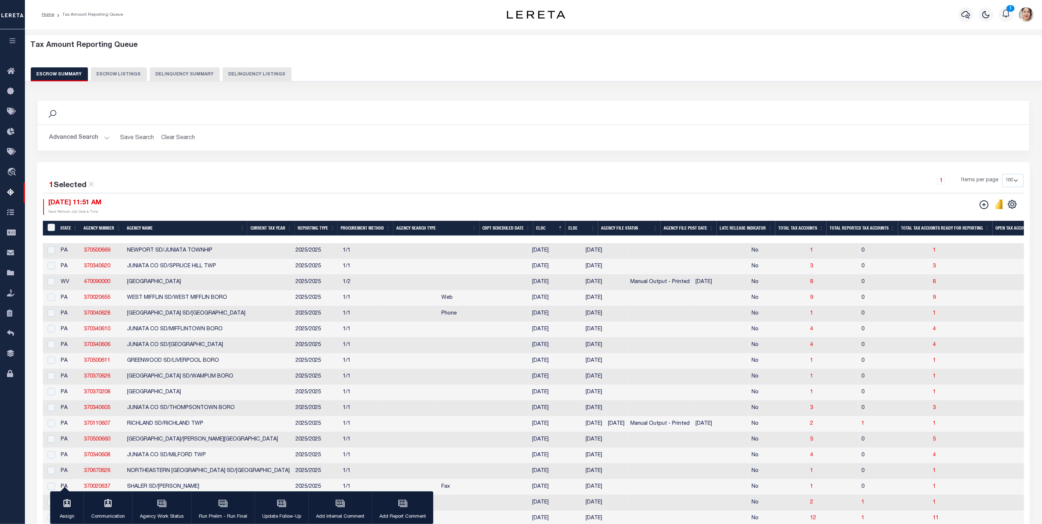
click at [83, 132] on button "Advanced Search" at bounding box center [79, 138] width 61 height 14
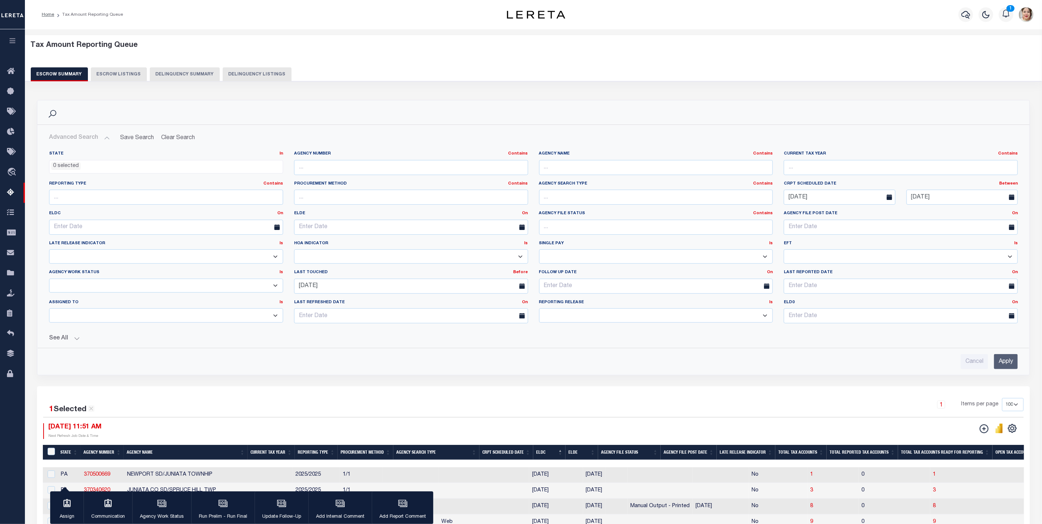
click at [65, 342] on button "See All" at bounding box center [533, 338] width 968 height 7
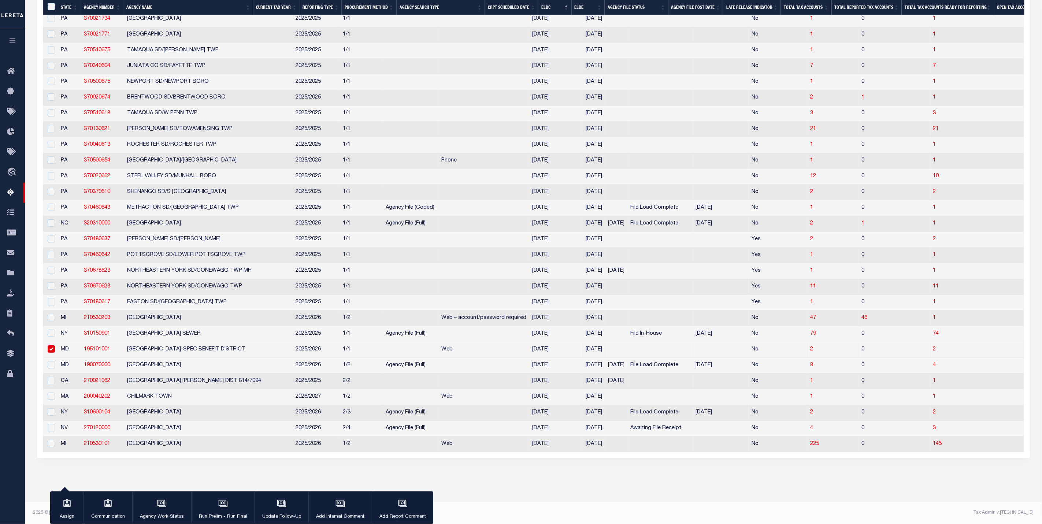
click at [52, 345] on input "checkbox" at bounding box center [51, 348] width 7 height 7
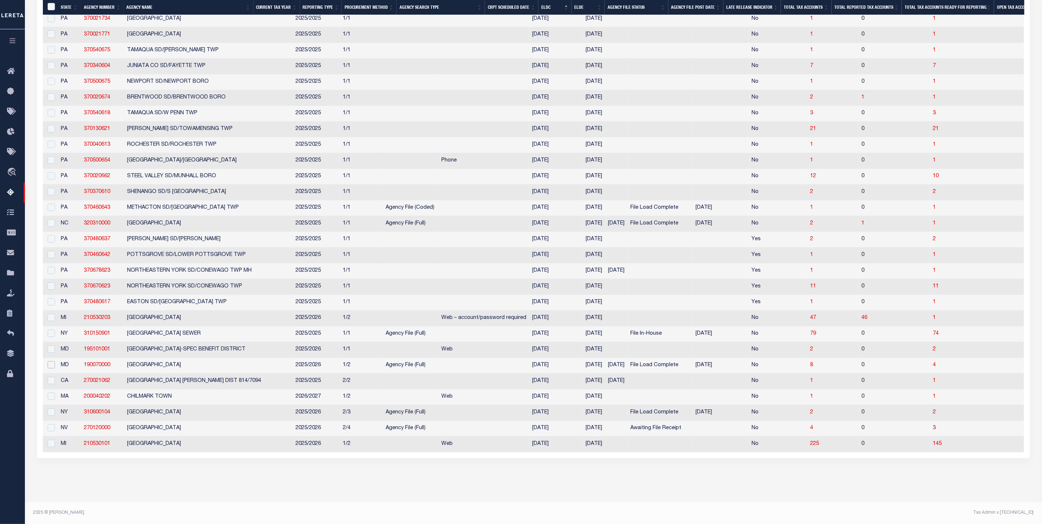
click at [51, 361] on input "checkbox" at bounding box center [51, 364] width 7 height 7
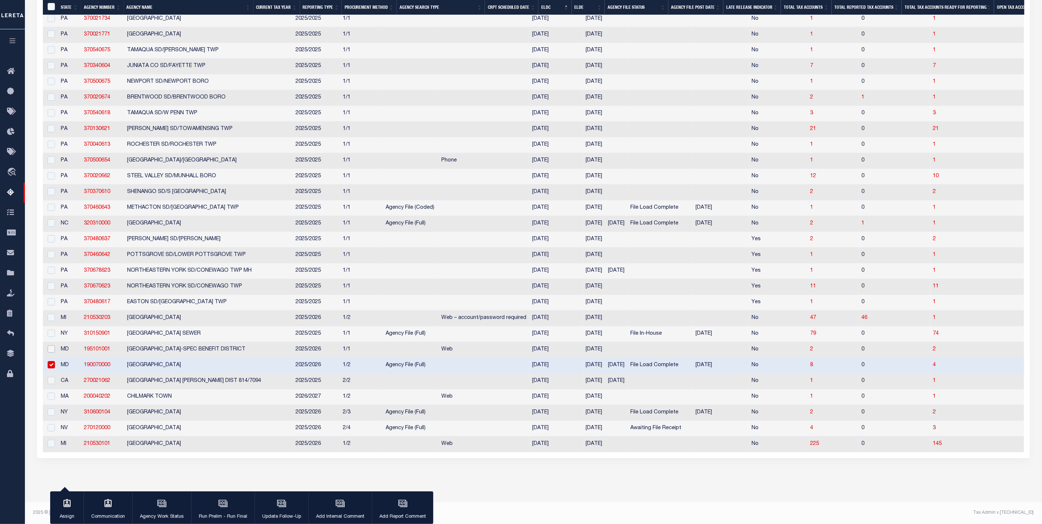
click at [54, 353] on input "checkbox" at bounding box center [51, 348] width 7 height 7
click at [52, 368] on input "checkbox" at bounding box center [51, 364] width 7 height 7
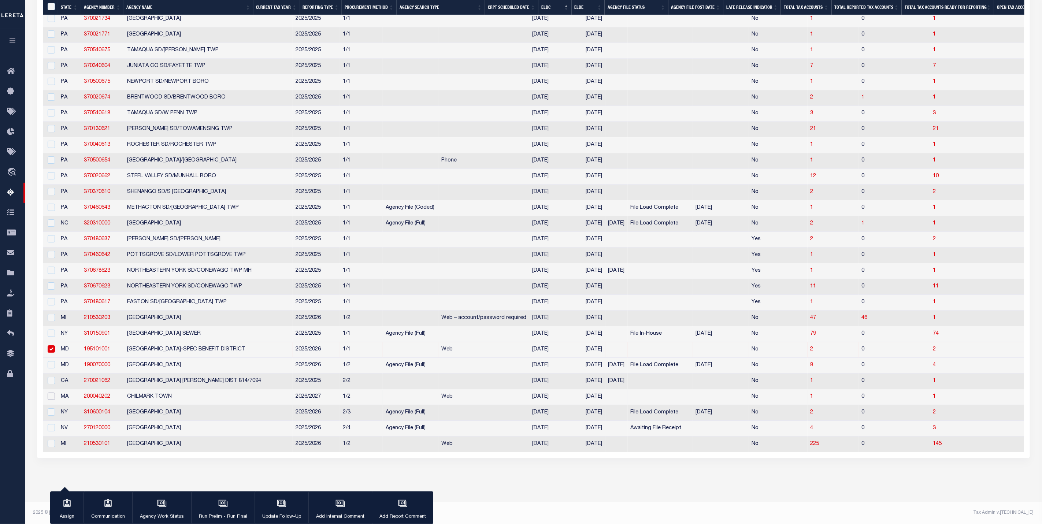
click at [52, 400] on input "checkbox" at bounding box center [51, 395] width 7 height 7
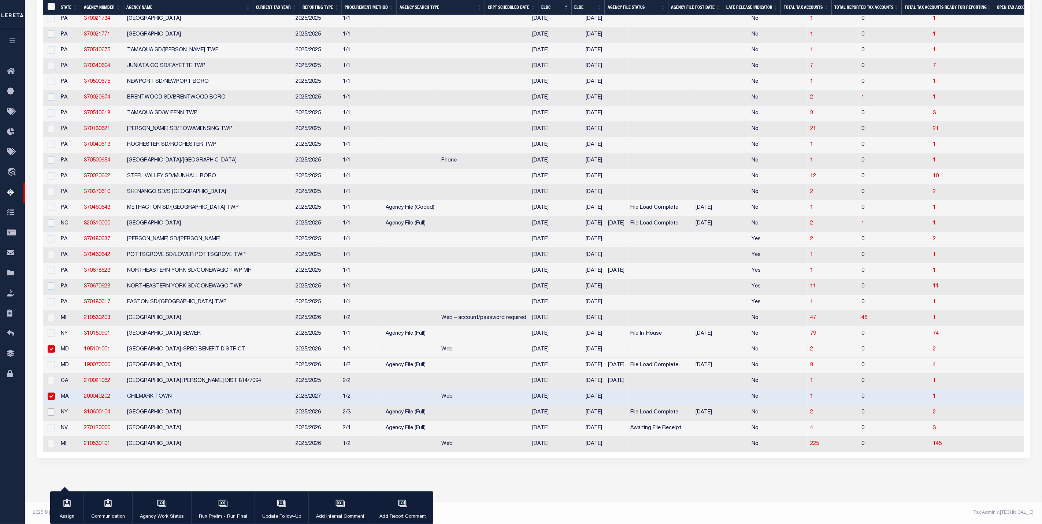
click at [53, 416] on input "checkbox" at bounding box center [51, 411] width 7 height 7
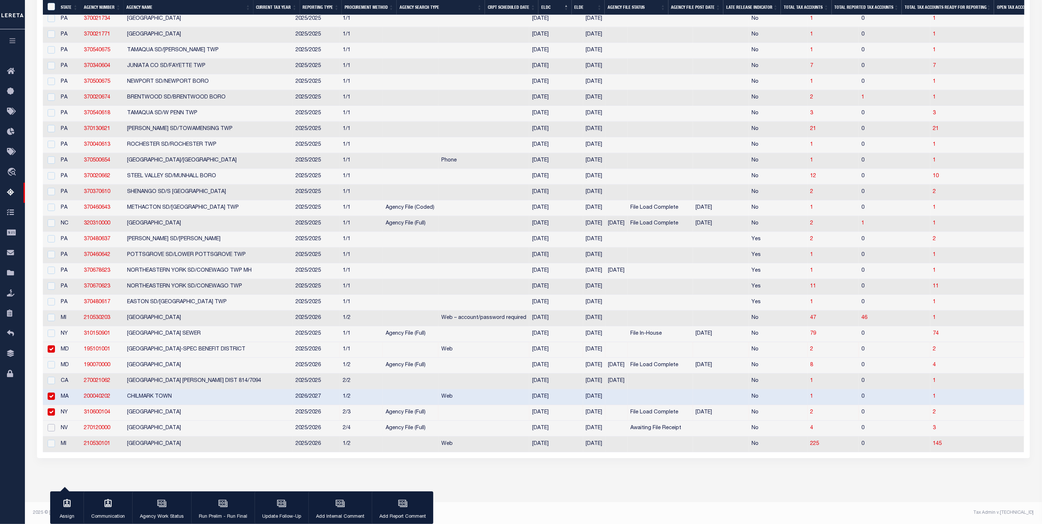
click at [53, 431] on input "checkbox" at bounding box center [51, 427] width 7 height 7
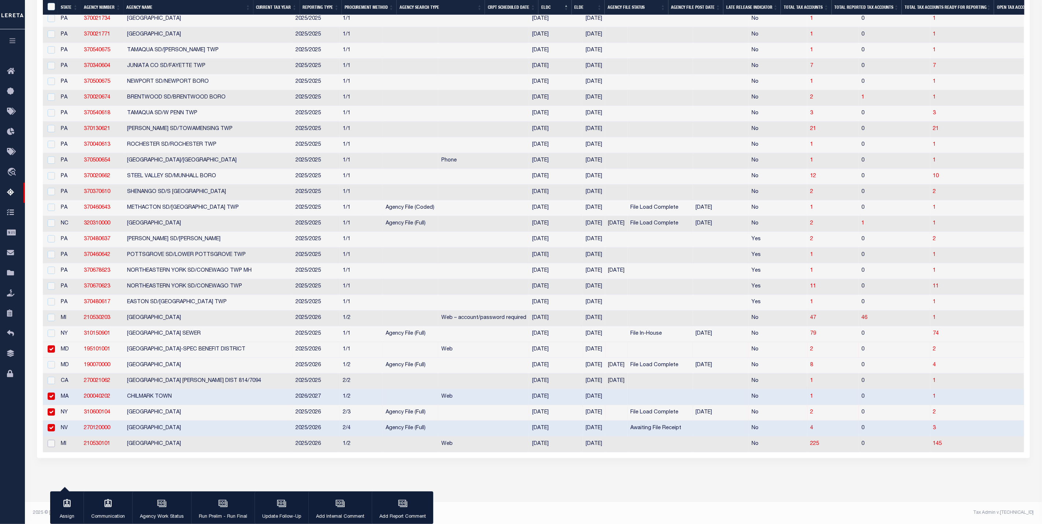
click at [54, 447] on input "checkbox" at bounding box center [51, 443] width 7 height 7
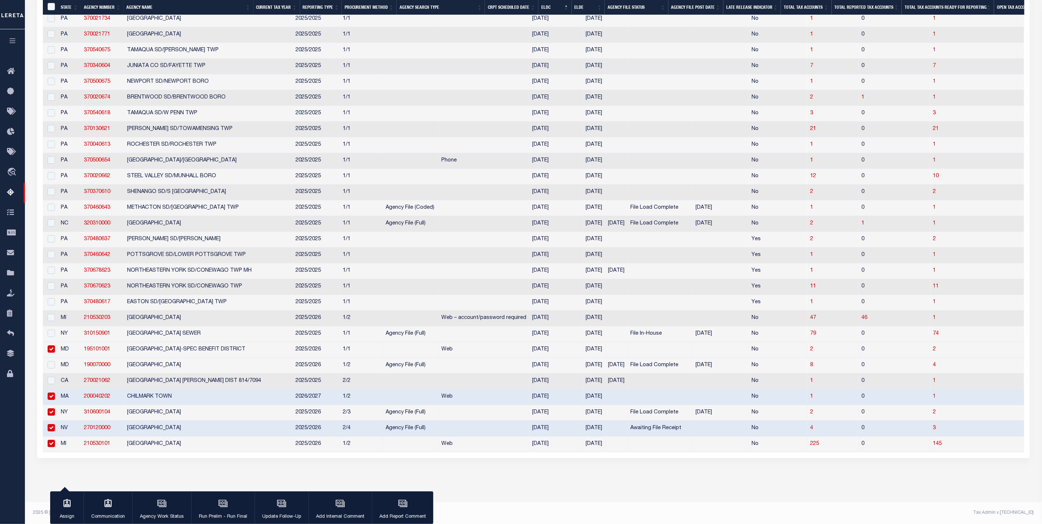
drag, startPoint x: 466, startPoint y: 467, endPoint x: 635, endPoint y: 465, distance: 169.2
click at [52, 447] on input "checkbox" at bounding box center [51, 443] width 7 height 7
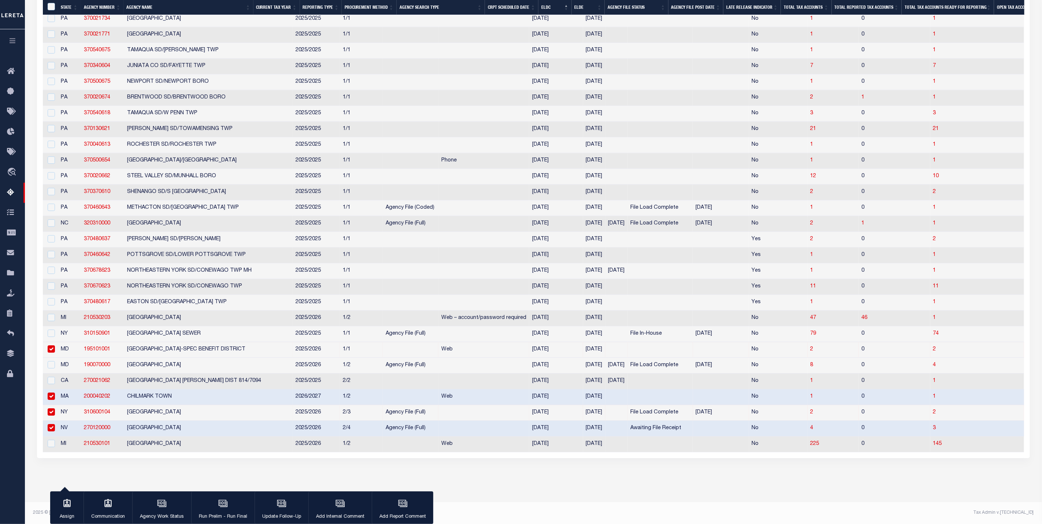
click at [52, 431] on input "checkbox" at bounding box center [51, 427] width 7 height 7
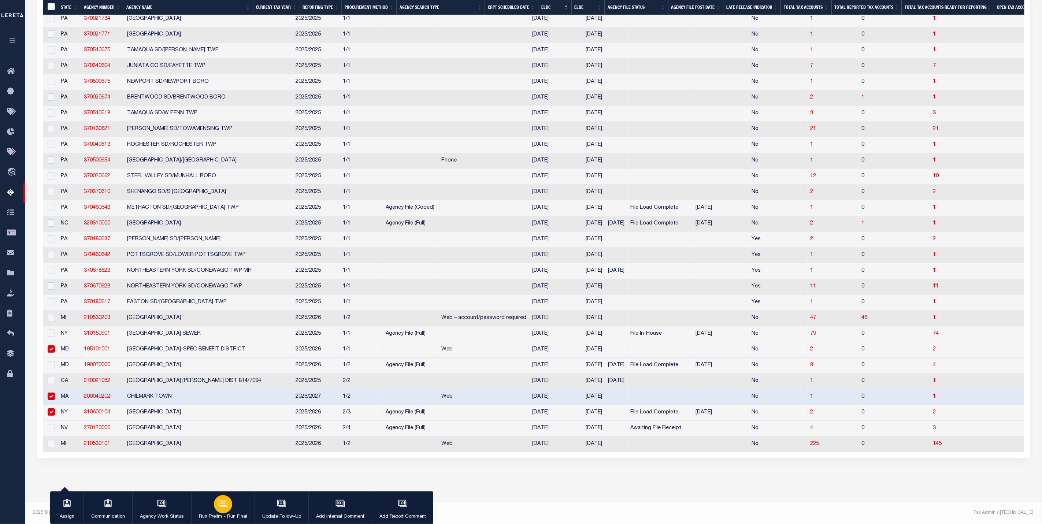
click at [219, 513] on p "Run Prelim - Run Final" at bounding box center [223, 516] width 48 height 7
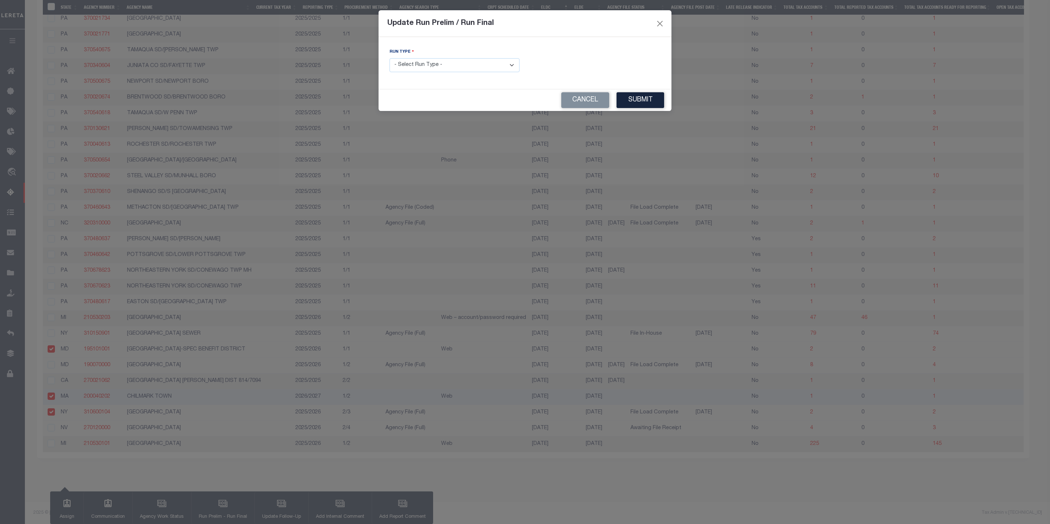
click at [436, 61] on select "- Select Run Type - Prelim Run Final Run" at bounding box center [455, 65] width 130 height 14
click at [390, 59] on select "- Select Run Type - Prelim Run Final Run" at bounding box center [455, 65] width 130 height 14
click at [630, 103] on button "Submit" at bounding box center [641, 100] width 48 height 16
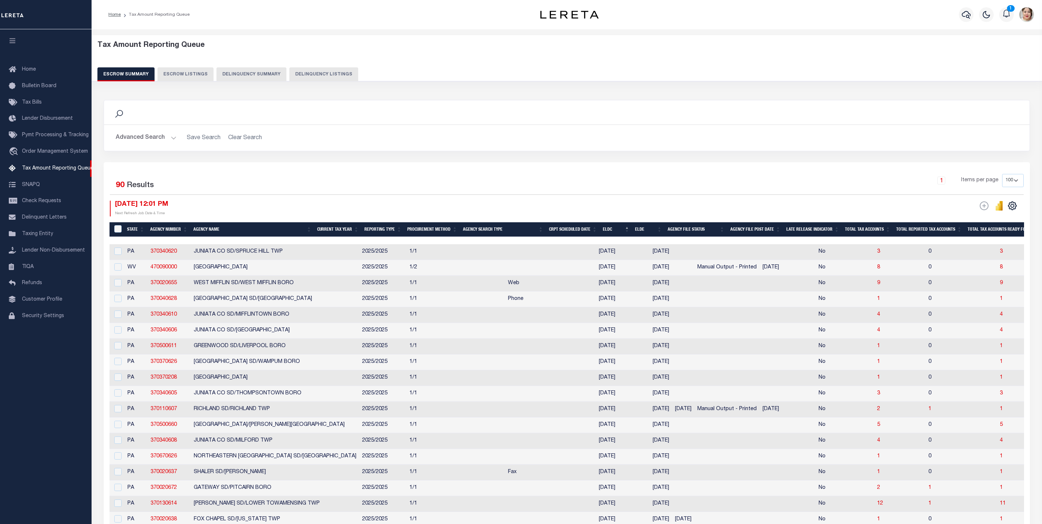
select select
select select "100"
click at [154, 141] on button "Advanced Search" at bounding box center [146, 138] width 61 height 14
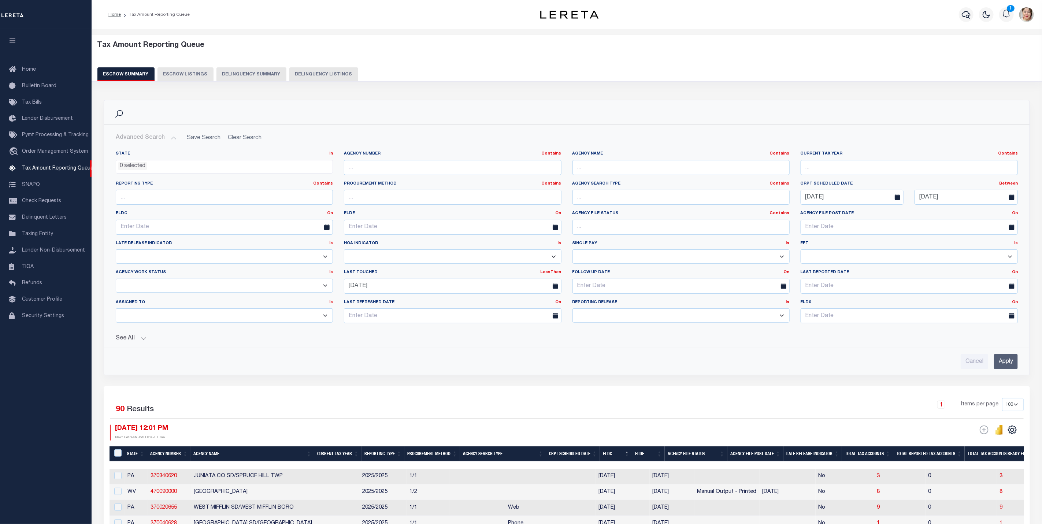
click at [1002, 366] on input "Apply" at bounding box center [1006, 361] width 24 height 15
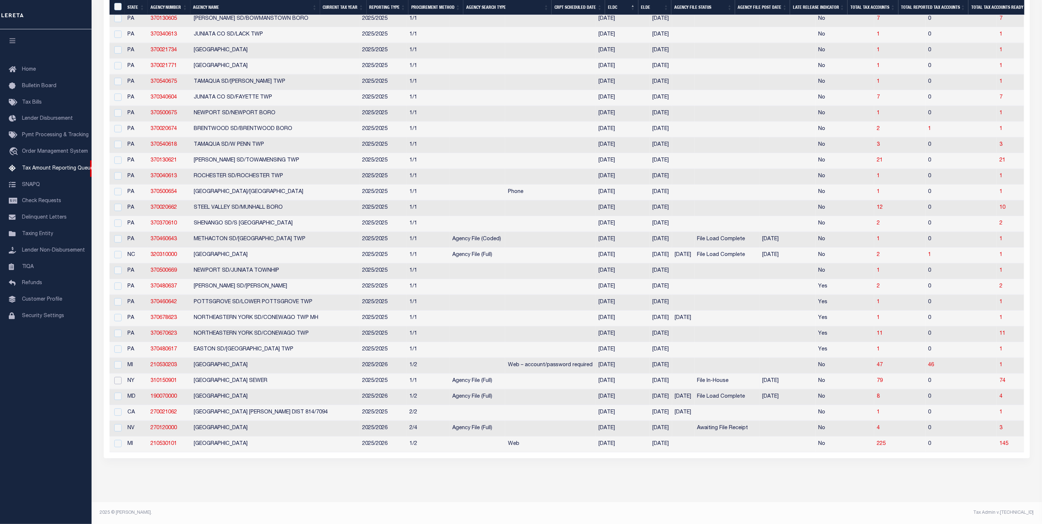
click at [120, 377] on input "checkbox" at bounding box center [117, 380] width 7 height 7
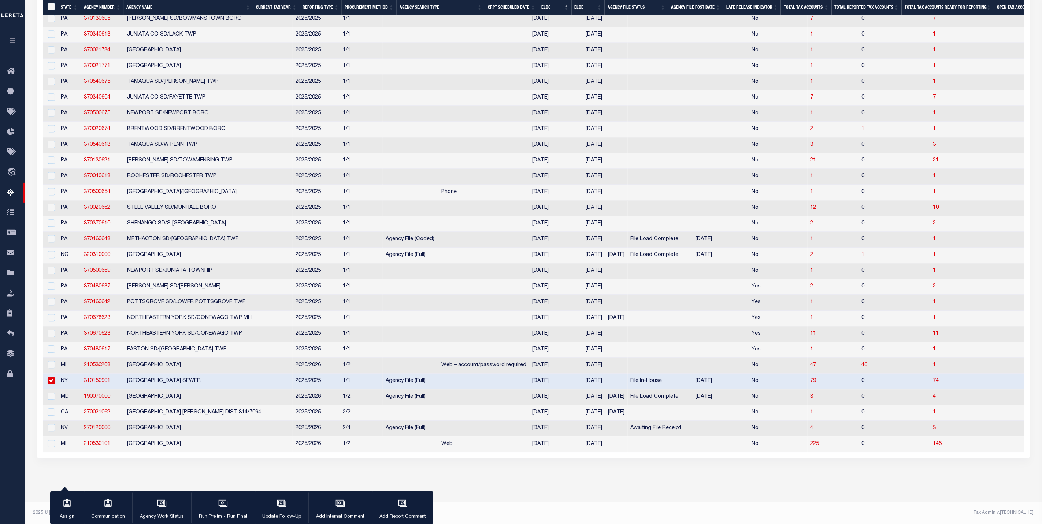
click at [51, 378] on input "checkbox" at bounding box center [51, 380] width 7 height 7
checkbox input "false"
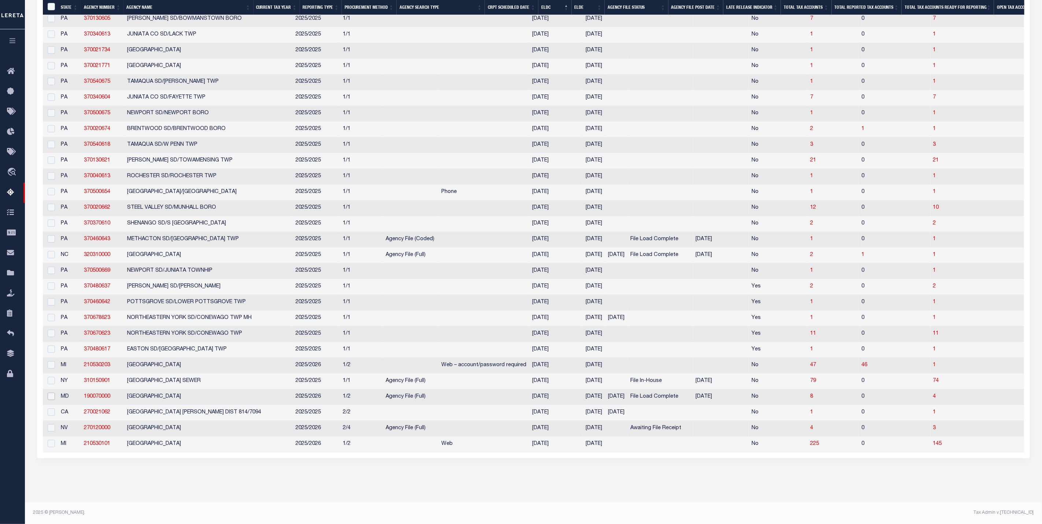
click at [51, 392] on input "checkbox" at bounding box center [51, 395] width 7 height 7
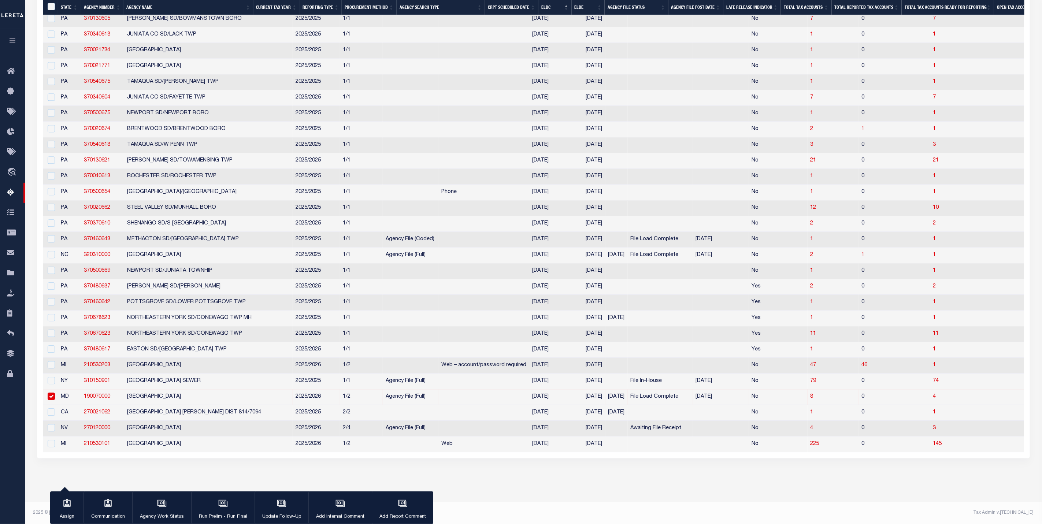
click at [54, 400] on input "checkbox" at bounding box center [51, 395] width 7 height 7
checkbox input "false"
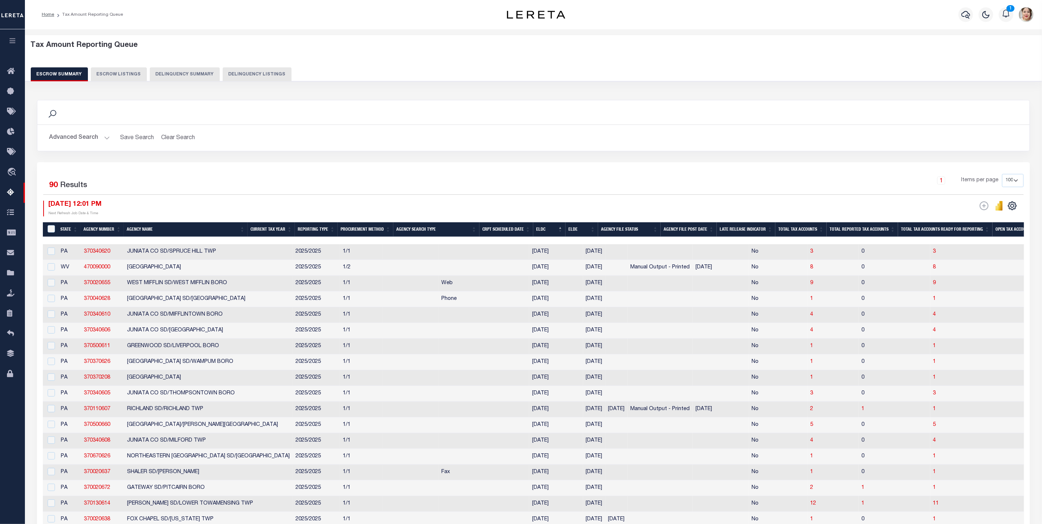
click at [82, 142] on button "Advanced Search" at bounding box center [79, 138] width 61 height 14
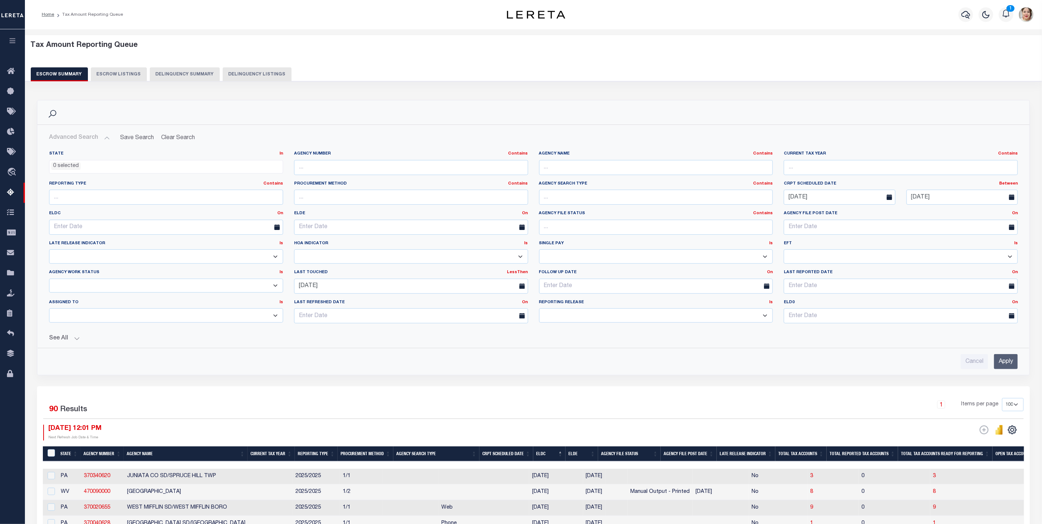
click at [582, 316] on select "Prelim Final" at bounding box center [656, 315] width 234 height 14
select select "P"
click at [539, 310] on select "Prelim Final" at bounding box center [656, 315] width 234 height 14
click at [1003, 368] on input "Apply" at bounding box center [1006, 361] width 24 height 15
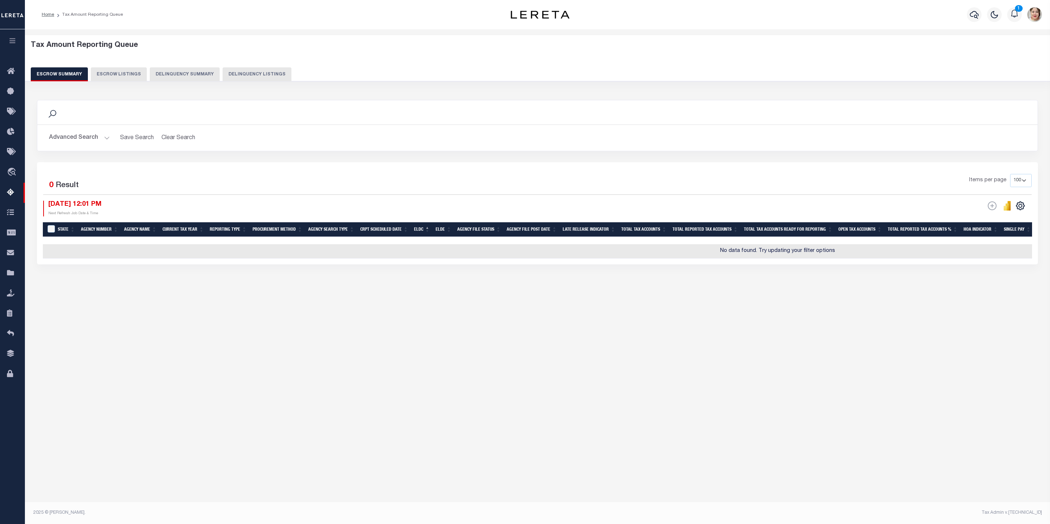
click at [81, 140] on button "Advanced Search" at bounding box center [79, 138] width 61 height 14
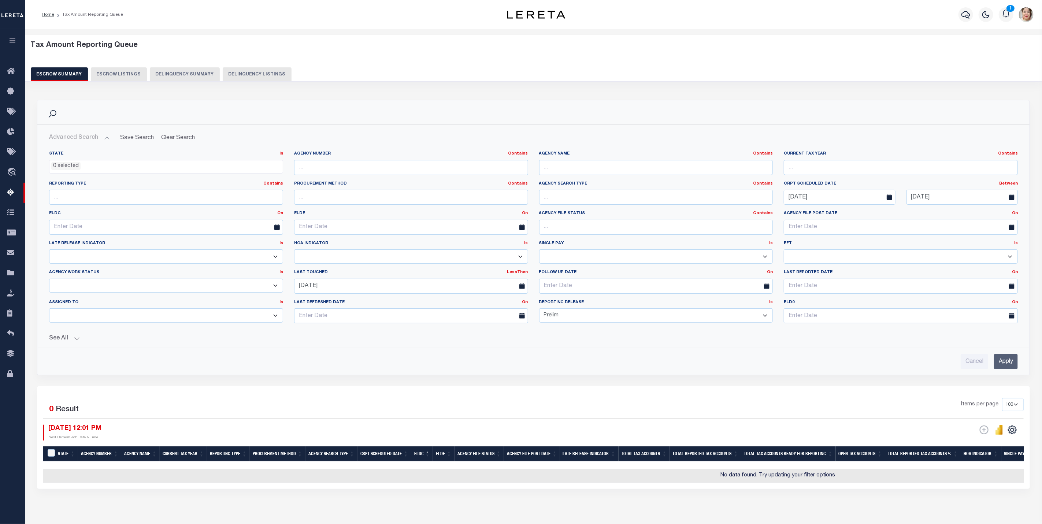
drag, startPoint x: 581, startPoint y: 321, endPoint x: 575, endPoint y: 324, distance: 7.4
click at [537, 324] on div "Reporting Release Is Is Contains Prelim Final" at bounding box center [655, 314] width 245 height 30
select select
click at [539, 310] on select "Prelim Final" at bounding box center [656, 315] width 234 height 14
click at [1007, 369] on input "Apply" at bounding box center [1006, 361] width 24 height 15
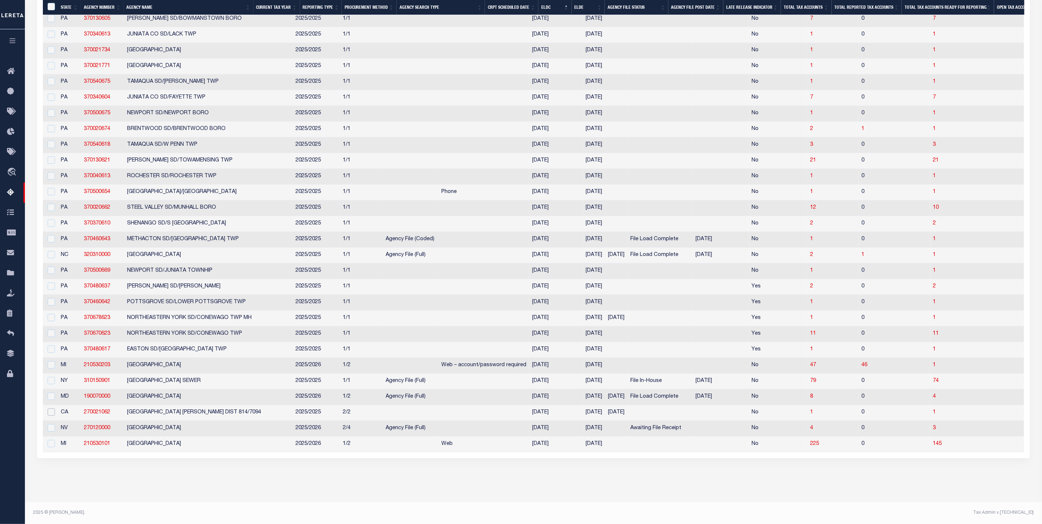
click at [52, 408] on input "checkbox" at bounding box center [51, 411] width 7 height 7
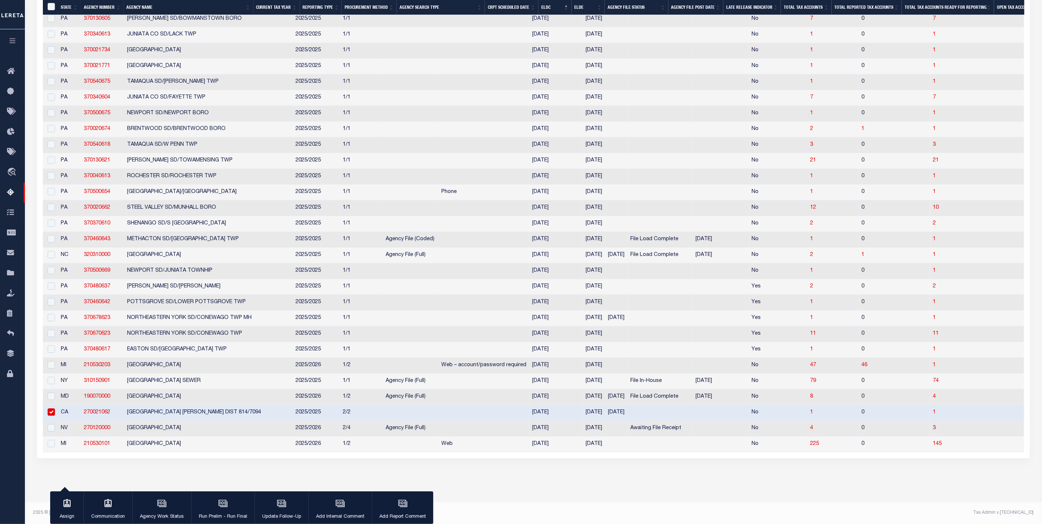
click at [49, 416] on input "checkbox" at bounding box center [51, 411] width 7 height 7
checkbox input "false"
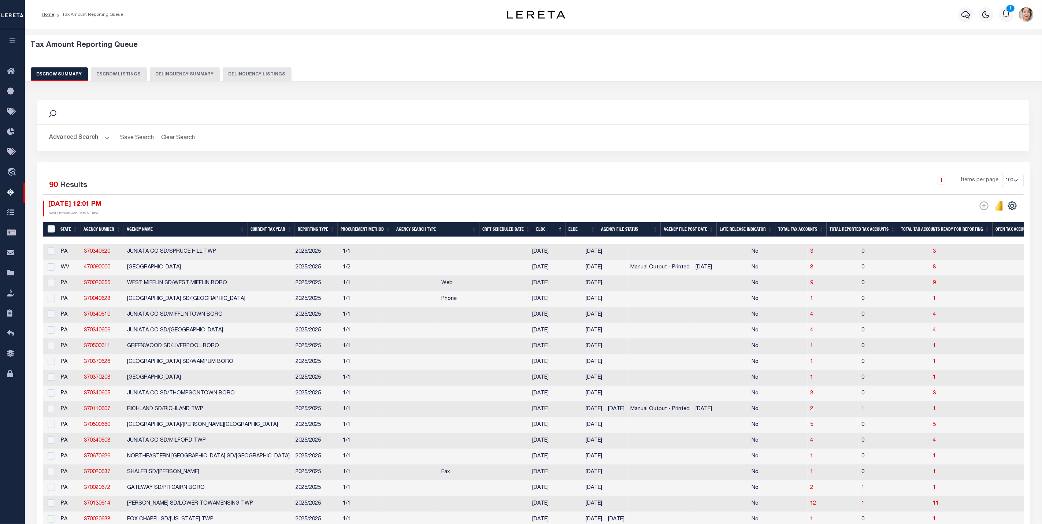
click at [88, 138] on button "Advanced Search" at bounding box center [79, 138] width 61 height 14
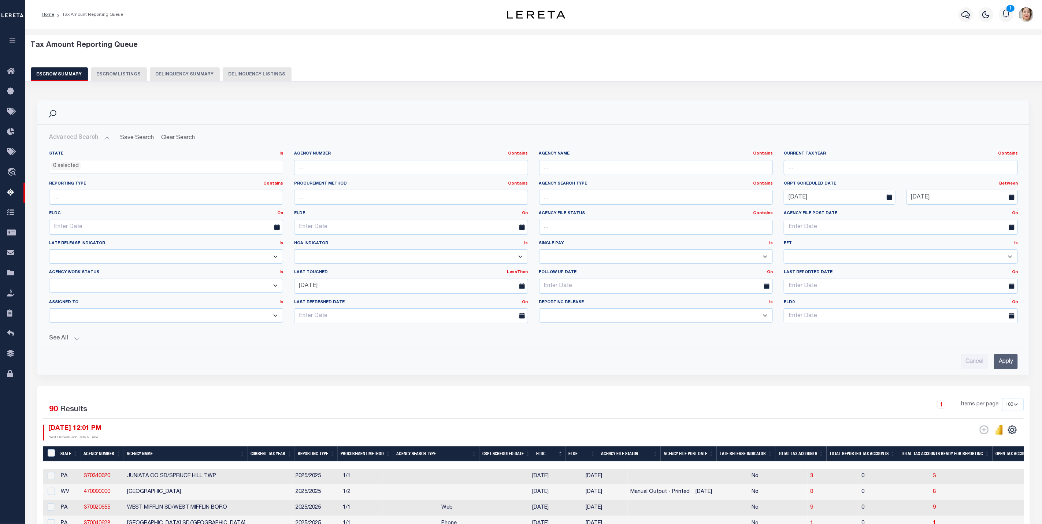
click at [15, 41] on icon "button" at bounding box center [12, 40] width 8 height 7
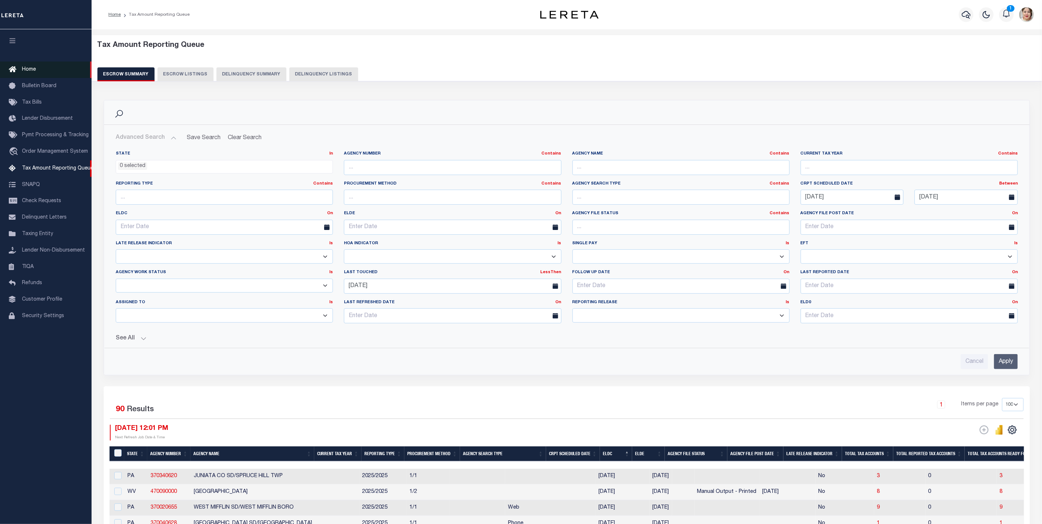
click at [33, 71] on span "Home" at bounding box center [29, 69] width 14 height 5
